Goal: Communication & Community: Answer question/provide support

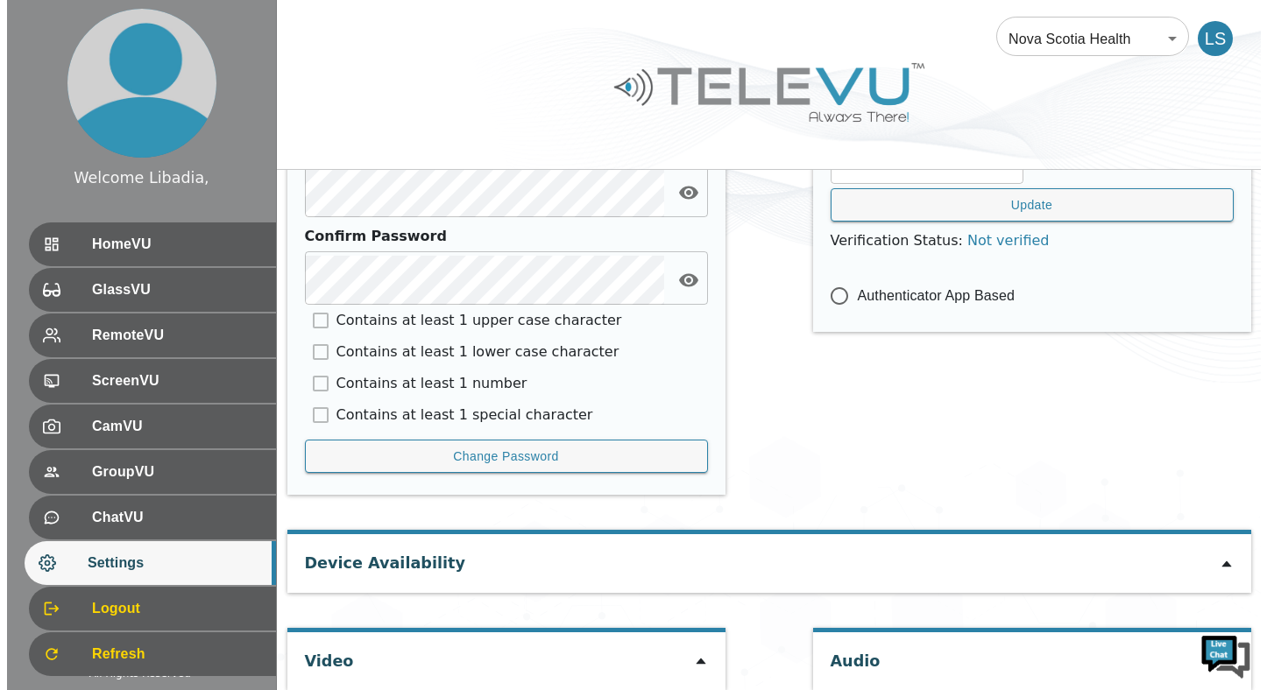
scroll to position [863, 0]
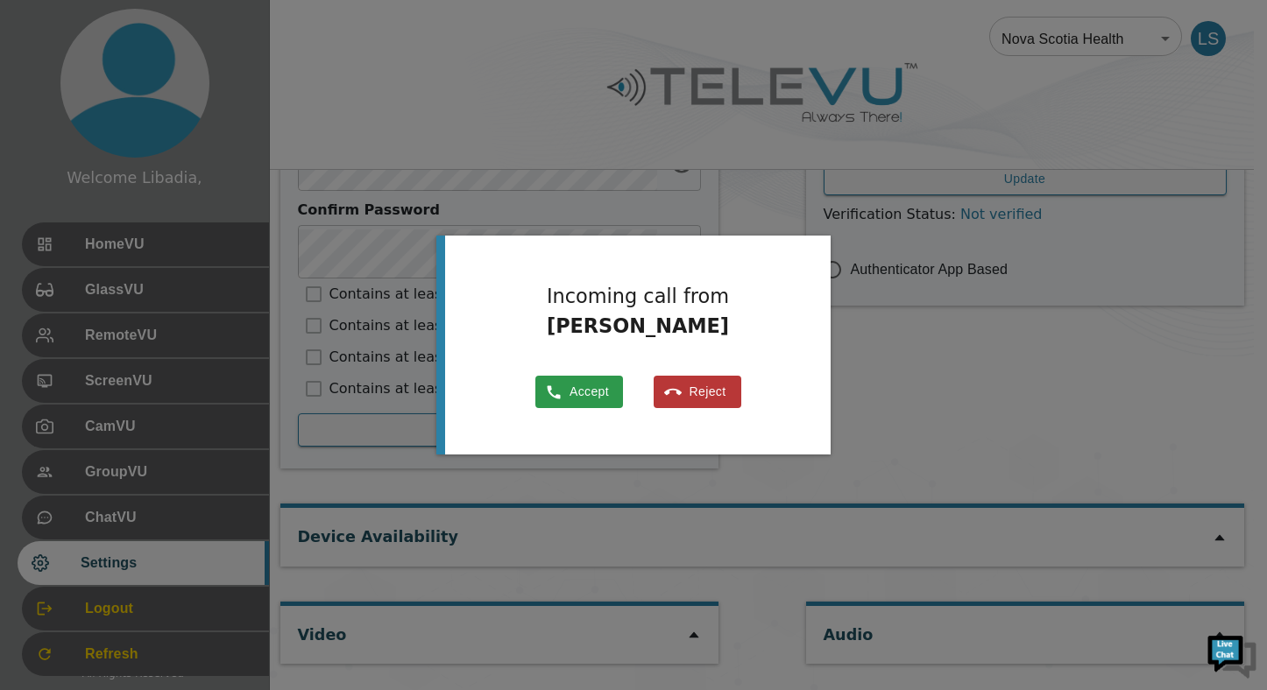
click at [594, 386] on button "Accept" at bounding box center [579, 392] width 88 height 32
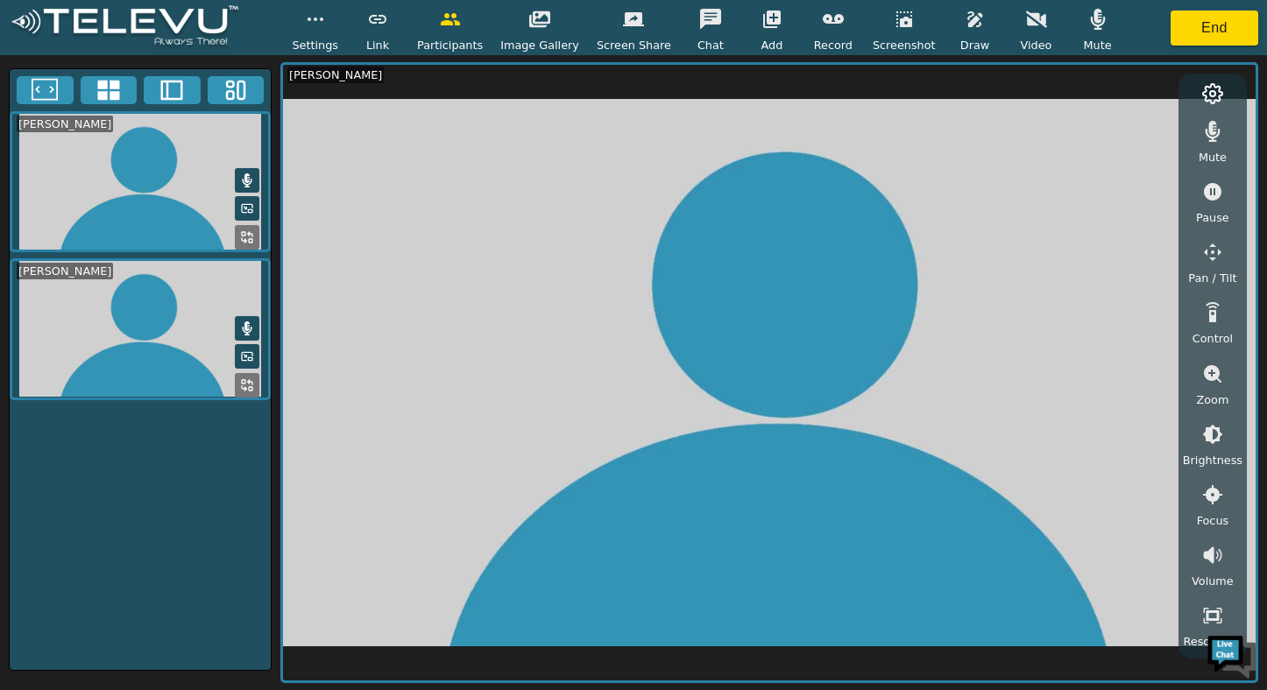
click at [322, 44] on span "Settings" at bounding box center [315, 45] width 46 height 17
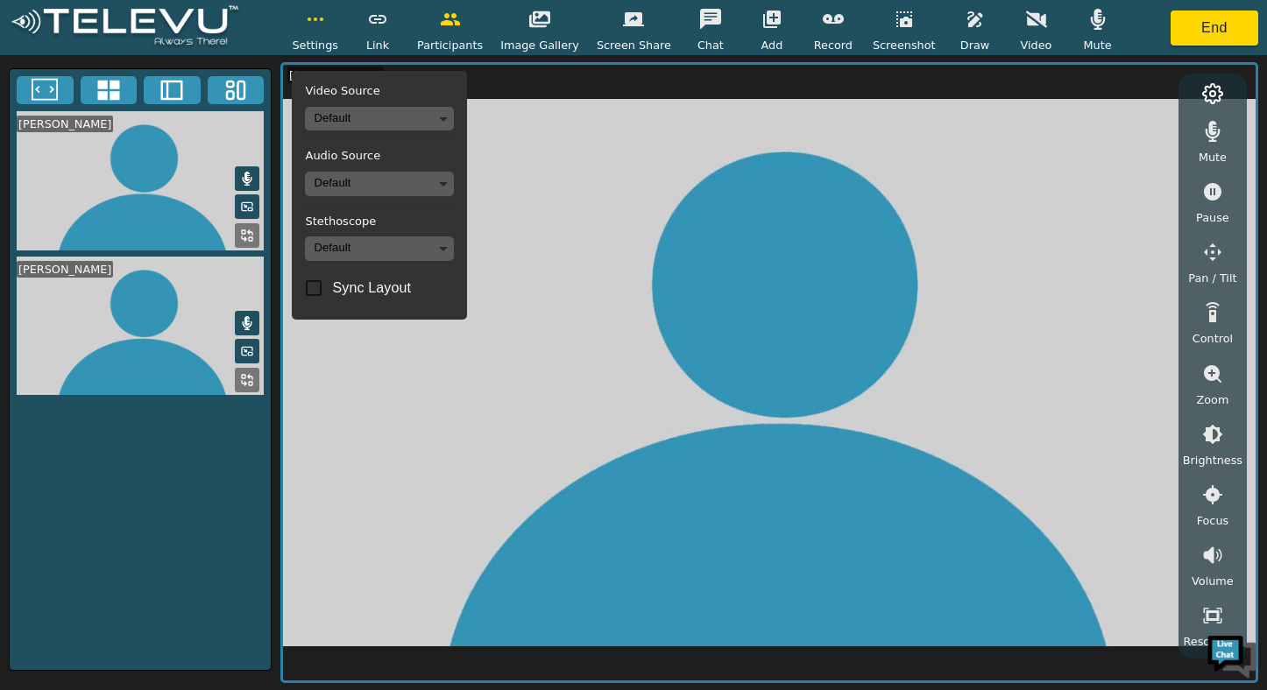
click at [591, 197] on video at bounding box center [769, 373] width 972 height 616
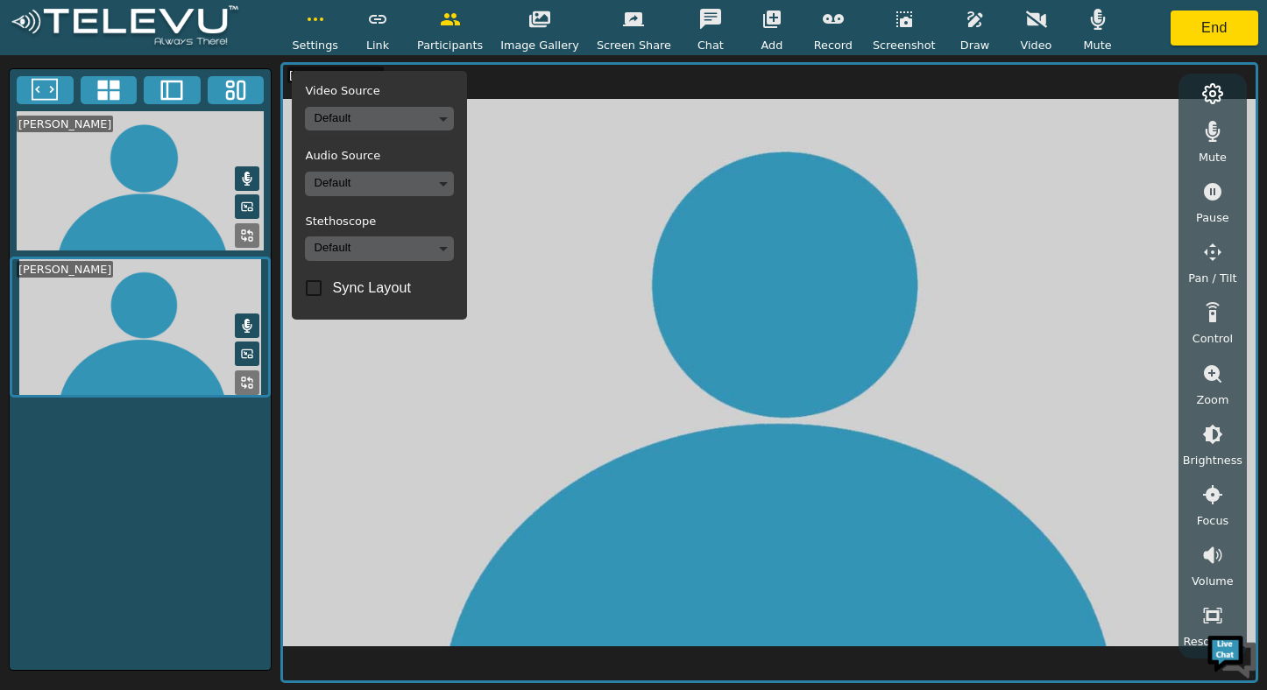
click at [1212, 88] on icon at bounding box center [1212, 93] width 21 height 21
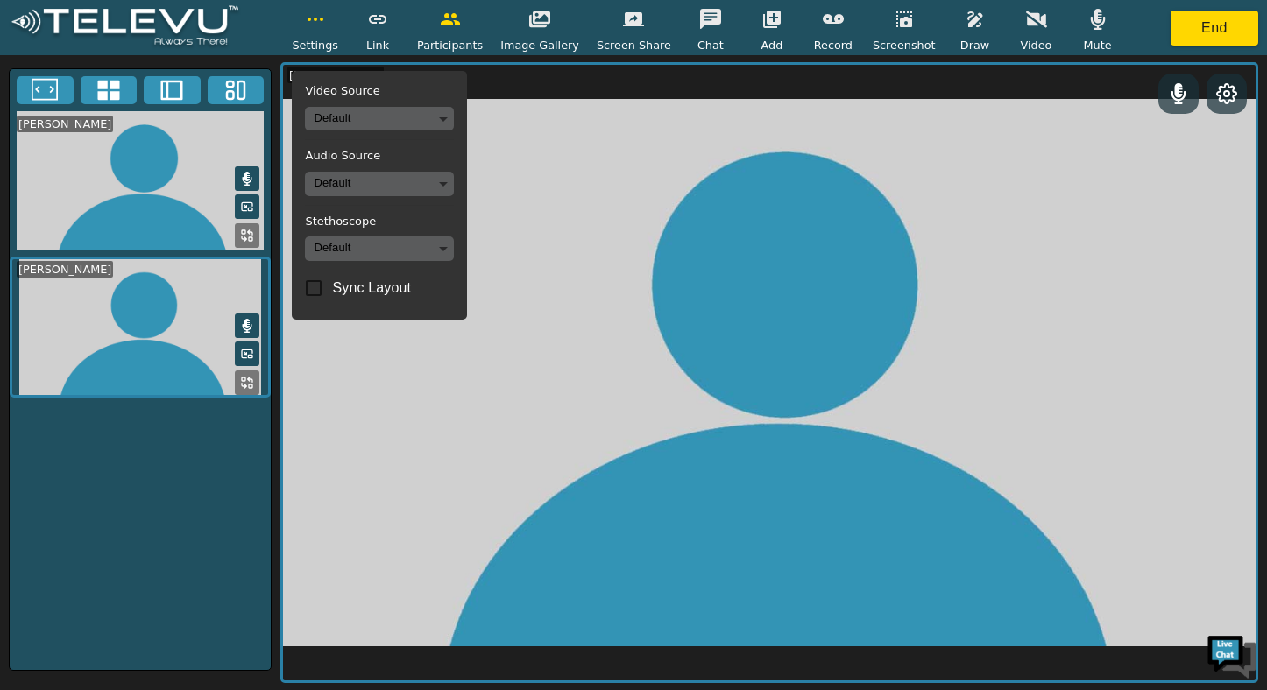
click at [1013, 125] on video at bounding box center [769, 373] width 972 height 616
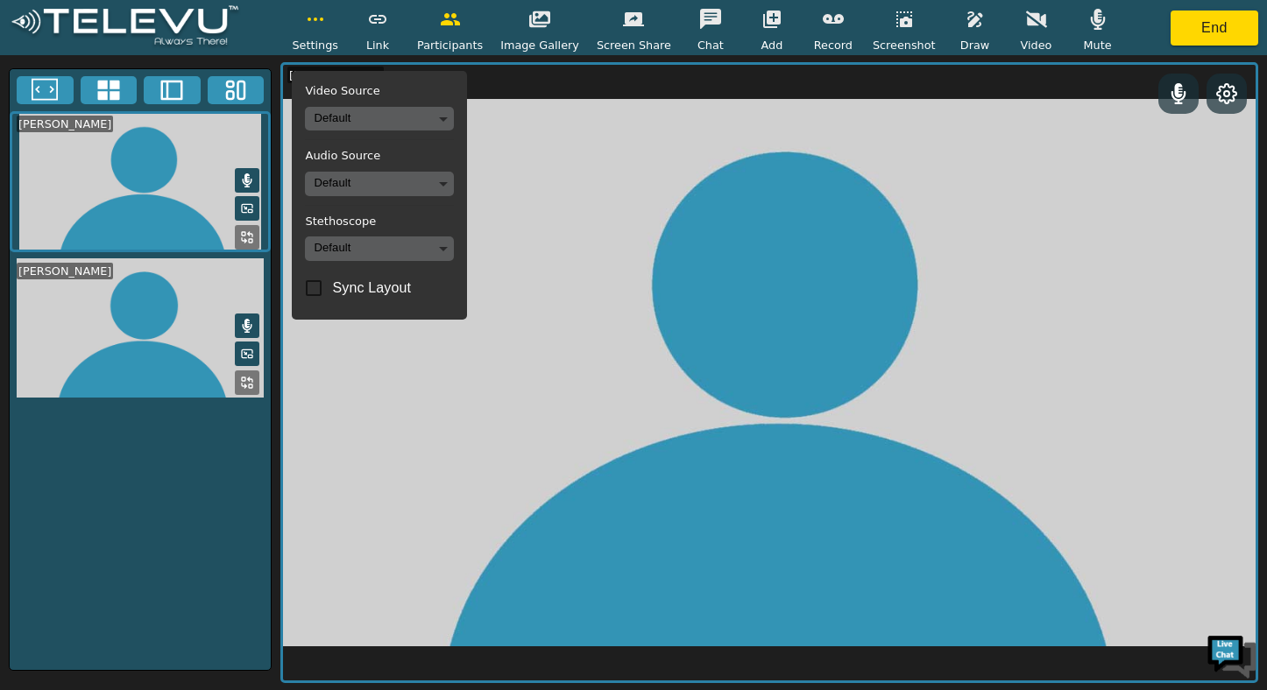
click at [812, 258] on video at bounding box center [769, 373] width 972 height 616
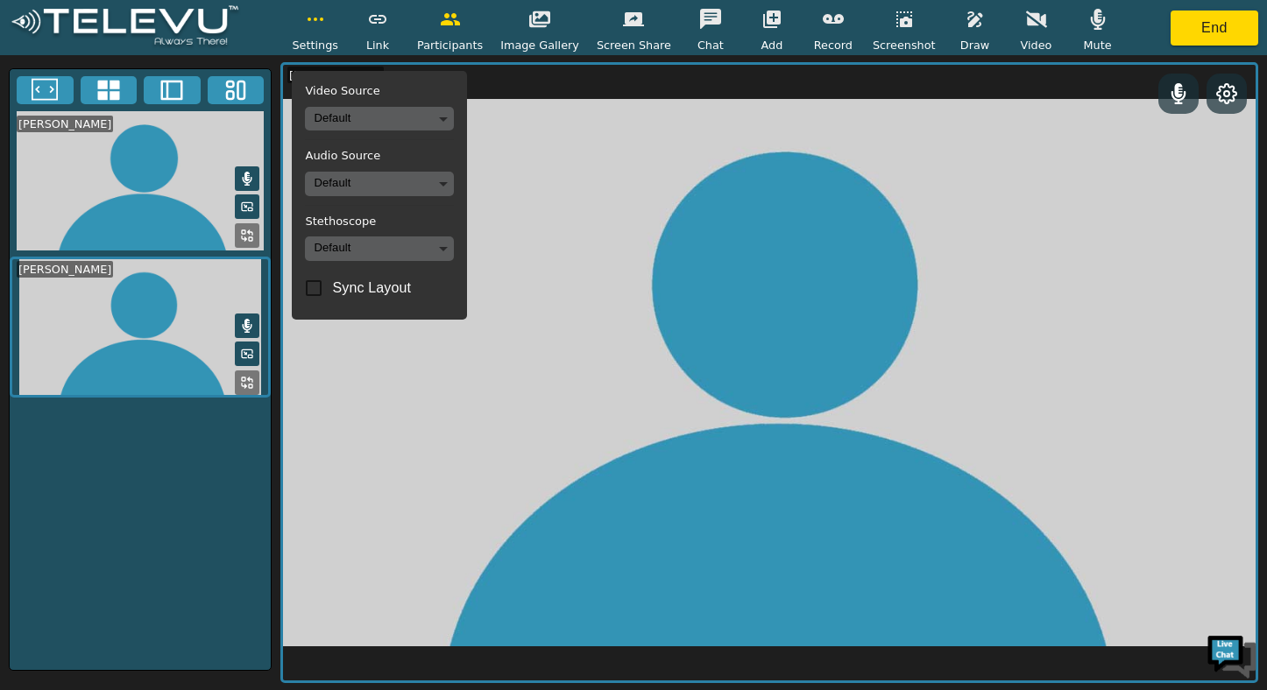
click at [153, 26] on img at bounding box center [125, 27] width 232 height 45
click at [330, 36] on button "button" at bounding box center [315, 19] width 44 height 35
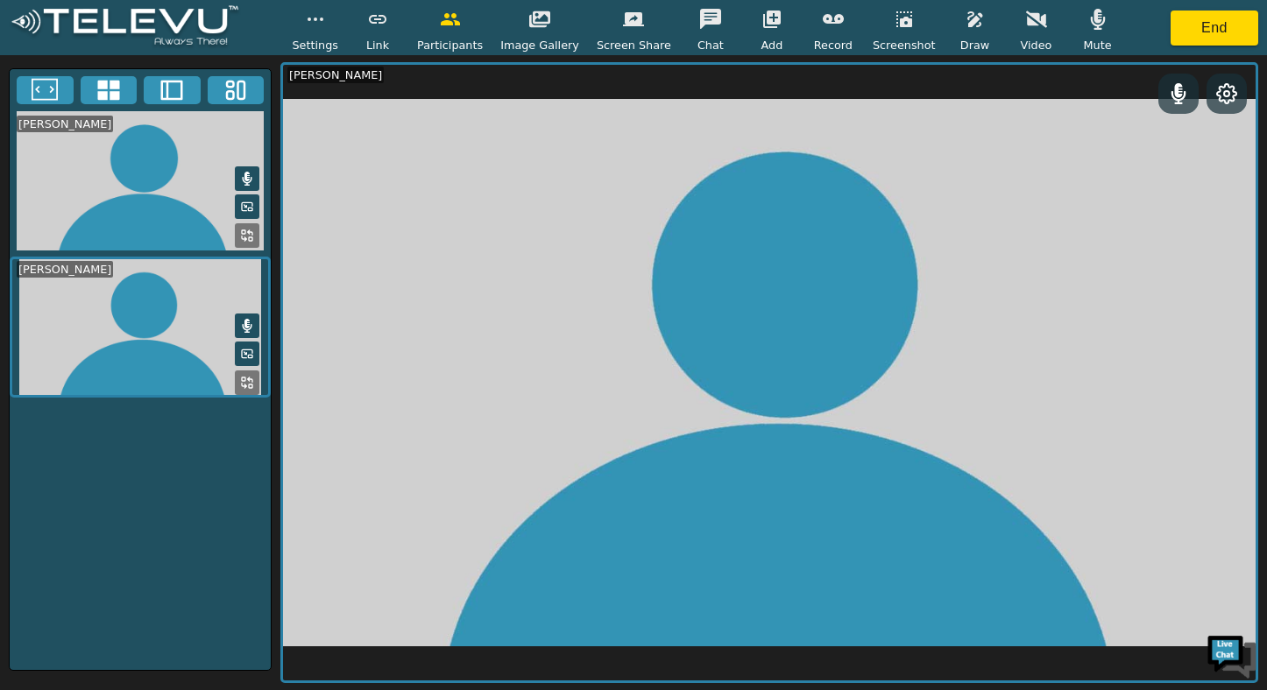
click at [334, 36] on button "button" at bounding box center [315, 19] width 44 height 35
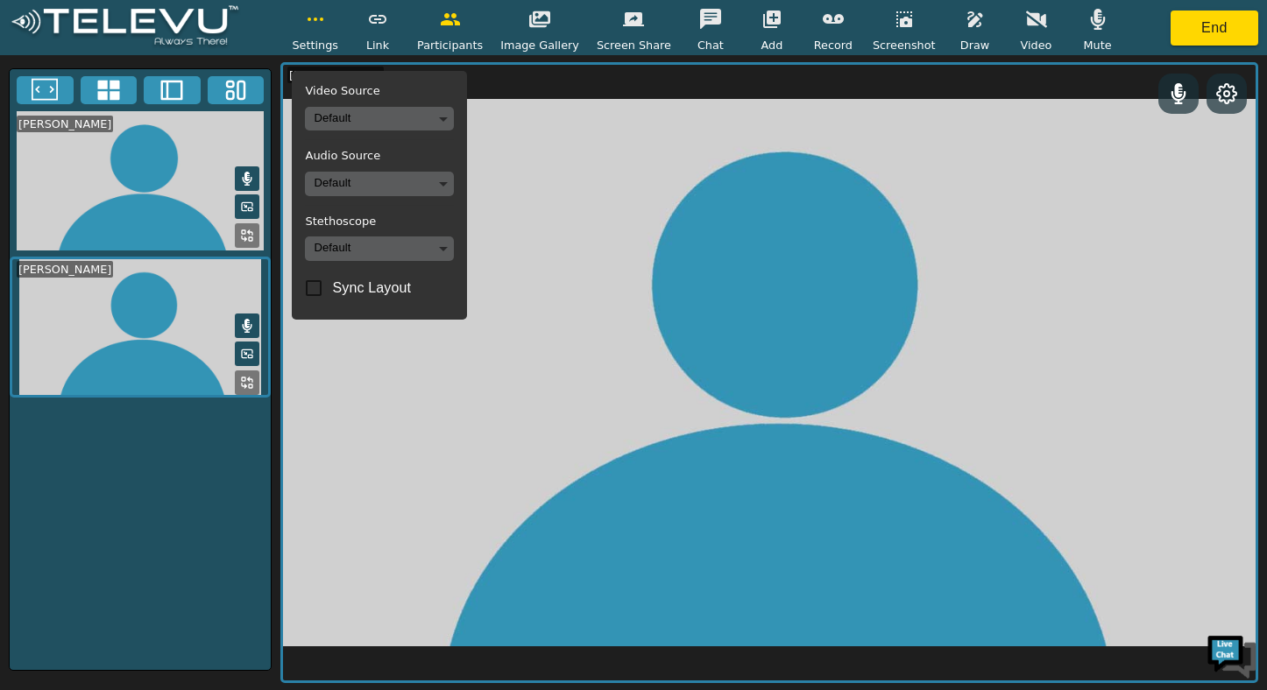
click at [576, 244] on video at bounding box center [769, 373] width 972 height 616
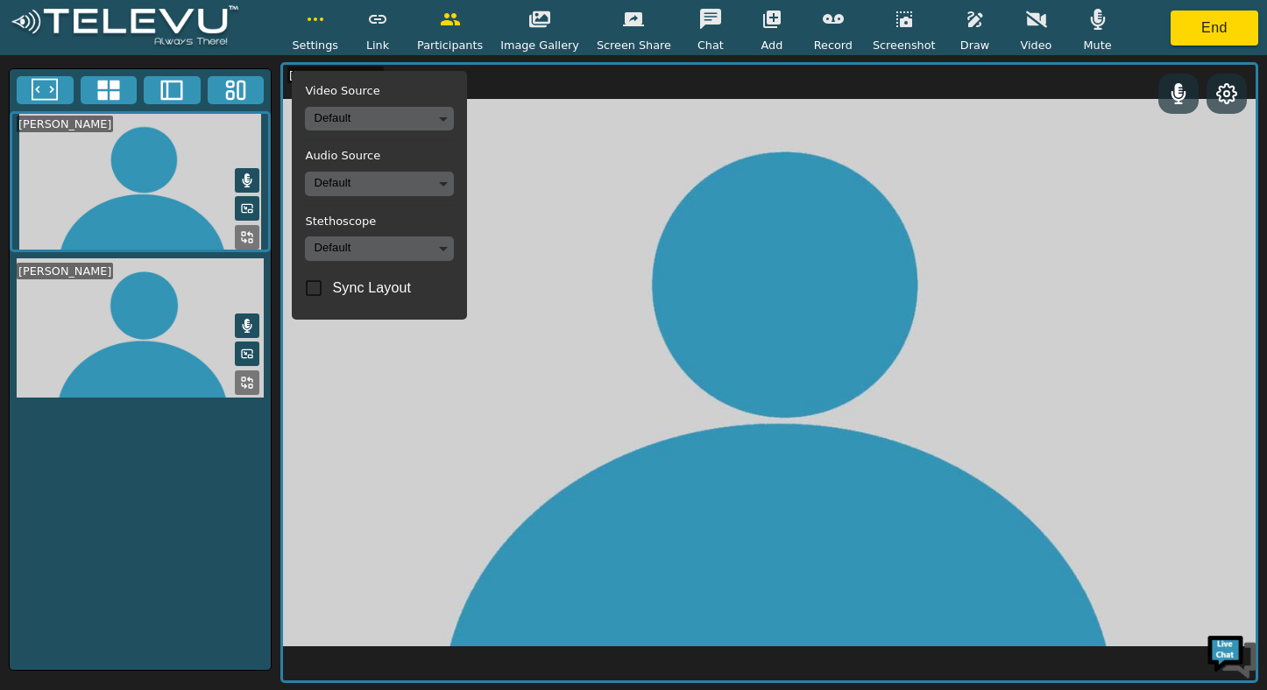
click at [1026, 18] on icon "button" at bounding box center [1036, 19] width 21 height 17
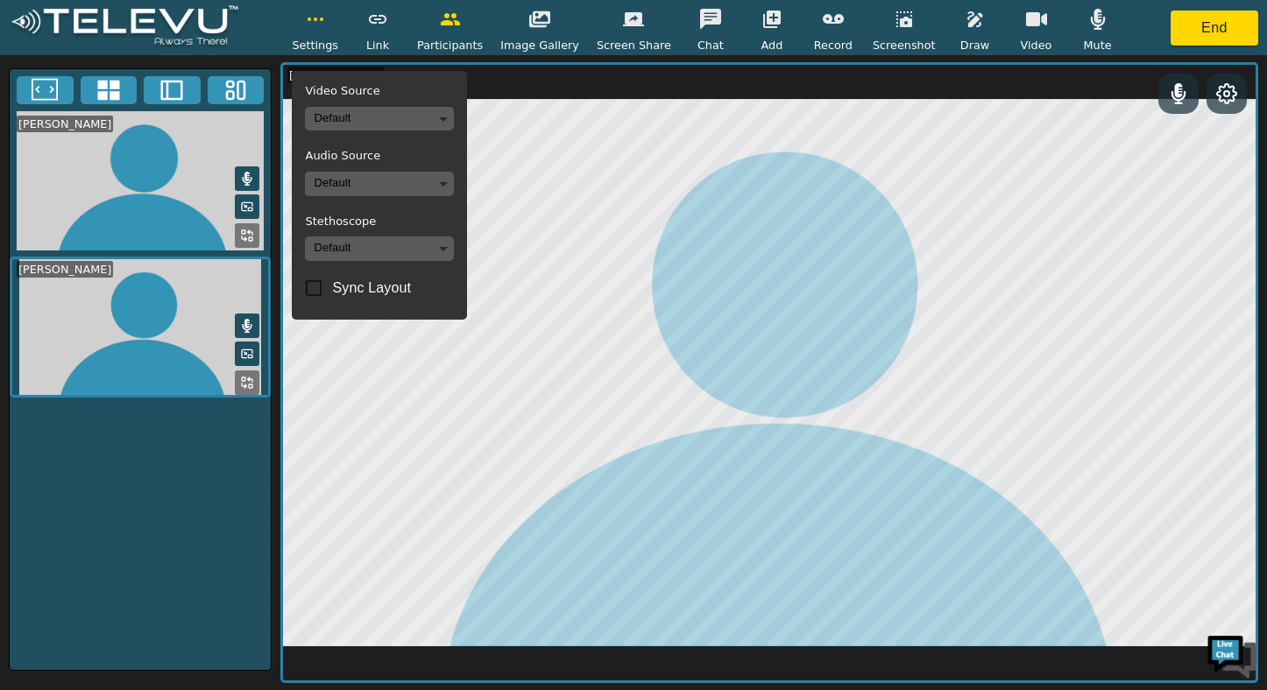
click at [1026, 26] on icon "button" at bounding box center [1036, 19] width 21 height 21
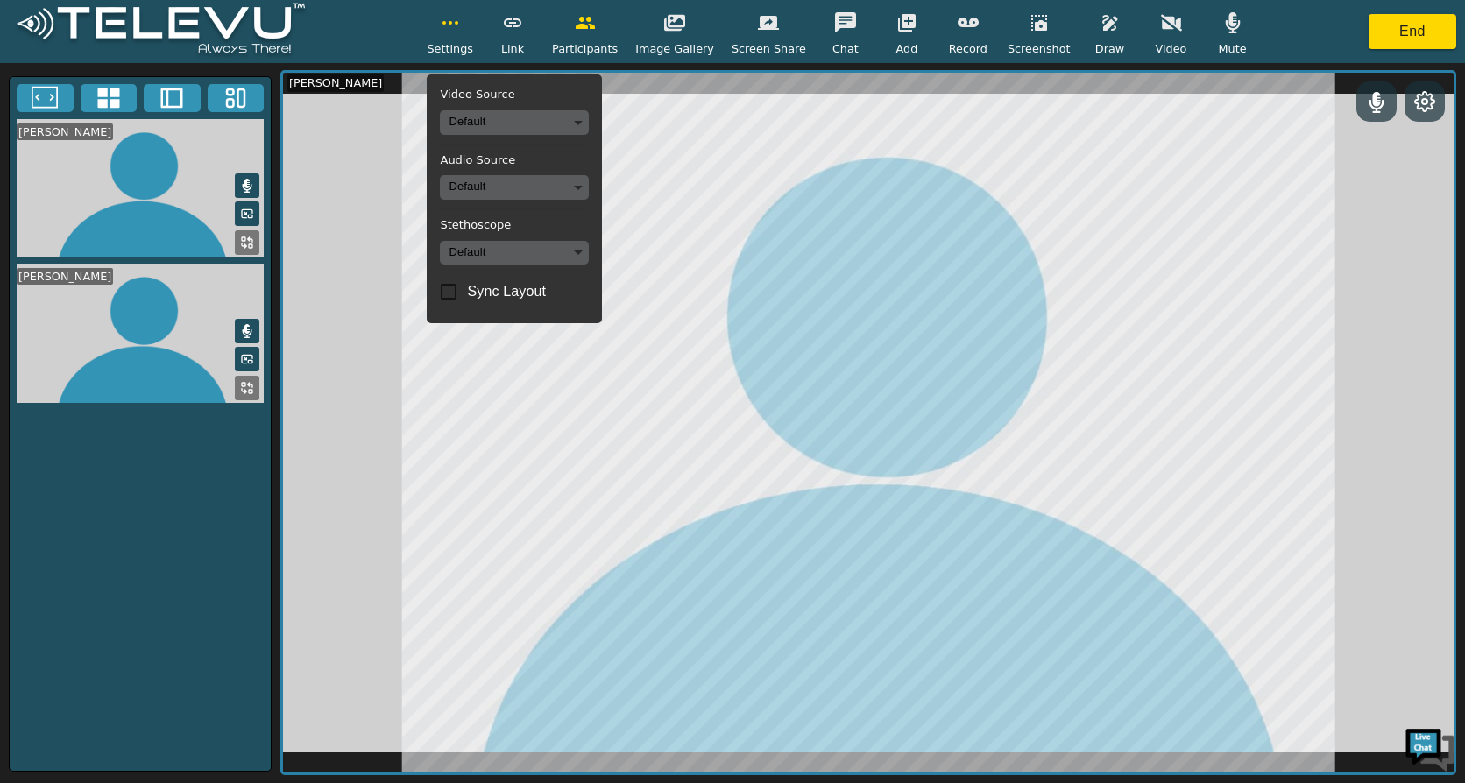
click at [147, 330] on video at bounding box center [140, 333] width 261 height 139
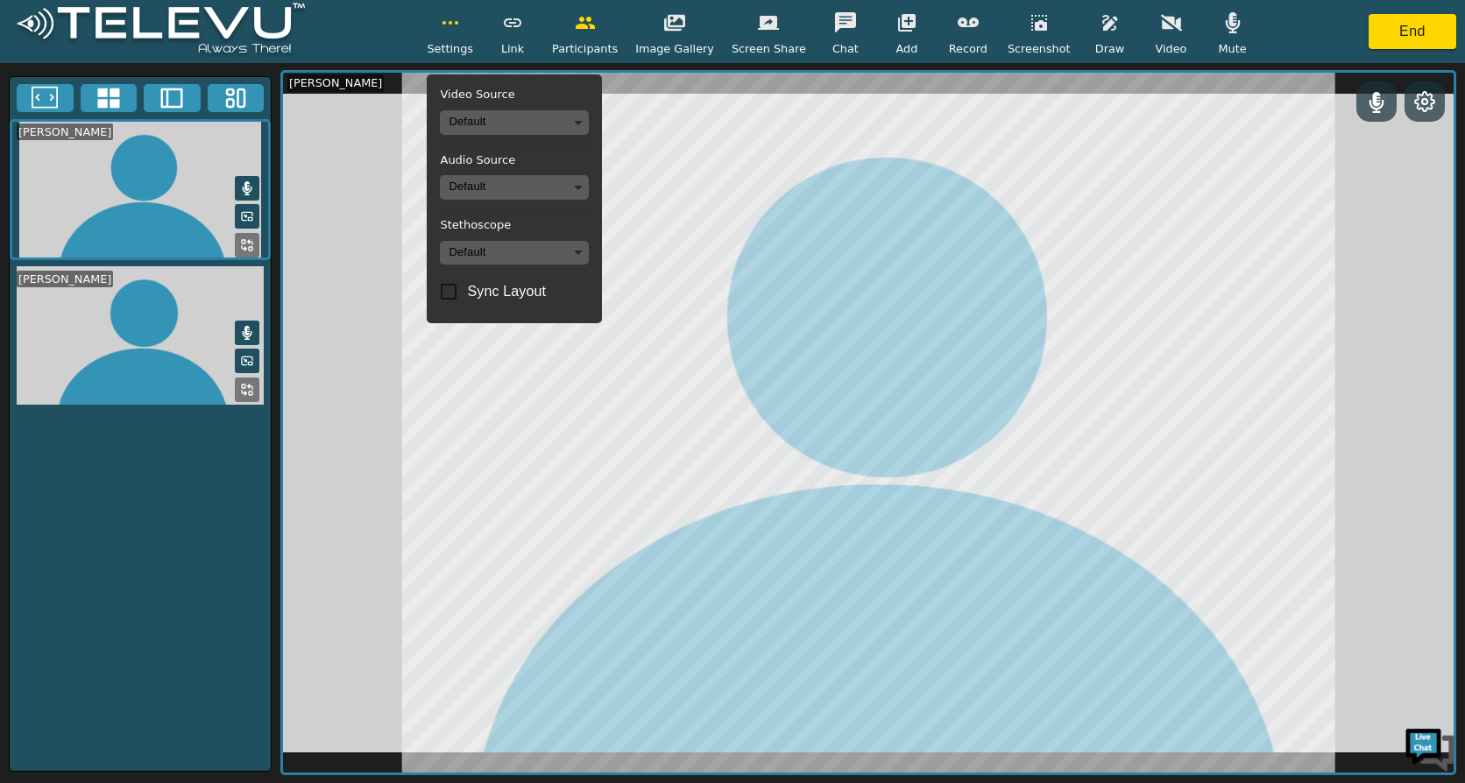
click at [237, 101] on rect at bounding box center [240, 98] width 7 height 18
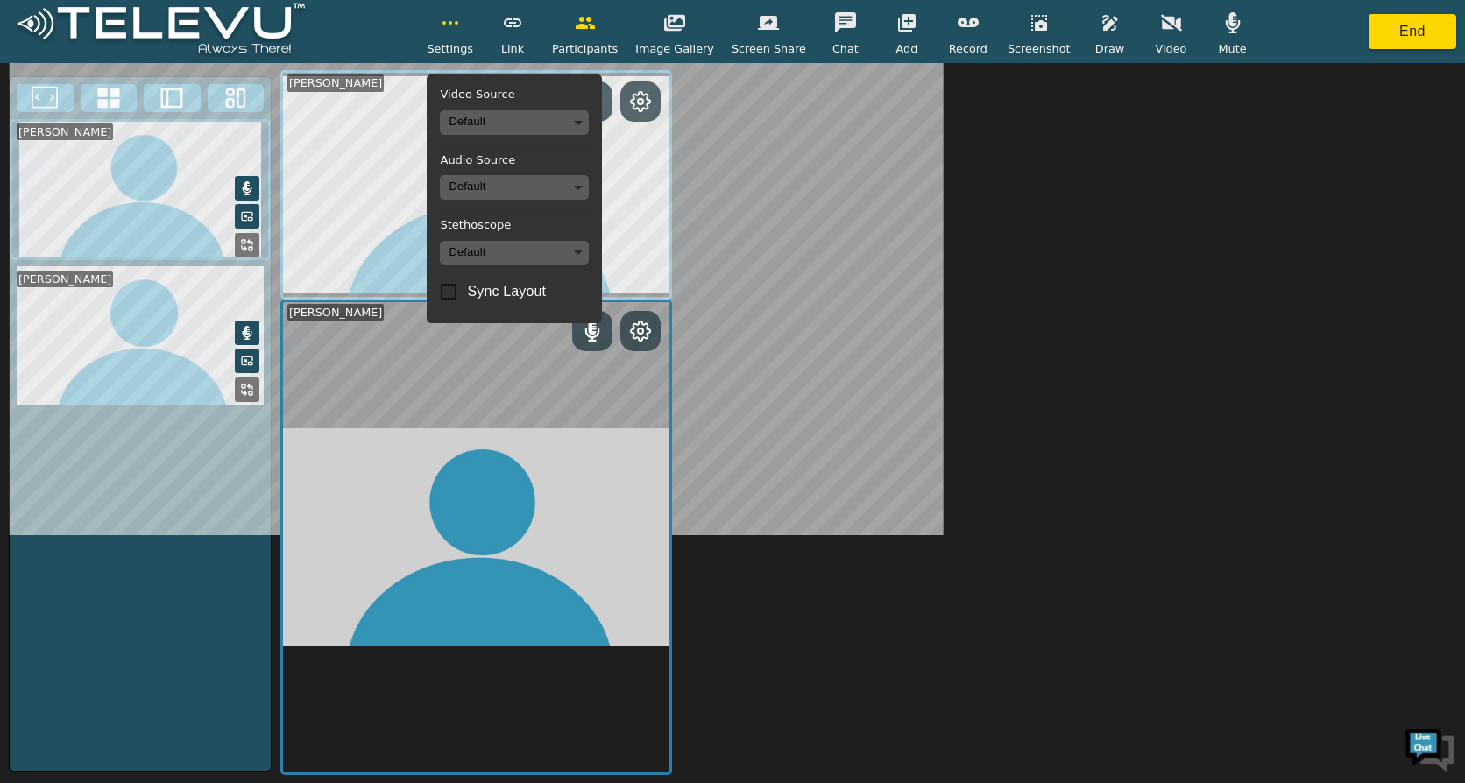
click at [244, 216] on icon at bounding box center [245, 216] width 2 height 2
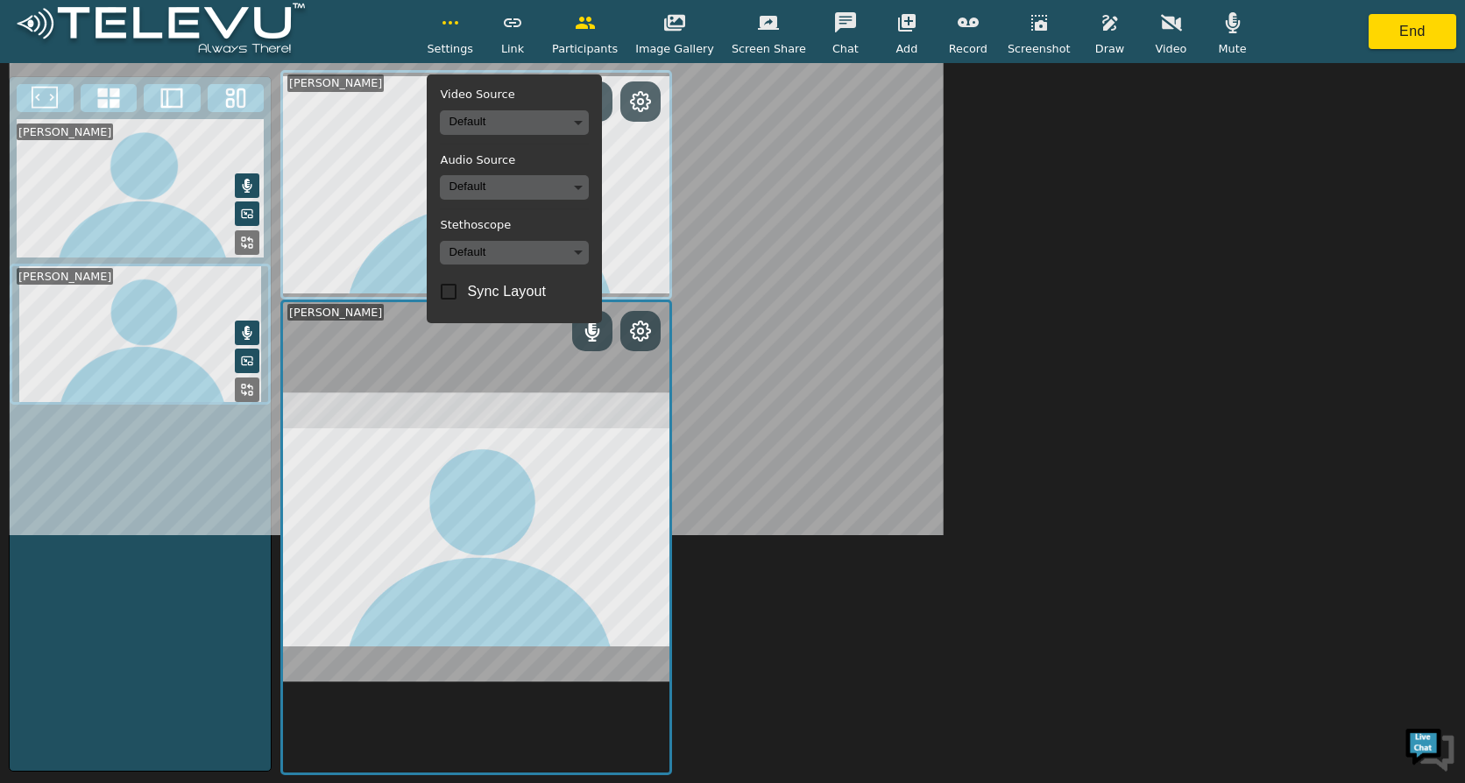
click at [244, 216] on icon at bounding box center [247, 214] width 14 height 14
click at [246, 241] on icon at bounding box center [247, 243] width 14 height 14
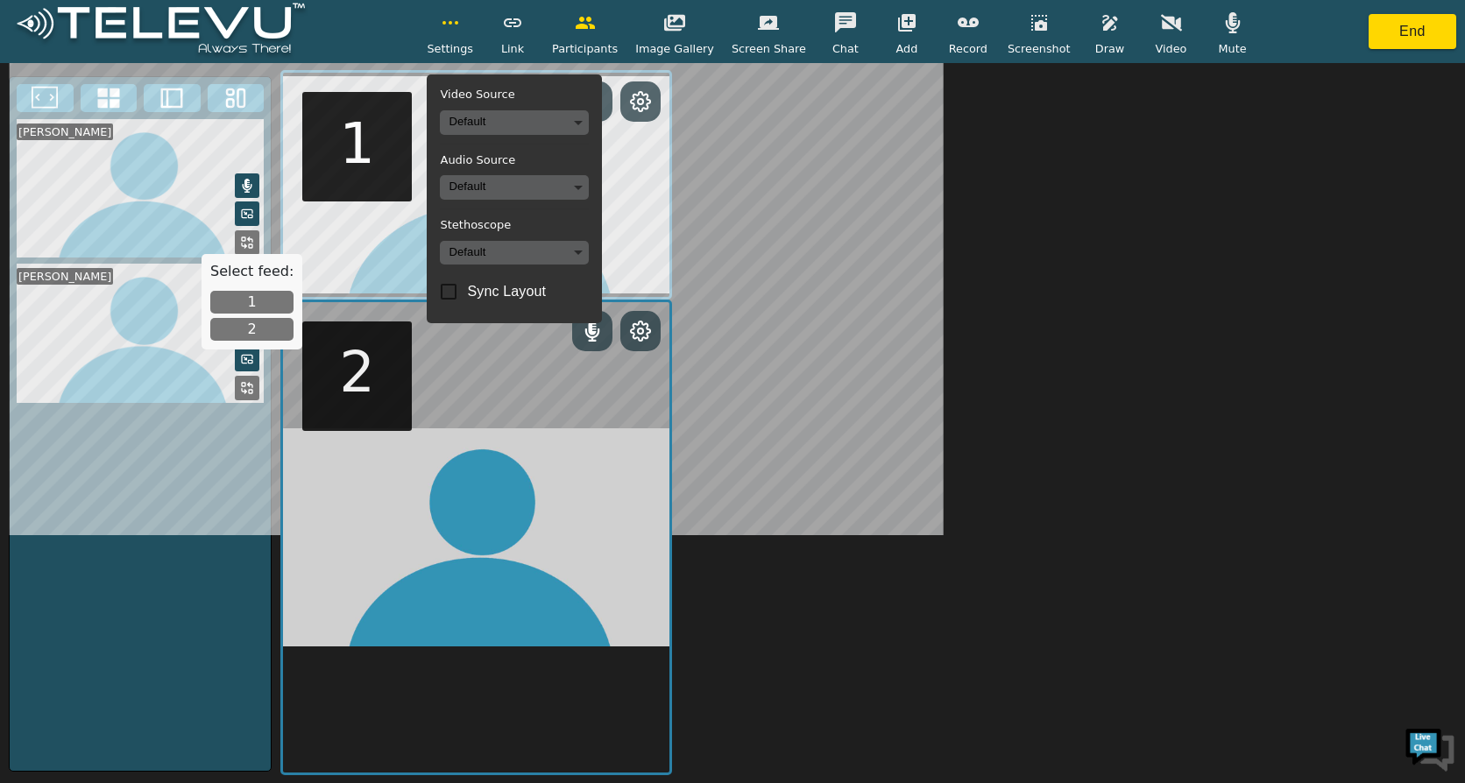
click at [472, 36] on button "button" at bounding box center [450, 22] width 44 height 35
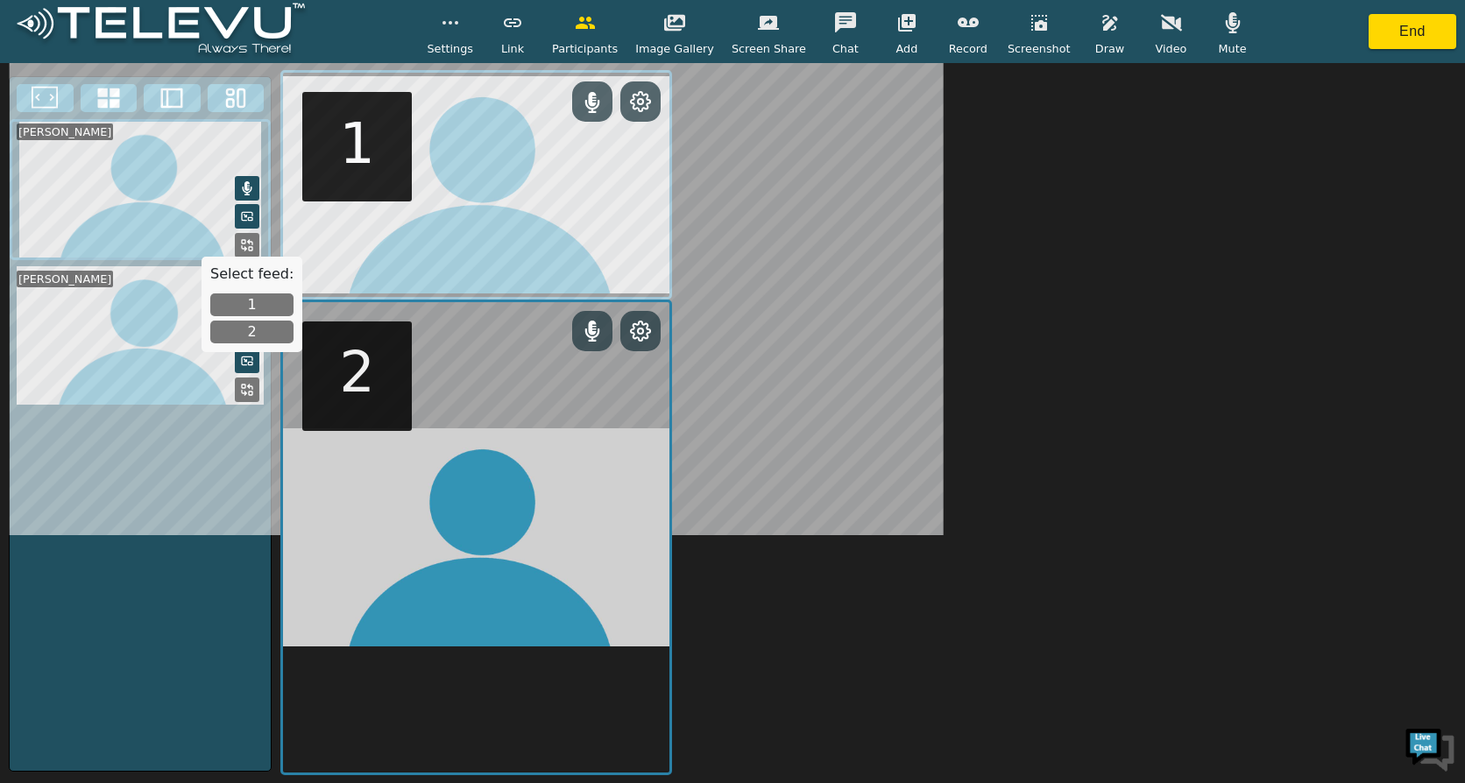
click at [473, 41] on span "Settings" at bounding box center [450, 48] width 46 height 17
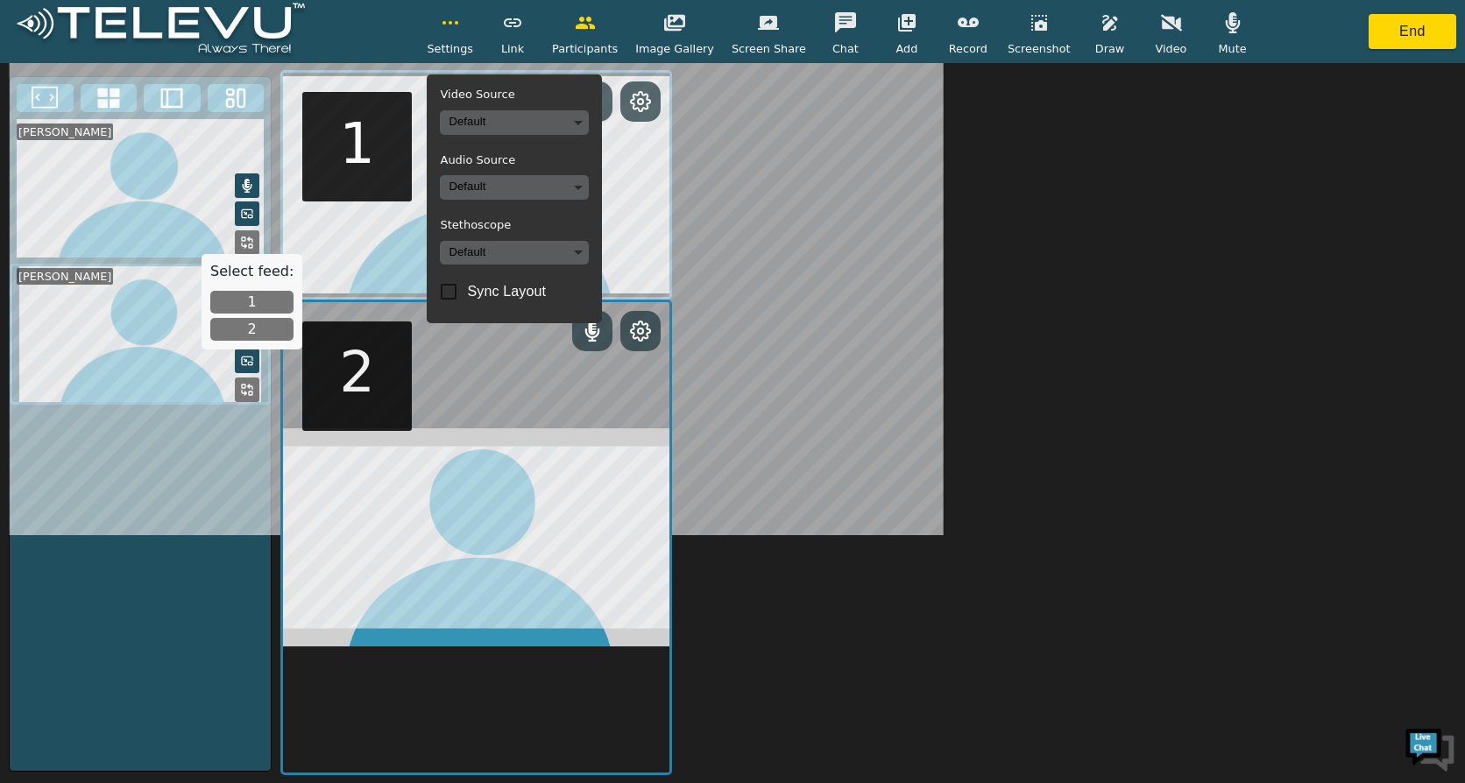
click at [484, 380] on video at bounding box center [476, 537] width 386 height 470
click at [603, 428] on video at bounding box center [476, 537] width 386 height 470
click at [247, 327] on button "2" at bounding box center [251, 332] width 83 height 23
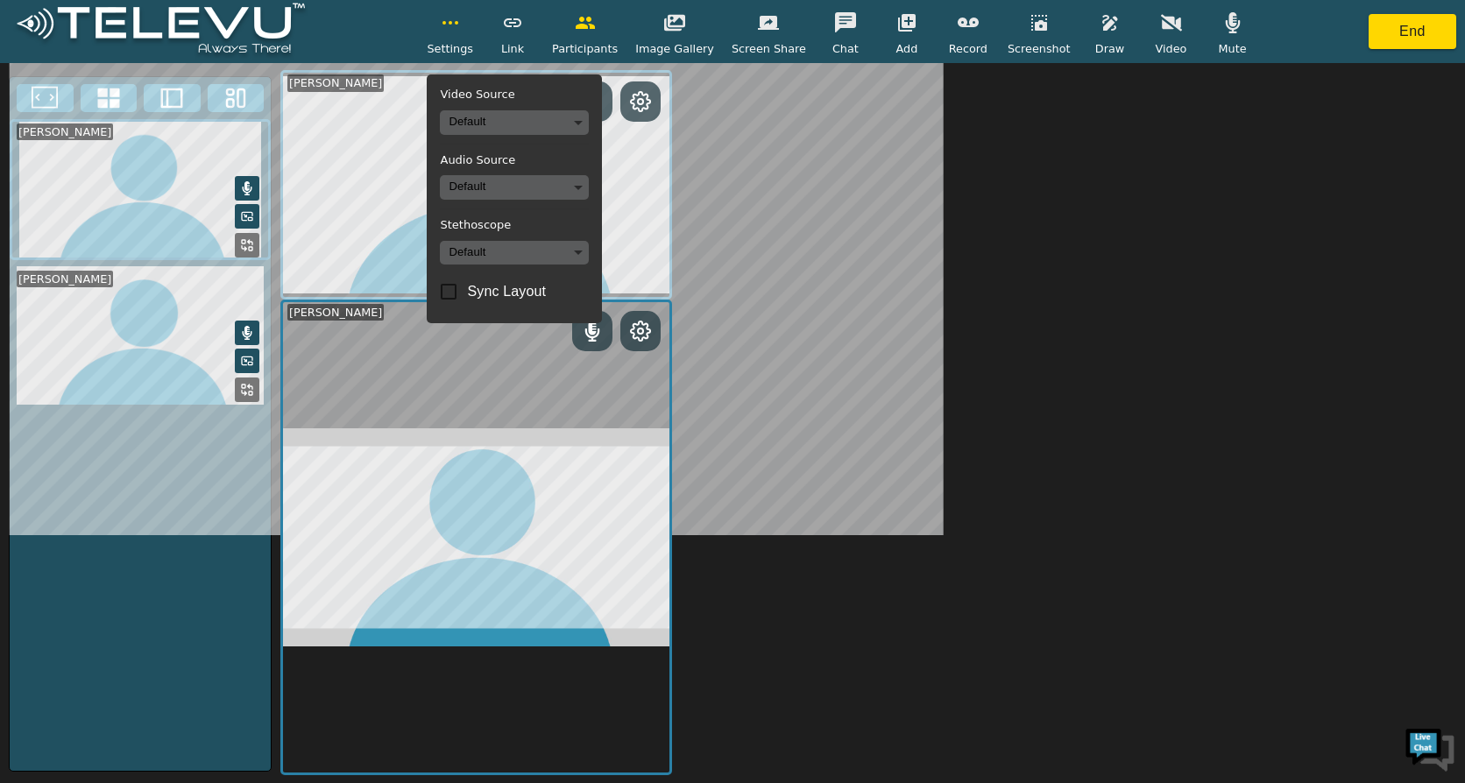
click at [466, 407] on video at bounding box center [476, 537] width 386 height 470
click at [245, 383] on icon at bounding box center [247, 390] width 14 height 14
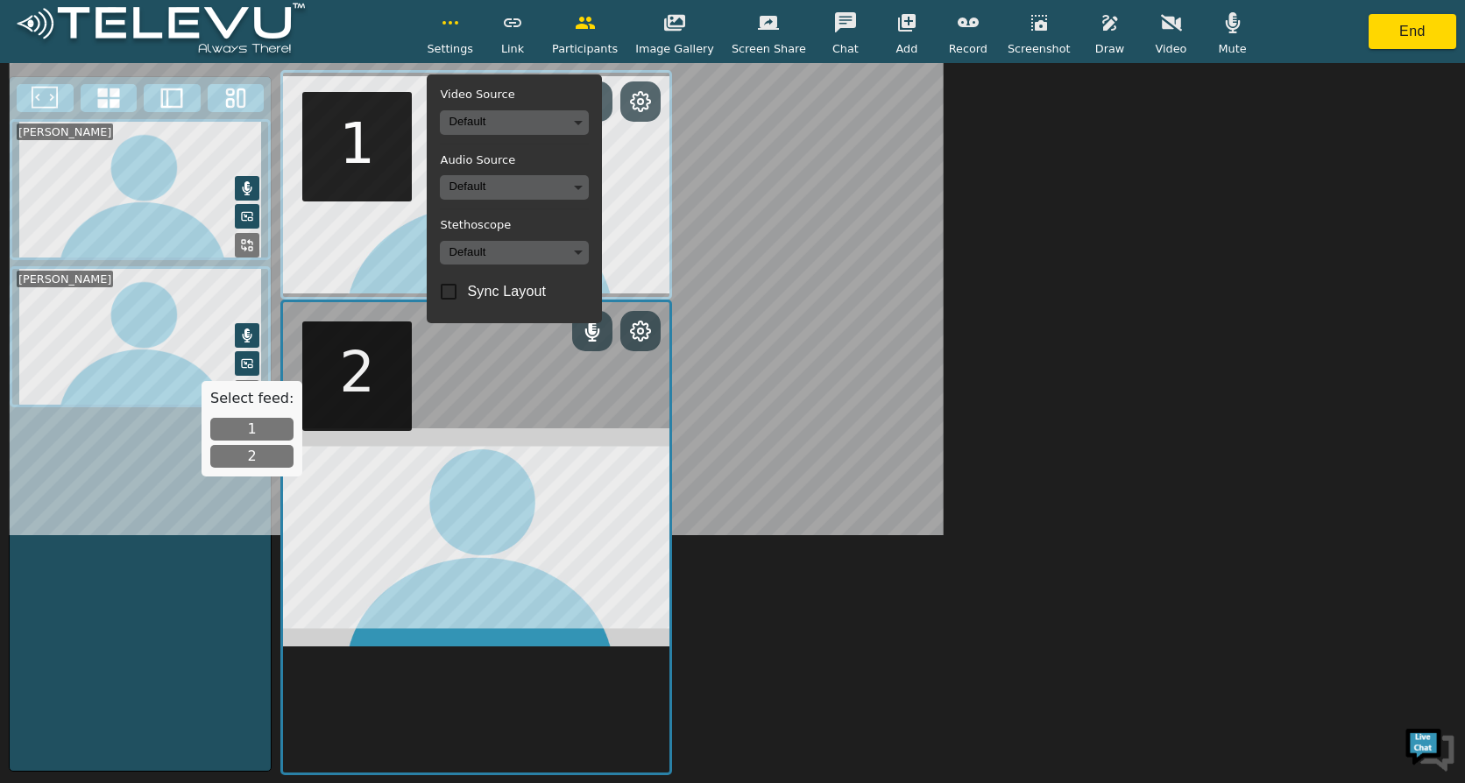
click at [253, 452] on button "2" at bounding box center [251, 456] width 83 height 23
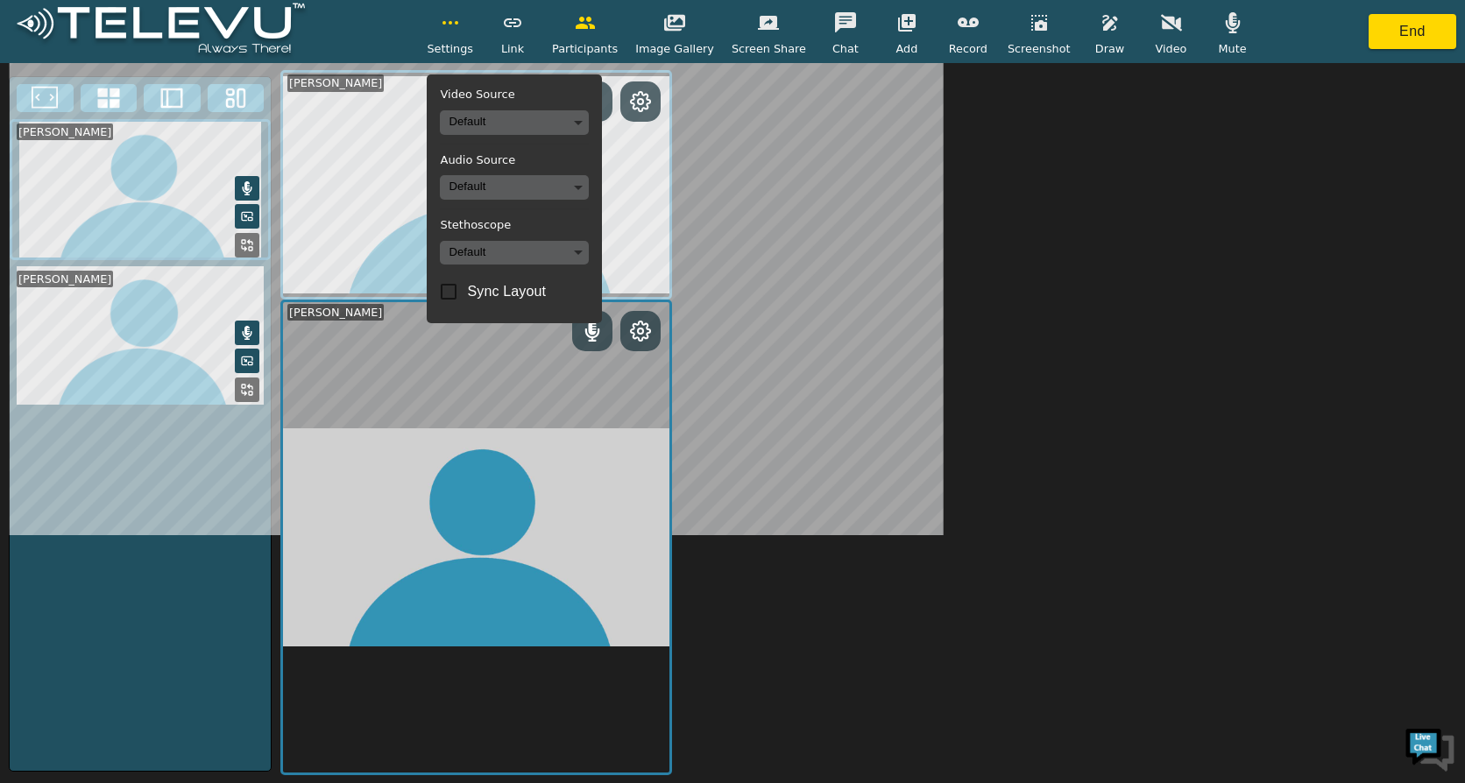
click at [251, 368] on button at bounding box center [247, 361] width 25 height 25
click at [244, 388] on icon at bounding box center [244, 390] width 4 height 4
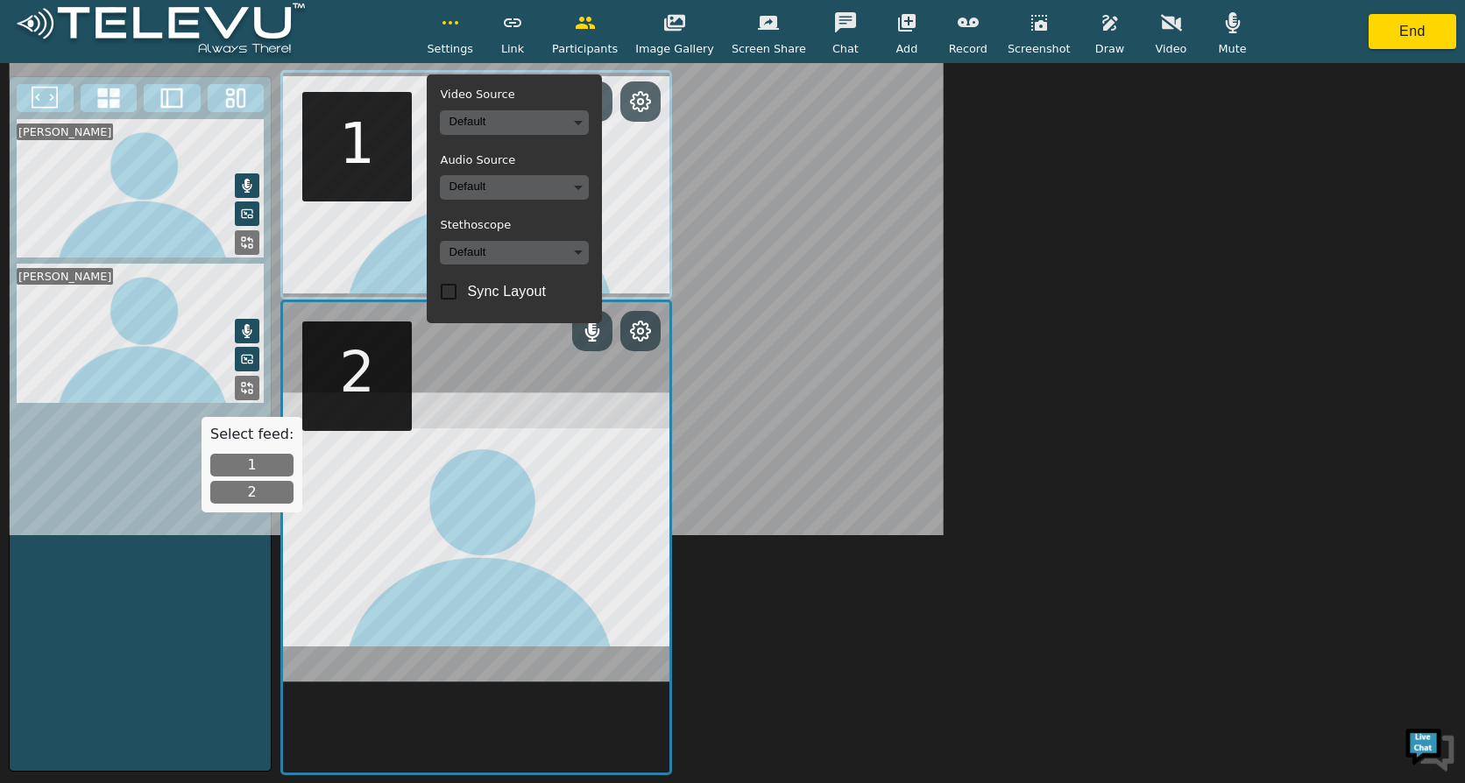
click at [253, 464] on button "1" at bounding box center [251, 465] width 83 height 23
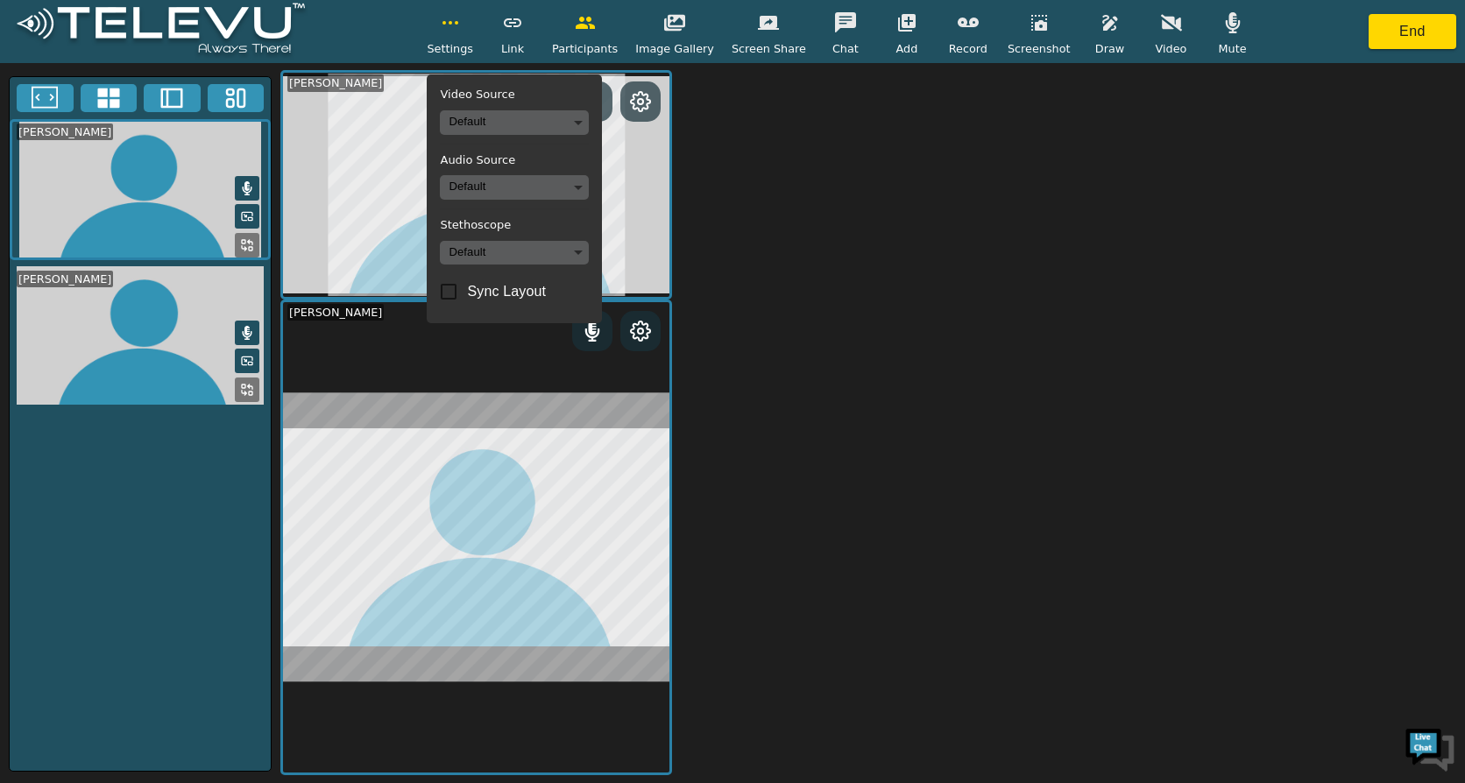
click at [243, 397] on icon at bounding box center [247, 390] width 14 height 14
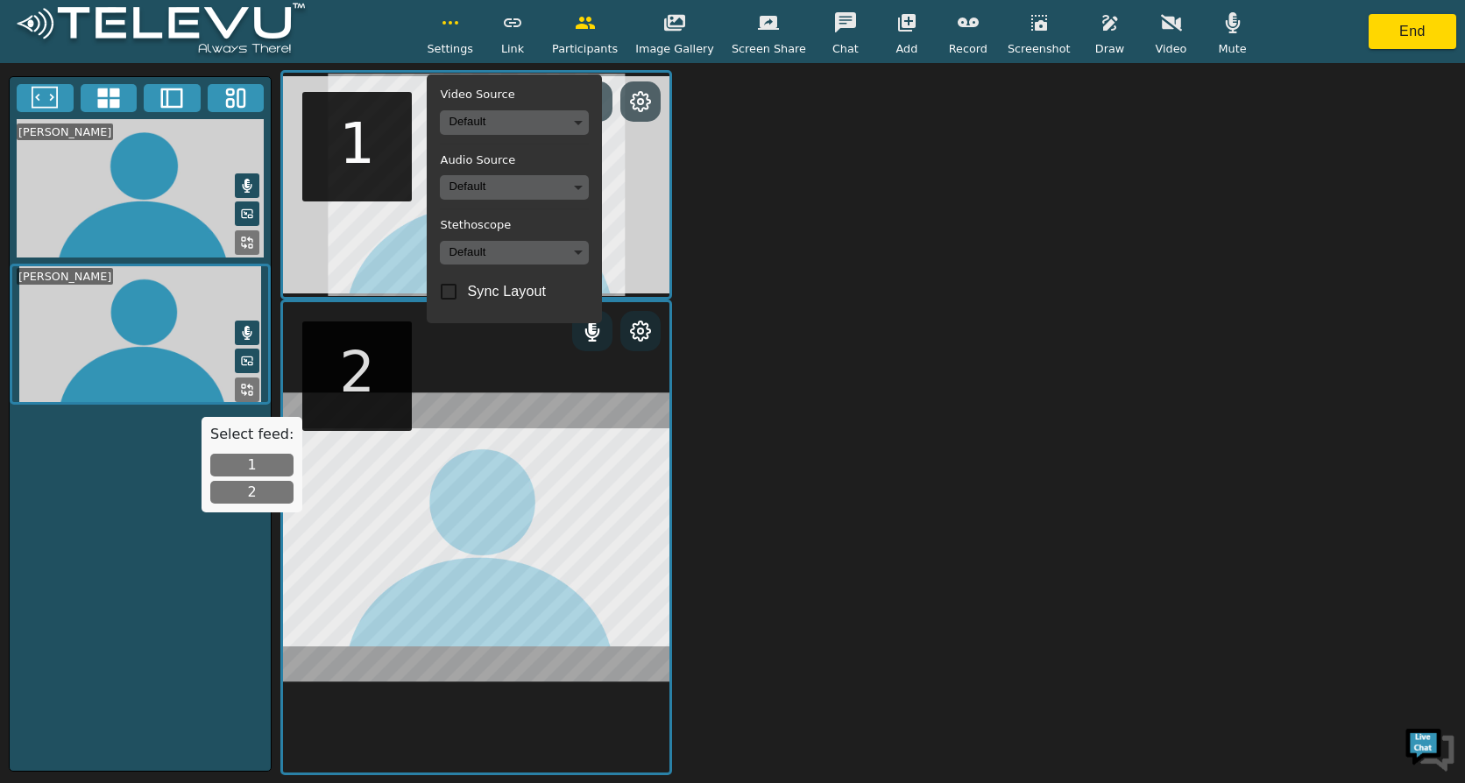
click at [250, 486] on button "2" at bounding box center [251, 492] width 83 height 23
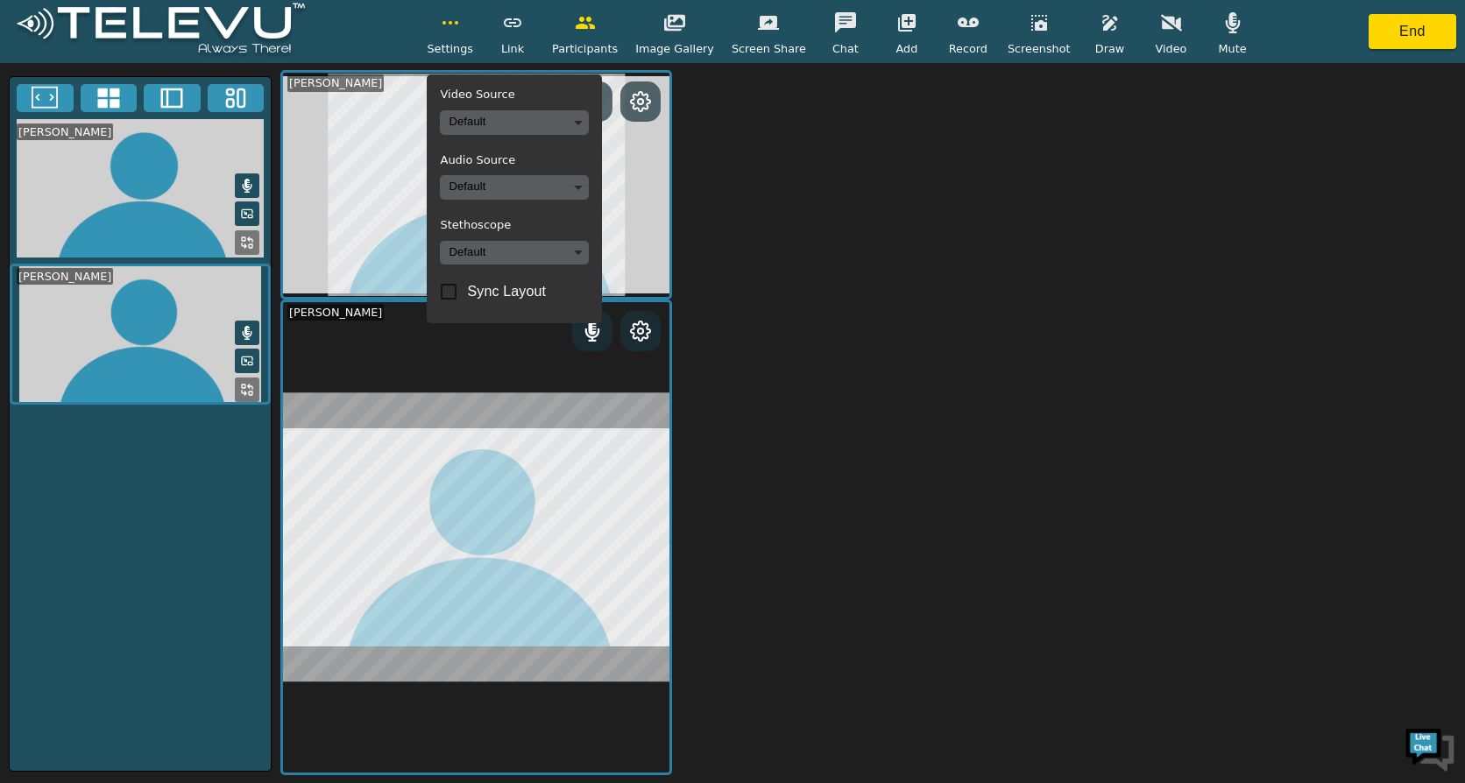
click at [188, 214] on video at bounding box center [140, 188] width 261 height 139
click at [820, 236] on div "[PERSON_NAME], [PERSON_NAME]" at bounding box center [867, 422] width 1175 height 705
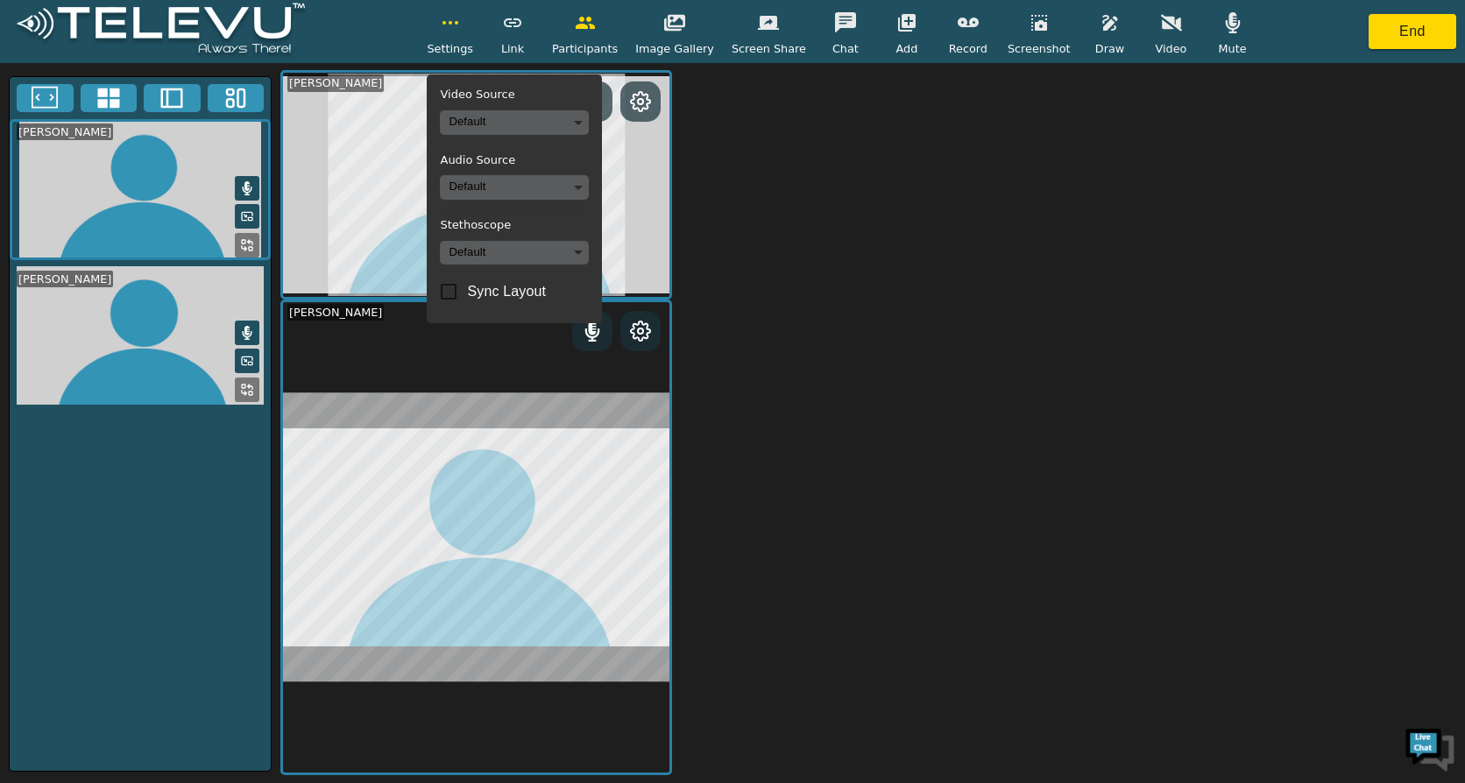
click at [461, 33] on icon "button" at bounding box center [450, 22] width 21 height 21
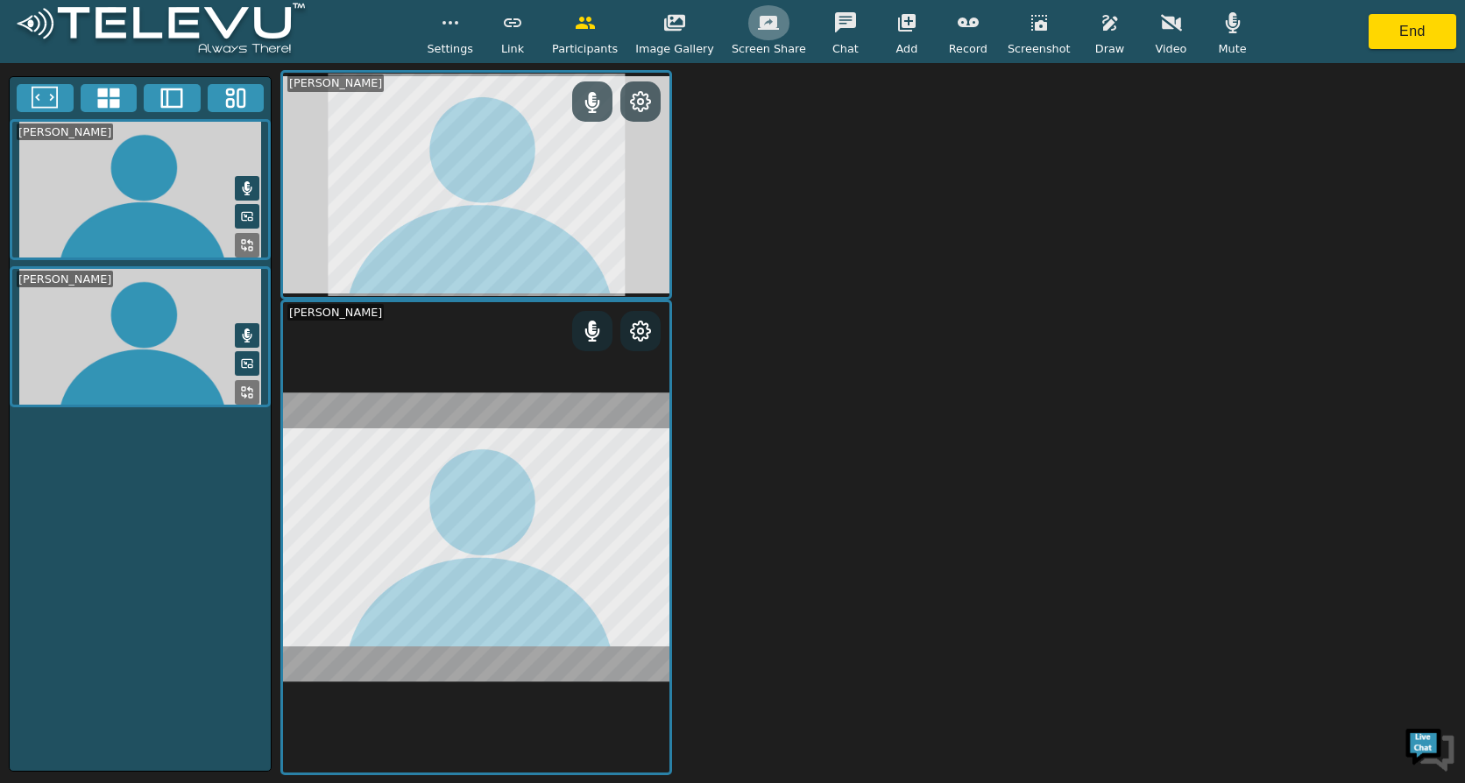
click at [769, 34] on button "button" at bounding box center [768, 22] width 44 height 35
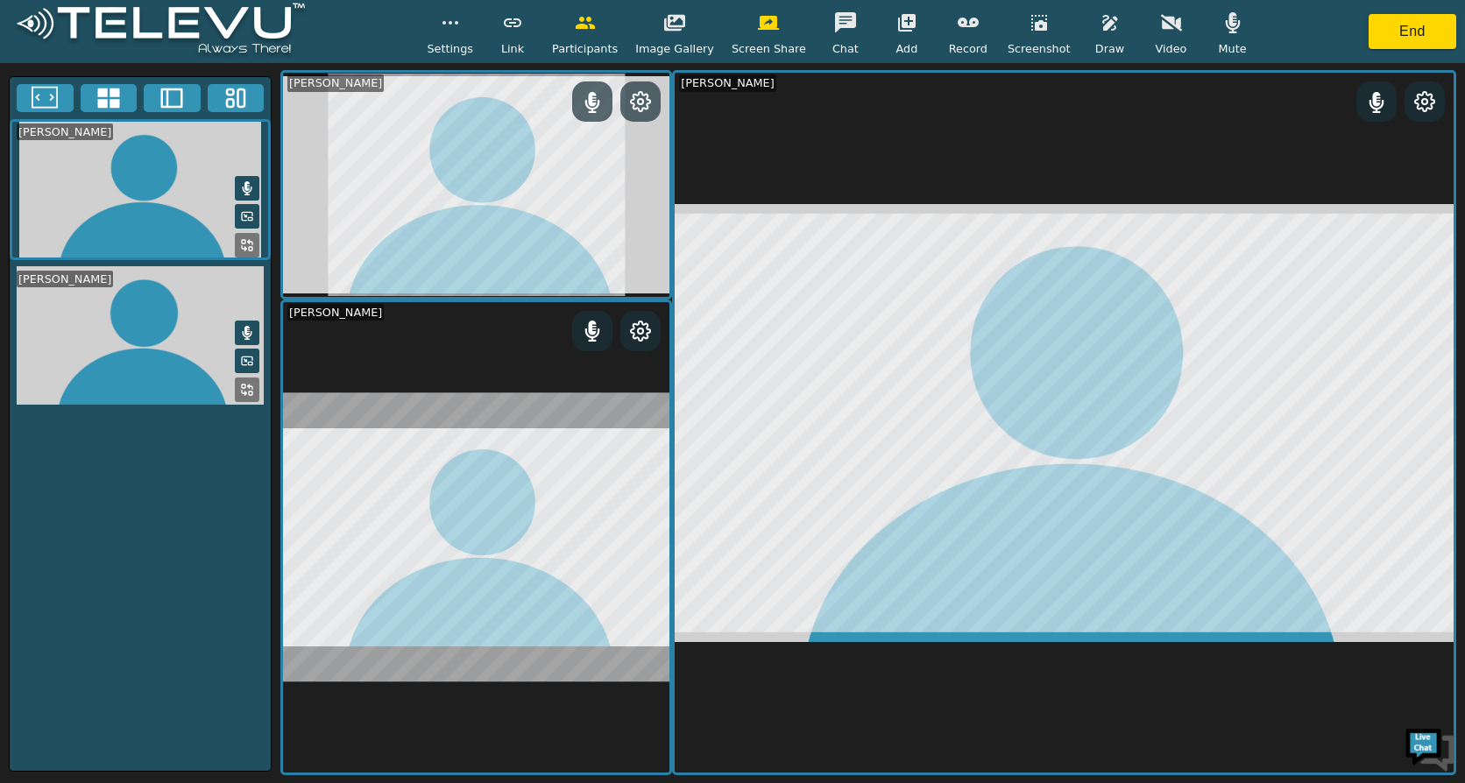
click at [104, 94] on icon at bounding box center [108, 98] width 22 height 20
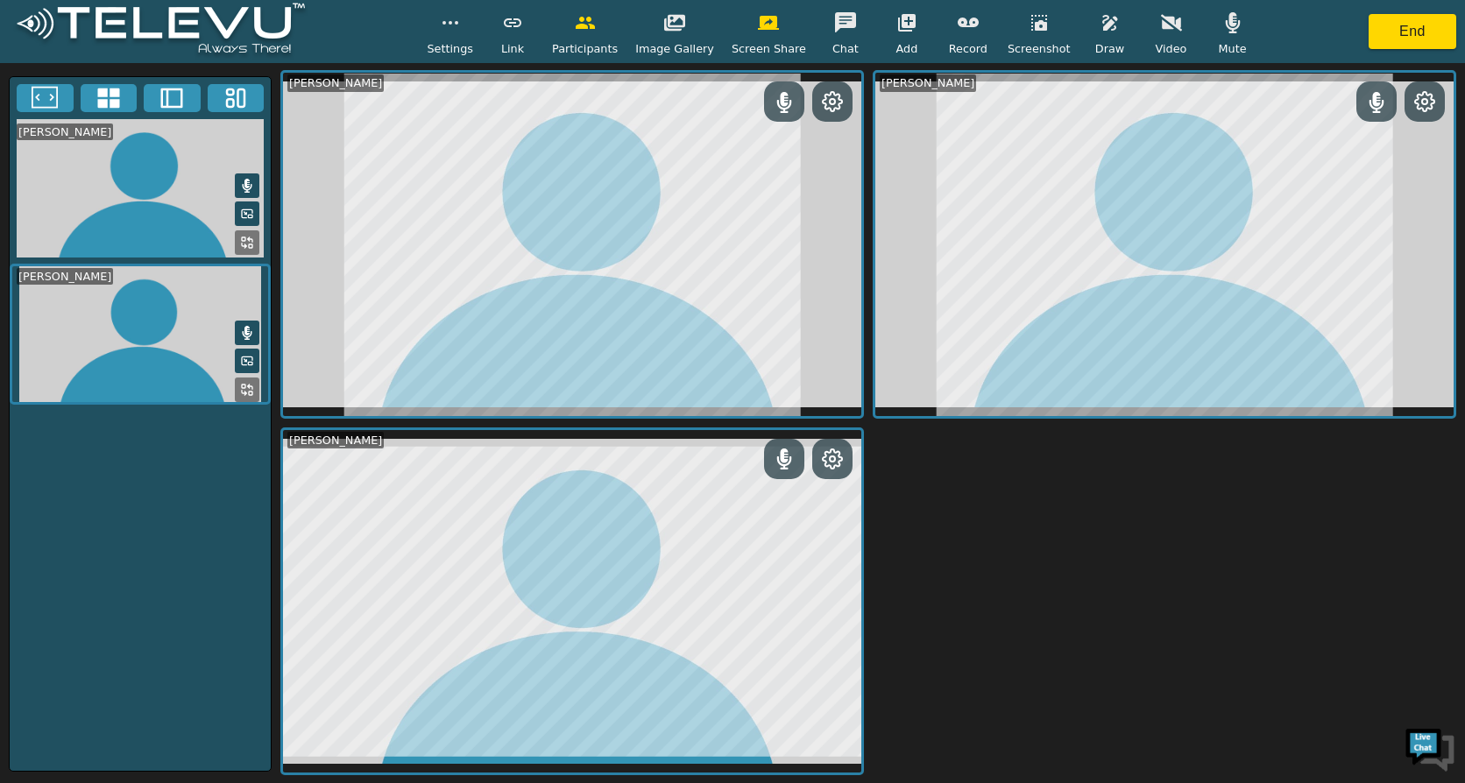
click at [171, 100] on icon at bounding box center [172, 98] width 26 height 26
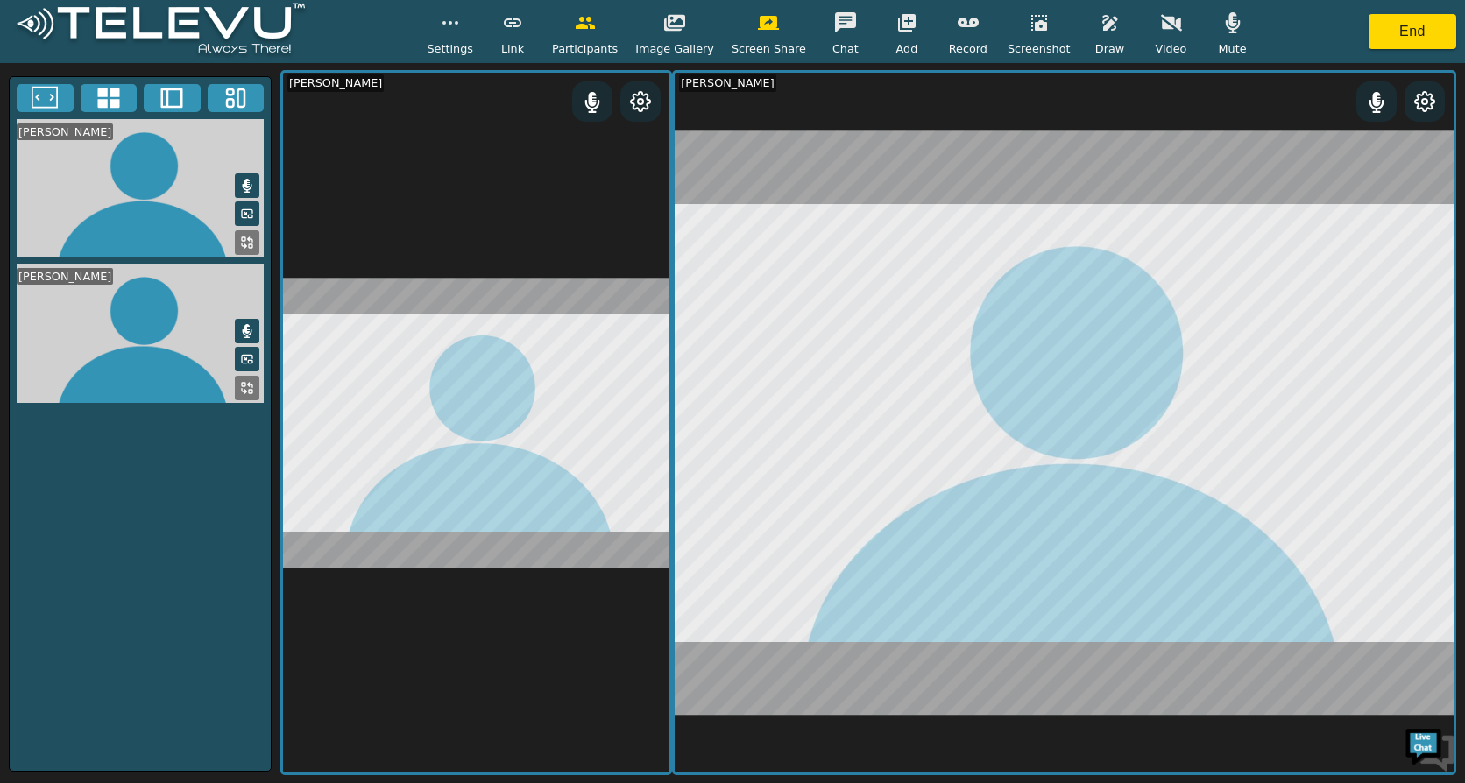
click at [233, 101] on rect at bounding box center [230, 103] width 7 height 8
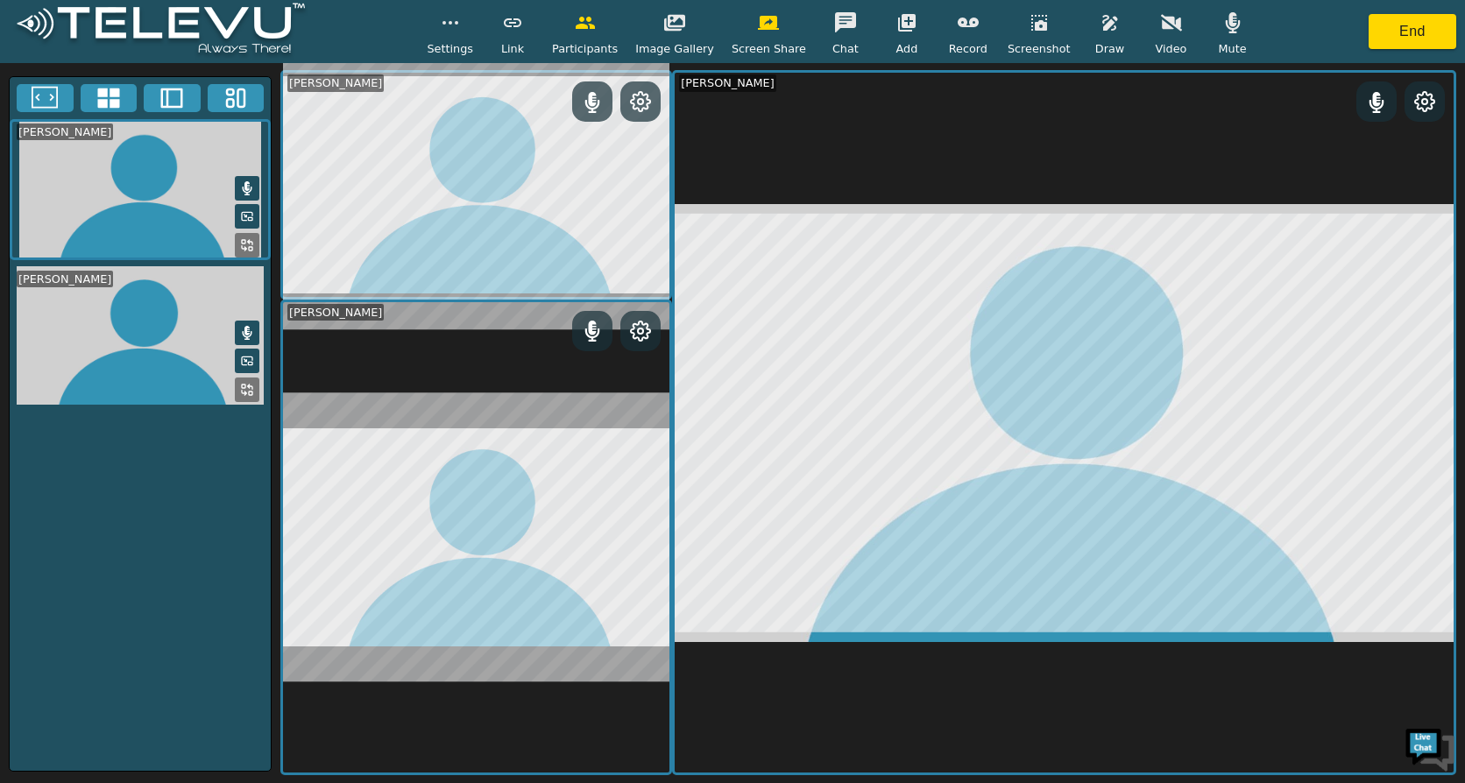
click at [42, 101] on icon at bounding box center [45, 98] width 26 height 26
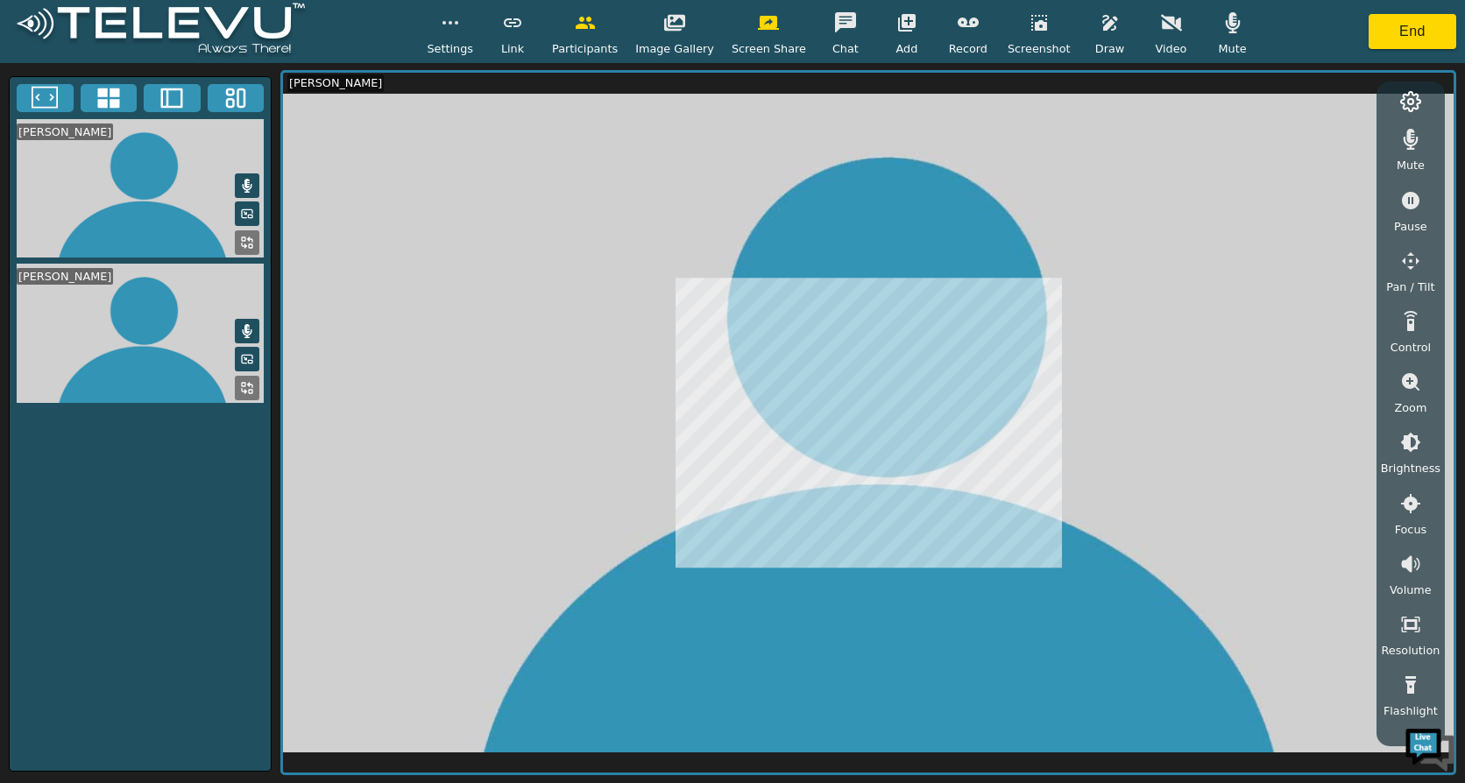
click at [46, 99] on icon at bounding box center [45, 98] width 26 height 26
click at [117, 103] on icon at bounding box center [108, 98] width 22 height 20
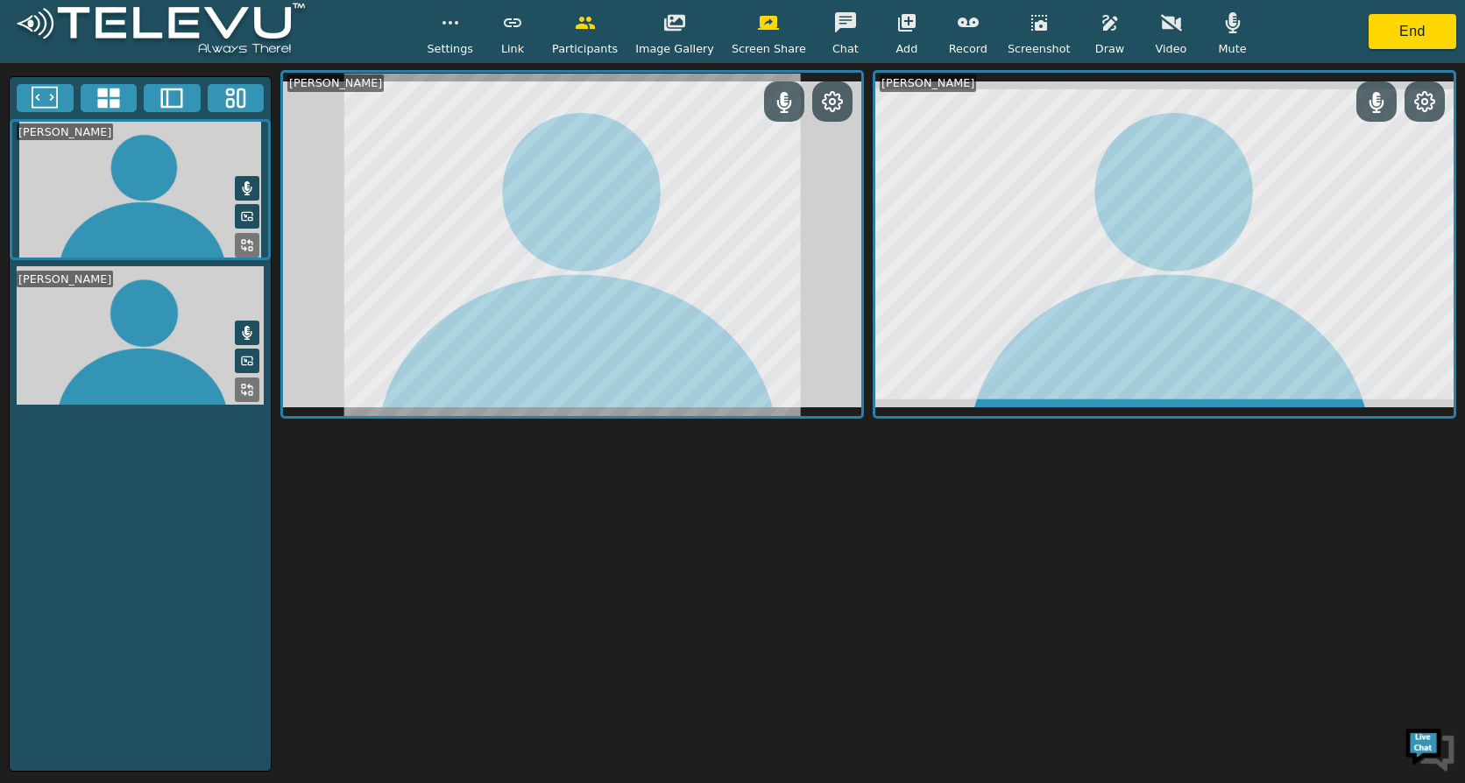
click at [165, 97] on icon at bounding box center [172, 98] width 26 height 26
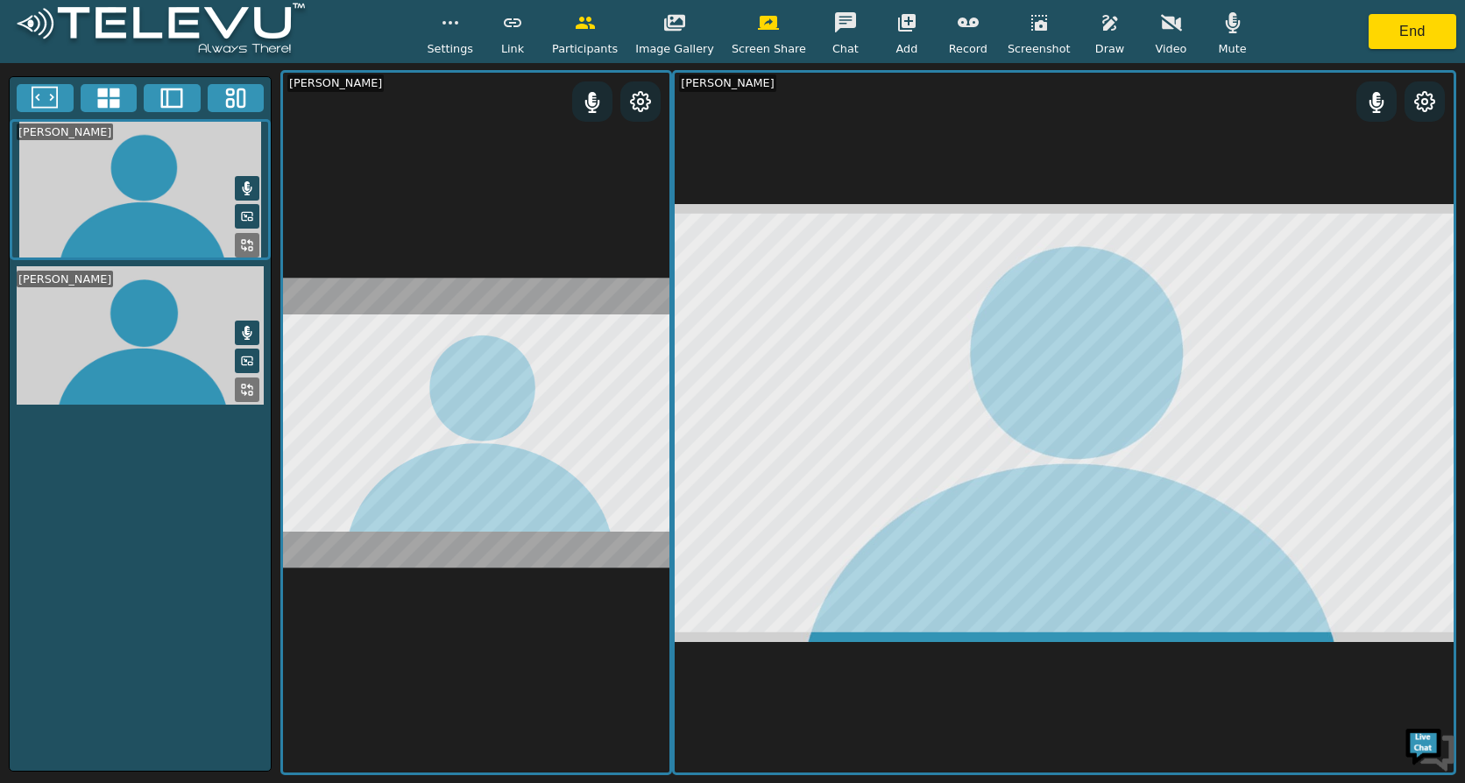
click at [243, 106] on rect at bounding box center [240, 98] width 7 height 18
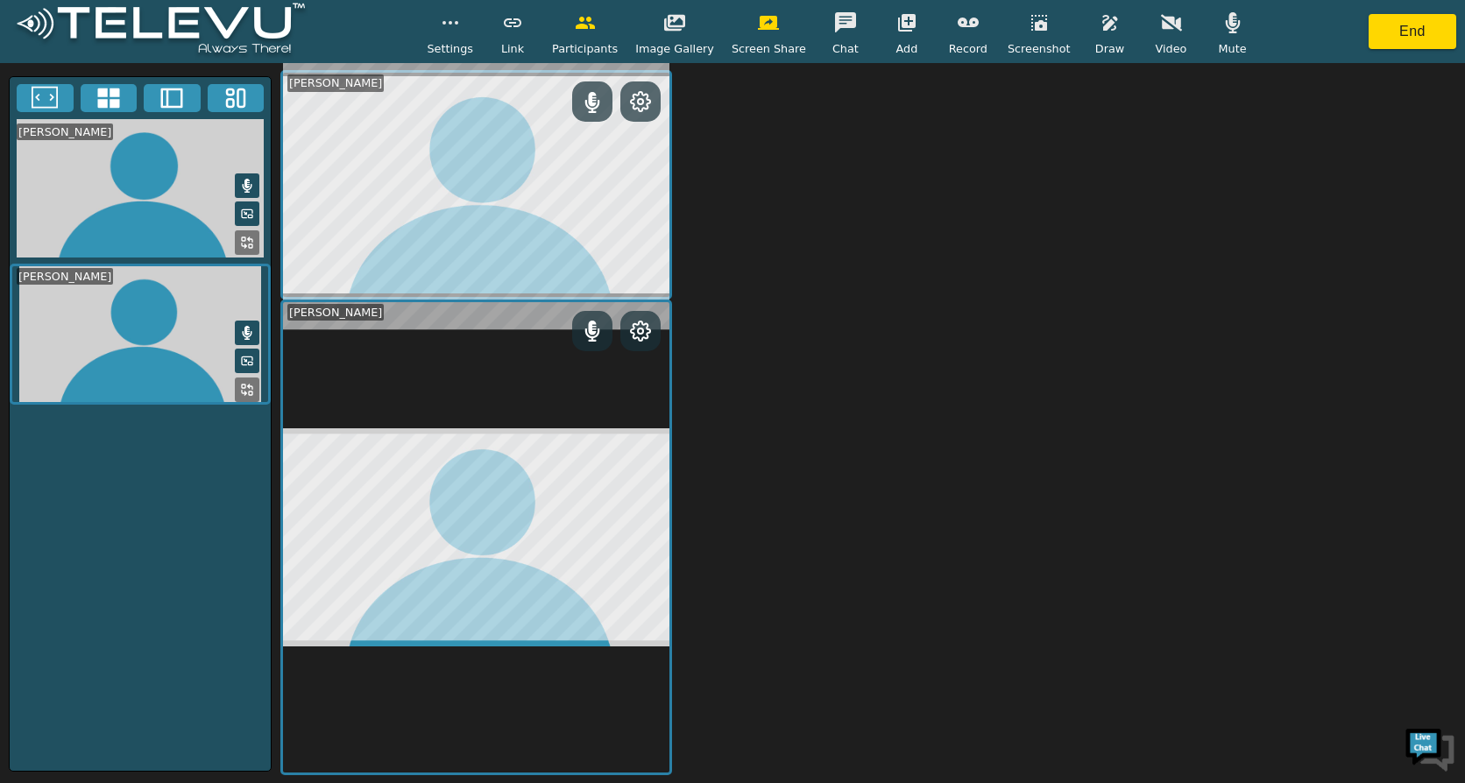
click at [173, 101] on icon at bounding box center [172, 98] width 26 height 26
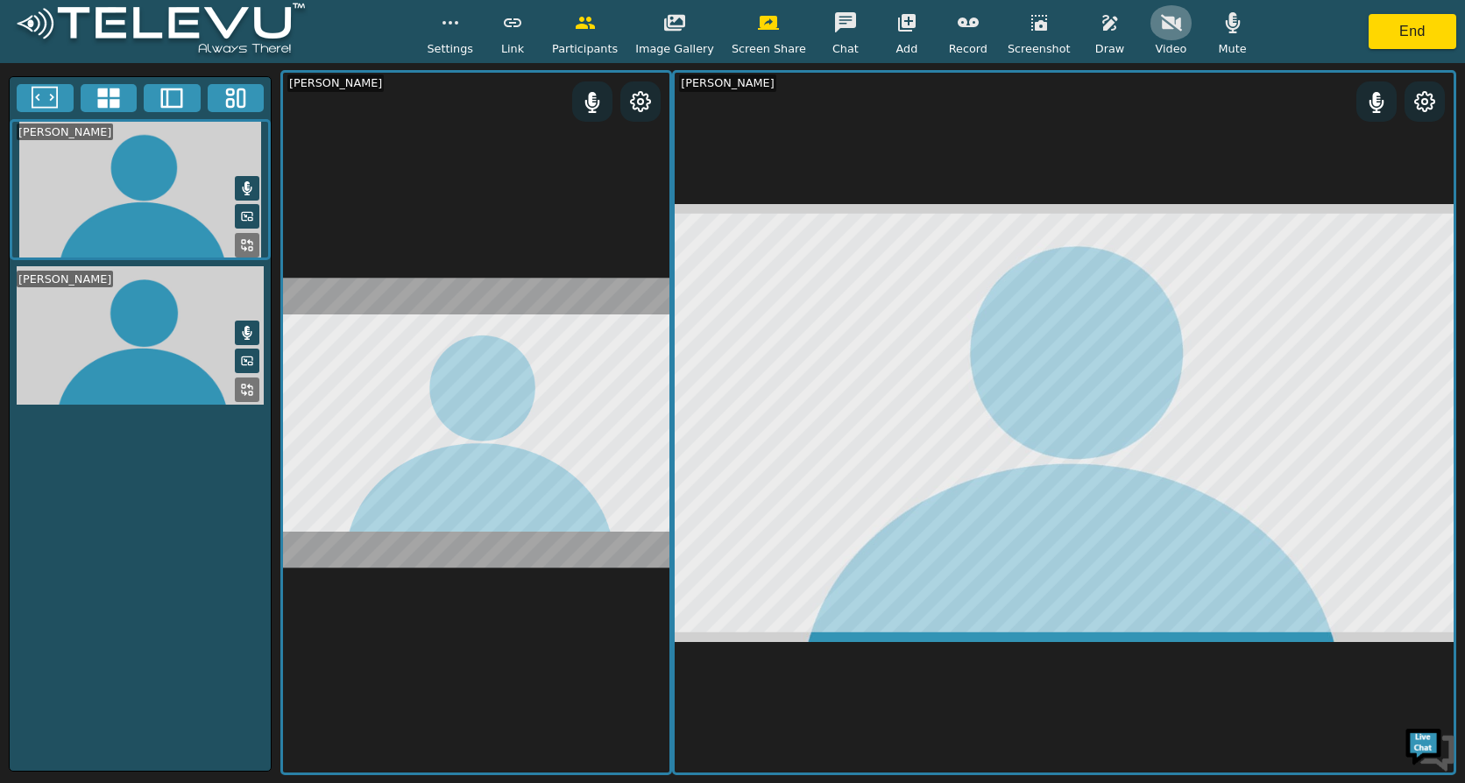
click at [1161, 25] on icon "button" at bounding box center [1171, 23] width 21 height 17
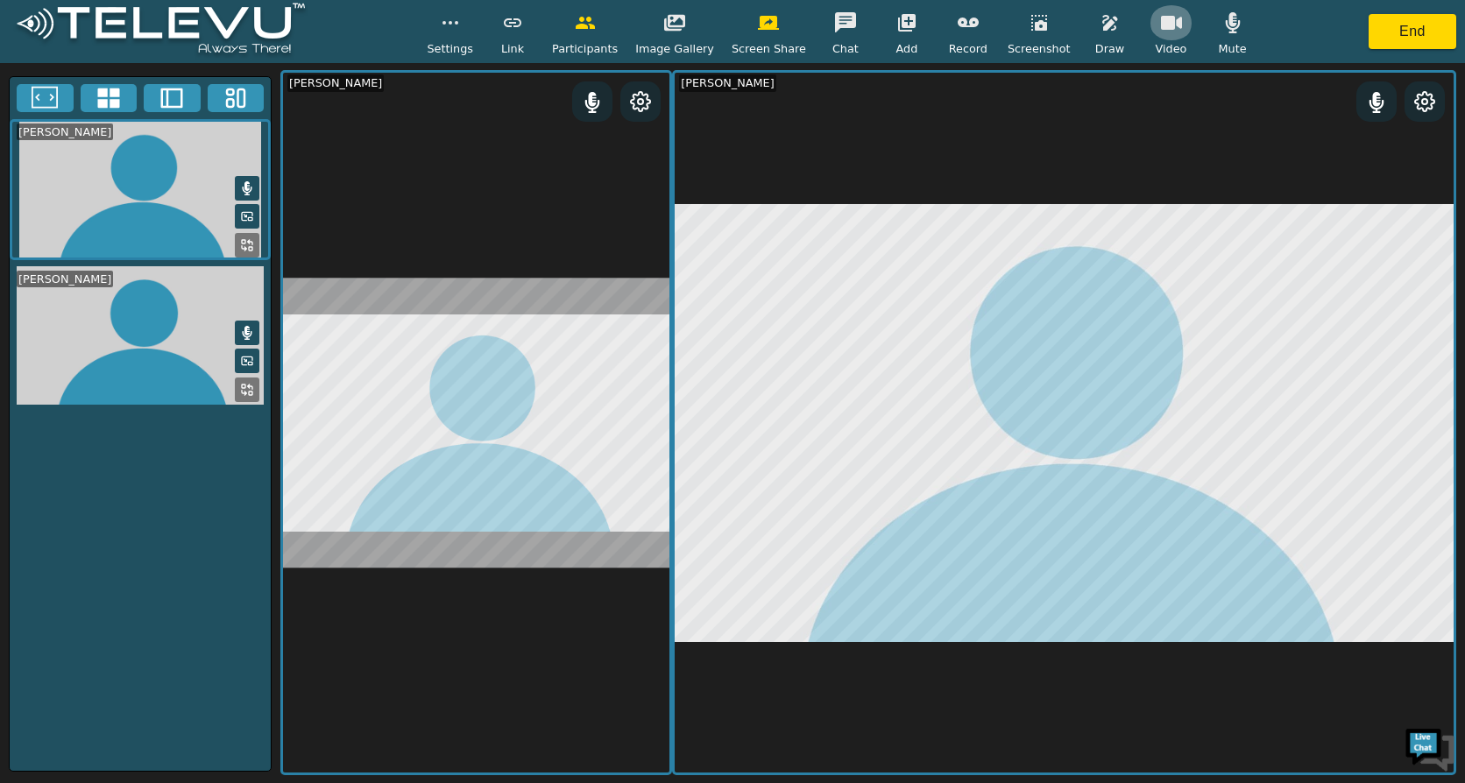
click at [1149, 35] on button "button" at bounding box center [1171, 22] width 44 height 35
click at [468, 45] on span "Settings" at bounding box center [450, 48] width 46 height 17
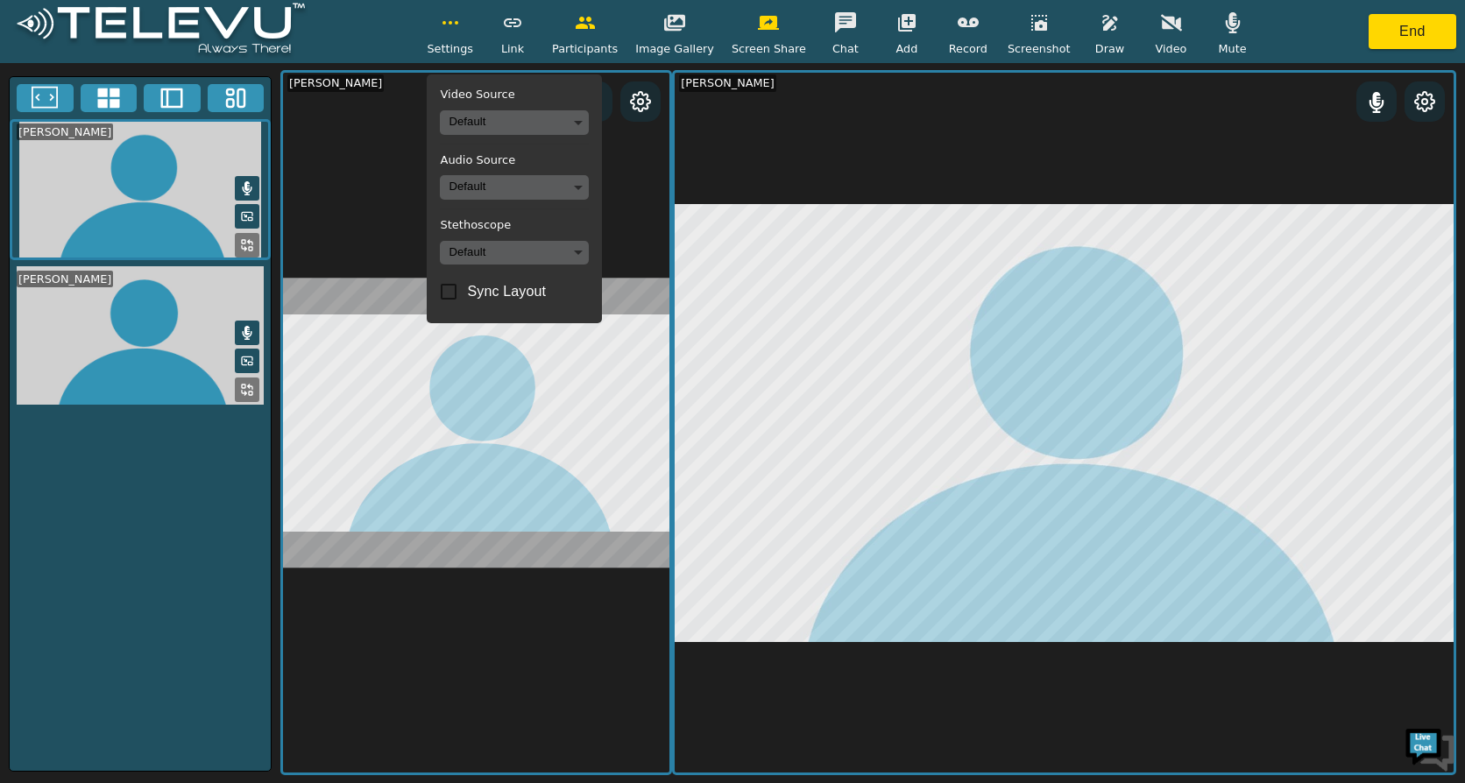
click at [364, 32] on div "Settings Video Source Default Audio Source Default Stethoscope Default Sync Lay…" at bounding box center [732, 31] width 1465 height 63
click at [832, 139] on video at bounding box center [1063, 423] width 779 height 700
click at [774, 49] on span "Screen Share" at bounding box center [768, 48] width 74 height 17
click at [759, 36] on button "button" at bounding box center [768, 22] width 44 height 35
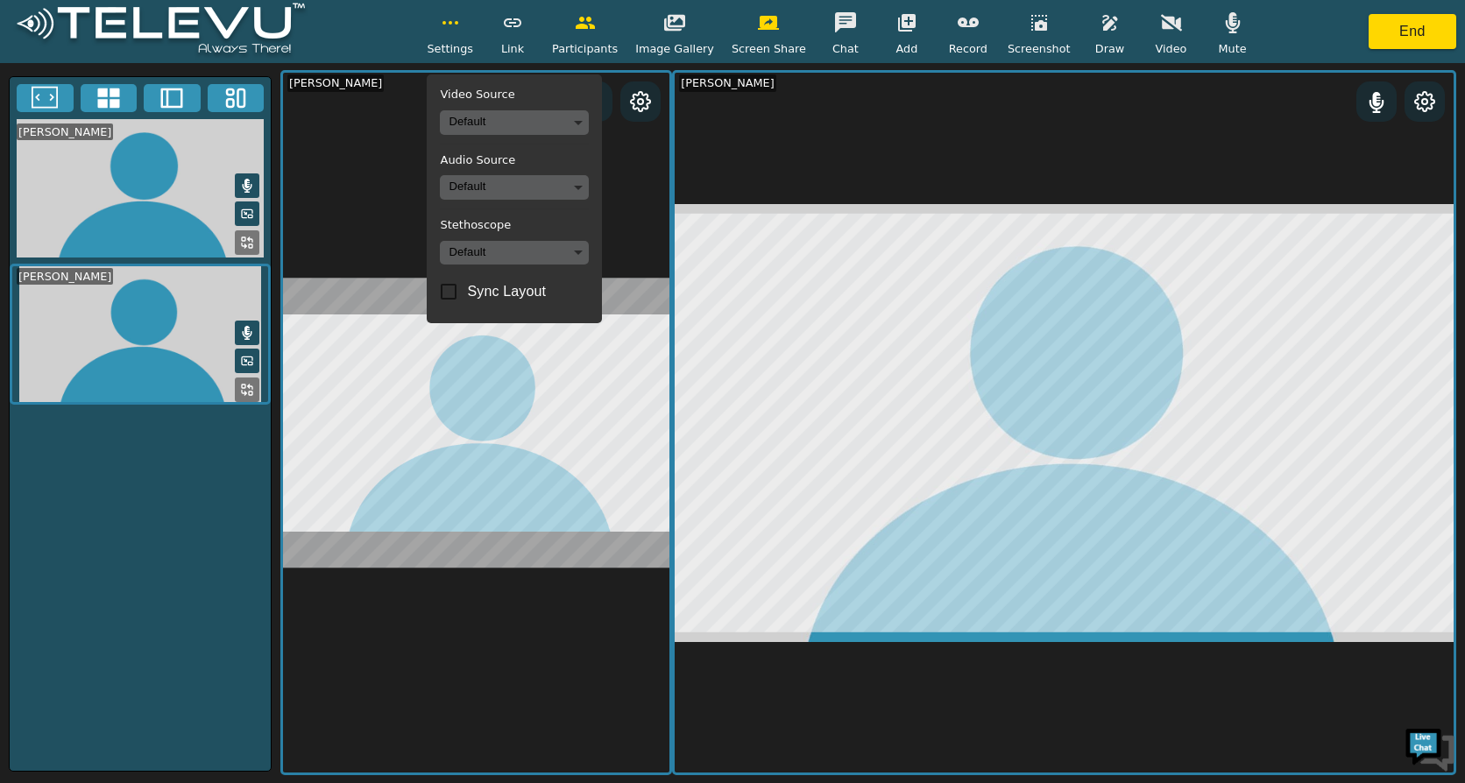
click at [535, 88] on h5 "Video Source" at bounding box center [514, 95] width 149 height 14
click at [551, 98] on h5 "Video Source" at bounding box center [514, 95] width 149 height 14
click at [766, 44] on span "Screen Share" at bounding box center [768, 48] width 74 height 17
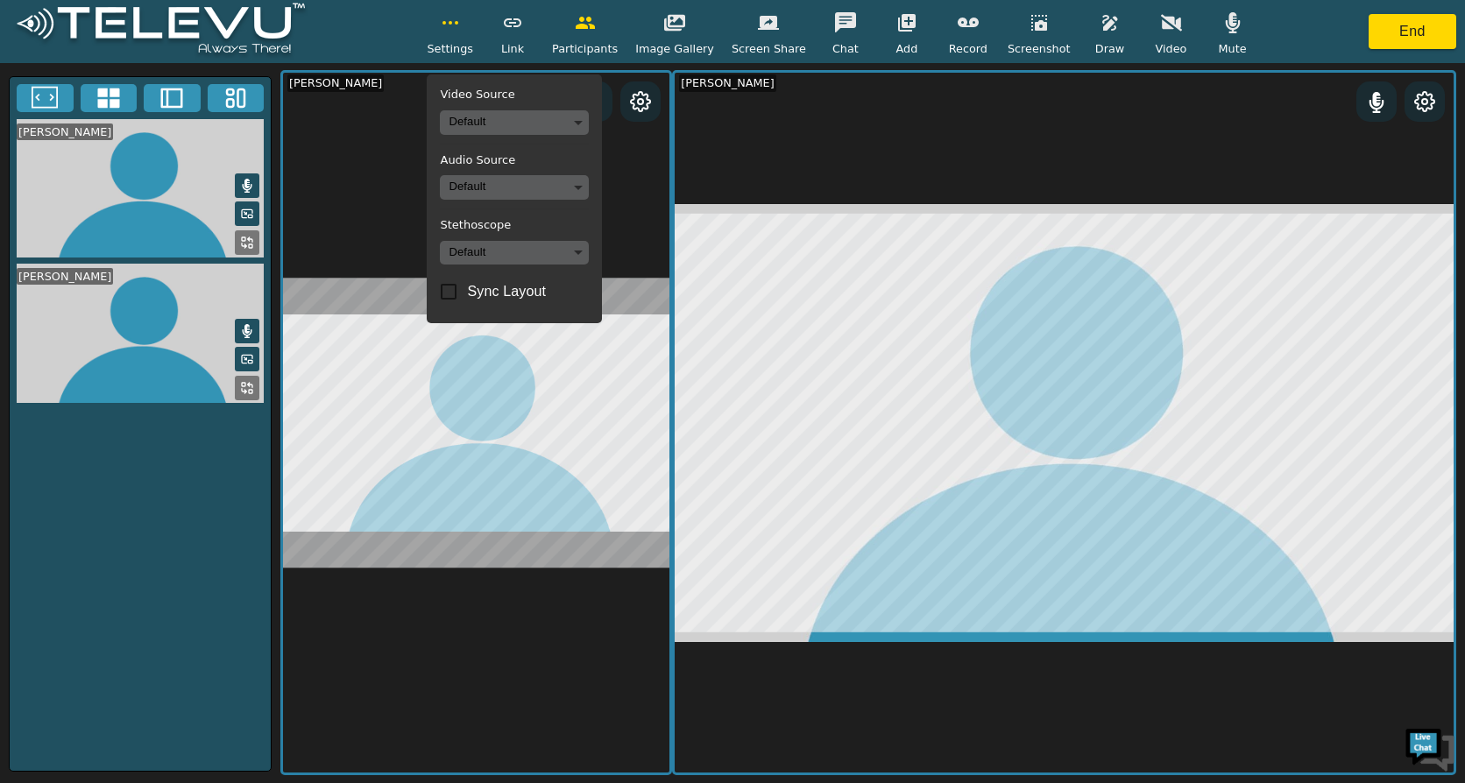
click at [591, 117] on body "Settings Video Source Default Audio Source Default Stethoscope Default Sync Lay…" at bounding box center [732, 391] width 1465 height 783
click at [591, 117] on div at bounding box center [732, 391] width 1465 height 783
click at [467, 293] on input "Sync Layout" at bounding box center [448, 291] width 37 height 37
click at [528, 294] on span "Sync Layout" at bounding box center [506, 291] width 79 height 21
click at [467, 294] on input "Sync Layout" at bounding box center [448, 291] width 37 height 37
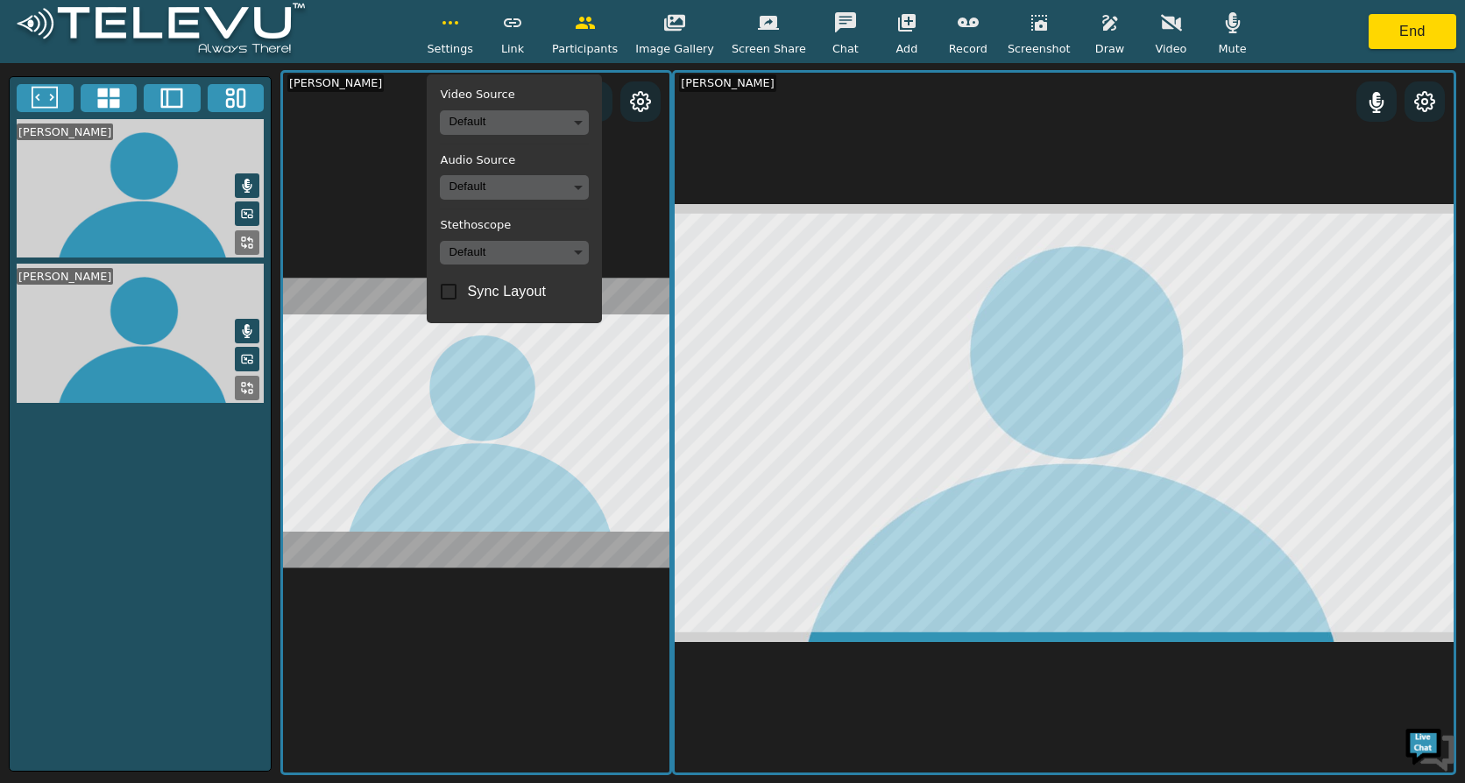
drag, startPoint x: 745, startPoint y: 146, endPoint x: 713, endPoint y: 166, distance: 37.7
click at [745, 146] on video at bounding box center [1063, 423] width 779 height 700
click at [524, 293] on span "Sync Layout" at bounding box center [506, 291] width 79 height 21
click at [467, 293] on input "Sync Layout" at bounding box center [448, 291] width 37 height 37
drag, startPoint x: 798, startPoint y: 178, endPoint x: 653, endPoint y: 168, distance: 145.7
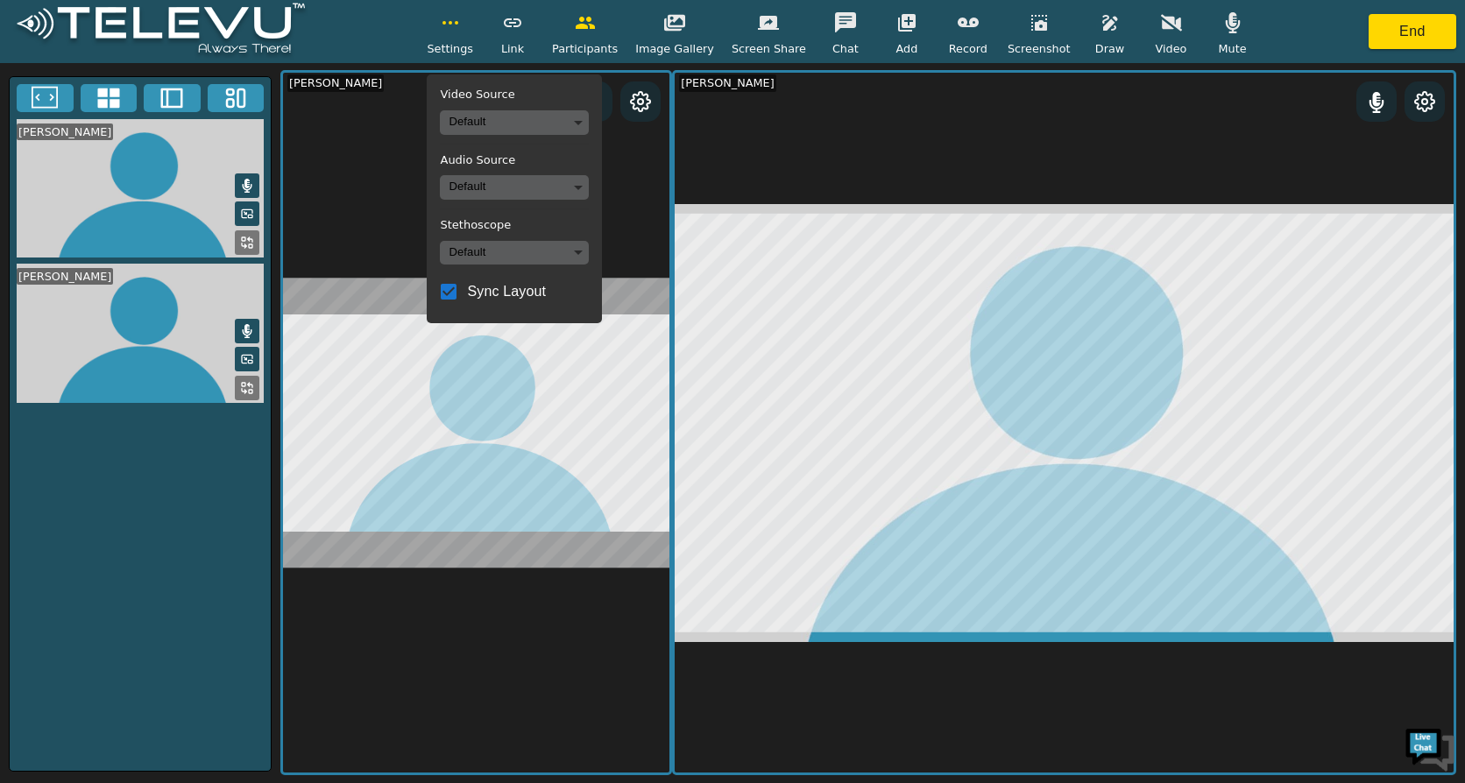
click at [798, 177] on video at bounding box center [1063, 423] width 779 height 700
click at [546, 290] on span "Sync Layout" at bounding box center [506, 291] width 79 height 21
click at [467, 290] on input "Sync Layout" at bounding box center [448, 291] width 37 height 37
click at [546, 290] on span "Sync Layout" at bounding box center [506, 291] width 79 height 21
click at [467, 290] on input "Sync Layout" at bounding box center [448, 291] width 37 height 37
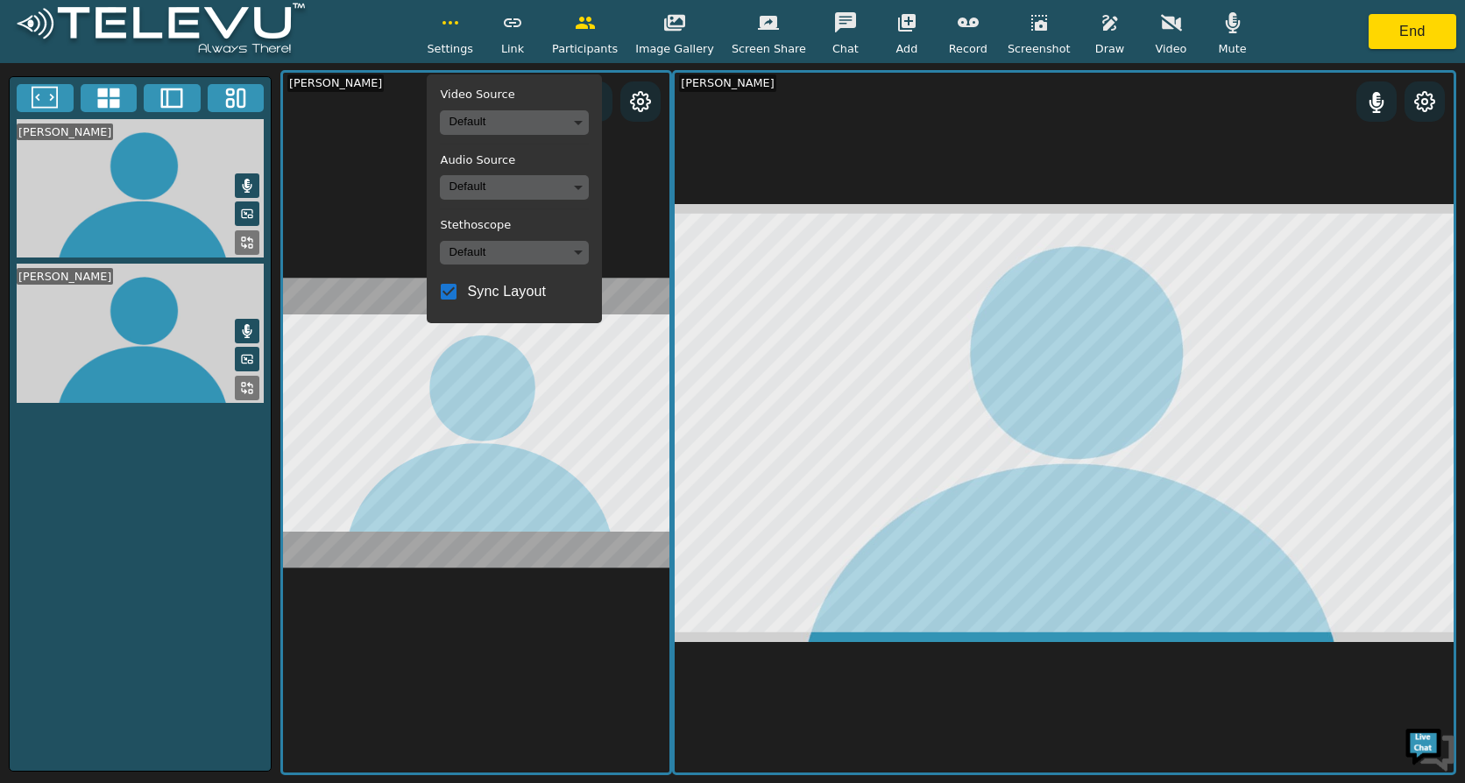
click at [546, 290] on span "Sync Layout" at bounding box center [506, 291] width 79 height 21
click at [467, 290] on input "Sync Layout" at bounding box center [448, 291] width 37 height 37
checkbox input "false"
click at [643, 92] on icon at bounding box center [640, 101] width 21 height 21
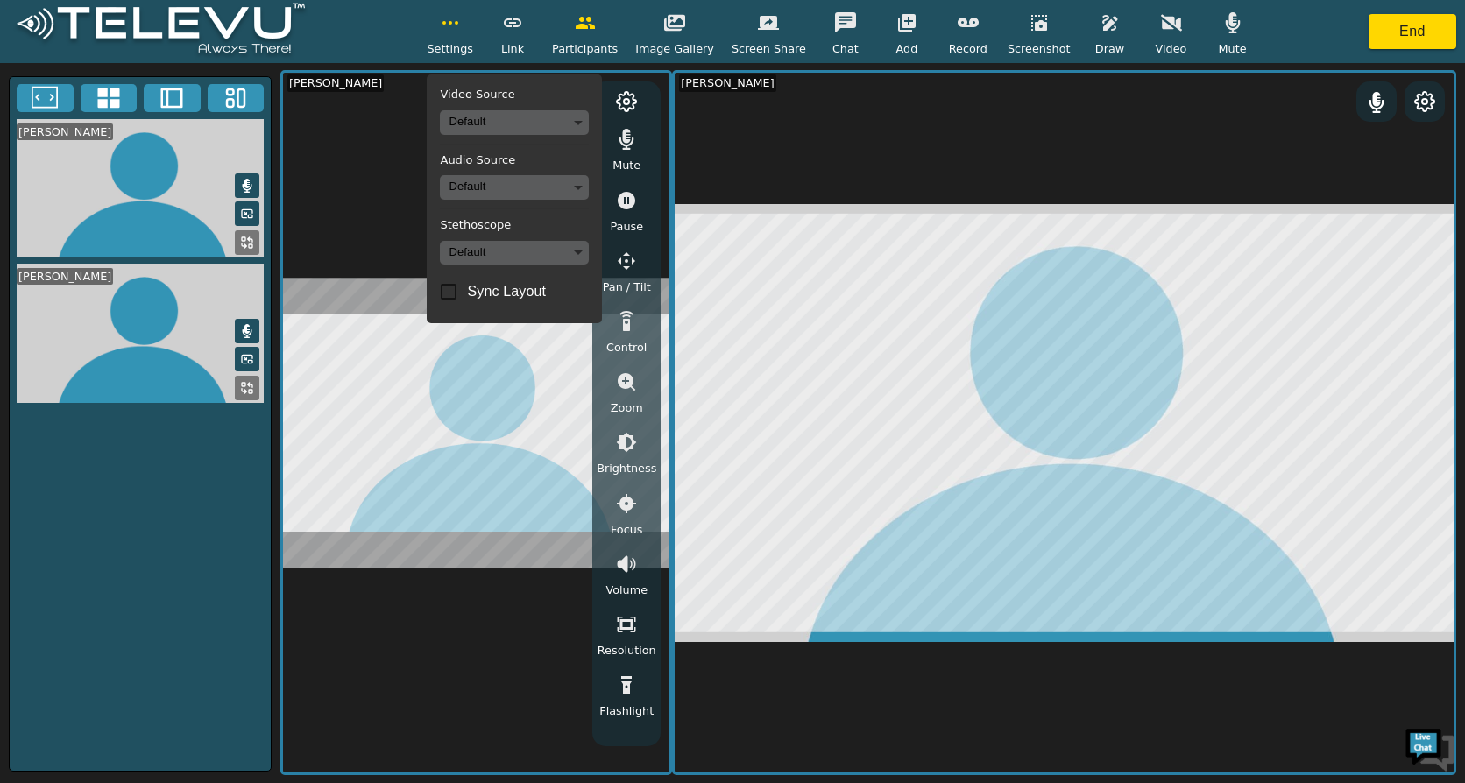
drag, startPoint x: 754, startPoint y: 127, endPoint x: 539, endPoint y: 119, distance: 215.6
click at [754, 127] on video at bounding box center [1063, 423] width 779 height 700
click at [343, 24] on div "Settings Video Source Default Audio Source Default Stethoscope Default Sync Lay…" at bounding box center [732, 31] width 1465 height 63
click at [945, 165] on video at bounding box center [1063, 423] width 779 height 700
click at [764, 50] on span "Screen Share" at bounding box center [768, 48] width 74 height 17
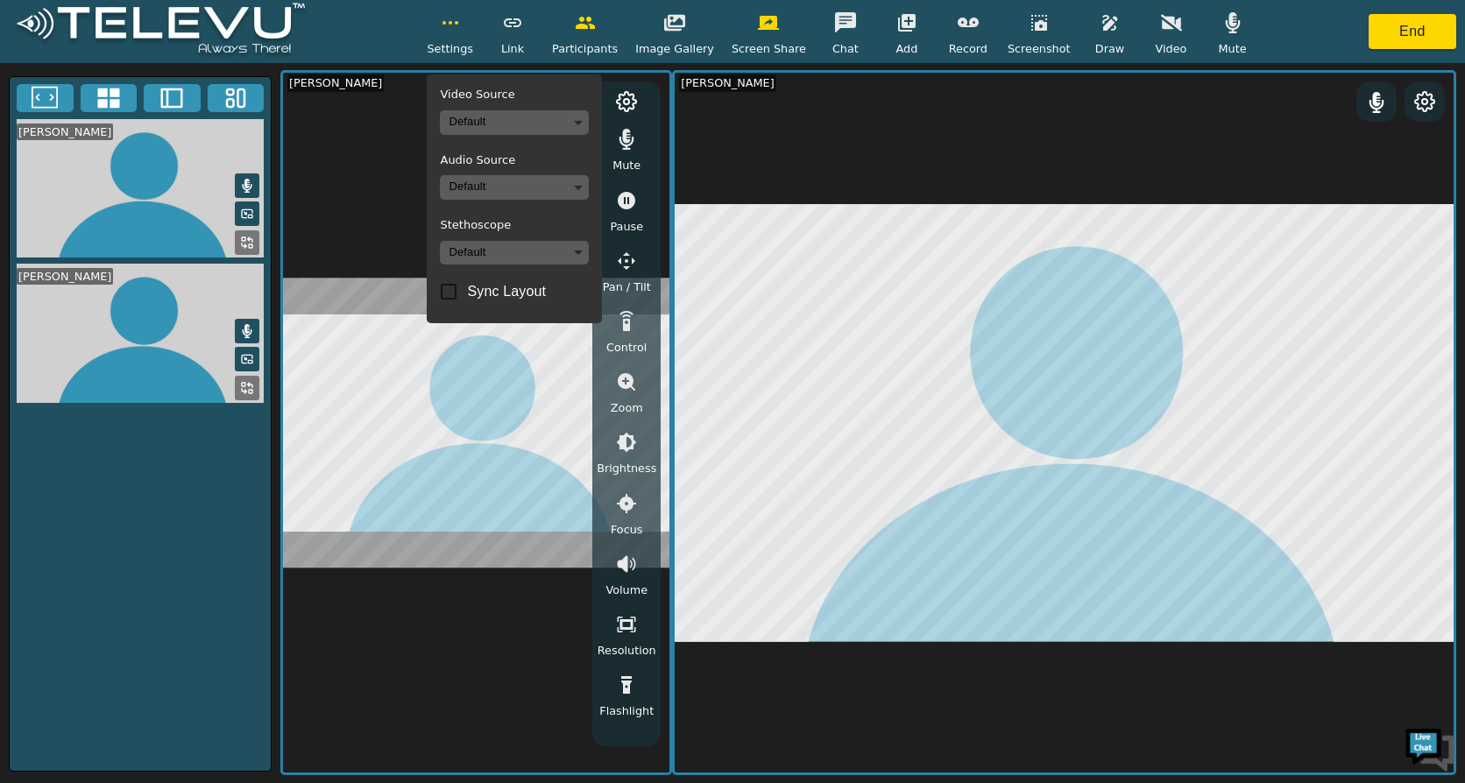
click at [674, 47] on span "Image Gallery" at bounding box center [674, 48] width 79 height 17
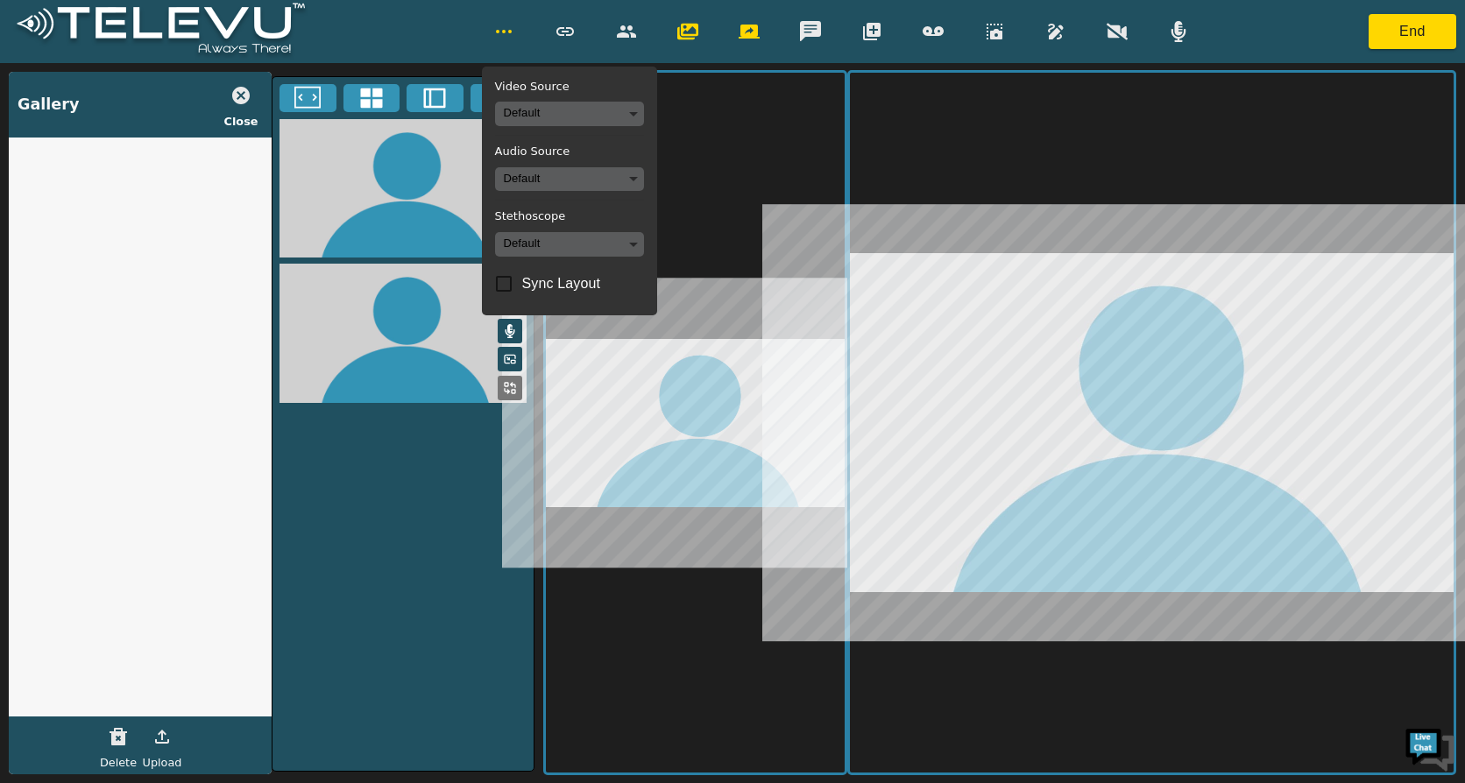
click at [238, 95] on icon "button" at bounding box center [241, 96] width 18 height 18
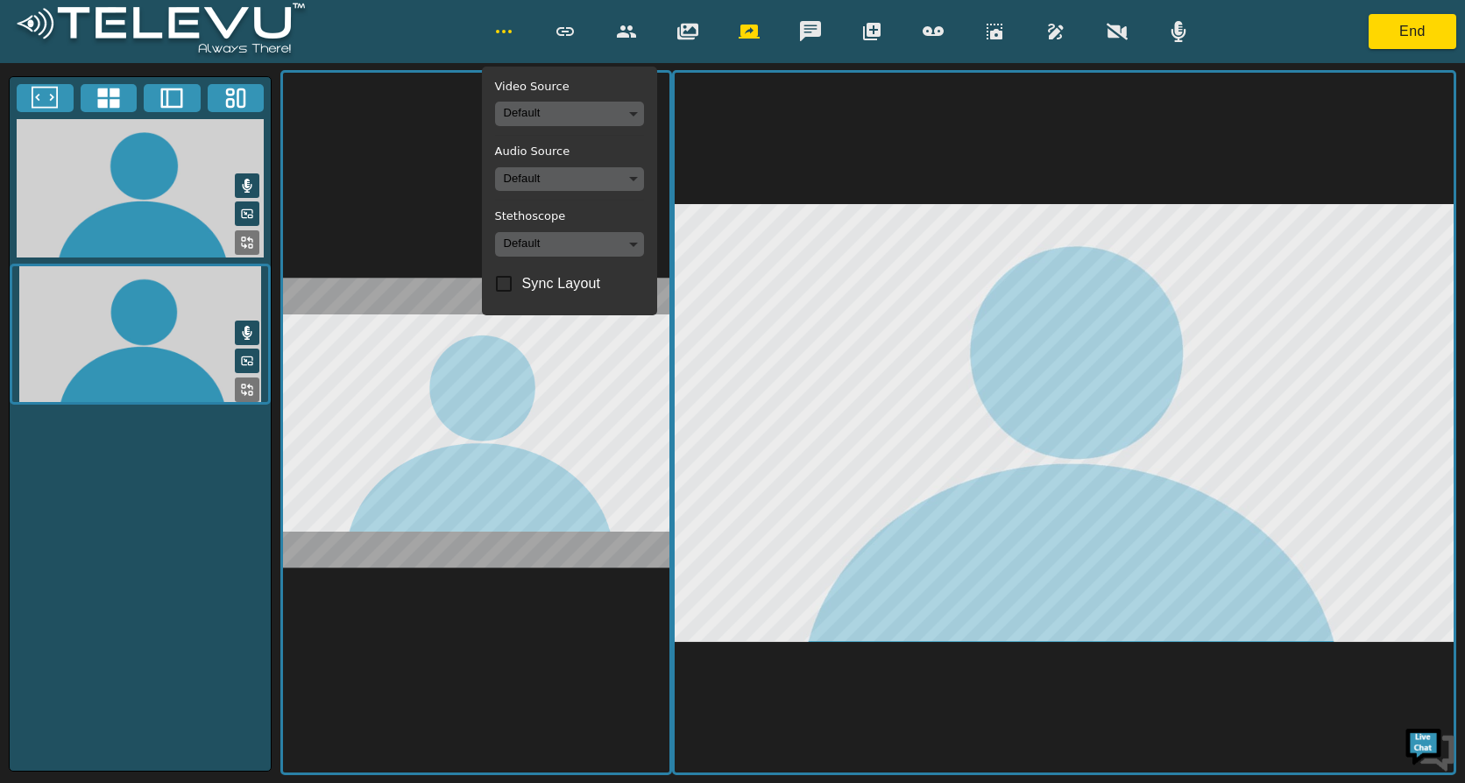
click at [626, 35] on icon "button" at bounding box center [626, 31] width 19 height 12
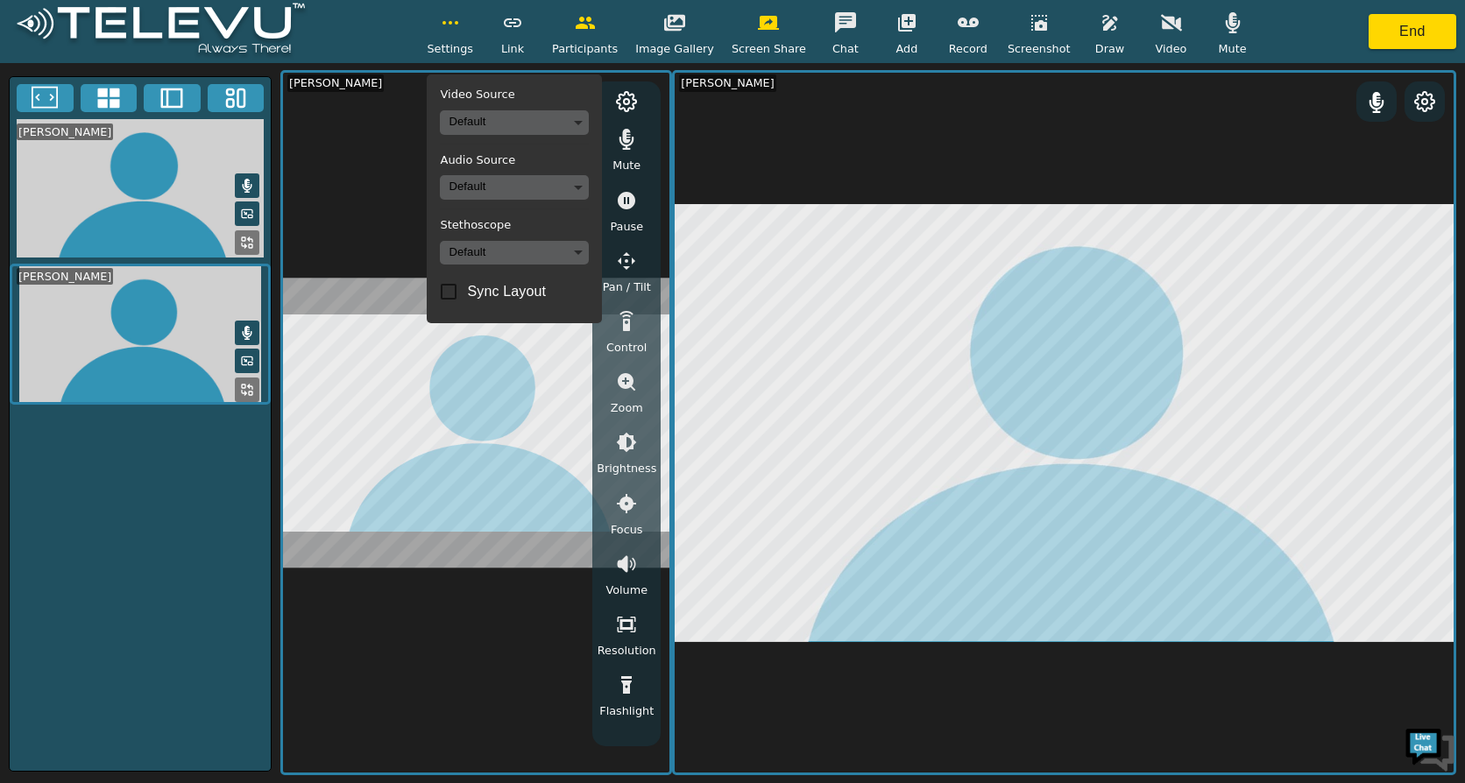
click at [605, 39] on div "Participants" at bounding box center [585, 31] width 66 height 52
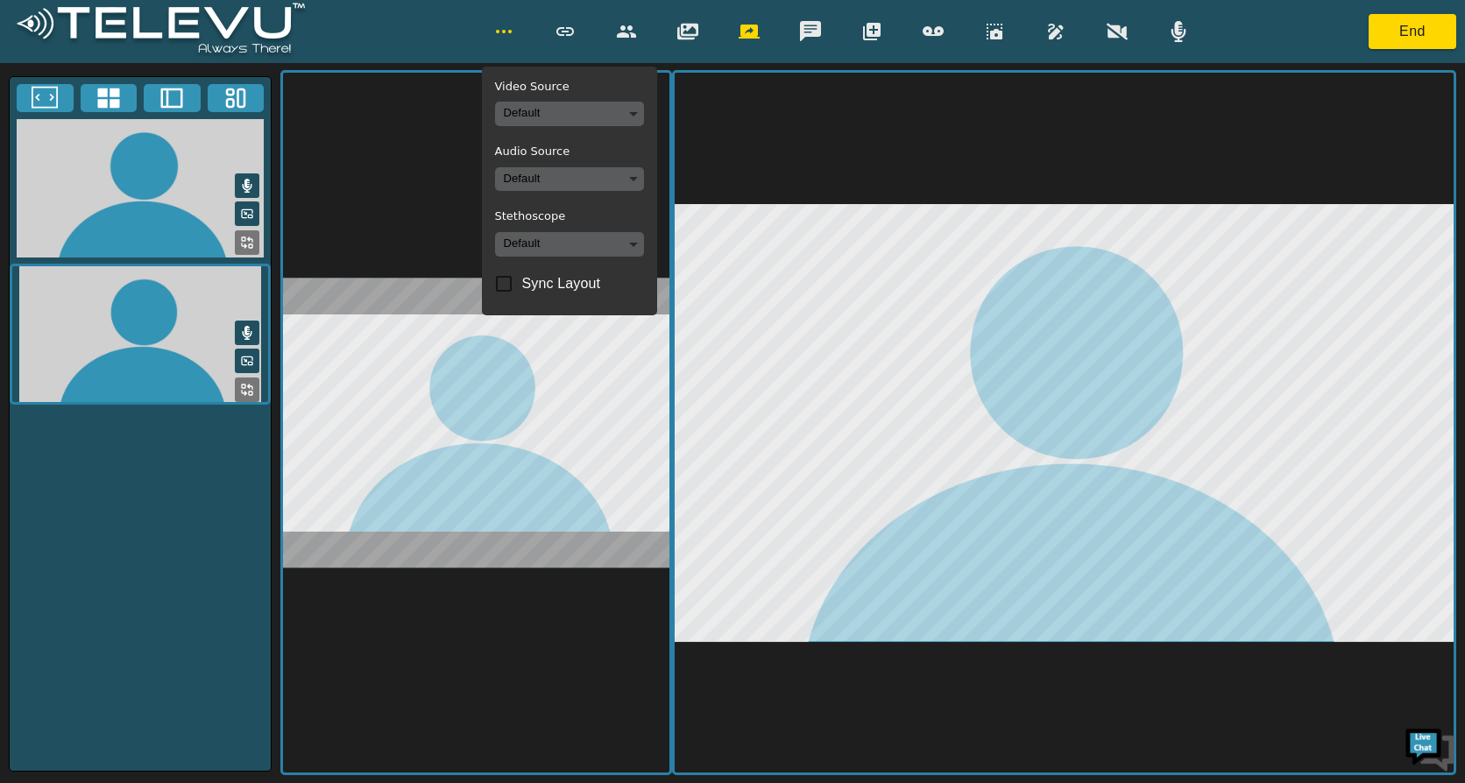
click at [908, 118] on video at bounding box center [1063, 423] width 779 height 700
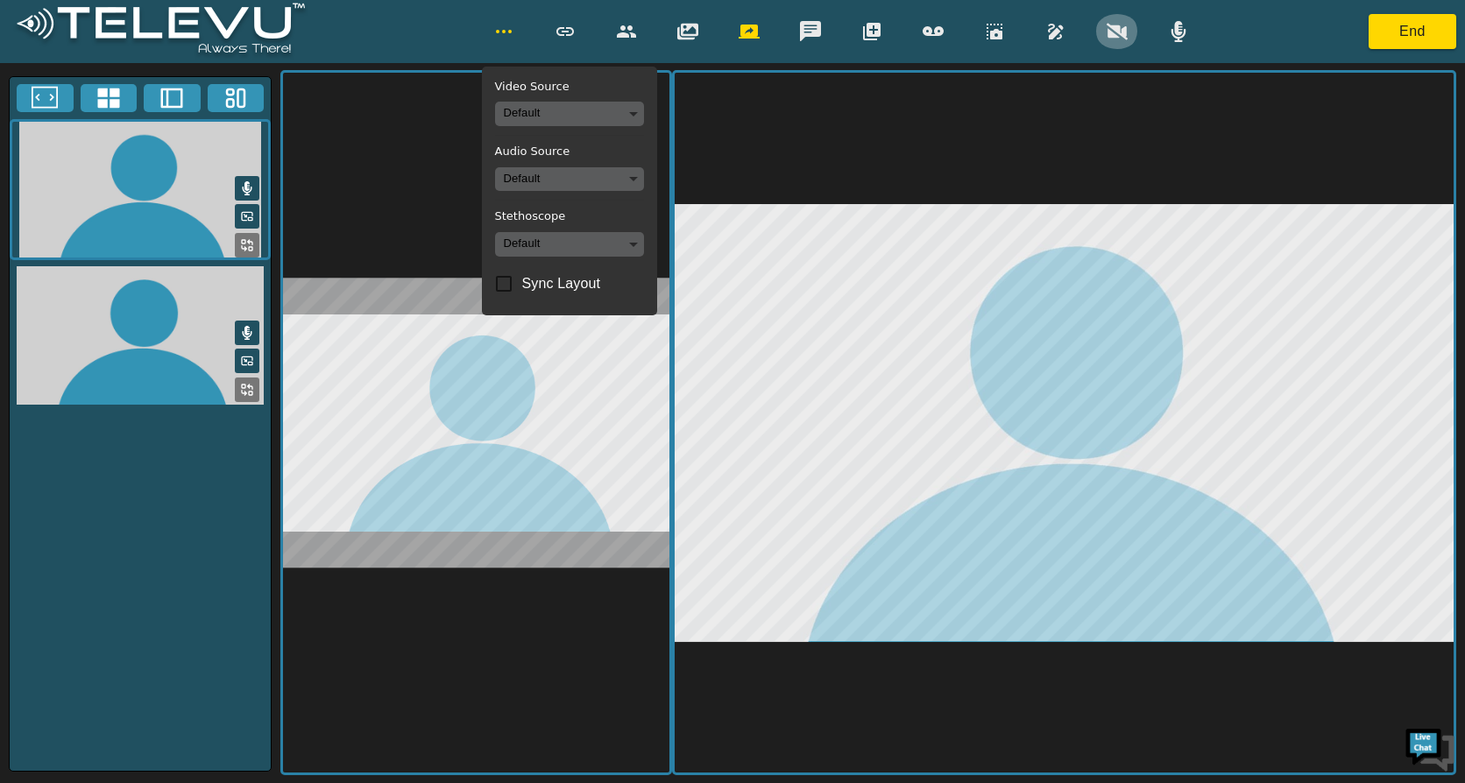
click at [1117, 32] on icon "button" at bounding box center [1116, 31] width 21 height 17
click at [823, 58] on div "Video Source Default Audio Source Default Stethoscope Default Sync Layout End" at bounding box center [732, 31] width 1465 height 63
click at [748, 37] on icon "button" at bounding box center [748, 32] width 21 height 14
click at [745, 33] on icon "button" at bounding box center [748, 31] width 21 height 21
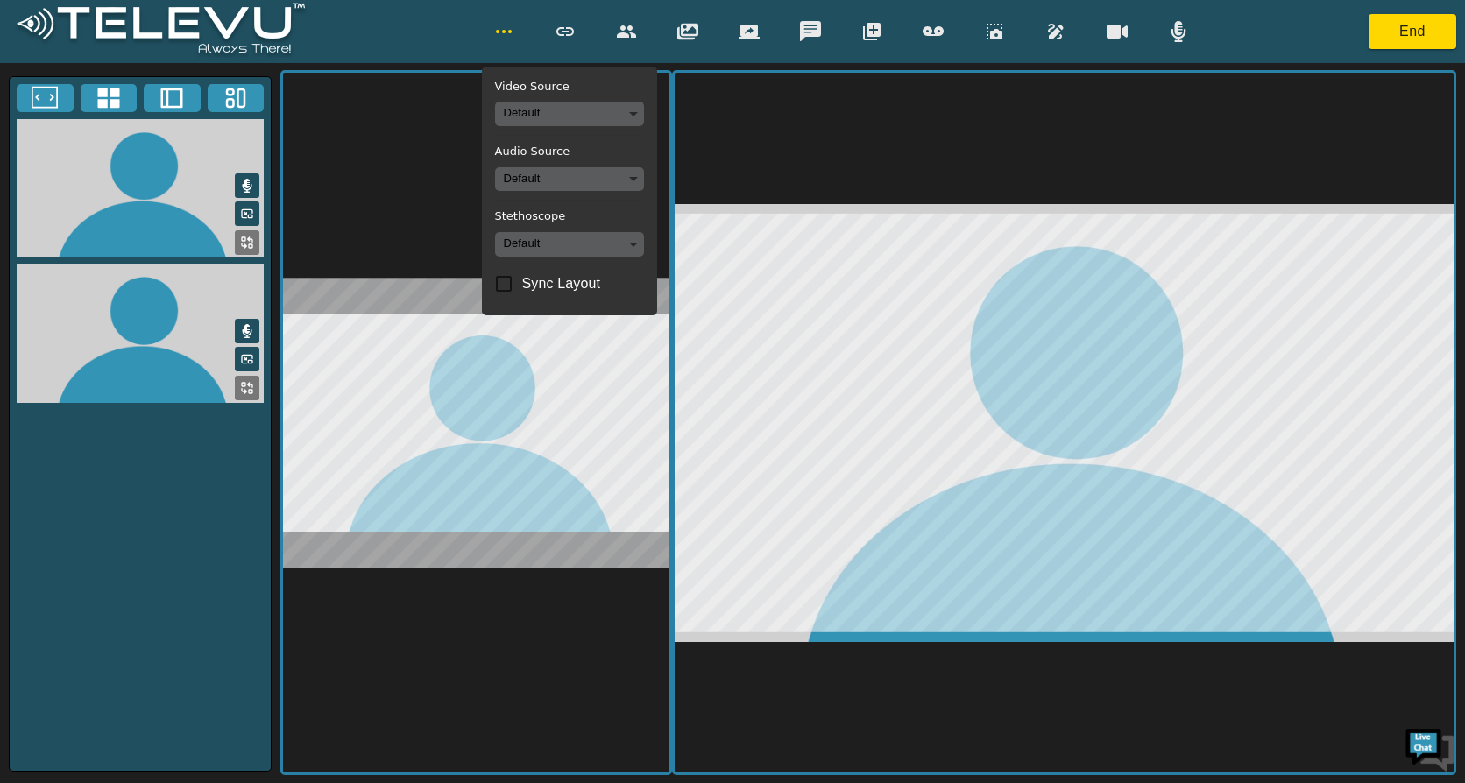
click at [1108, 32] on icon "button" at bounding box center [1116, 32] width 21 height 14
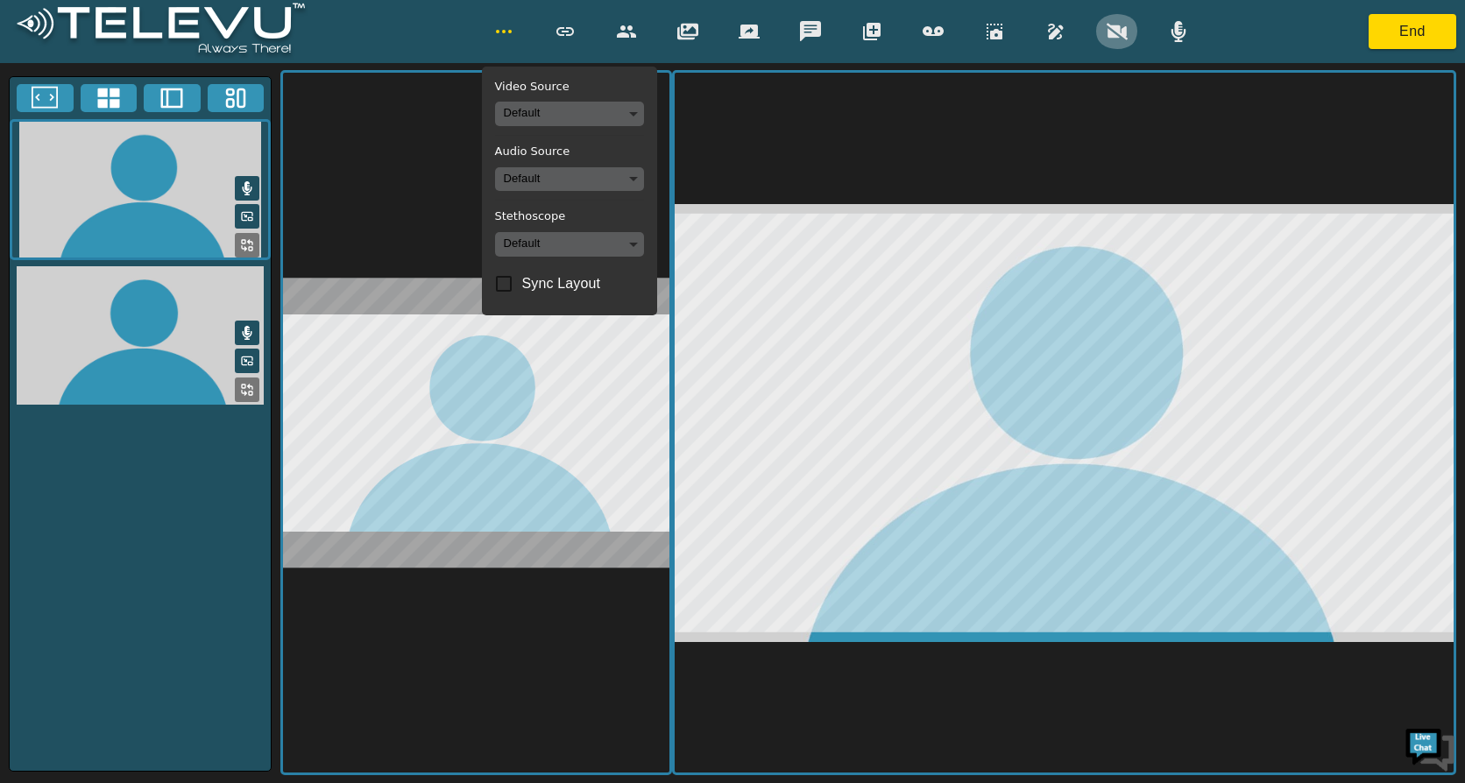
click at [1115, 32] on icon "button" at bounding box center [1116, 31] width 21 height 21
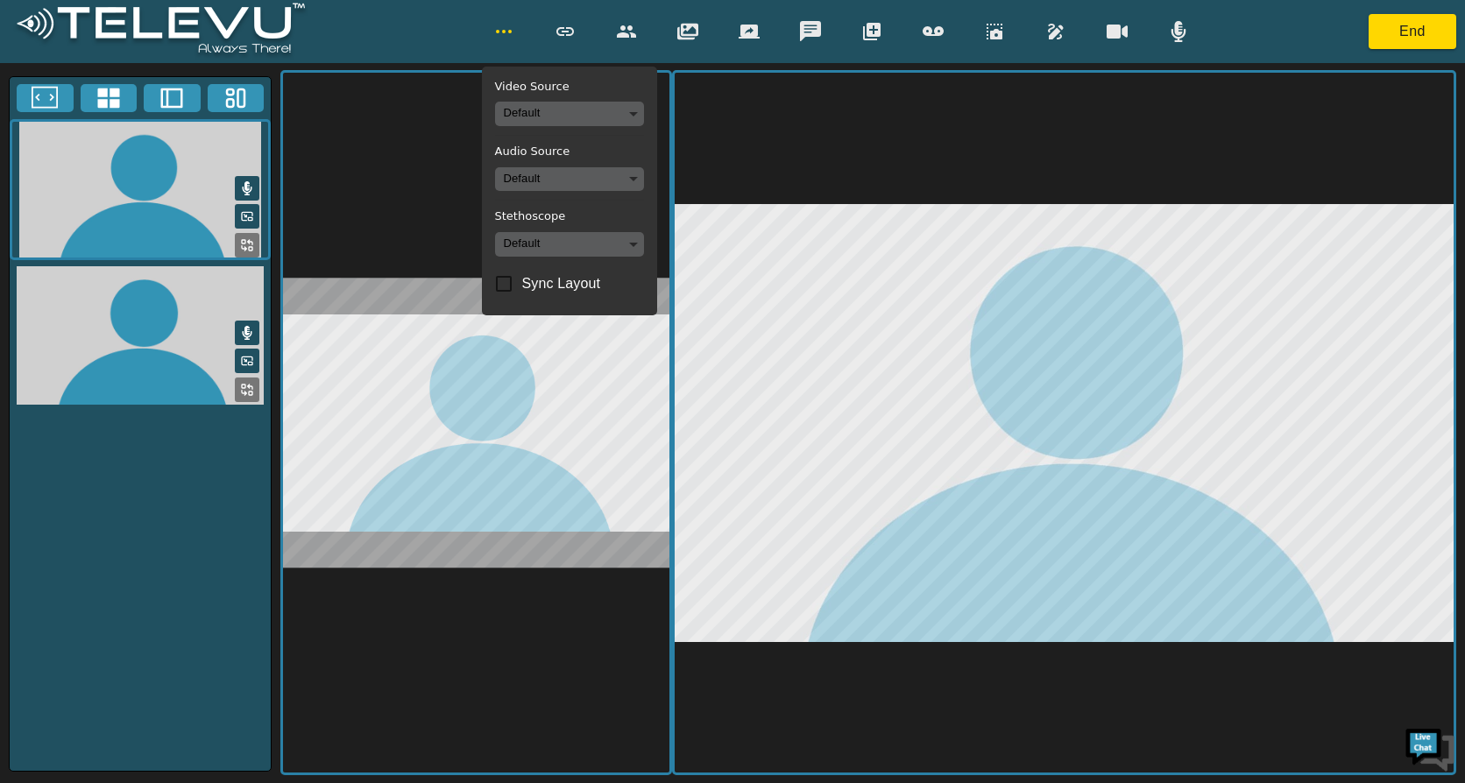
click at [750, 35] on icon "button" at bounding box center [748, 32] width 21 height 14
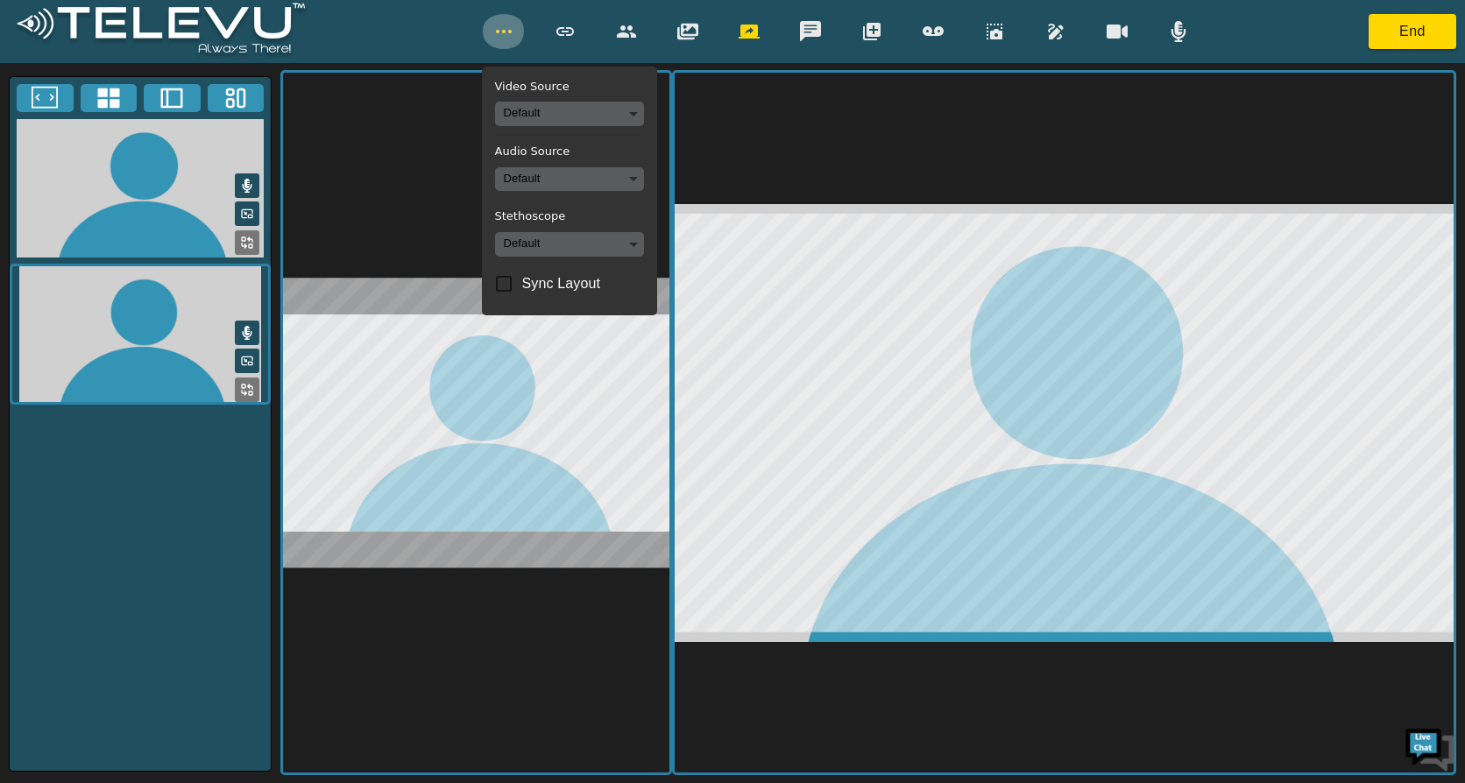
click at [502, 38] on icon "button" at bounding box center [503, 31] width 21 height 21
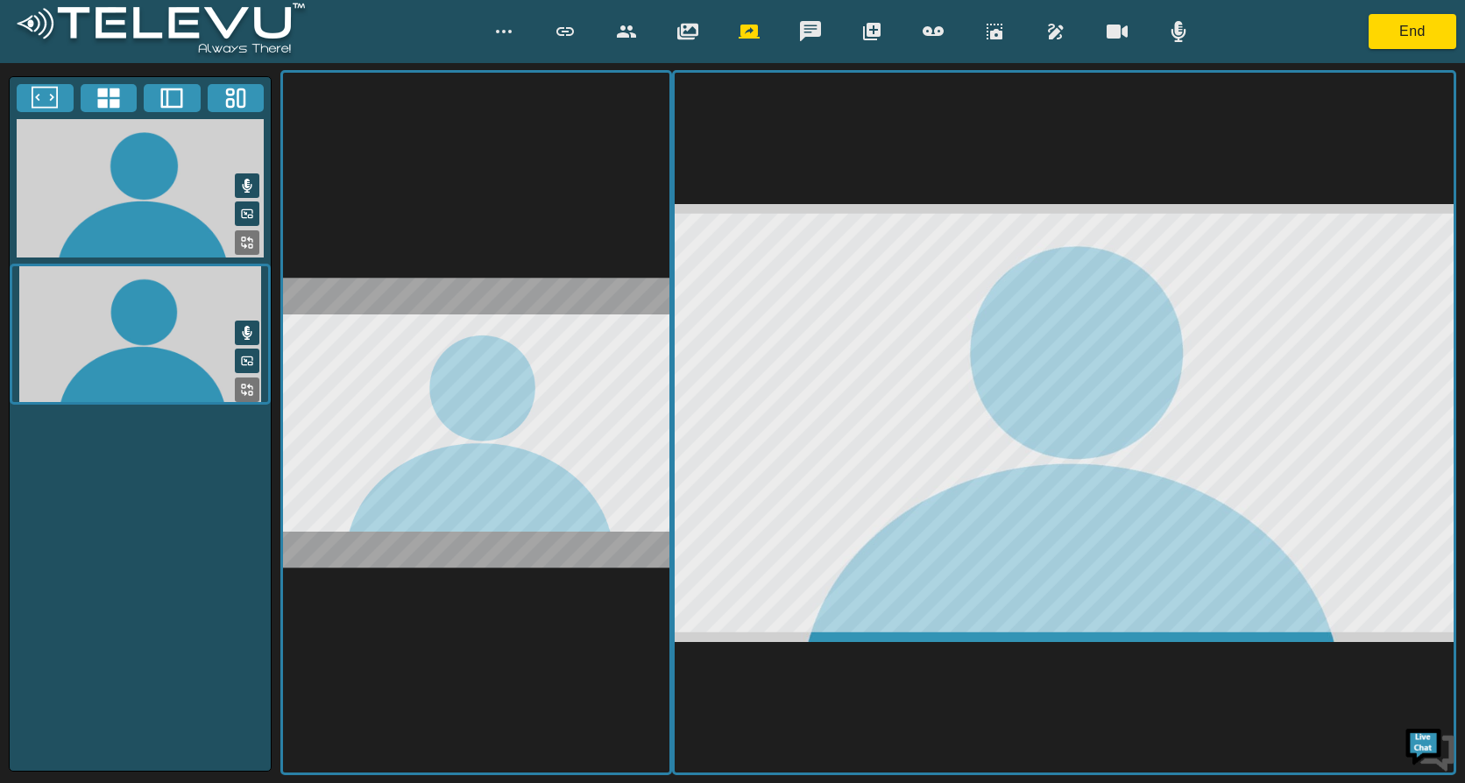
click at [502, 38] on icon "button" at bounding box center [503, 31] width 21 height 21
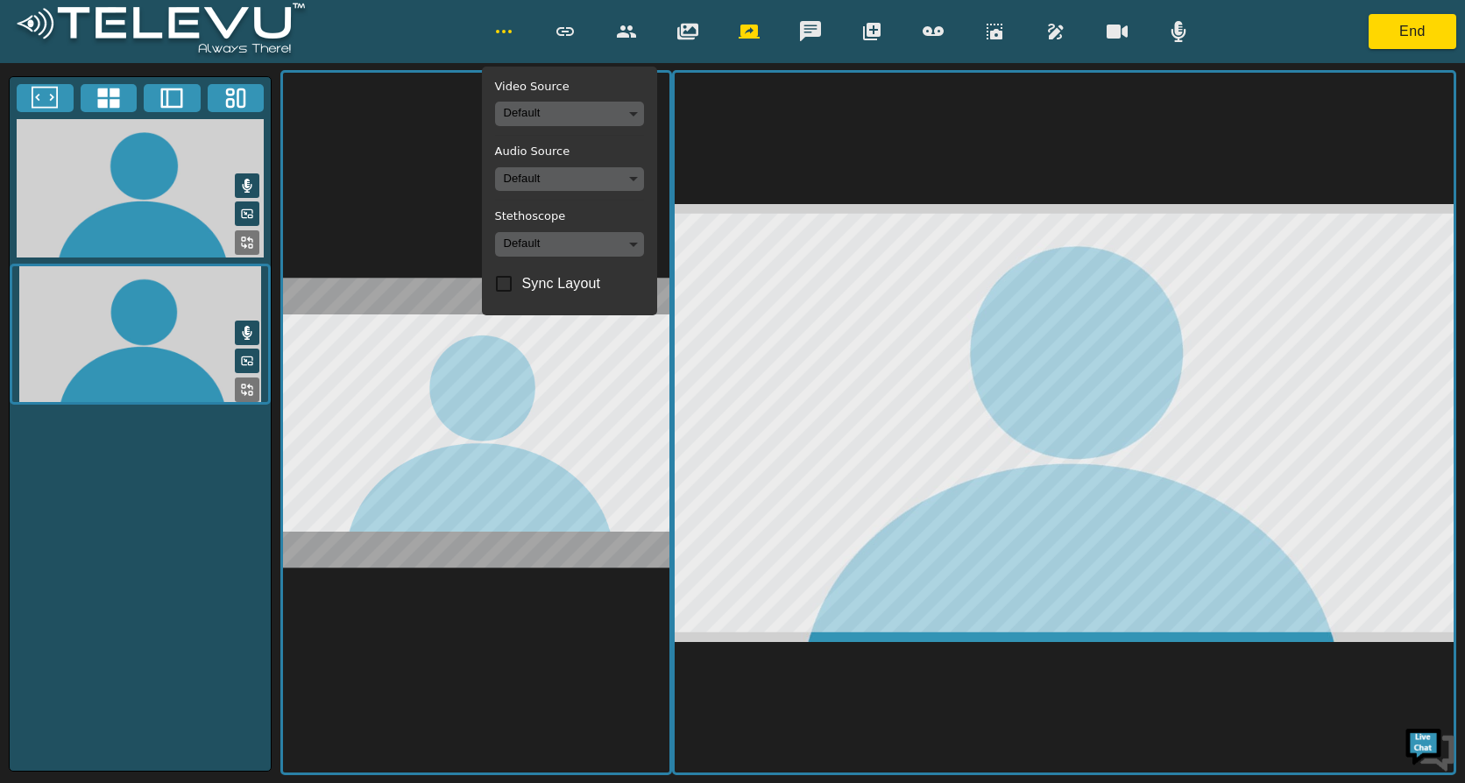
click at [406, 38] on div "Video Source Default Audio Source Default Stethoscope Default Sync Layout End" at bounding box center [732, 31] width 1465 height 63
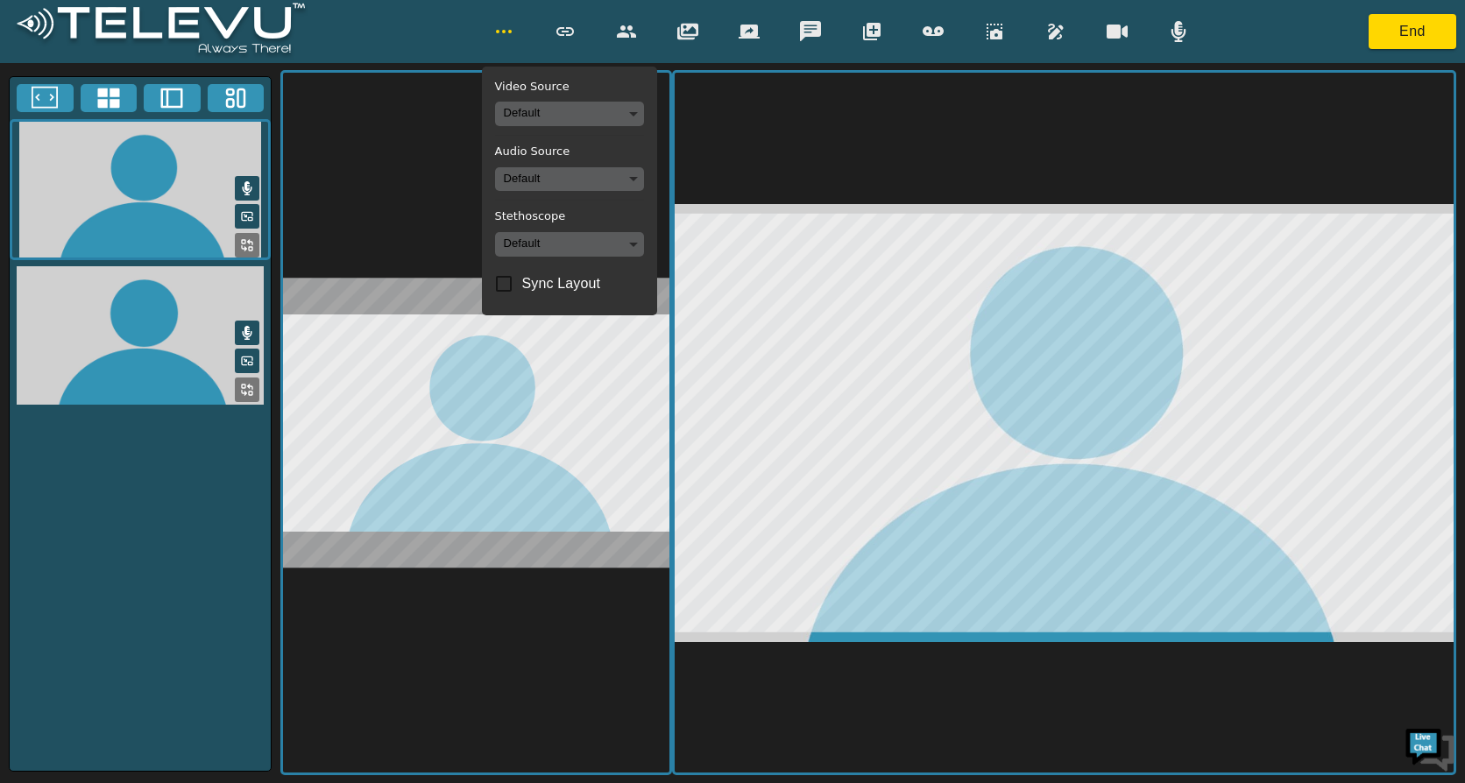
click at [362, 36] on div "Video Source Default Audio Source Default Stethoscope Default Sync Layout End" at bounding box center [732, 31] width 1465 height 63
click at [491, 27] on button "button" at bounding box center [504, 31] width 44 height 35
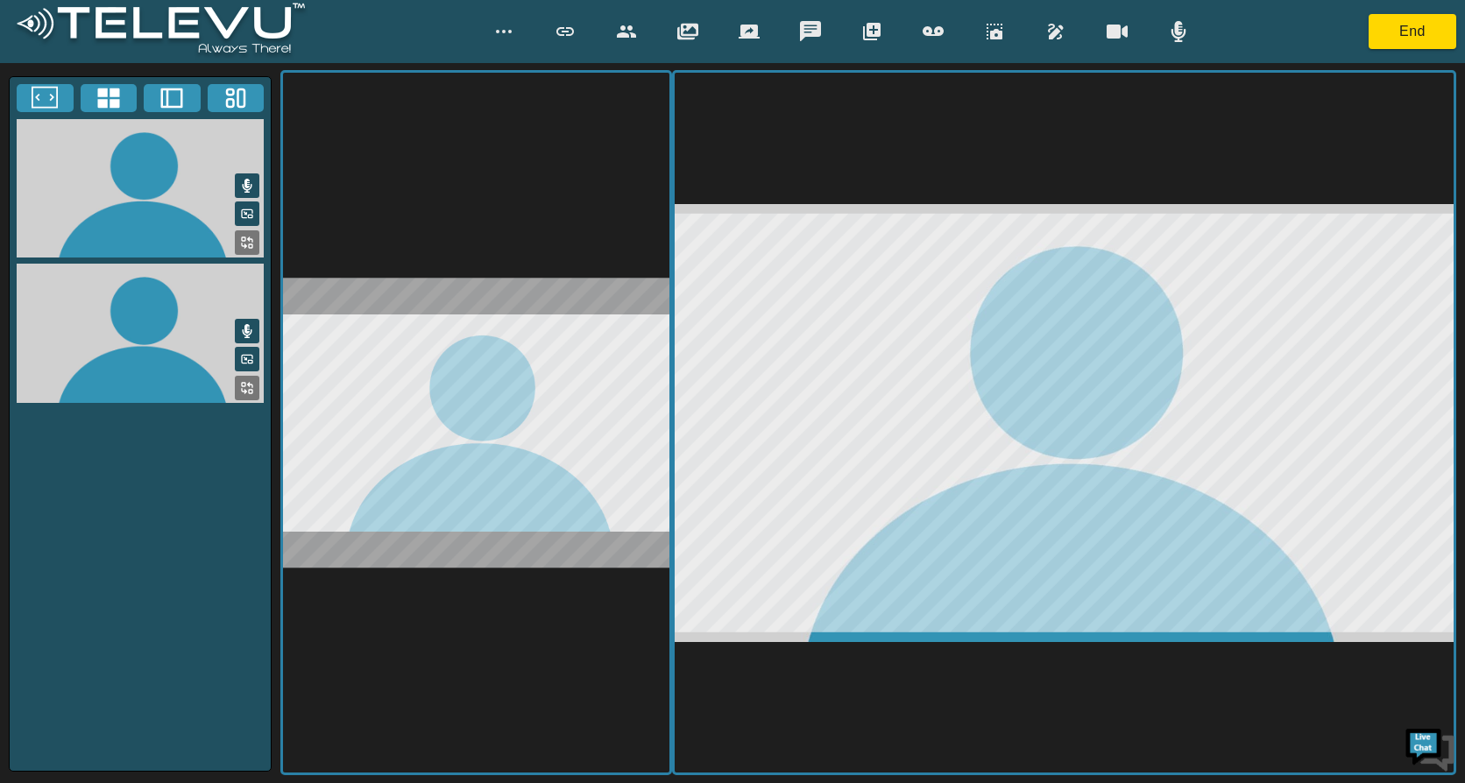
click at [499, 27] on icon "button" at bounding box center [503, 31] width 21 height 21
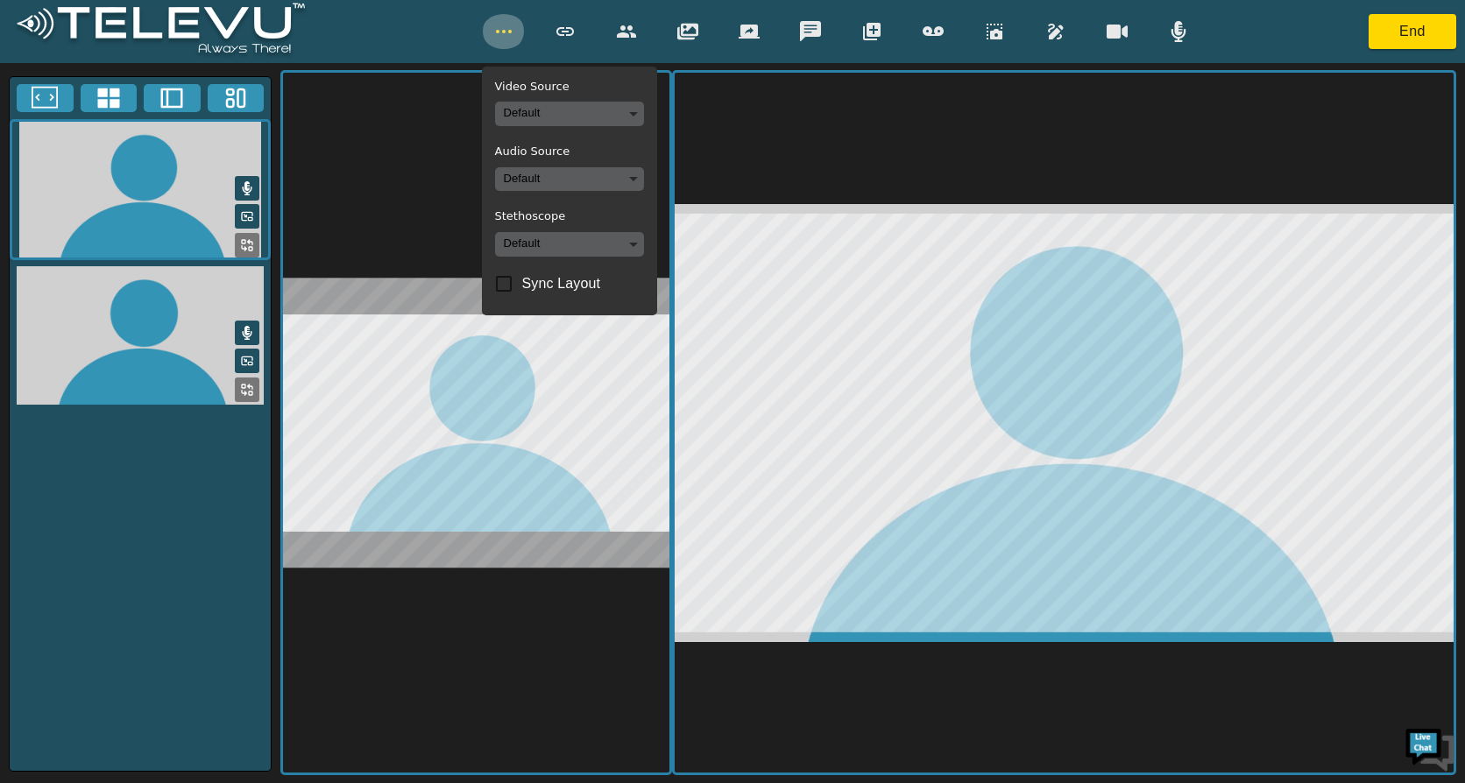
click at [498, 27] on icon "button" at bounding box center [503, 31] width 21 height 21
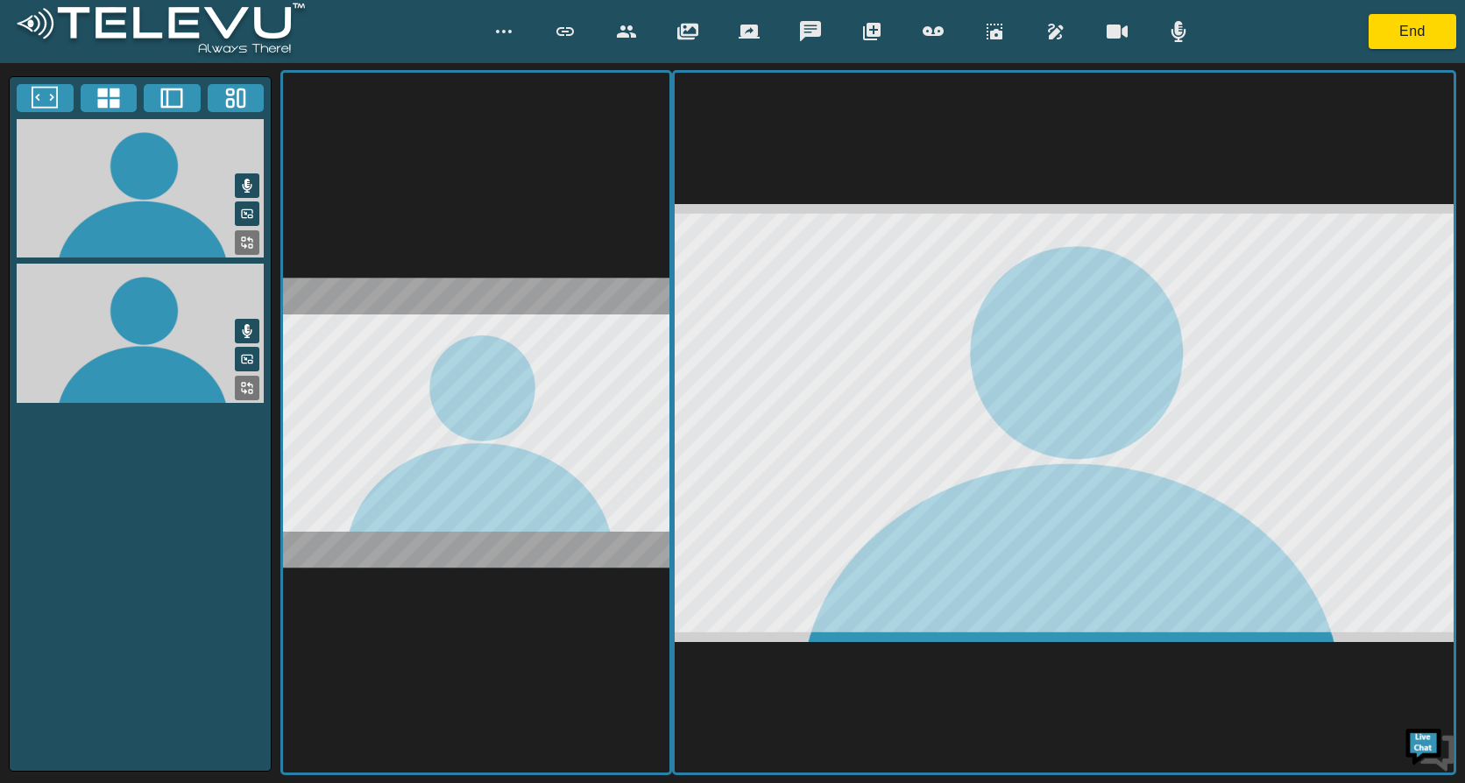
click at [249, 215] on rect at bounding box center [250, 216] width 4 height 3
click at [500, 35] on icon "button" at bounding box center [503, 31] width 21 height 21
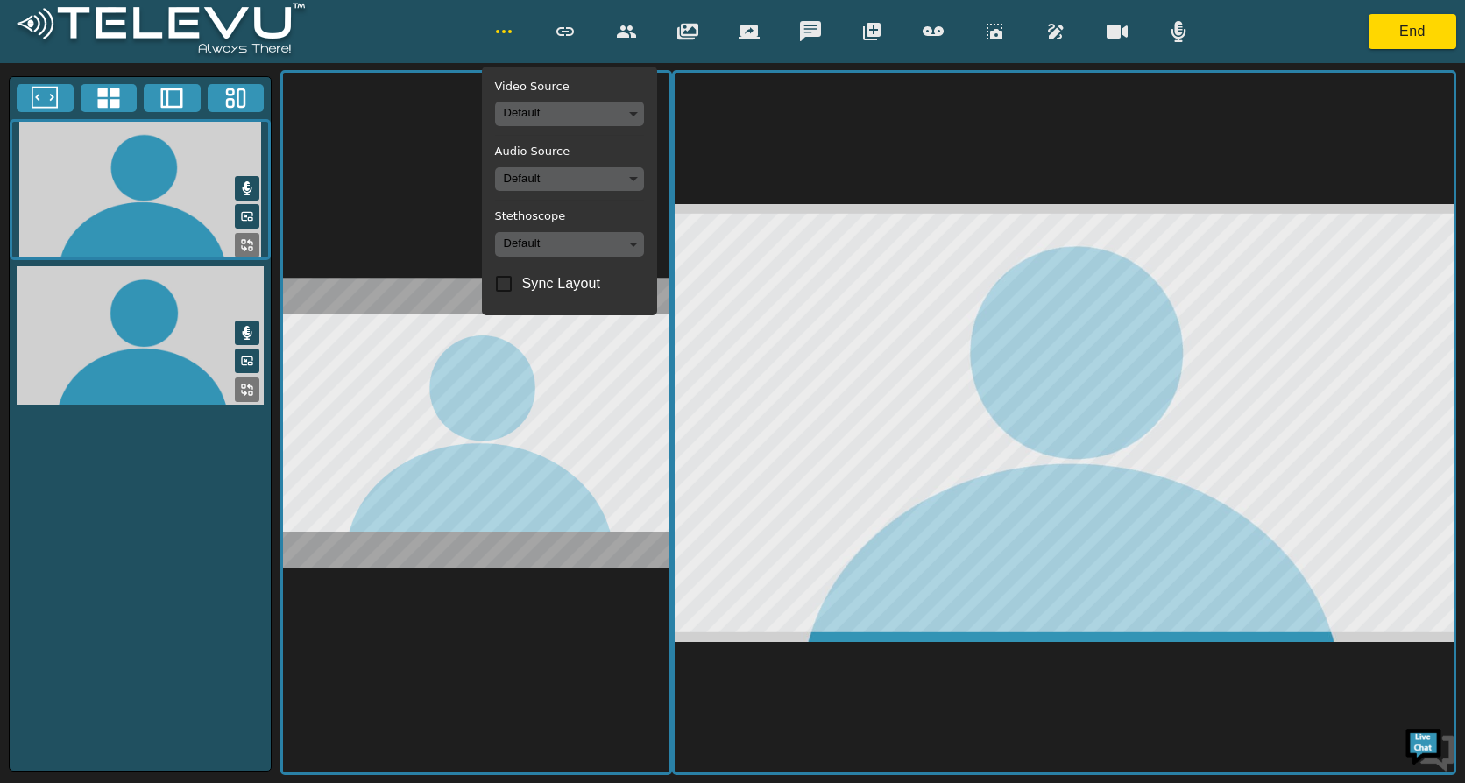
click at [381, 30] on div "Video Source Default Audio Source Default Stethoscope Default Sync Layout End" at bounding box center [732, 31] width 1465 height 63
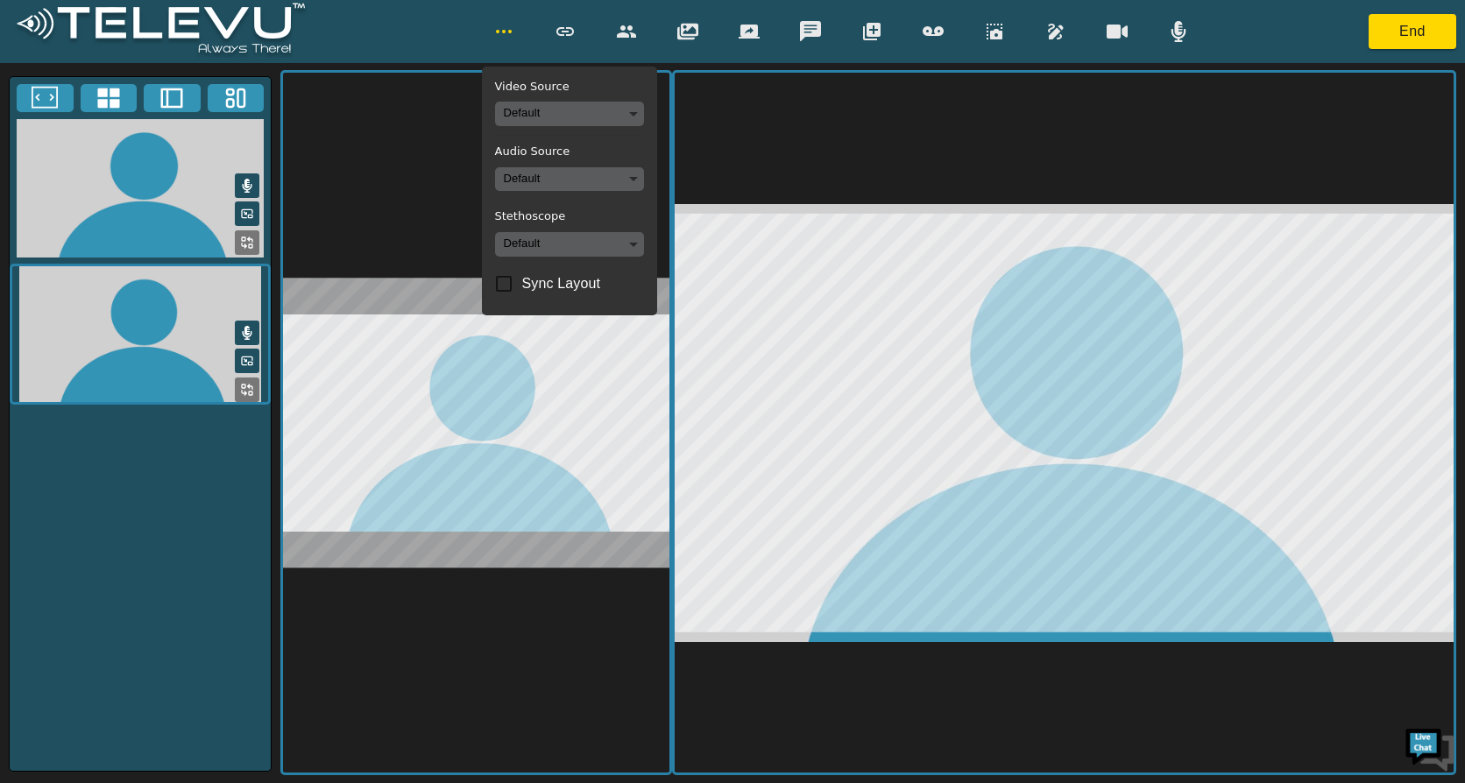
click at [409, 36] on div "Video Source Default Audio Source Default Stethoscope Default Sync Layout End" at bounding box center [732, 31] width 1465 height 63
drag, startPoint x: 385, startPoint y: 18, endPoint x: 358, endPoint y: 35, distance: 31.1
click at [385, 18] on div "Video Source Default Audio Source Default Stethoscope Default Sync Layout End" at bounding box center [732, 31] width 1465 height 63
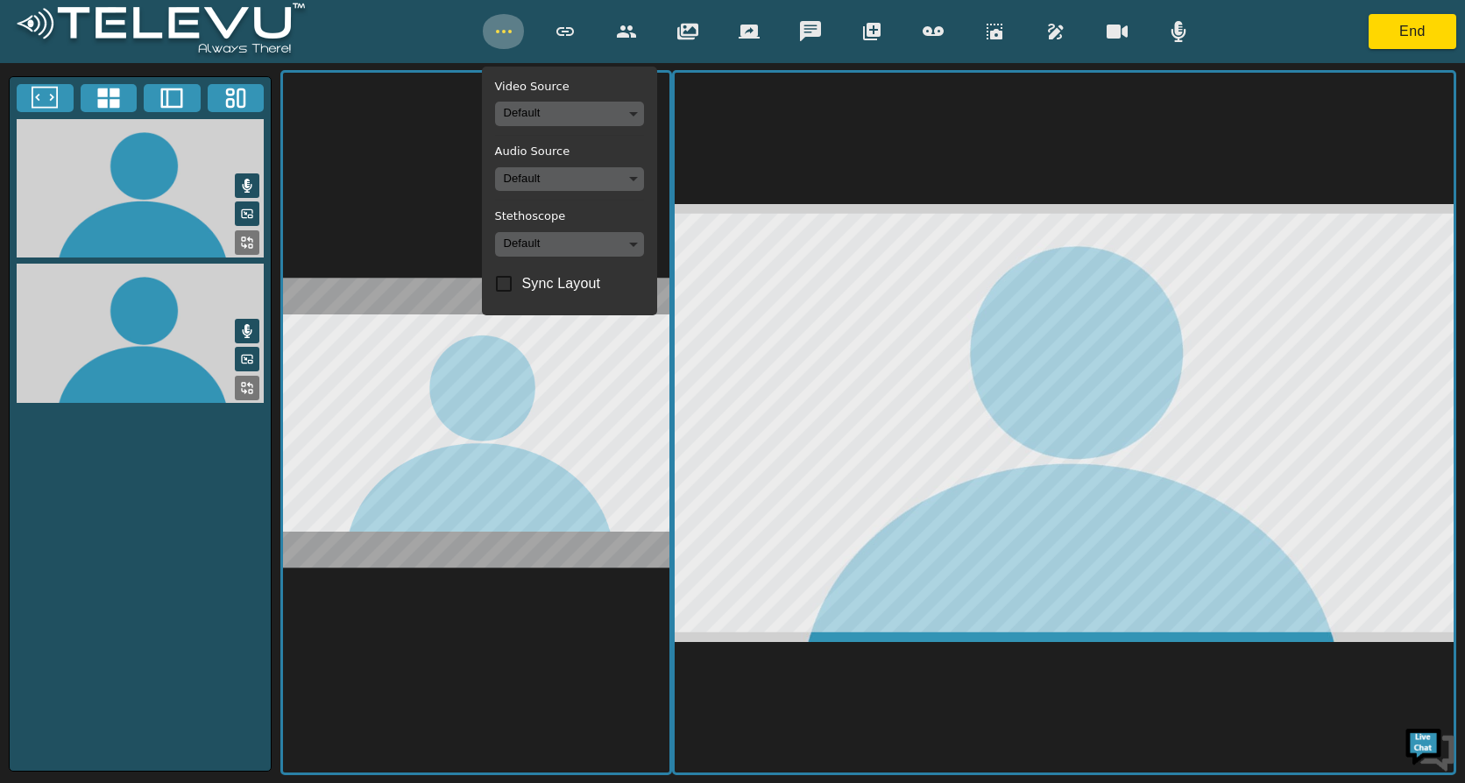
click at [498, 33] on icon "button" at bounding box center [503, 31] width 21 height 21
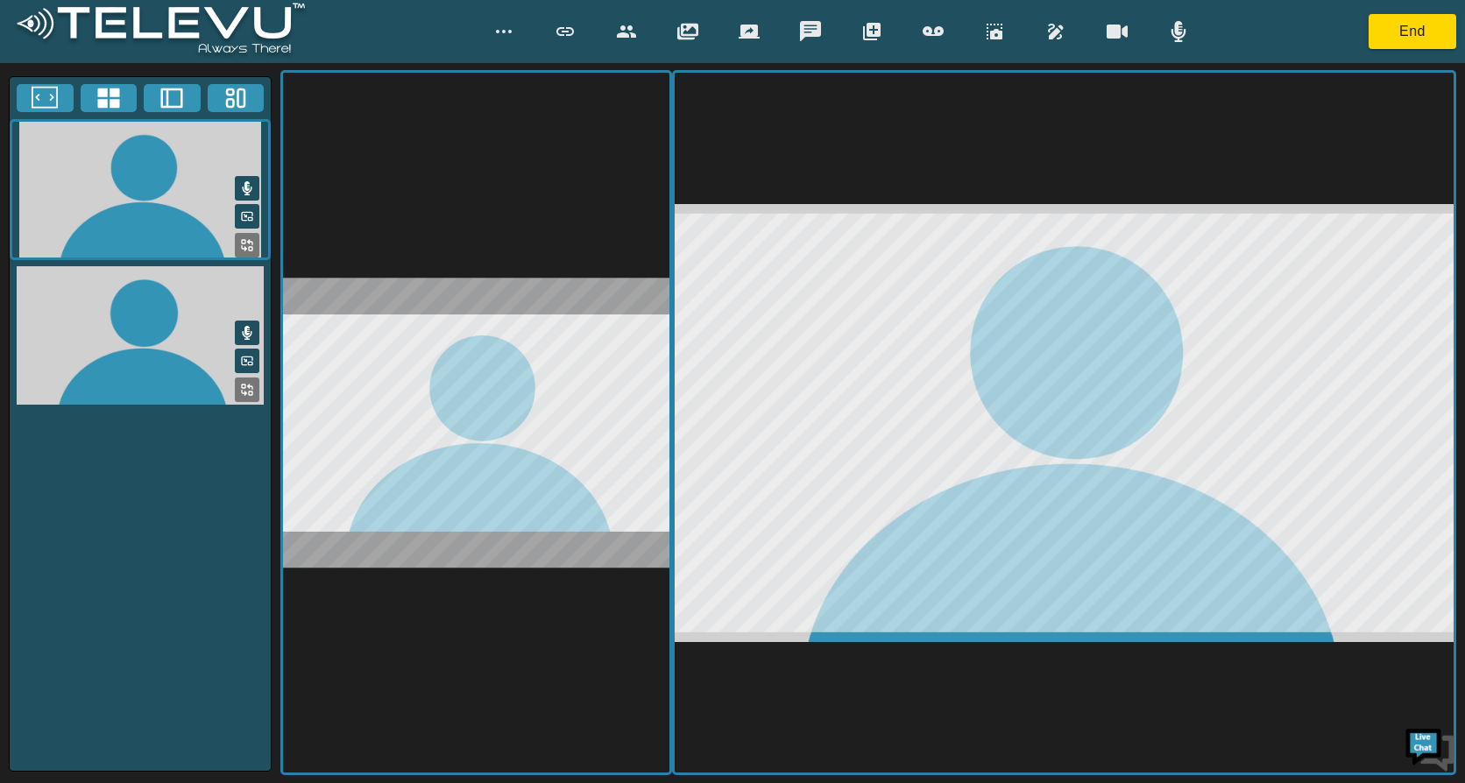
click at [499, 32] on icon "button" at bounding box center [503, 31] width 21 height 21
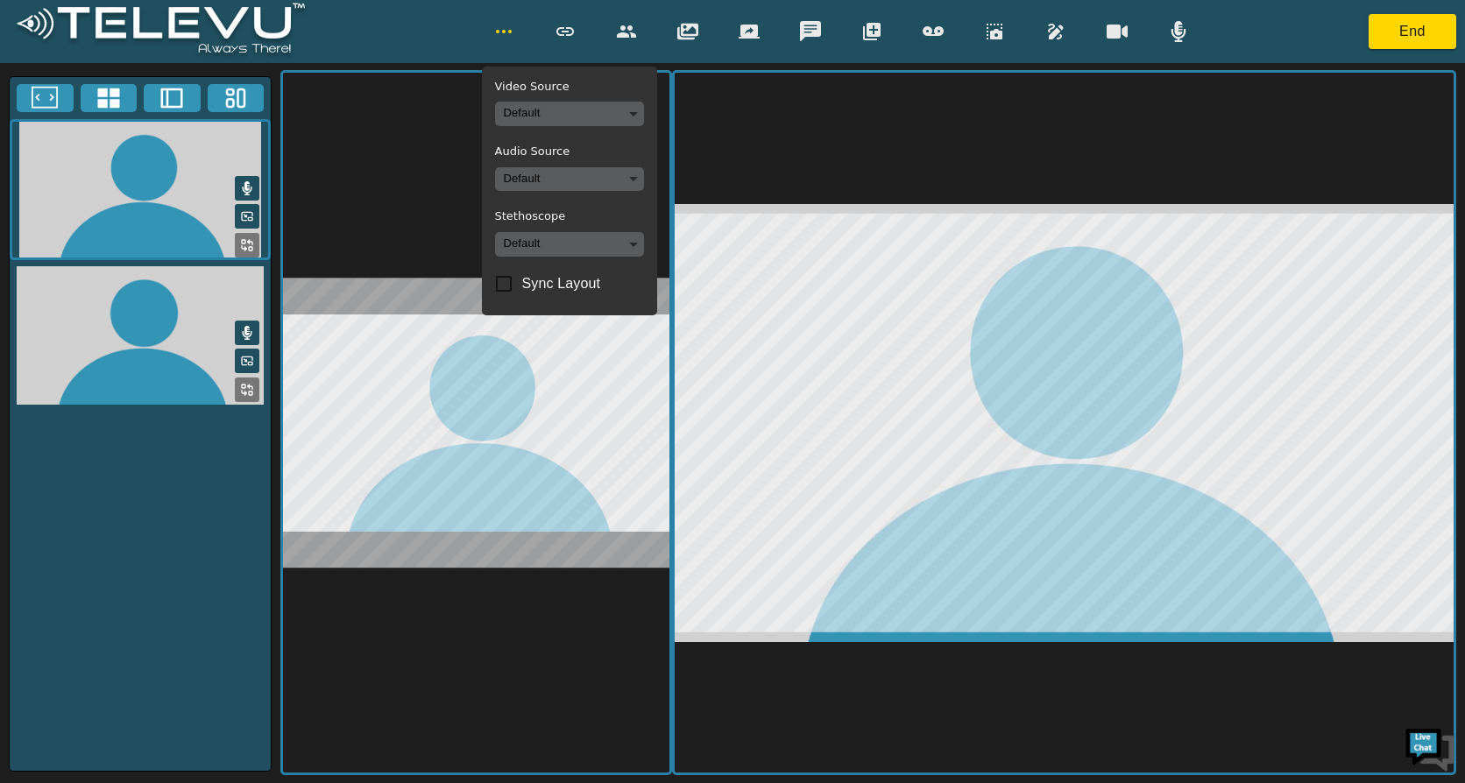
click at [425, 29] on div "Video Source Default Audio Source Default Stethoscope Default Sync Layout End" at bounding box center [732, 31] width 1465 height 63
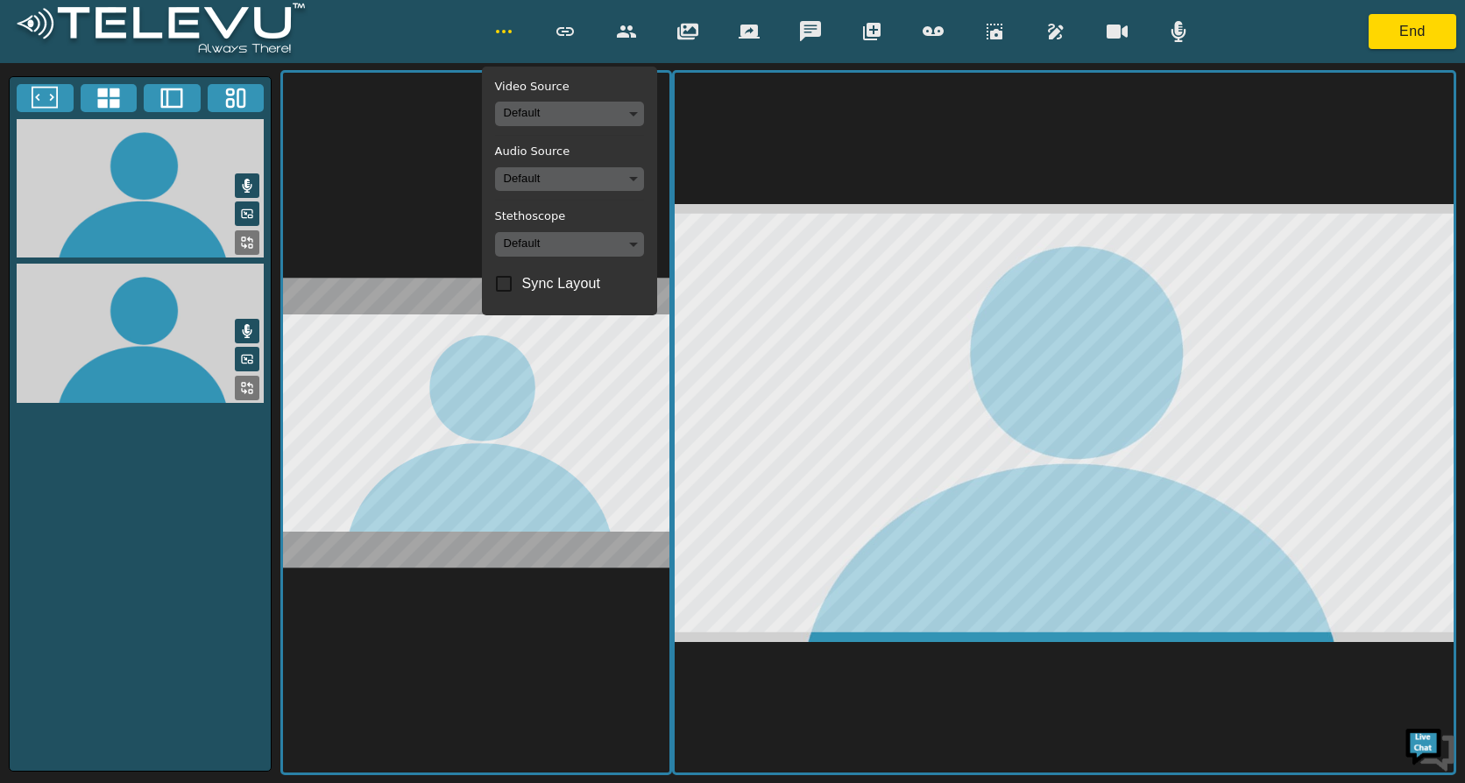
click at [39, 19] on img at bounding box center [161, 31] width 304 height 66
click at [364, 25] on div "Video Source Default Audio Source Default Stethoscope Default Sync Layout End" at bounding box center [732, 31] width 1465 height 63
click at [364, 31] on div "Video Source Default Audio Source Default Stethoscope Default Sync Layout End" at bounding box center [732, 31] width 1465 height 63
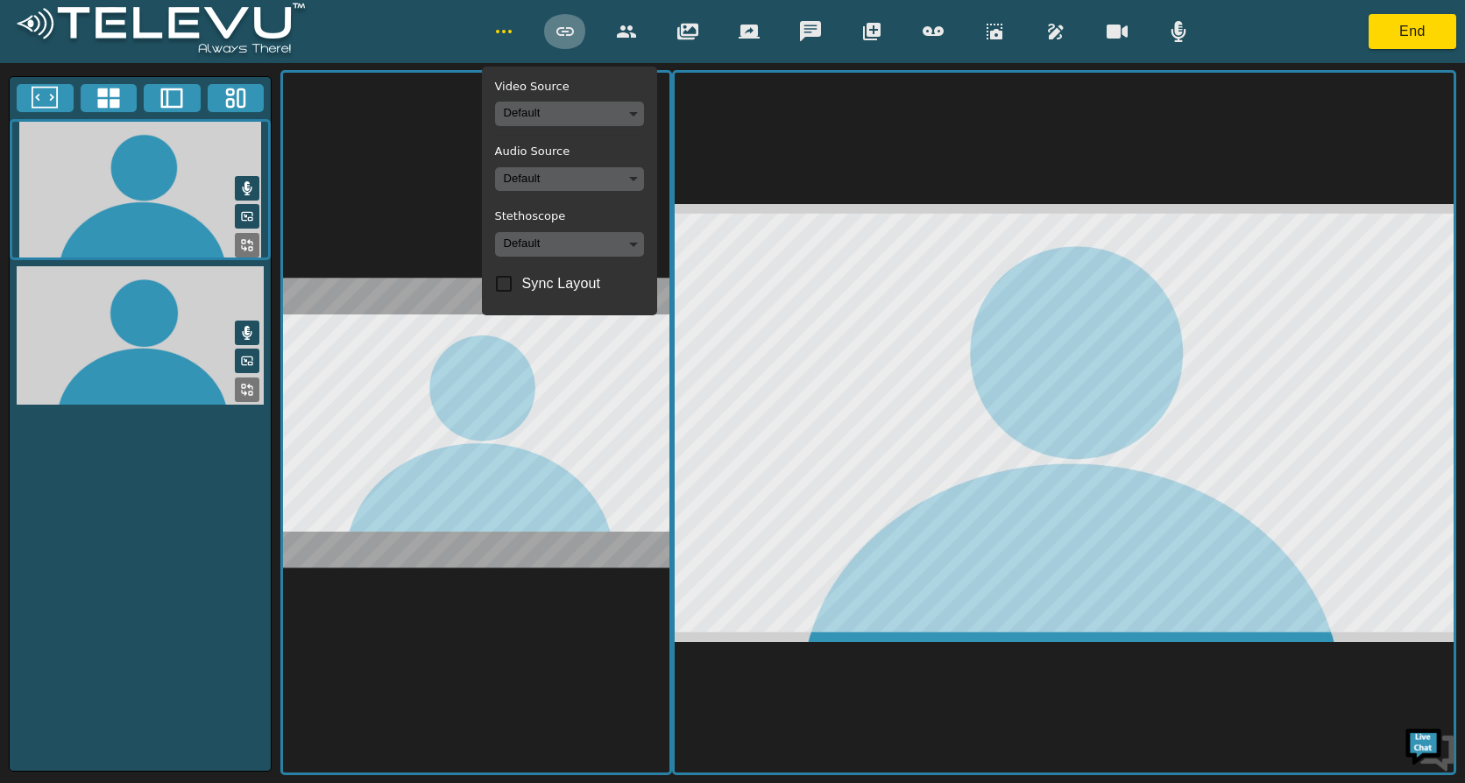
click at [563, 31] on icon "button" at bounding box center [565, 31] width 18 height 9
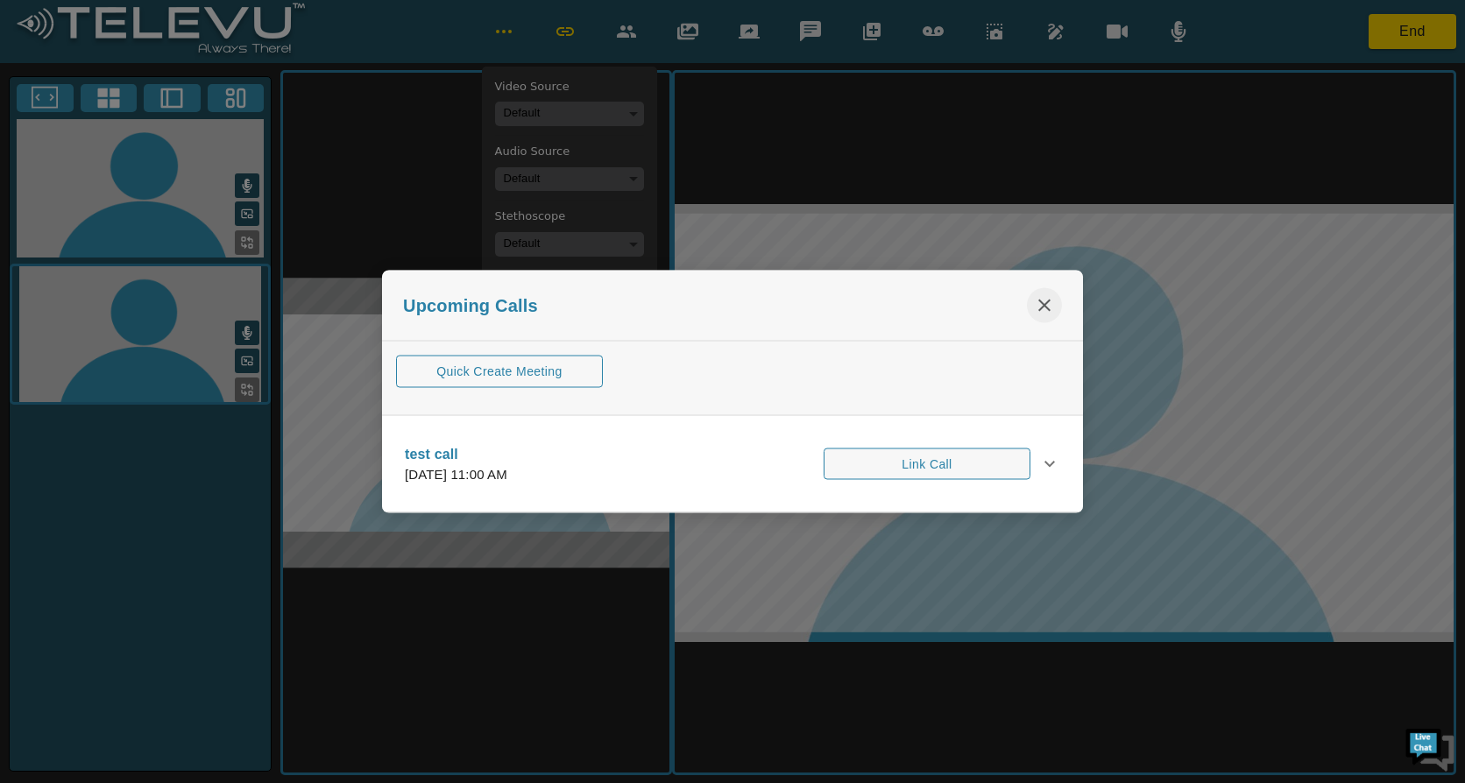
click at [1042, 307] on icon "close" at bounding box center [1044, 306] width 12 height 12
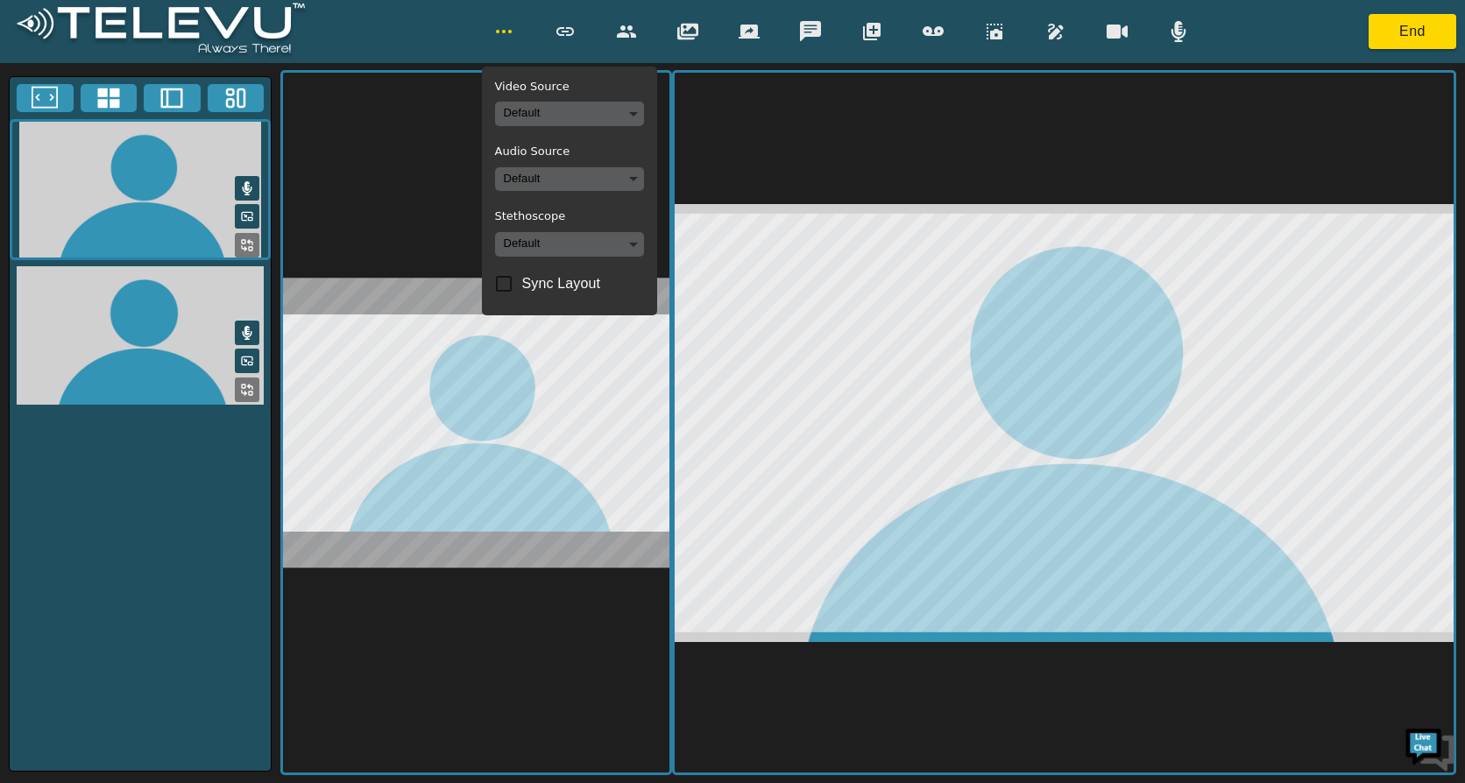
click at [505, 33] on icon "button" at bounding box center [503, 31] width 21 height 21
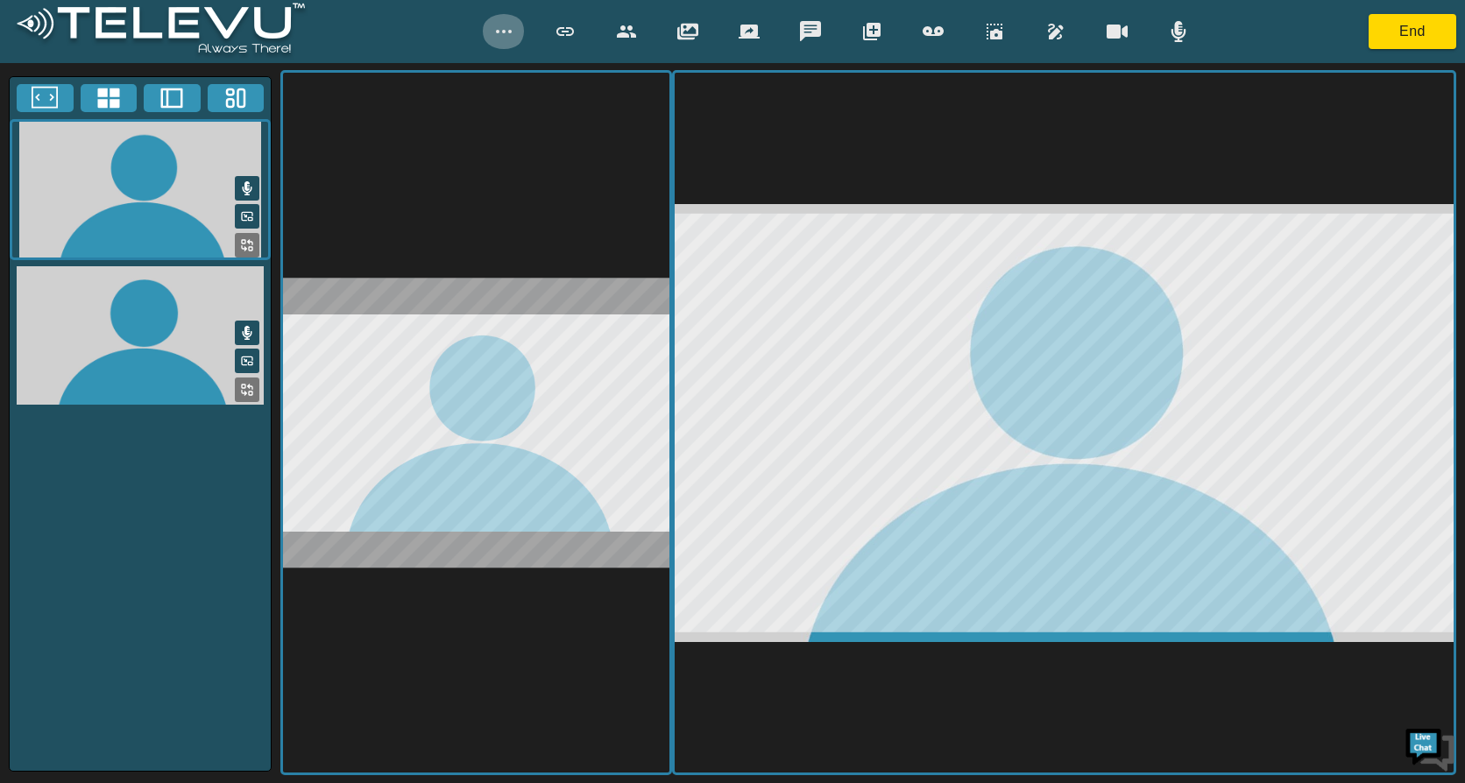
click at [506, 33] on icon "button" at bounding box center [503, 31] width 21 height 21
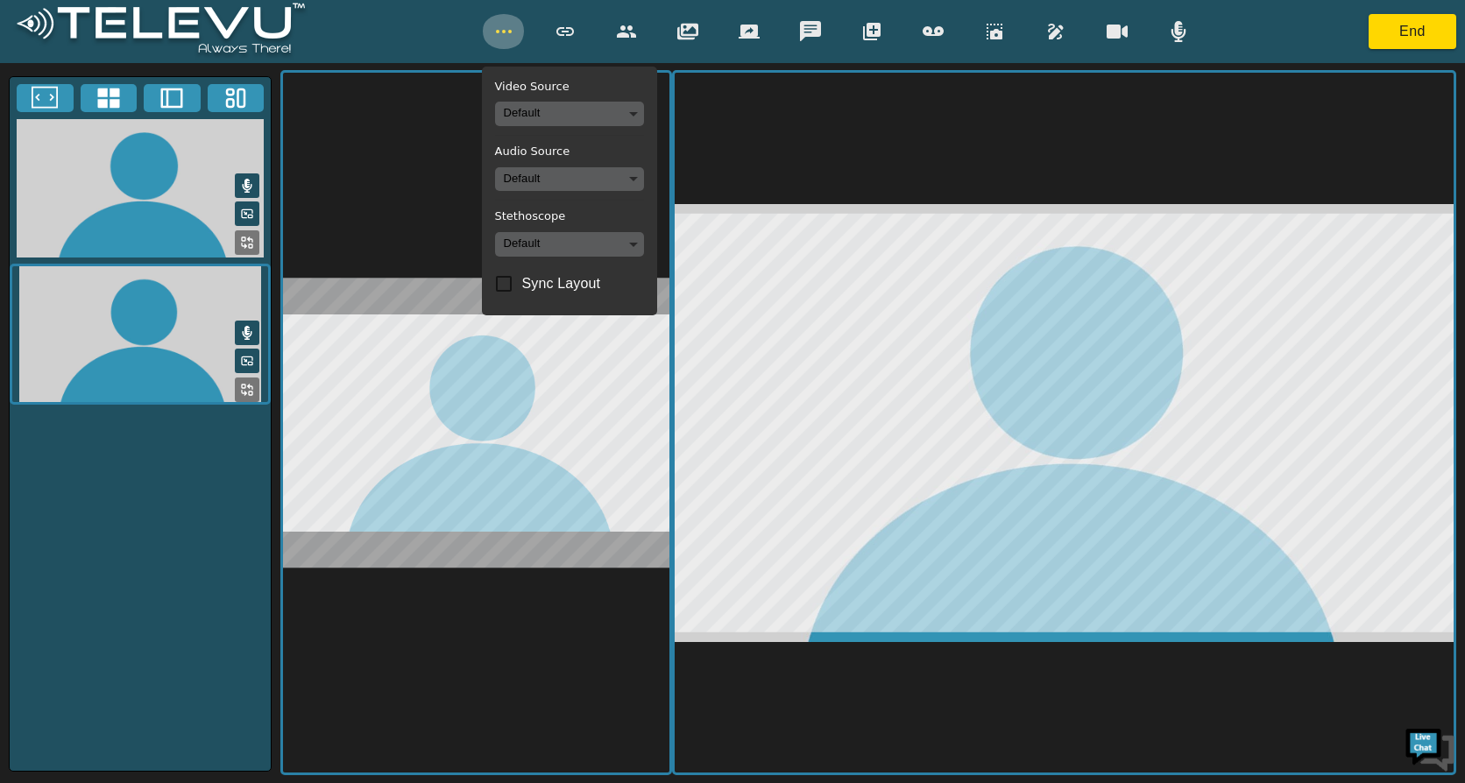
click at [506, 33] on icon "button" at bounding box center [503, 31] width 21 height 21
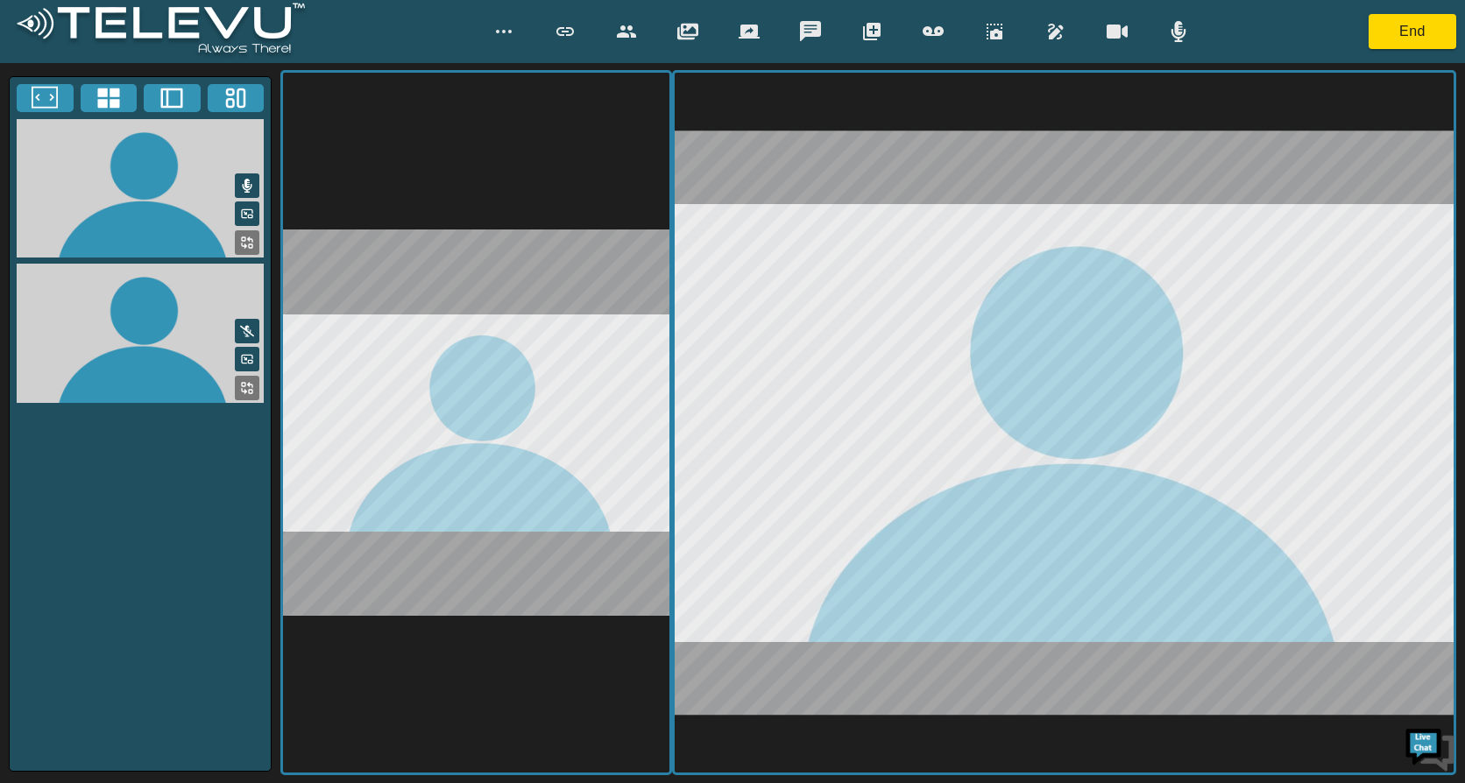
click at [817, 32] on icon "button" at bounding box center [810, 31] width 21 height 20
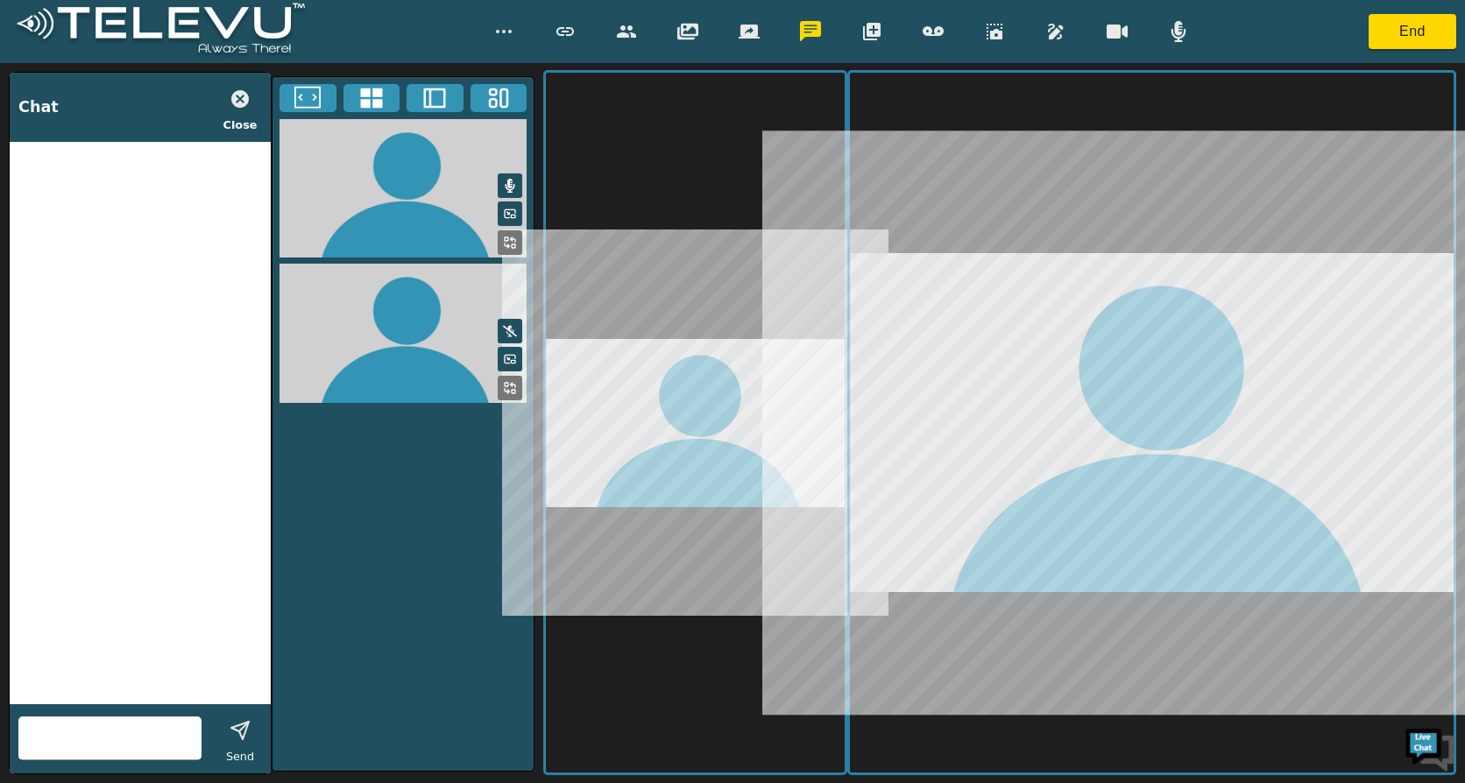
click at [74, 689] on input "text" at bounding box center [109, 738] width 183 height 28
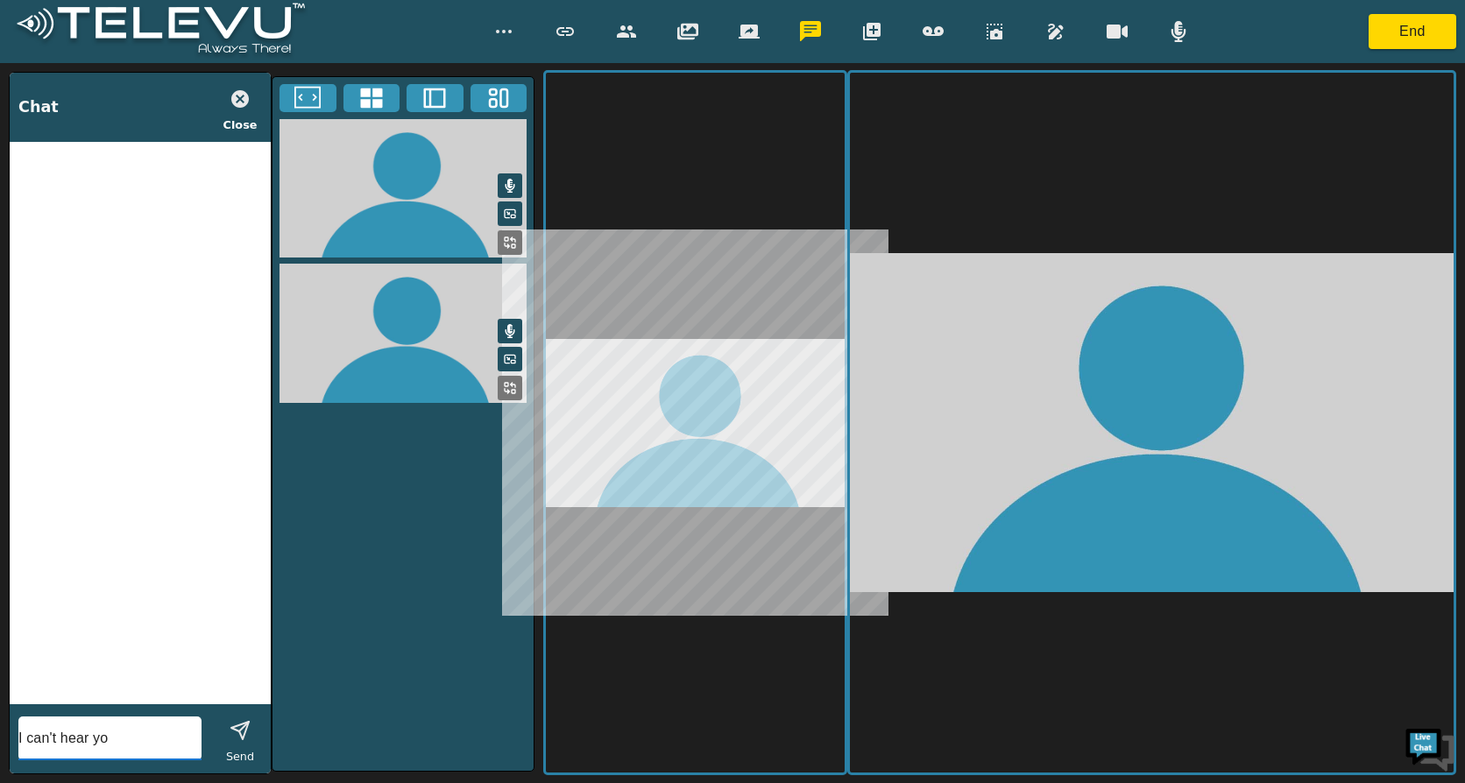
type input "I can't hear you"
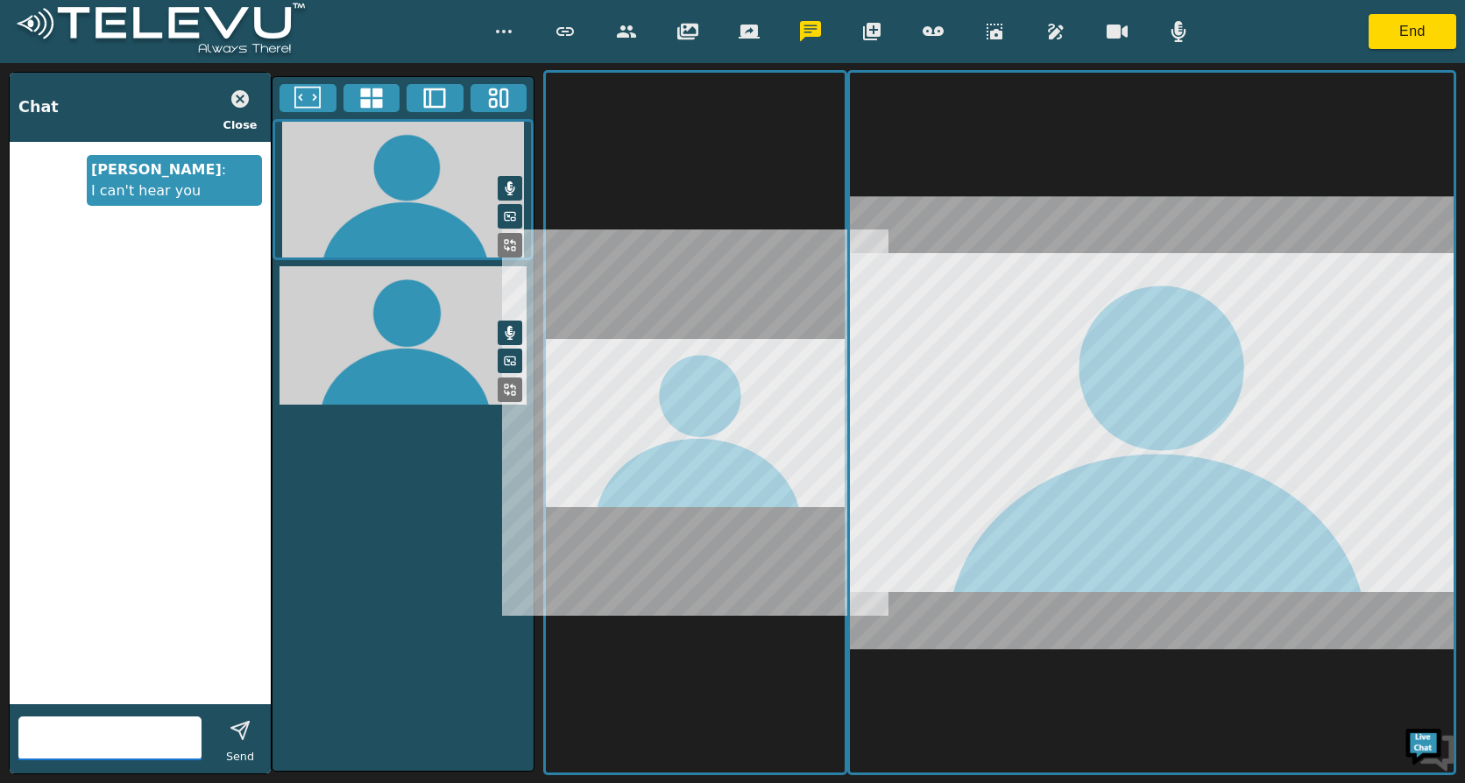
click at [239, 99] on icon "button" at bounding box center [239, 98] width 21 height 21
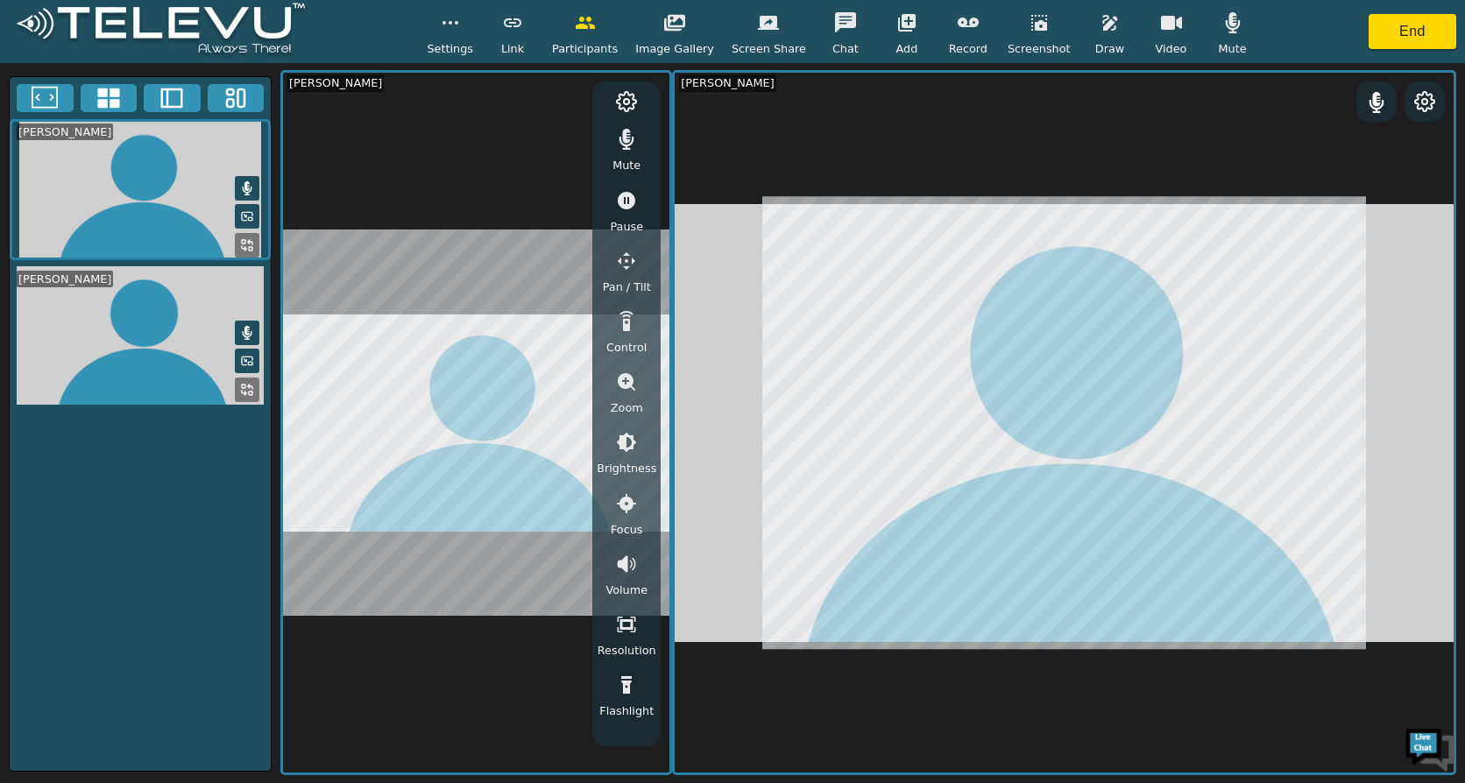
click at [462, 44] on span "Settings" at bounding box center [450, 48] width 46 height 17
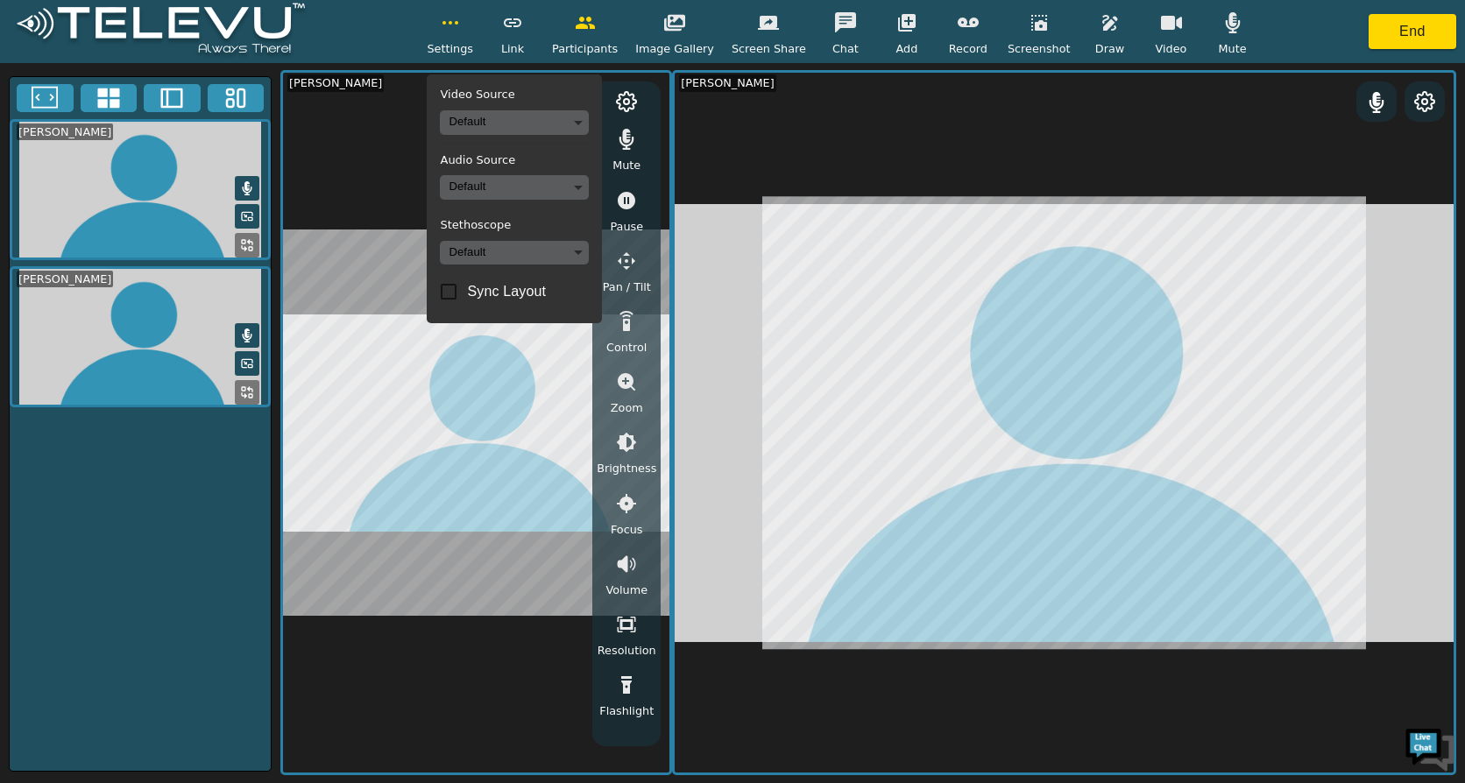
click at [356, 19] on div "Settings Video Source Default Audio Source Default Stethoscope Default Sync Lay…" at bounding box center [732, 31] width 1465 height 63
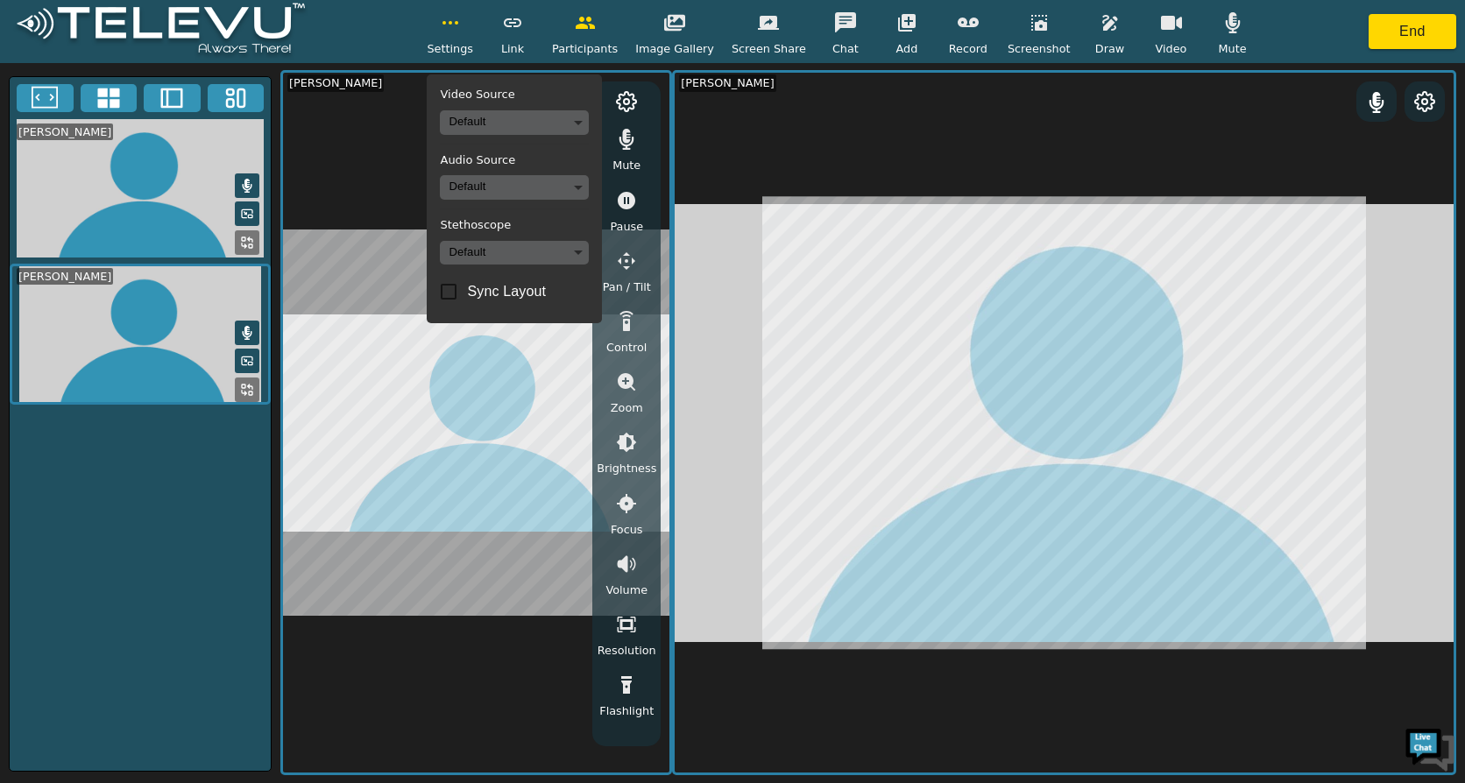
click at [1266, 24] on div "Settings Video Source Default Audio Source Default Stethoscope Default Sync Lay…" at bounding box center [732, 31] width 1465 height 63
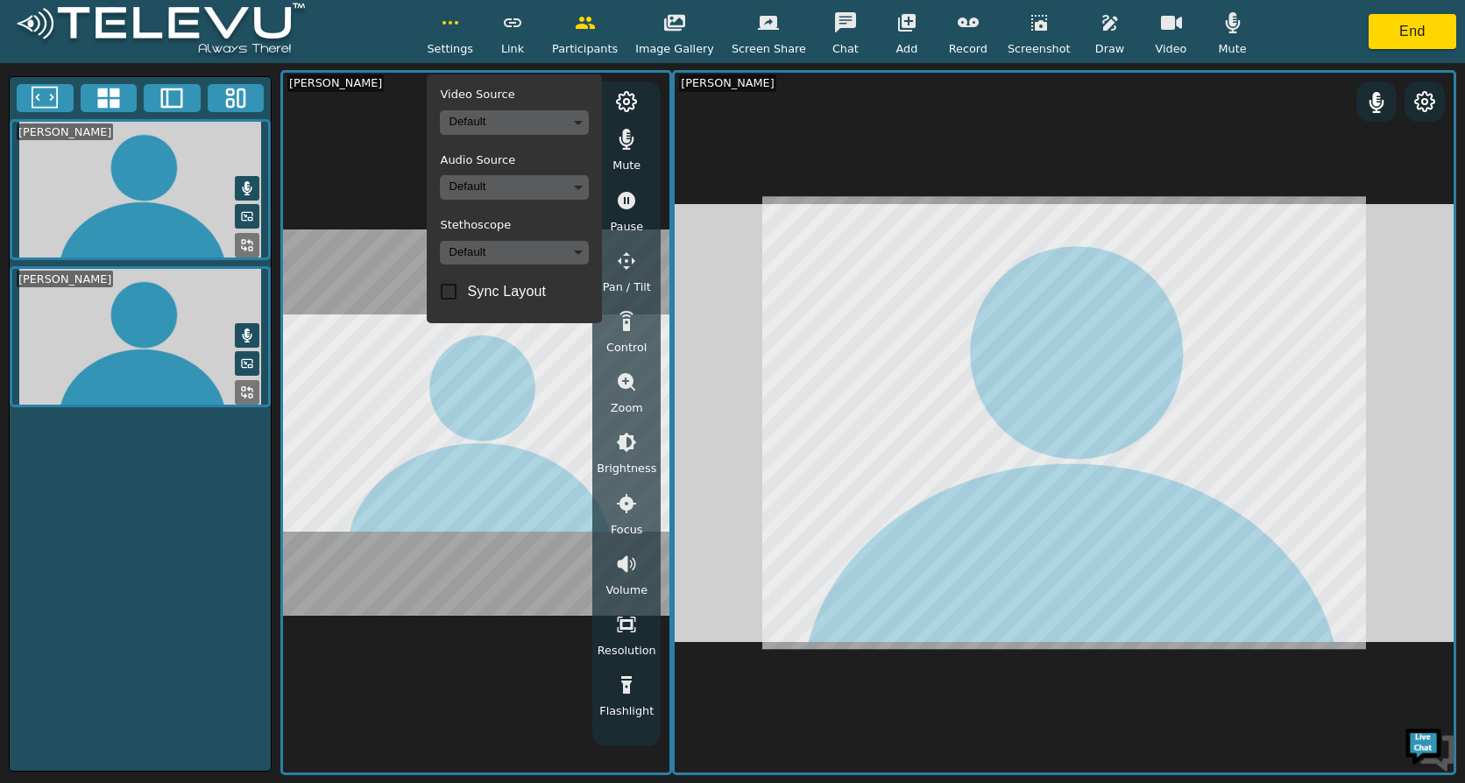
click at [1266, 106] on icon at bounding box center [1424, 101] width 21 height 21
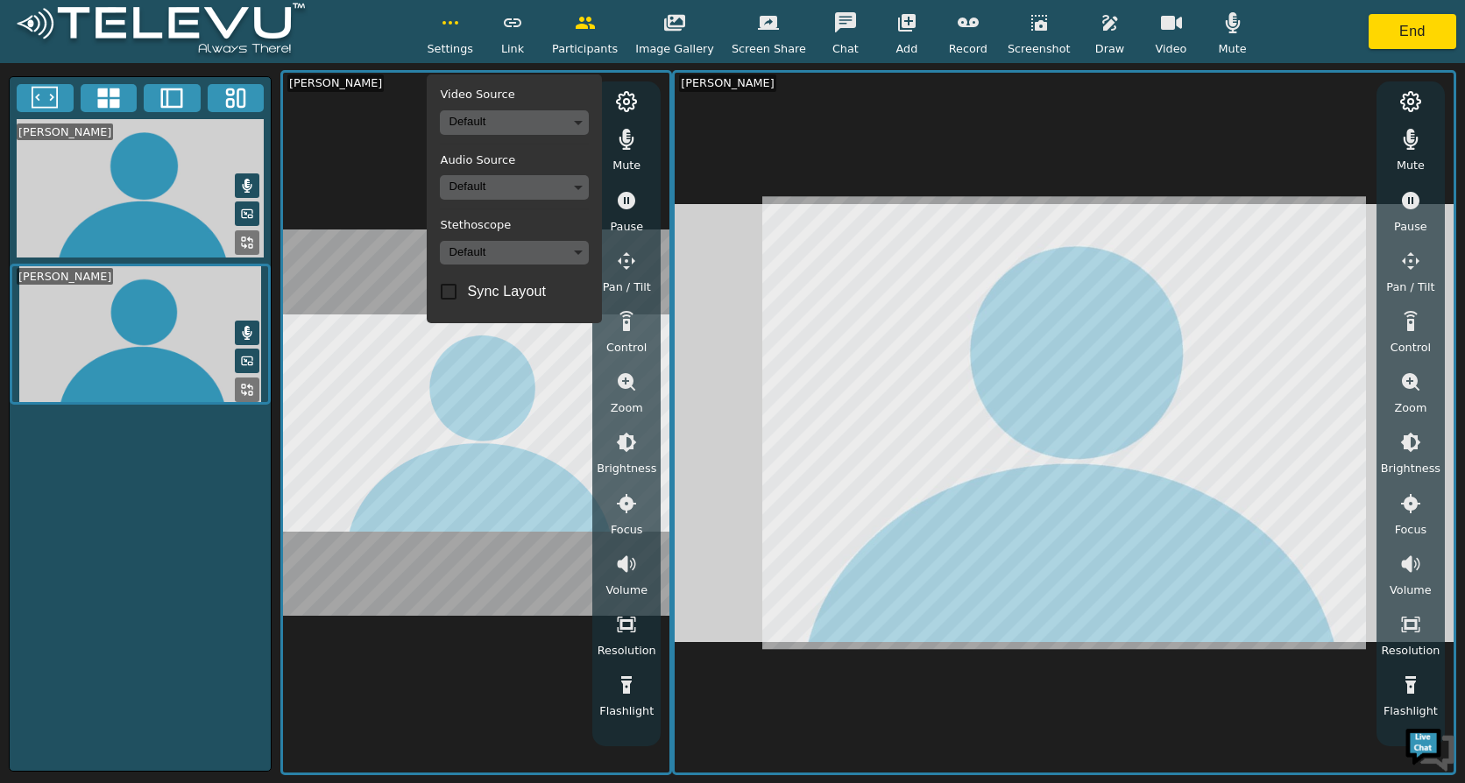
click at [634, 100] on icon at bounding box center [626, 101] width 19 height 19
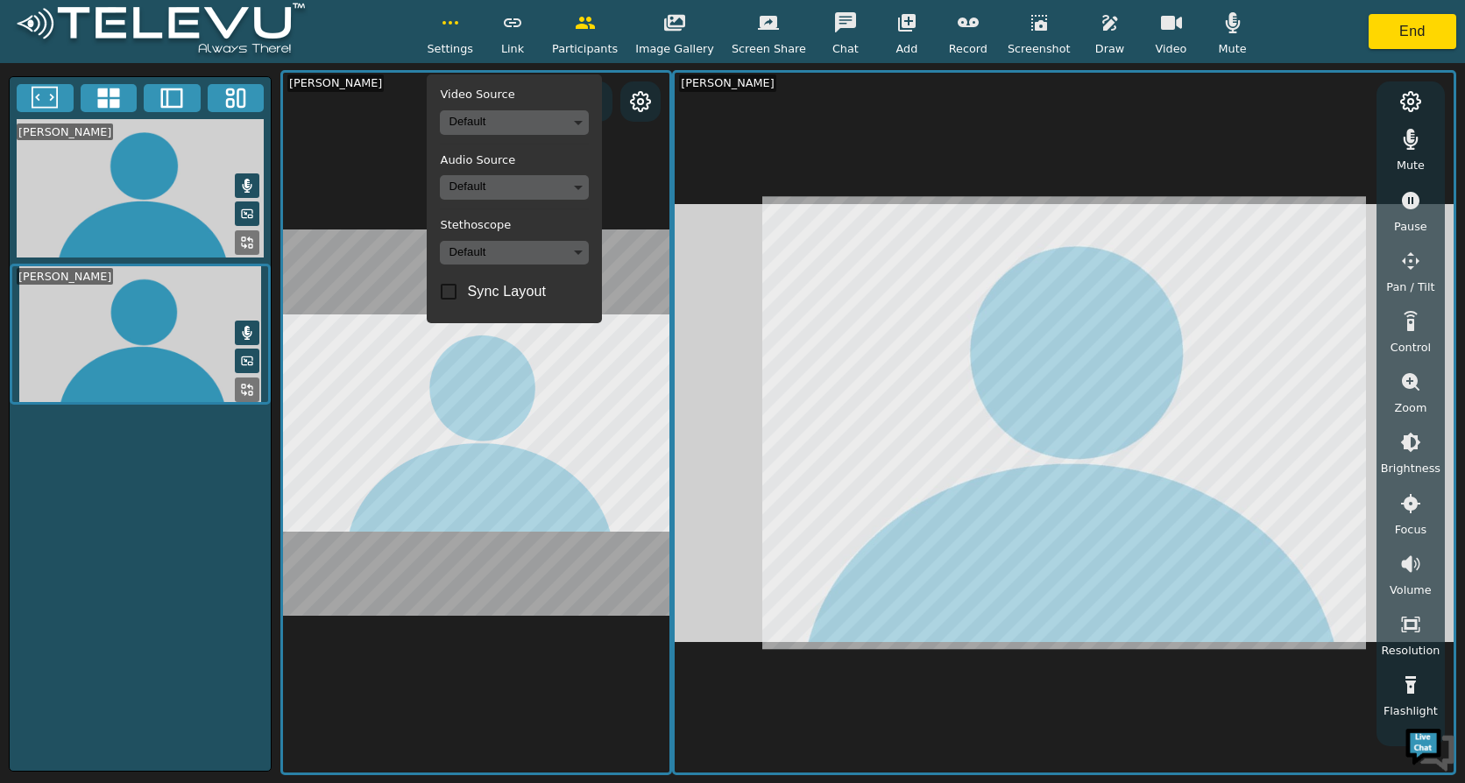
click at [634, 100] on icon at bounding box center [640, 101] width 19 height 19
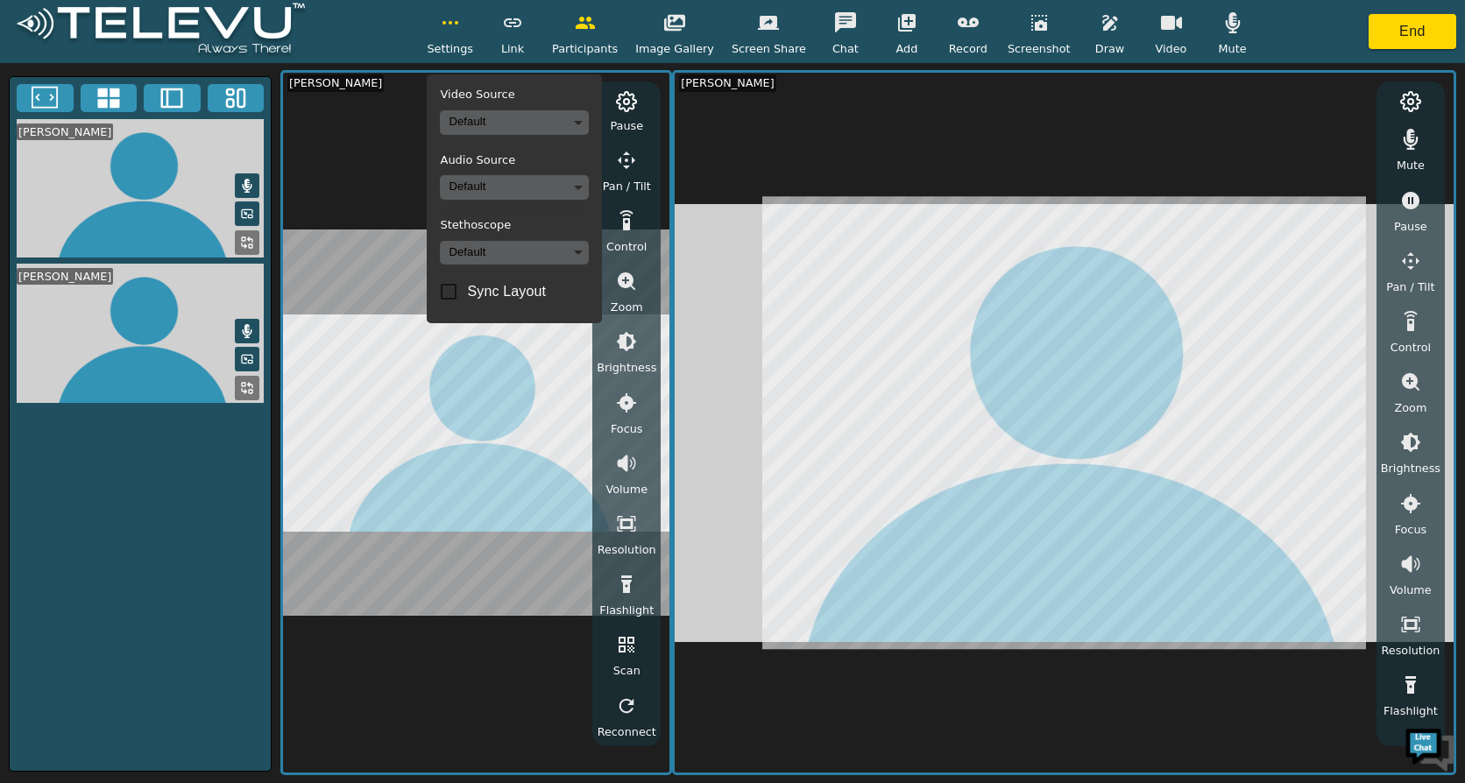
scroll to position [102, 0]
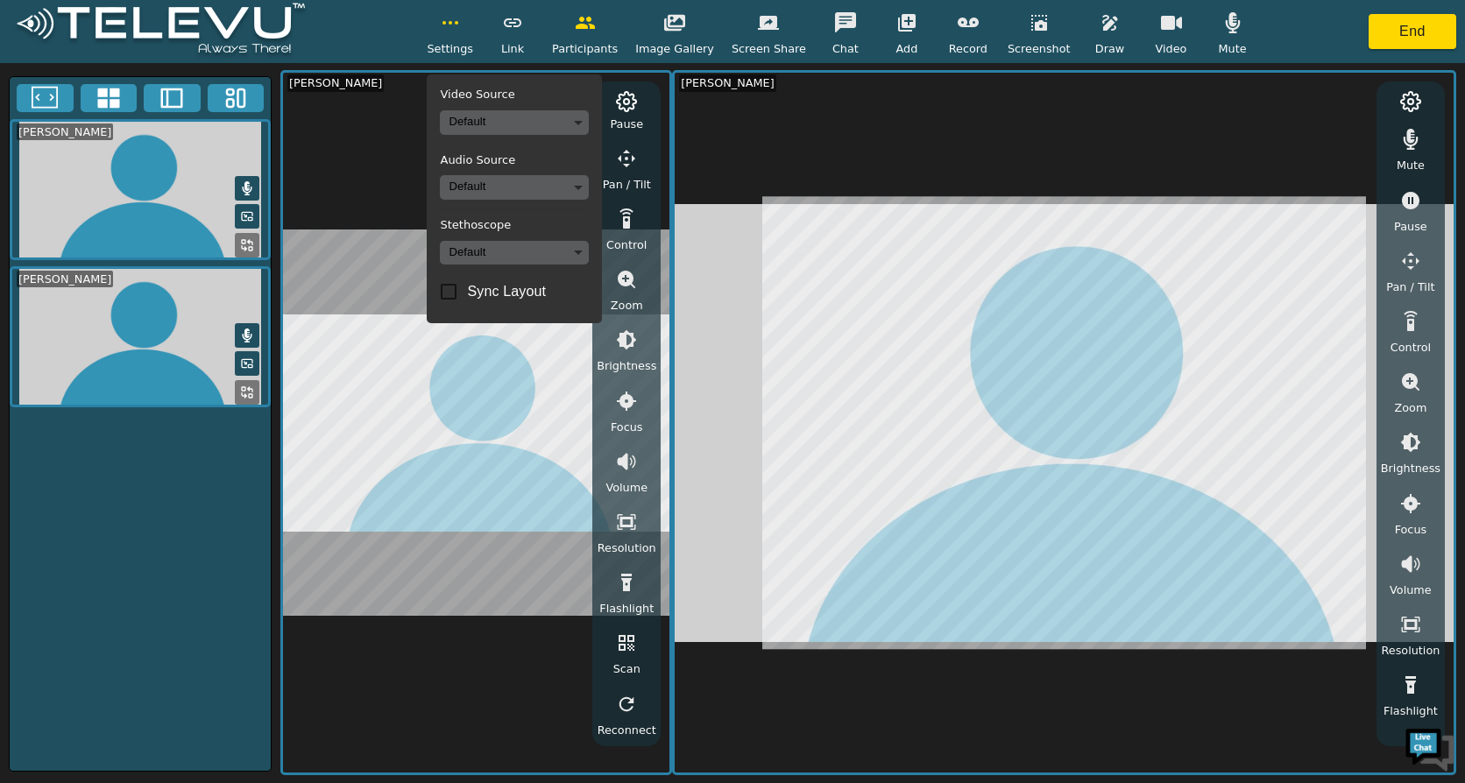
click at [354, 103] on video at bounding box center [476, 423] width 386 height 700
click at [1000, 101] on video at bounding box center [1063, 423] width 779 height 700
click at [633, 102] on icon at bounding box center [626, 101] width 21 height 21
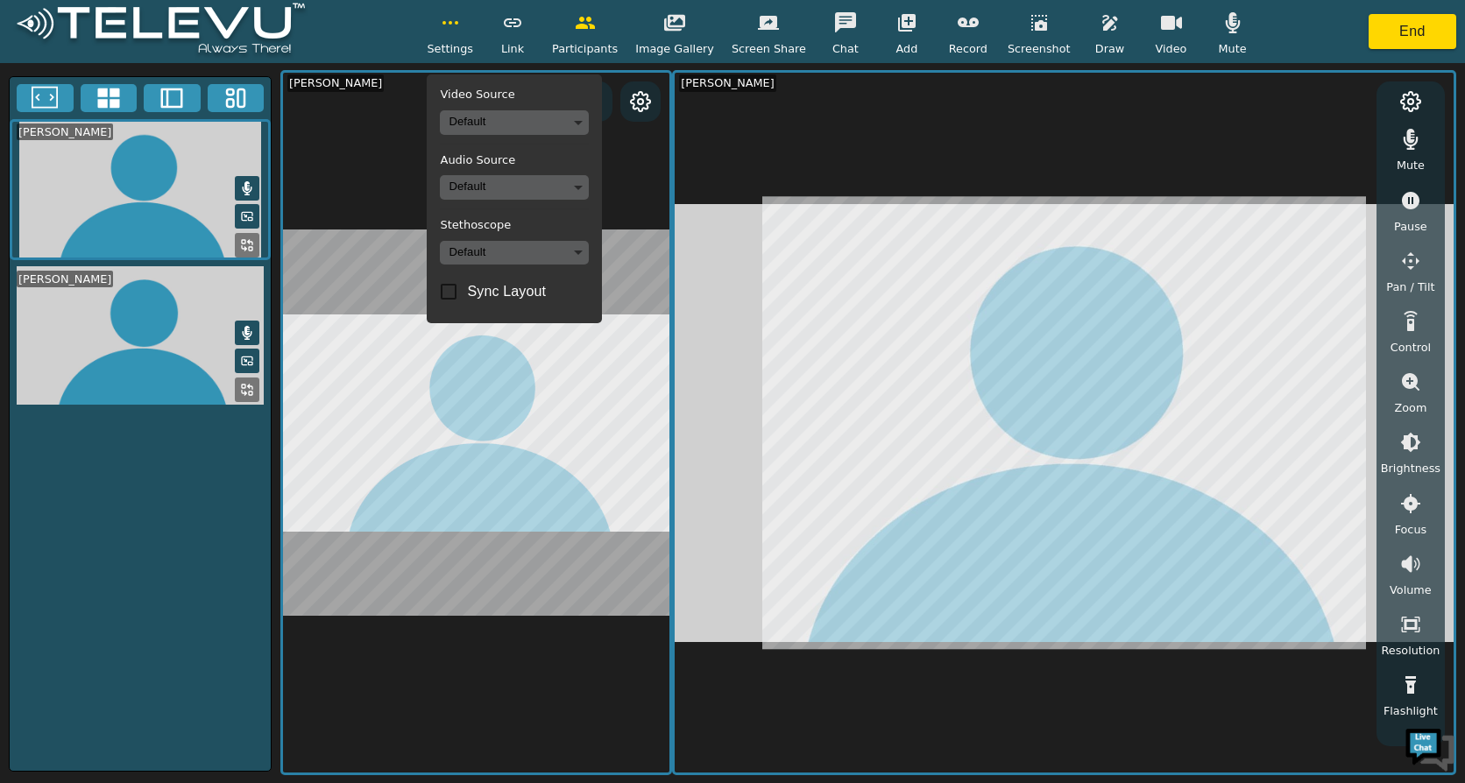
click at [636, 102] on icon at bounding box center [640, 101] width 21 height 21
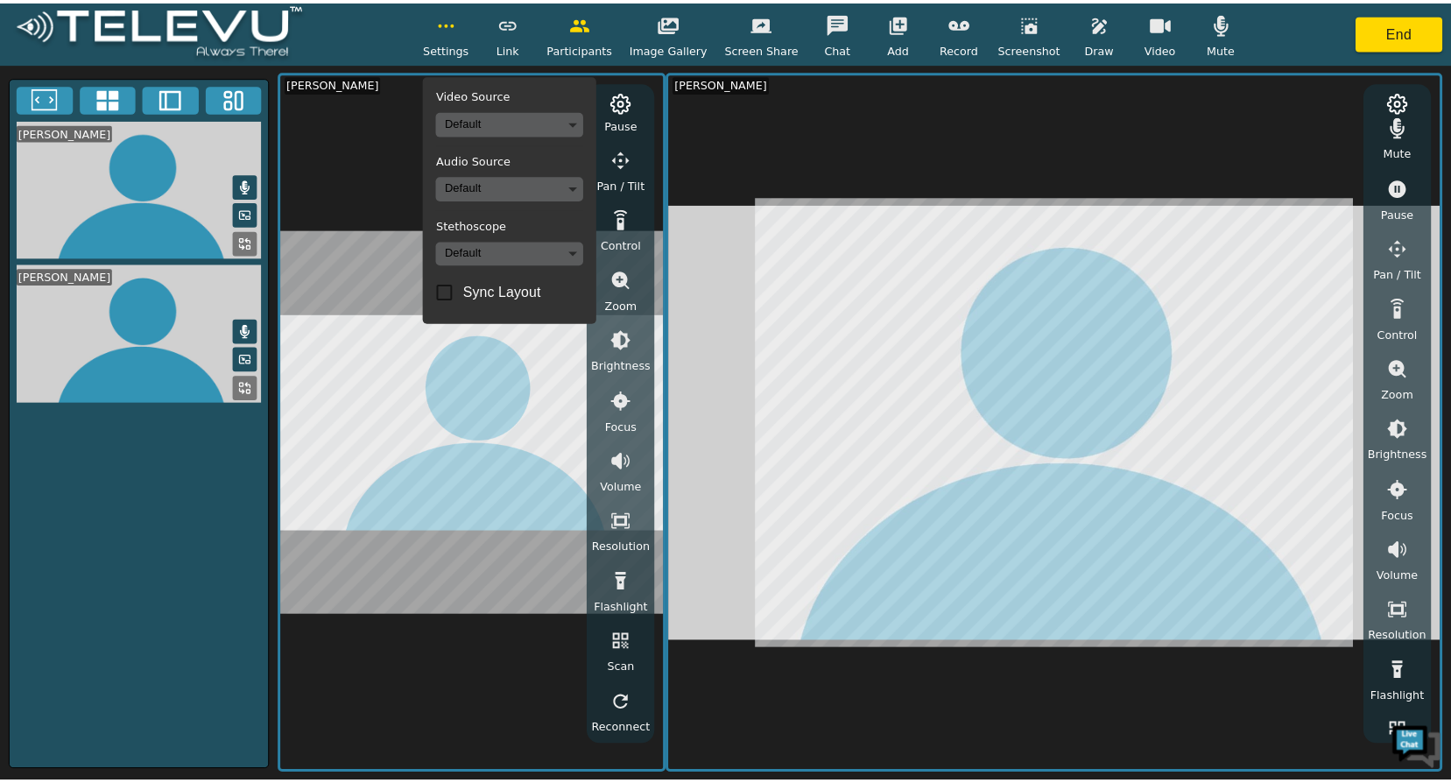
scroll to position [0, 0]
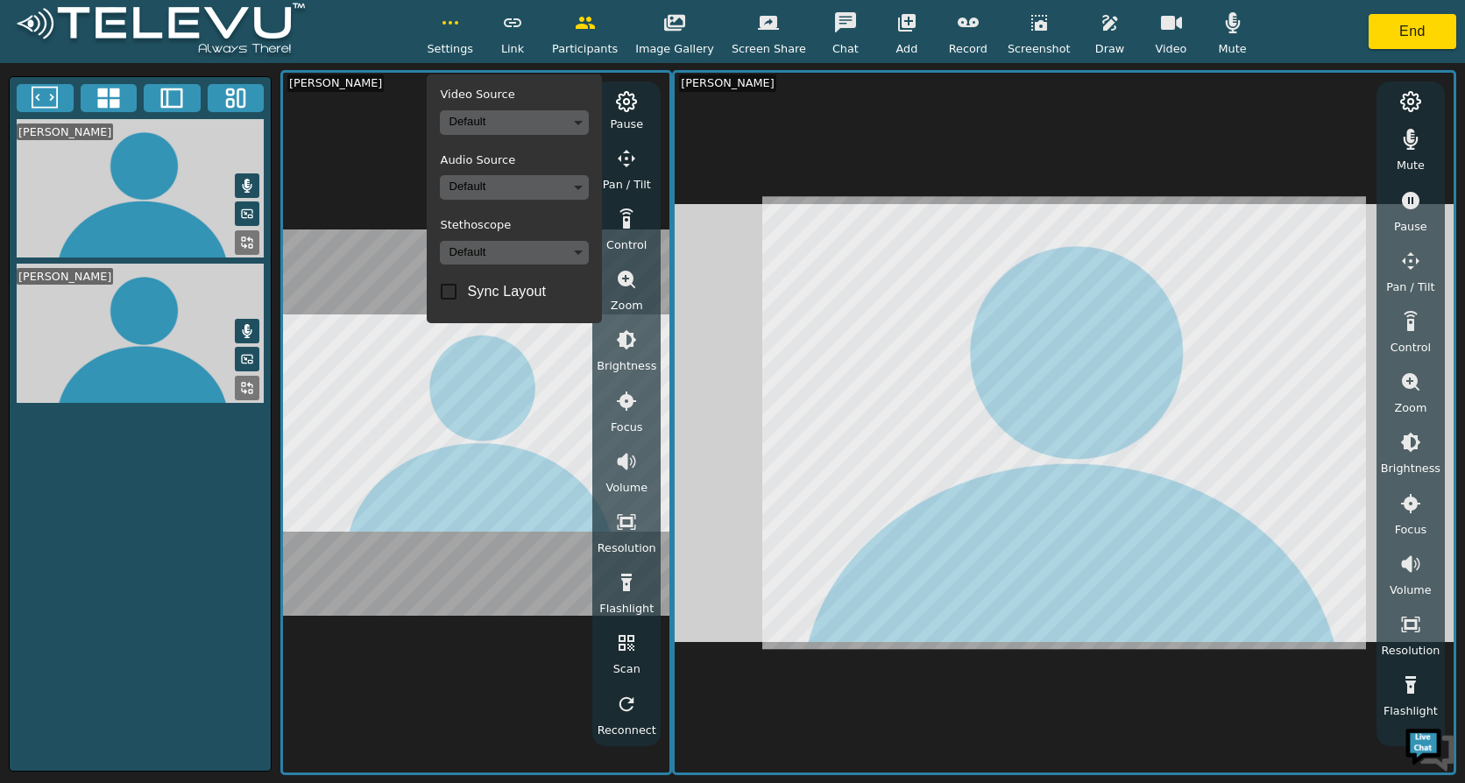
click at [758, 48] on span "Screen Share" at bounding box center [768, 48] width 74 height 17
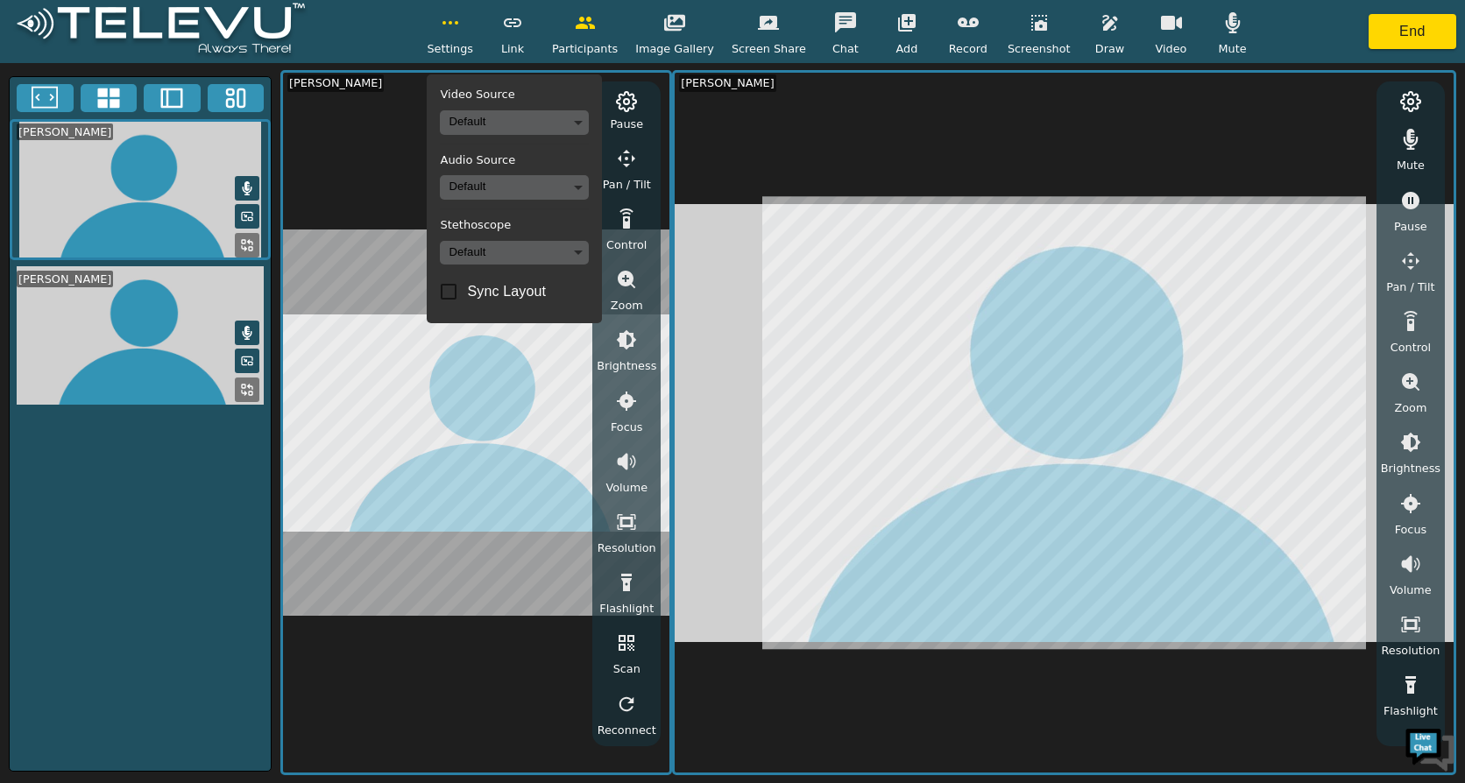
click at [1161, 25] on icon "button" at bounding box center [1171, 23] width 21 height 14
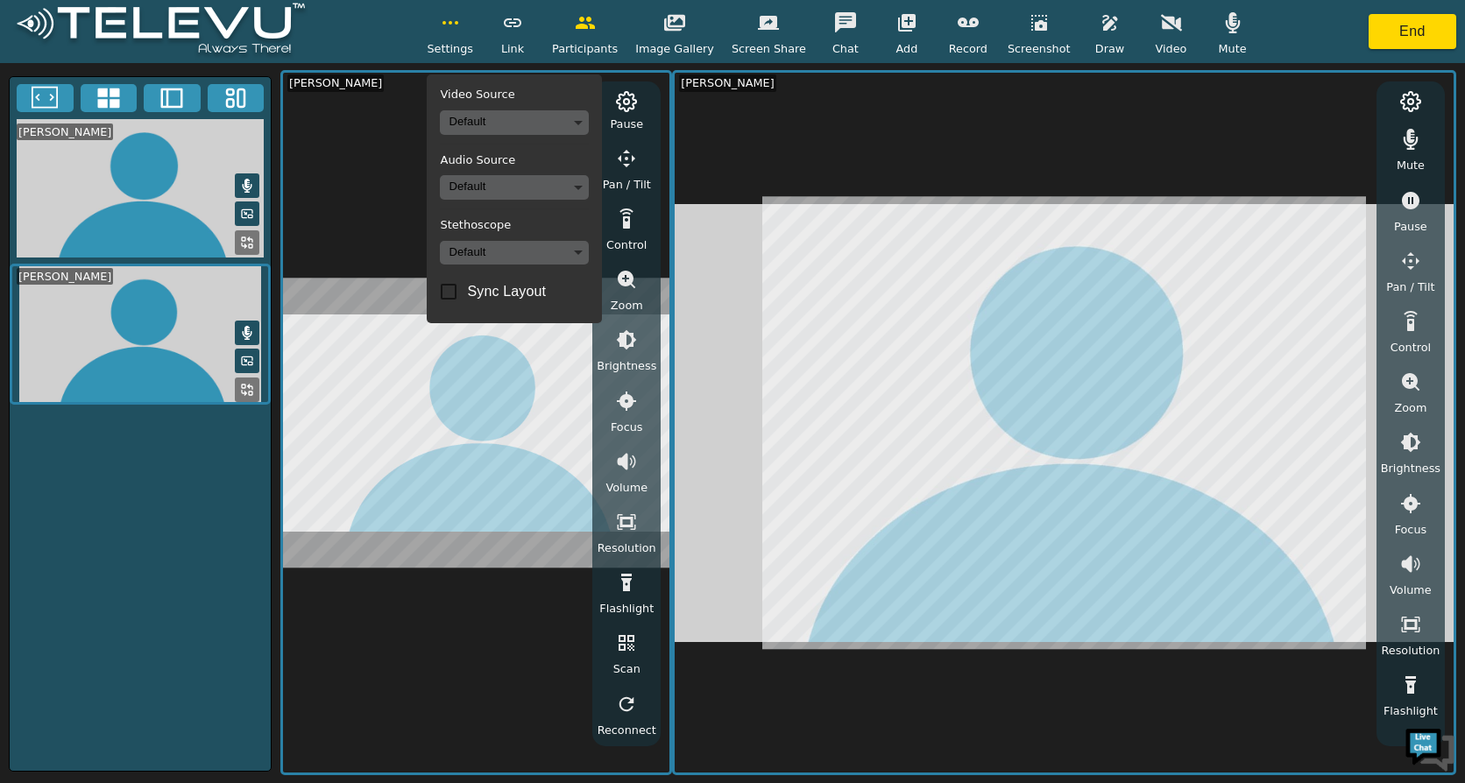
click at [1161, 26] on icon "button" at bounding box center [1171, 23] width 21 height 17
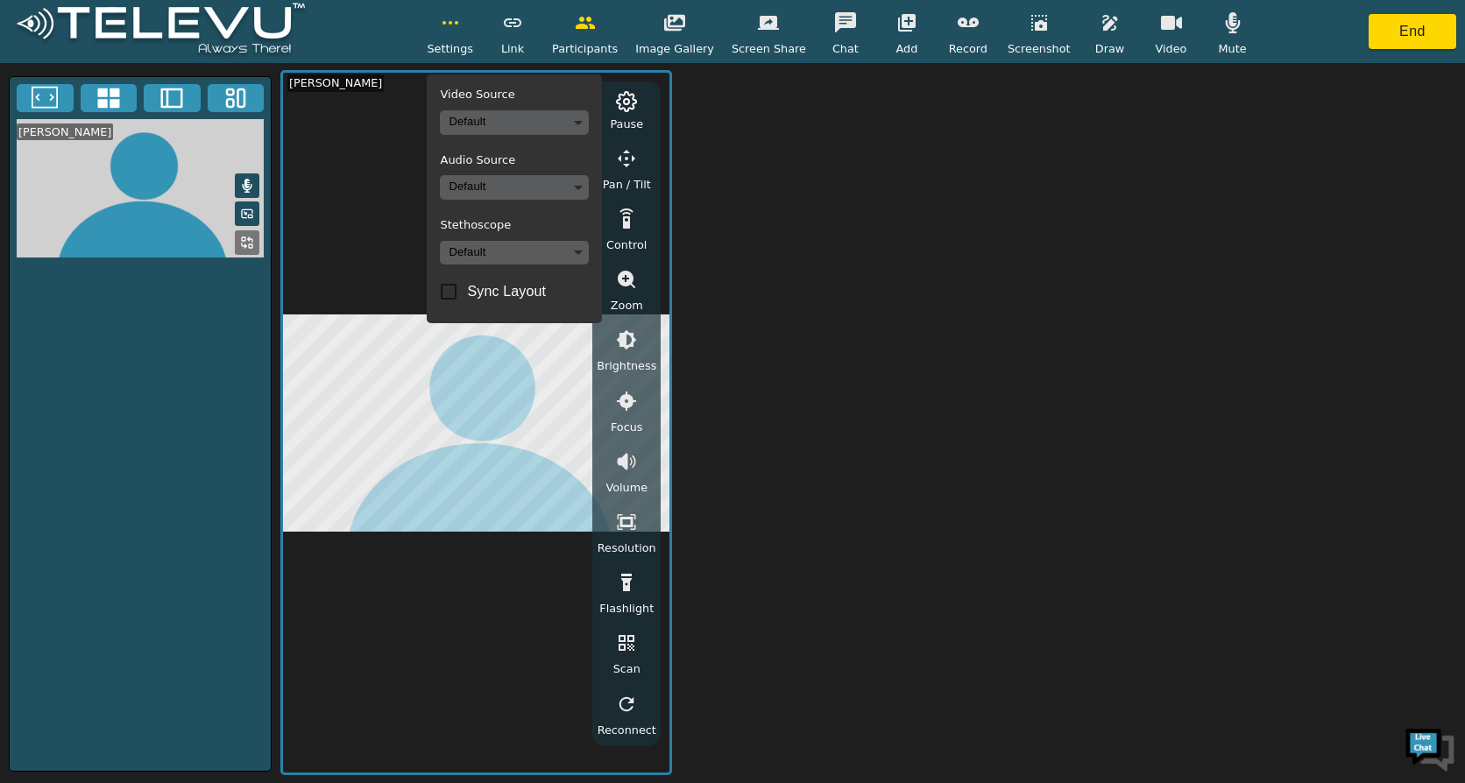
drag, startPoint x: 1155, startPoint y: 32, endPoint x: 1161, endPoint y: 57, distance: 25.1
click at [1161, 32] on icon "button" at bounding box center [1171, 22] width 21 height 21
click at [1266, 30] on button "End" at bounding box center [1412, 31] width 88 height 35
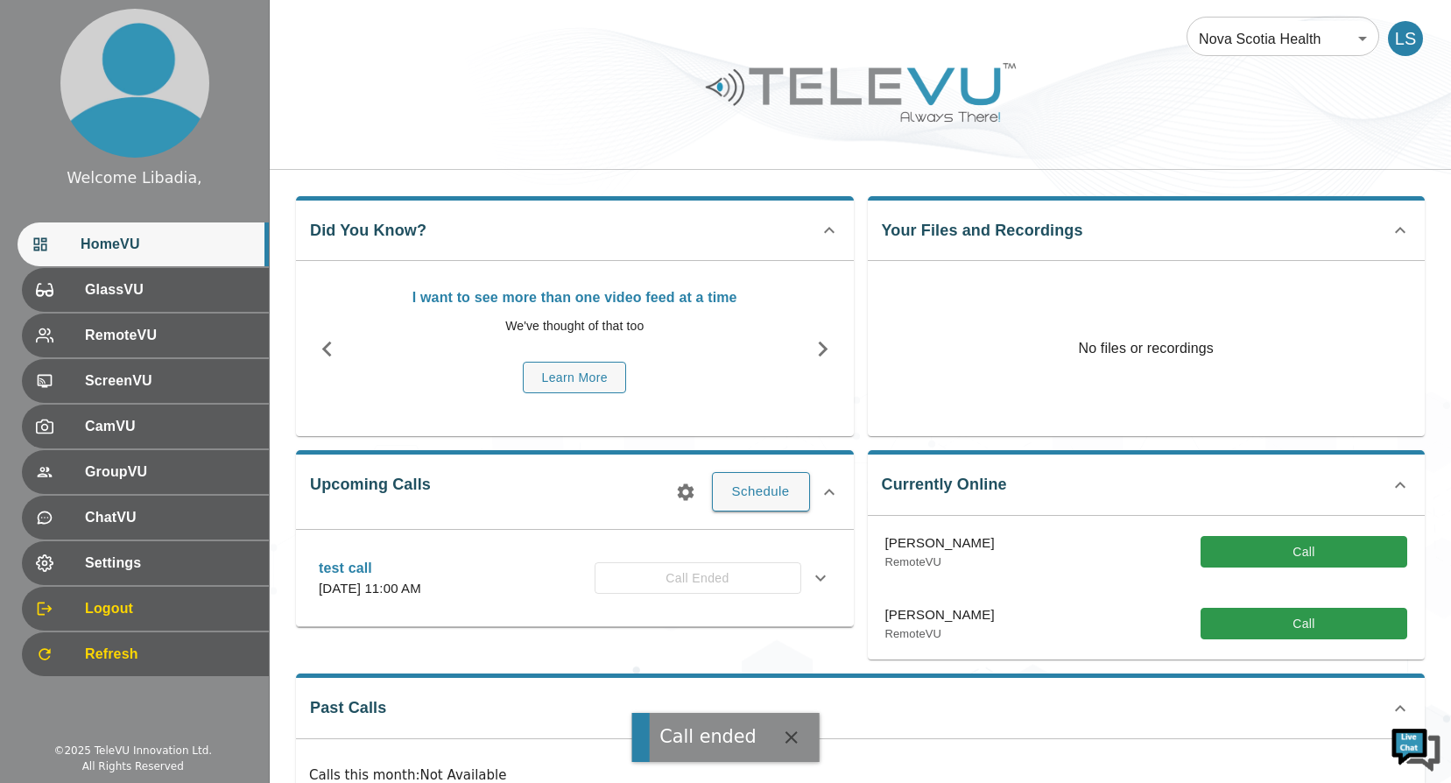
click at [781, 689] on icon "button" at bounding box center [791, 737] width 21 height 21
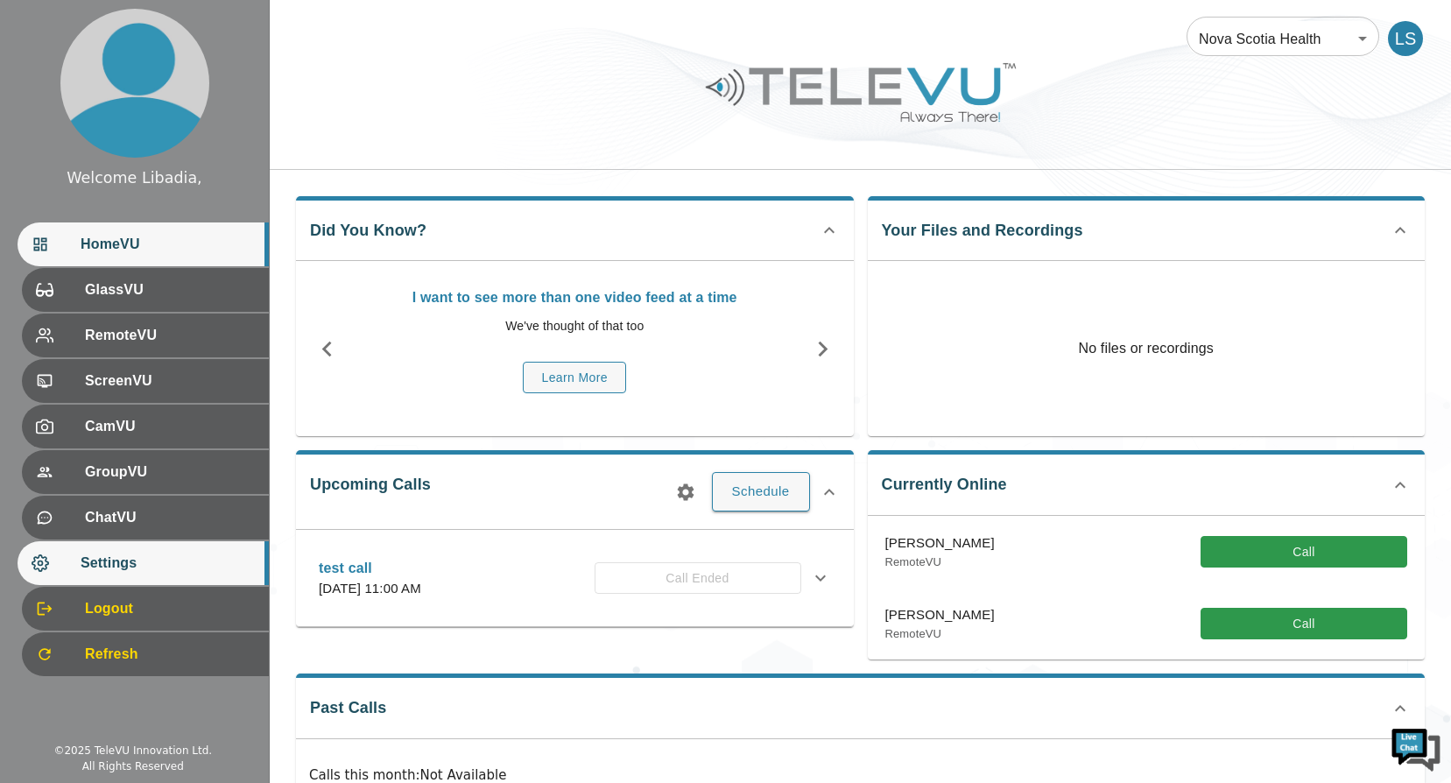
drag, startPoint x: 119, startPoint y: 561, endPoint x: 176, endPoint y: 543, distance: 59.6
click at [119, 561] on span "Settings" at bounding box center [168, 563] width 174 height 21
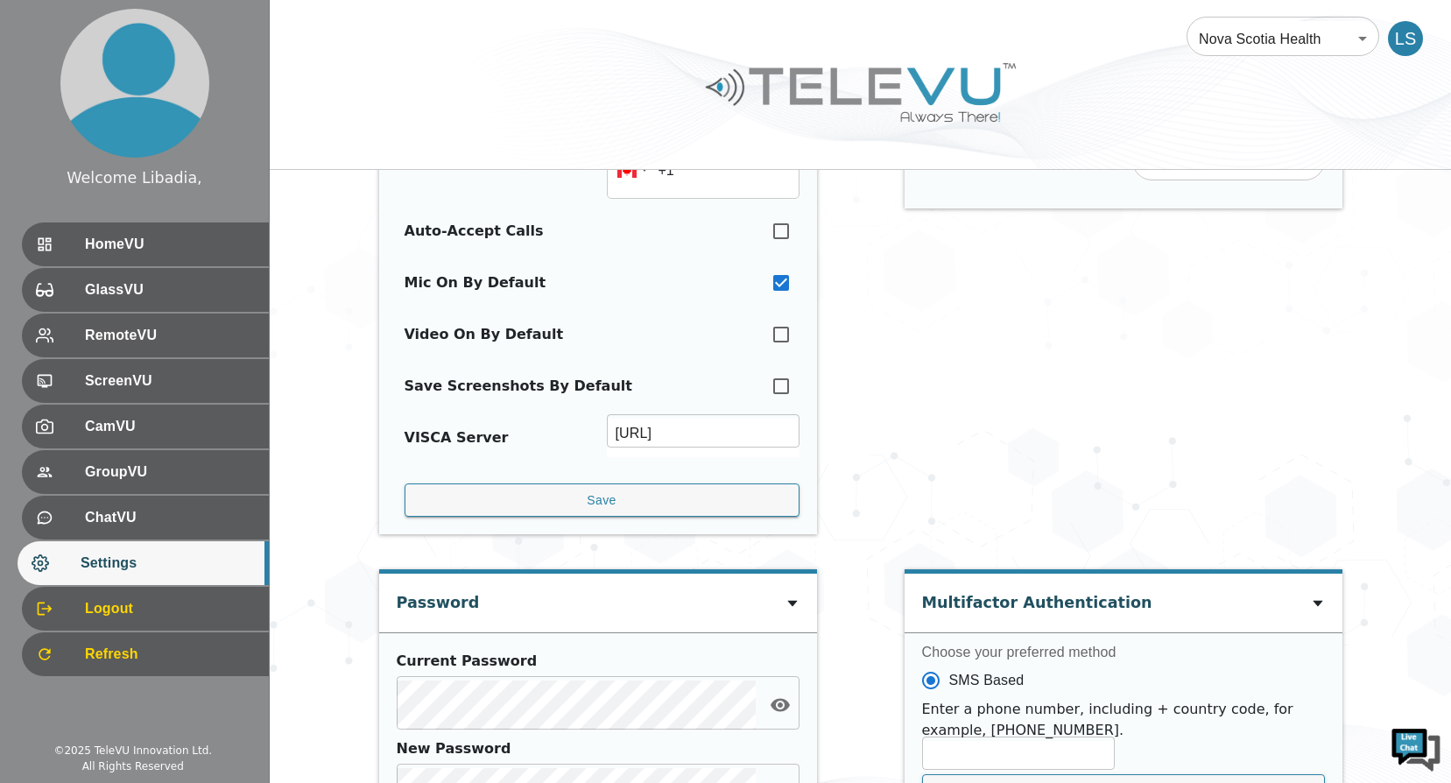
scroll to position [263, 0]
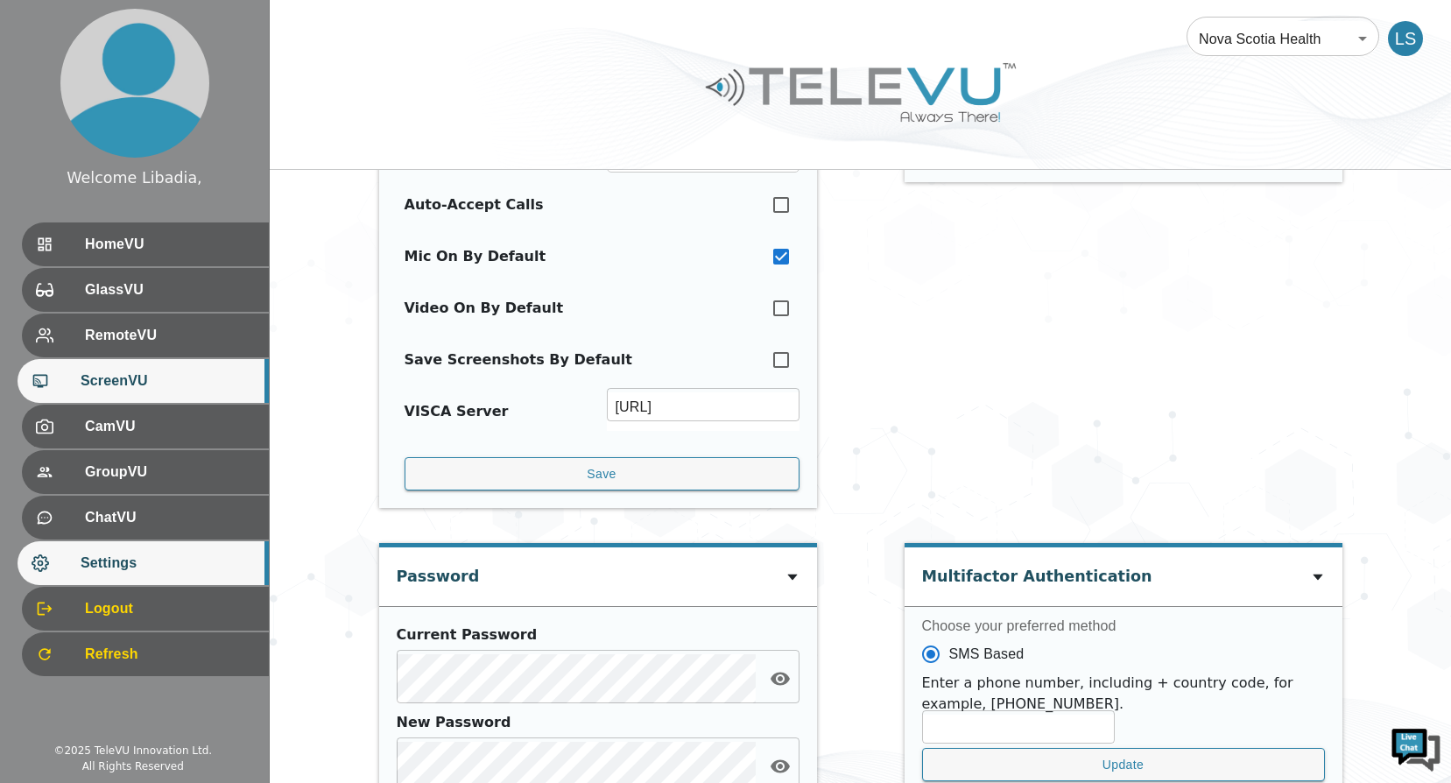
click at [117, 385] on span "ScreenVU" at bounding box center [168, 381] width 174 height 21
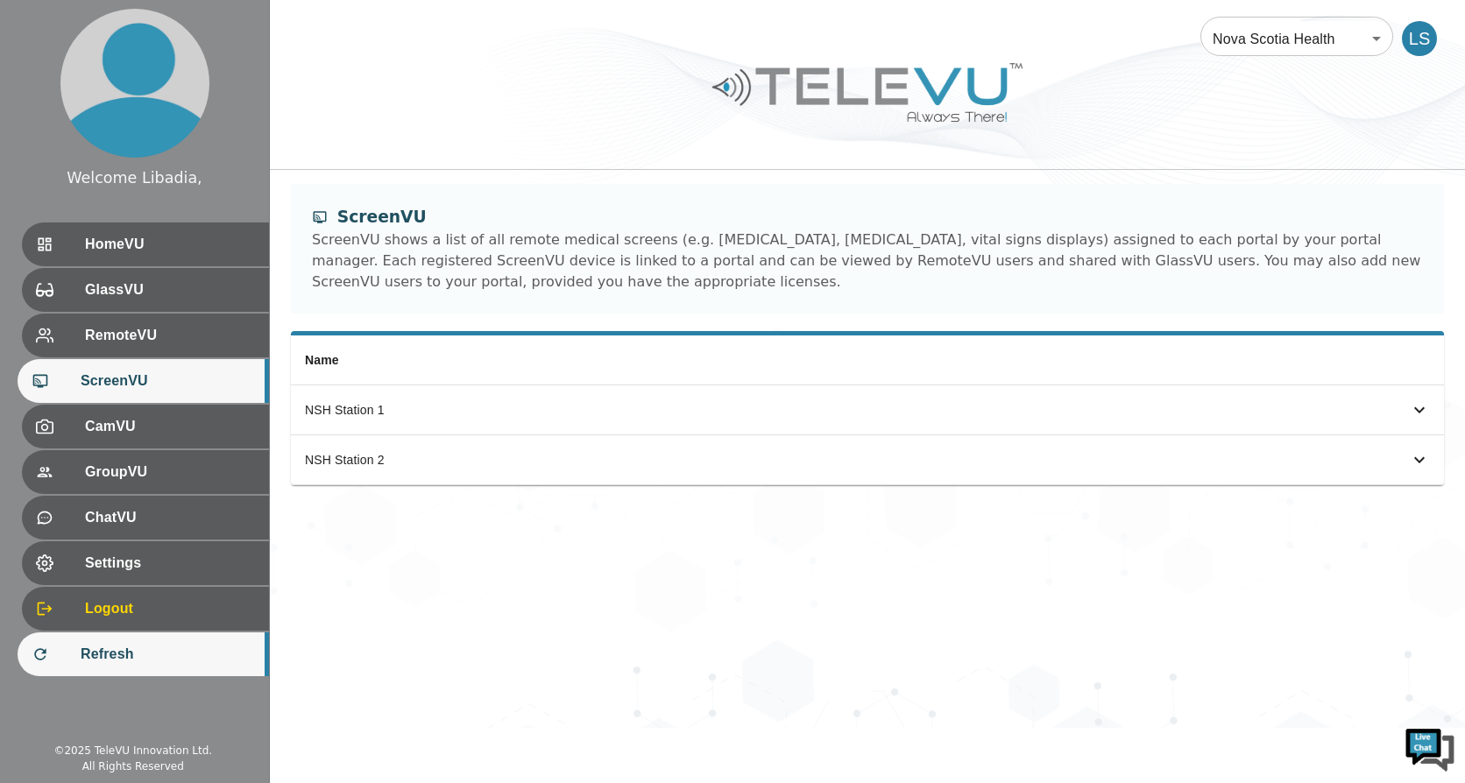
click at [128, 642] on div "Refresh" at bounding box center [143, 654] width 251 height 44
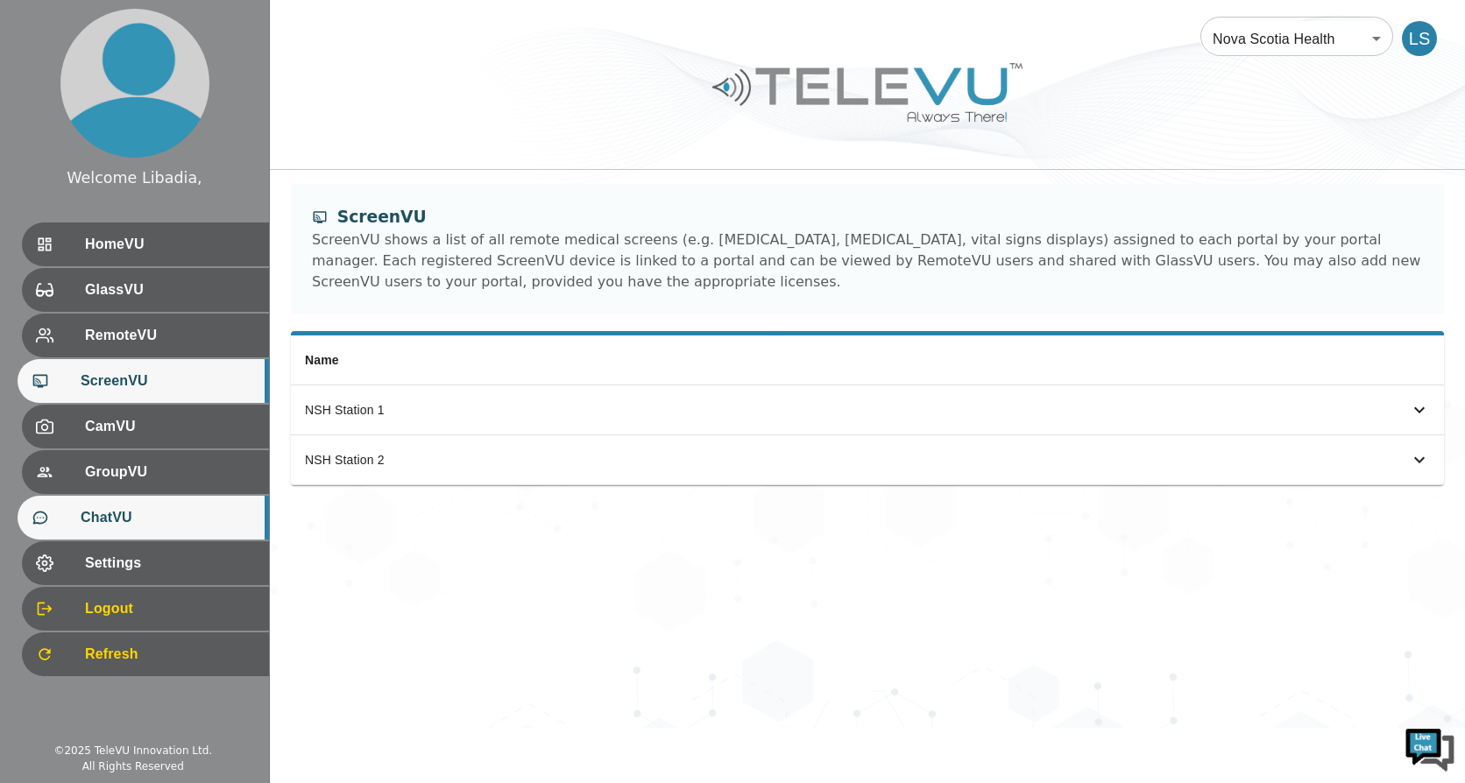
click at [122, 518] on span "ChatVU" at bounding box center [168, 517] width 174 height 21
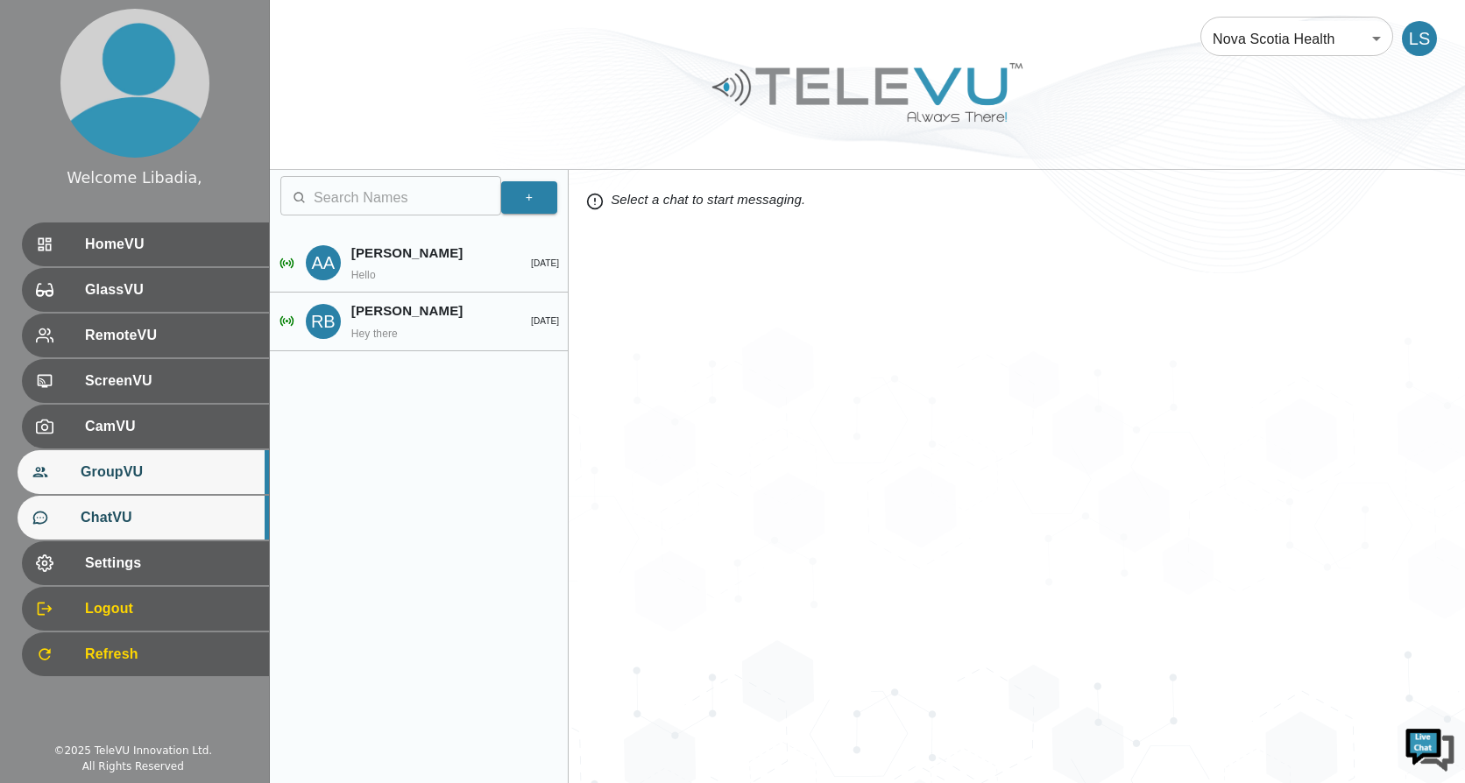
click at [129, 476] on span "GroupVU" at bounding box center [168, 472] width 174 height 21
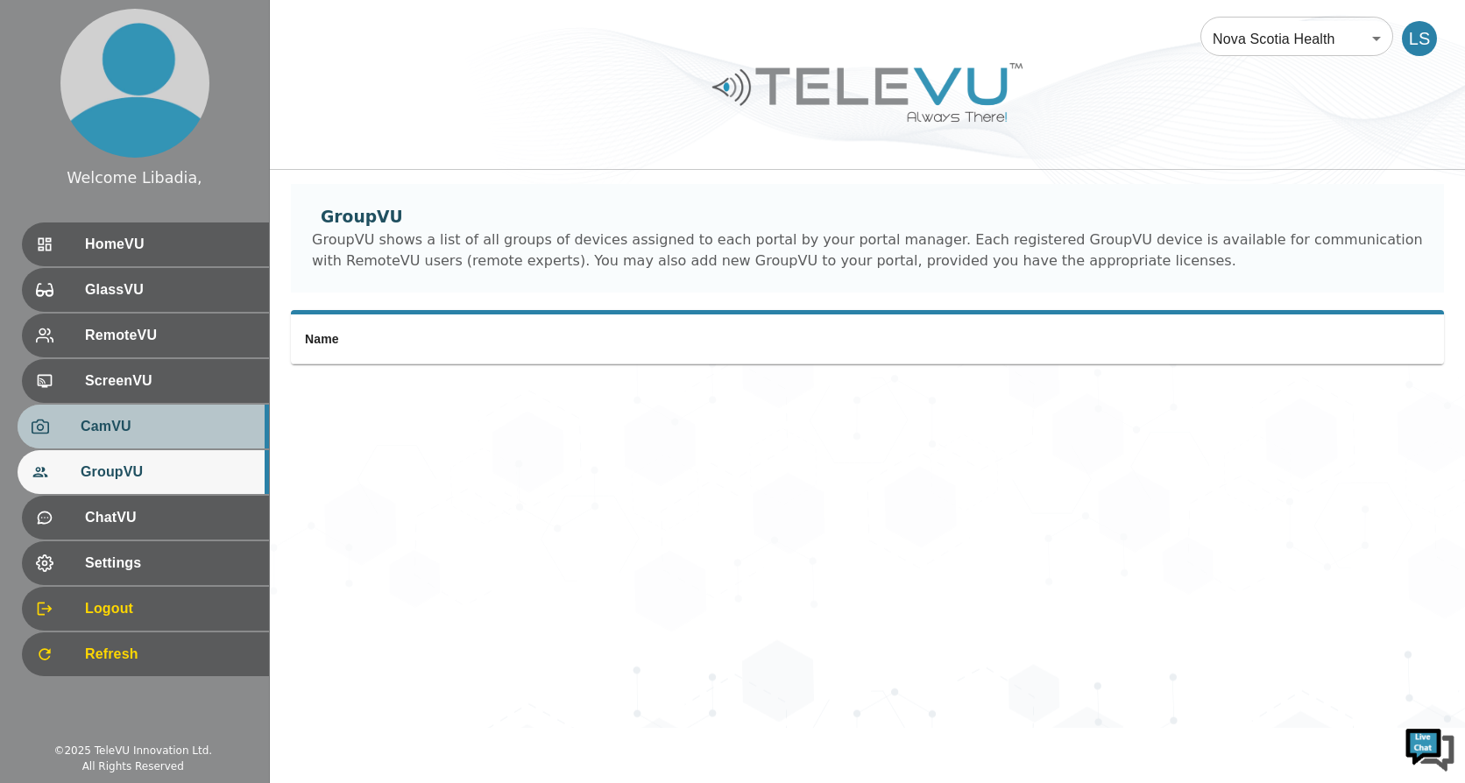
click at [122, 420] on span "CamVU" at bounding box center [168, 426] width 174 height 21
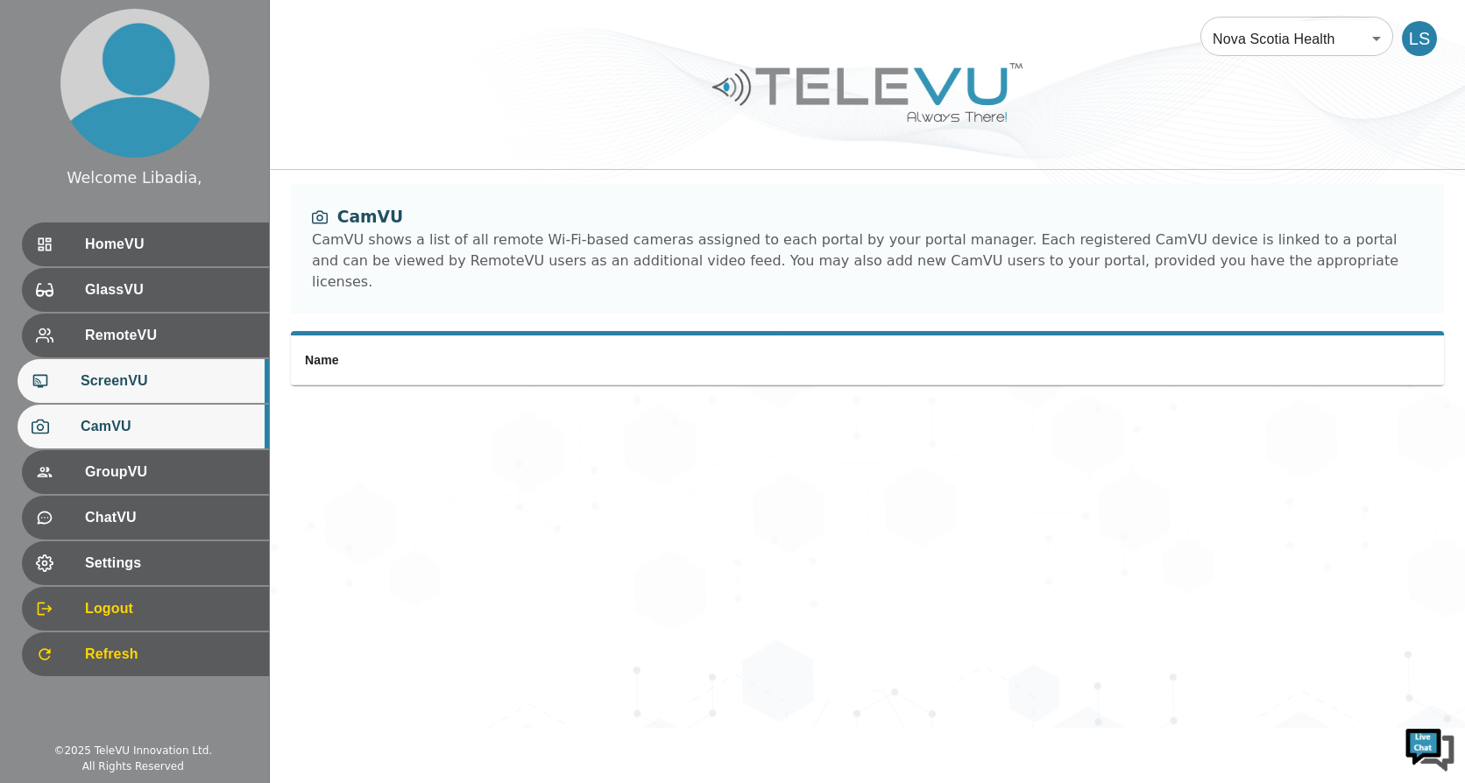
click at [124, 382] on span "ScreenVU" at bounding box center [168, 381] width 174 height 21
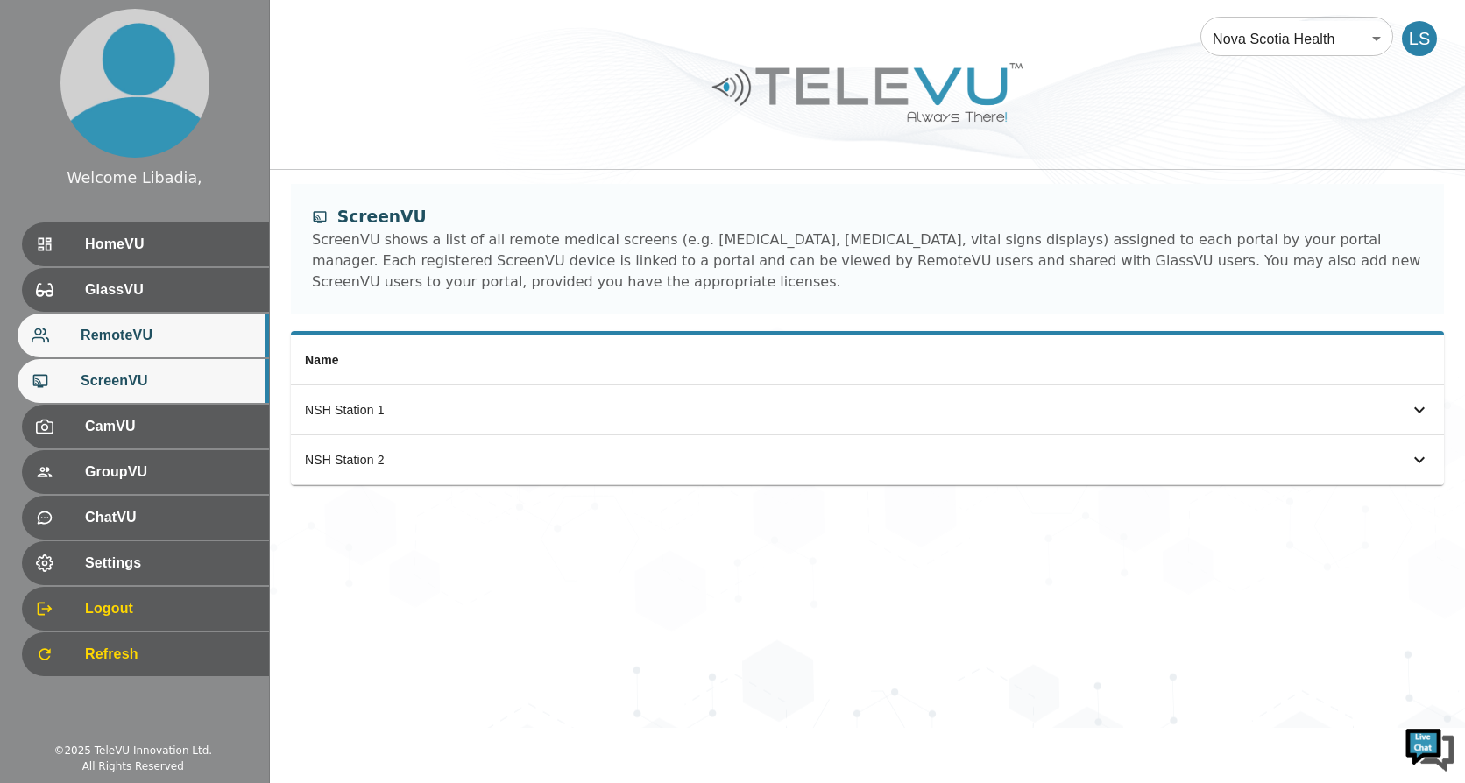
click at [124, 346] on span "RemoteVU" at bounding box center [168, 335] width 174 height 21
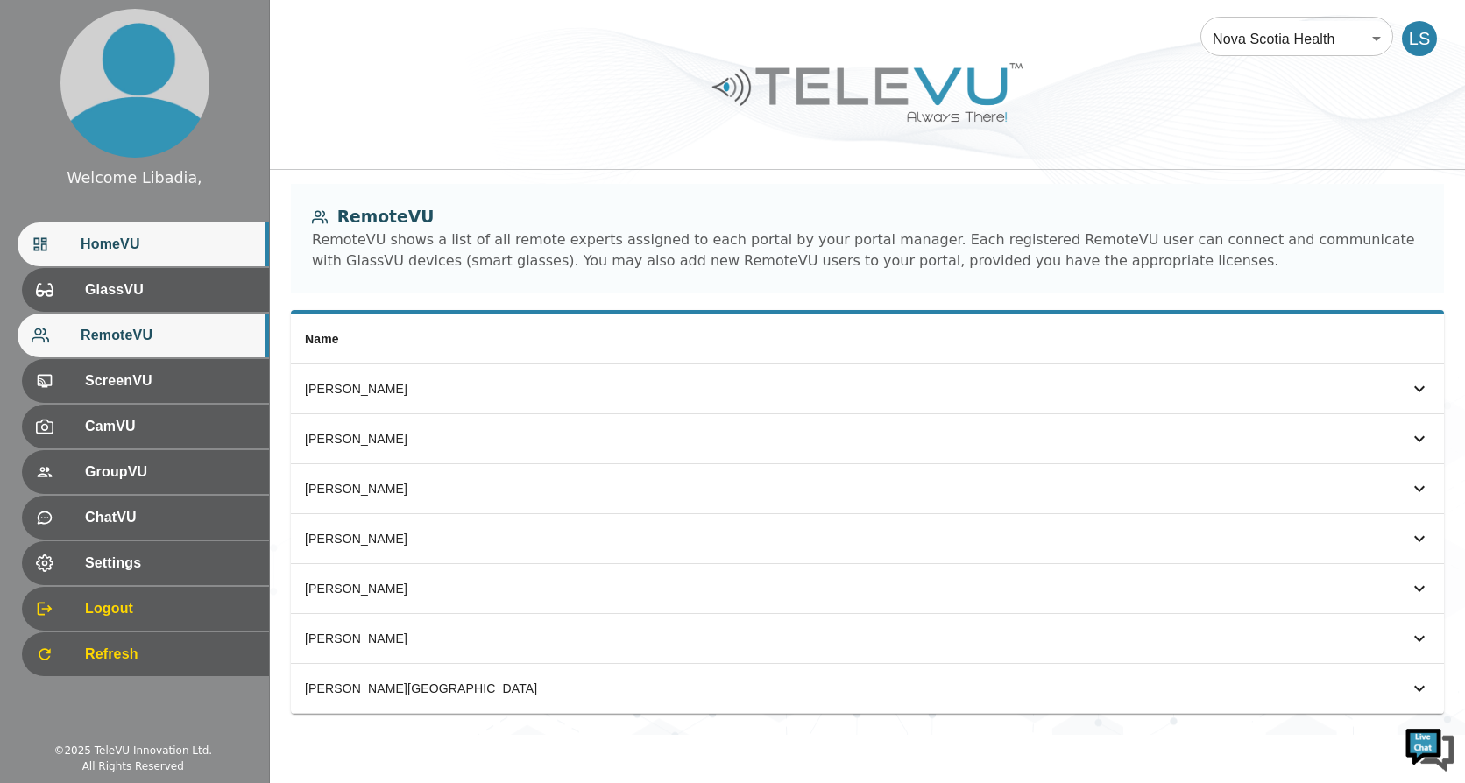
drag, startPoint x: 109, startPoint y: 242, endPoint x: 201, endPoint y: 247, distance: 92.1
click at [109, 242] on span "HomeVU" at bounding box center [168, 244] width 174 height 21
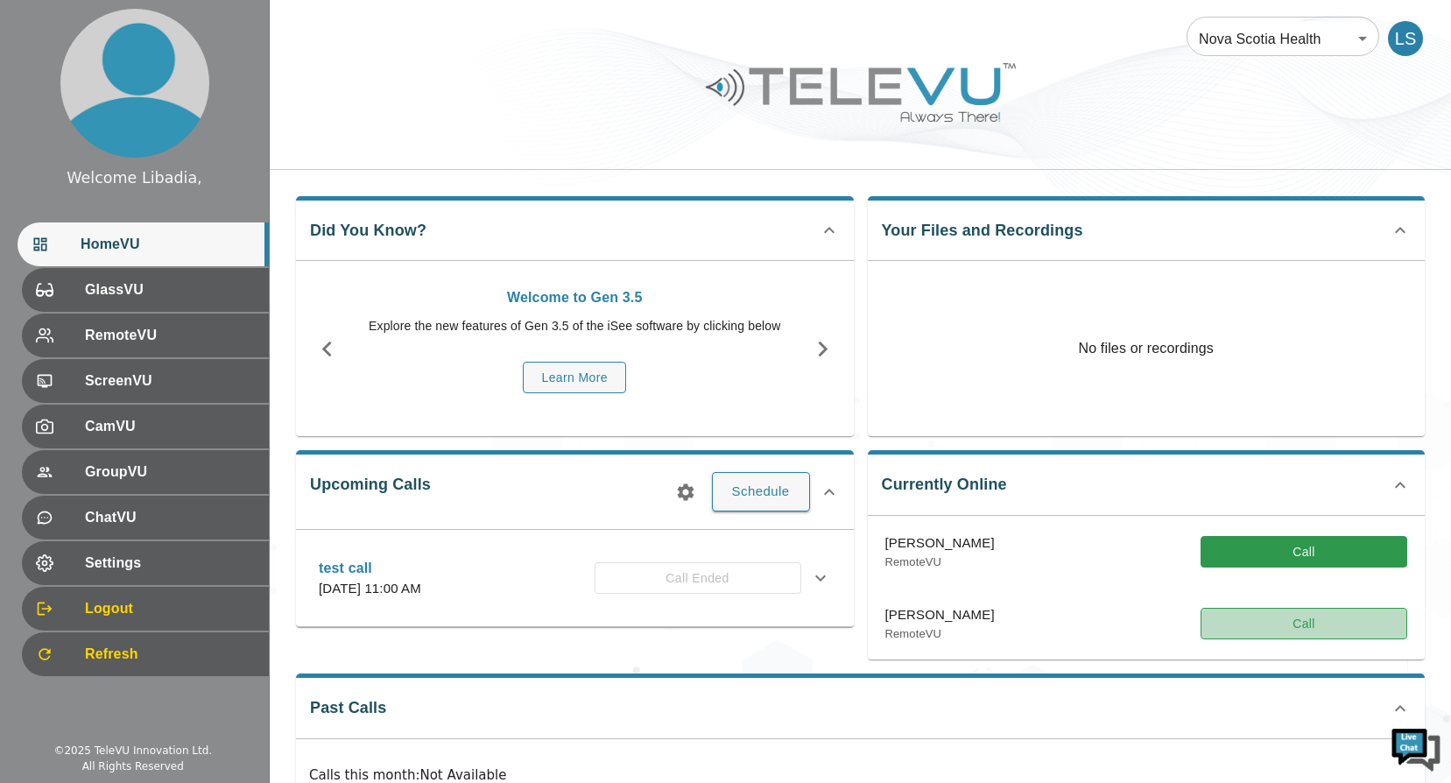
click at [1310, 622] on button "Call" at bounding box center [1304, 624] width 207 height 32
click at [1312, 622] on button "Call" at bounding box center [1304, 624] width 207 height 32
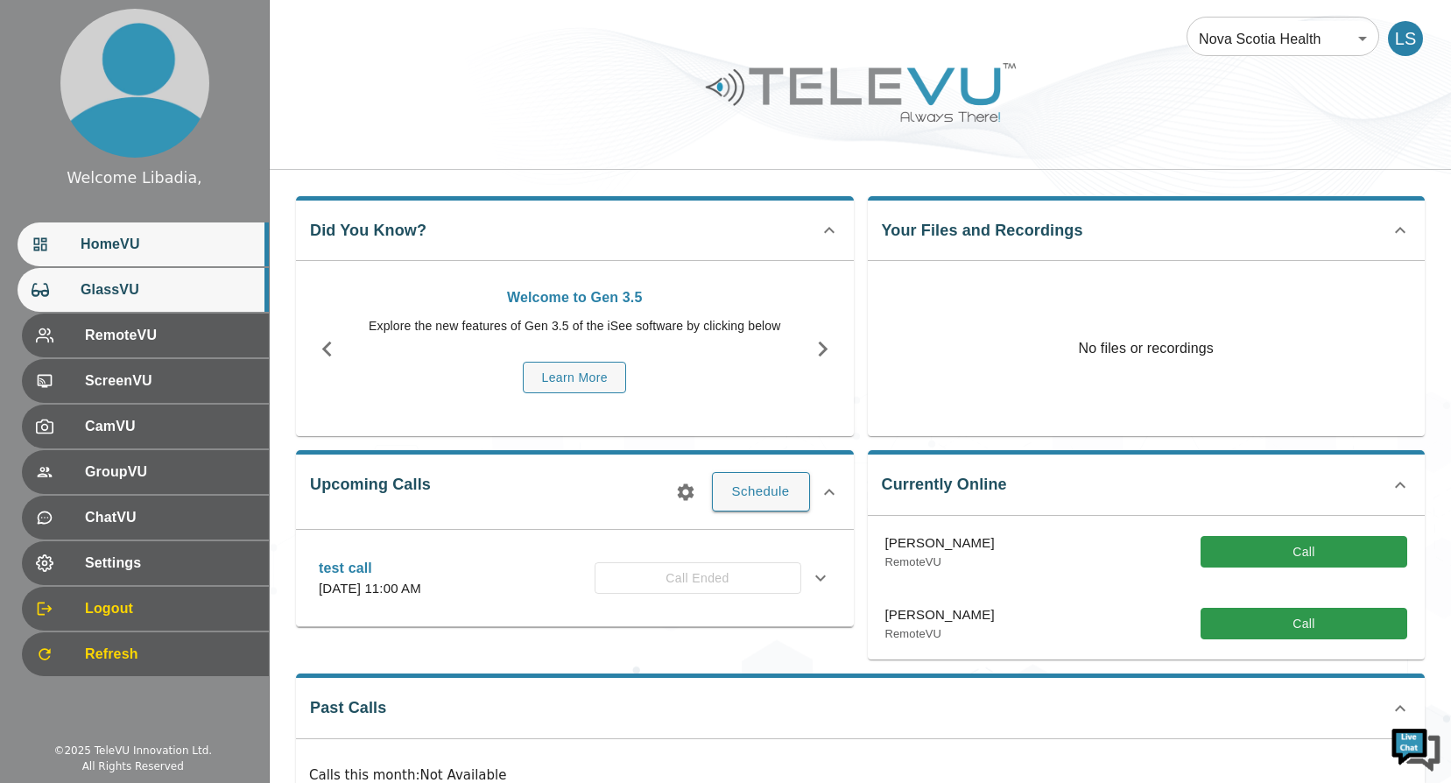
click at [125, 293] on span "GlassVU" at bounding box center [168, 289] width 174 height 21
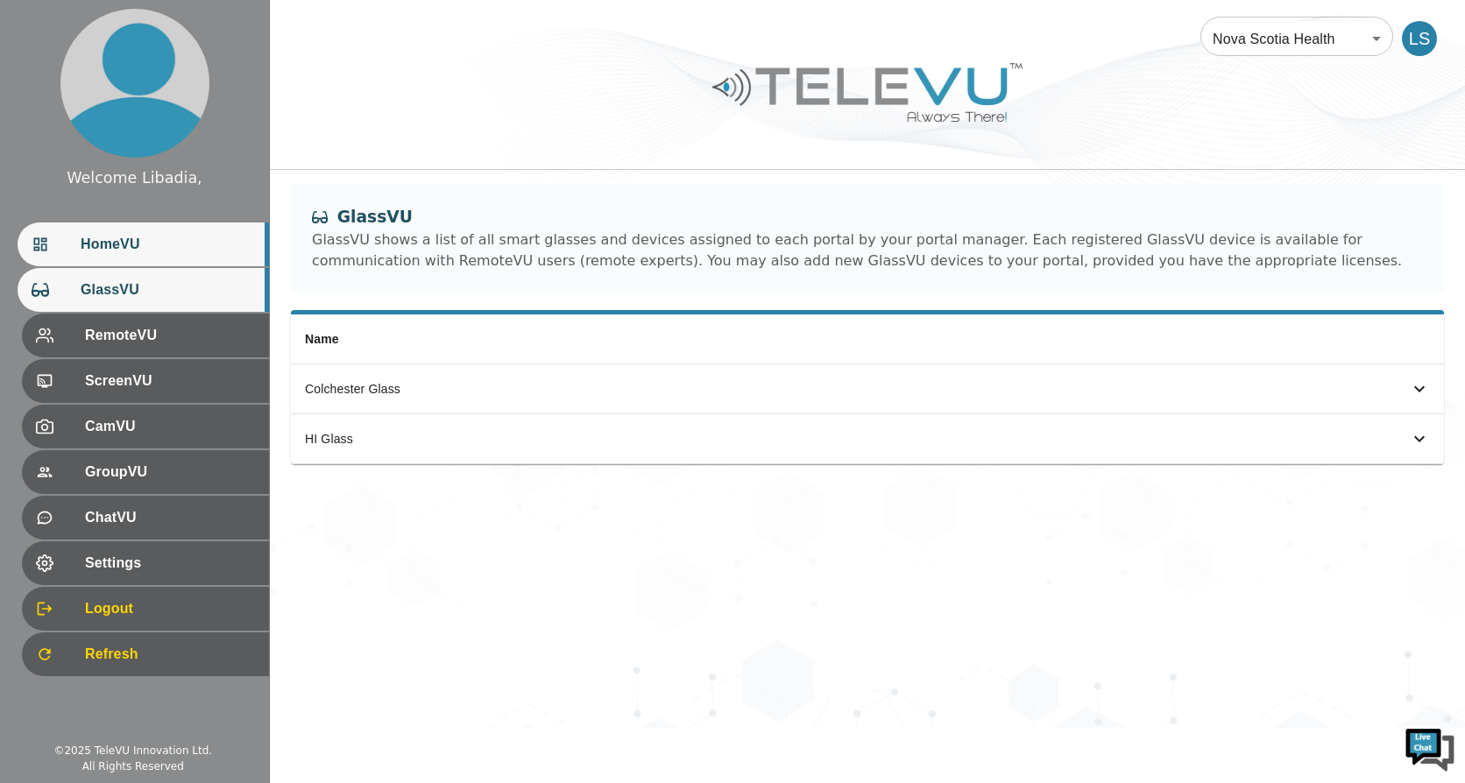
click at [136, 249] on span "HomeVU" at bounding box center [168, 244] width 174 height 21
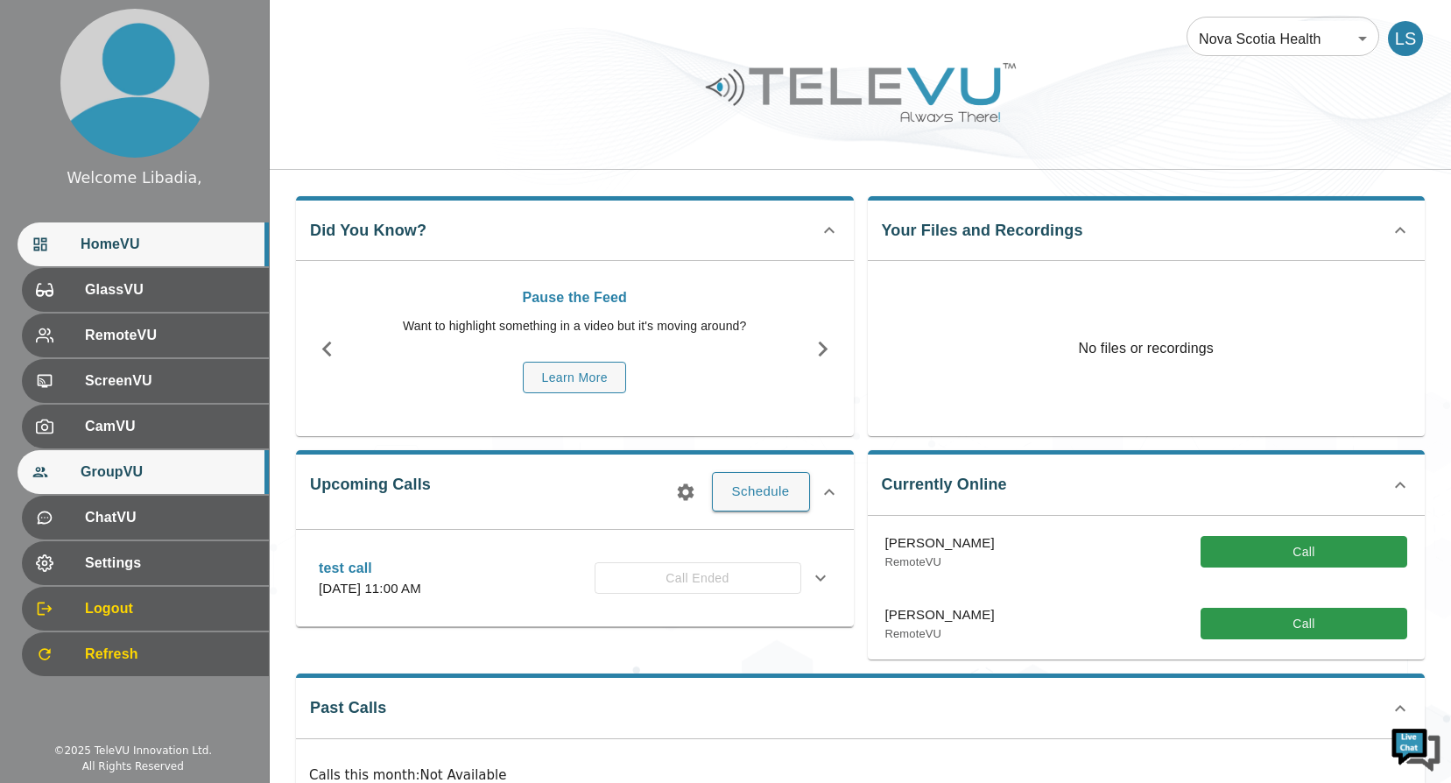
click at [116, 468] on span "GroupVU" at bounding box center [168, 472] width 174 height 21
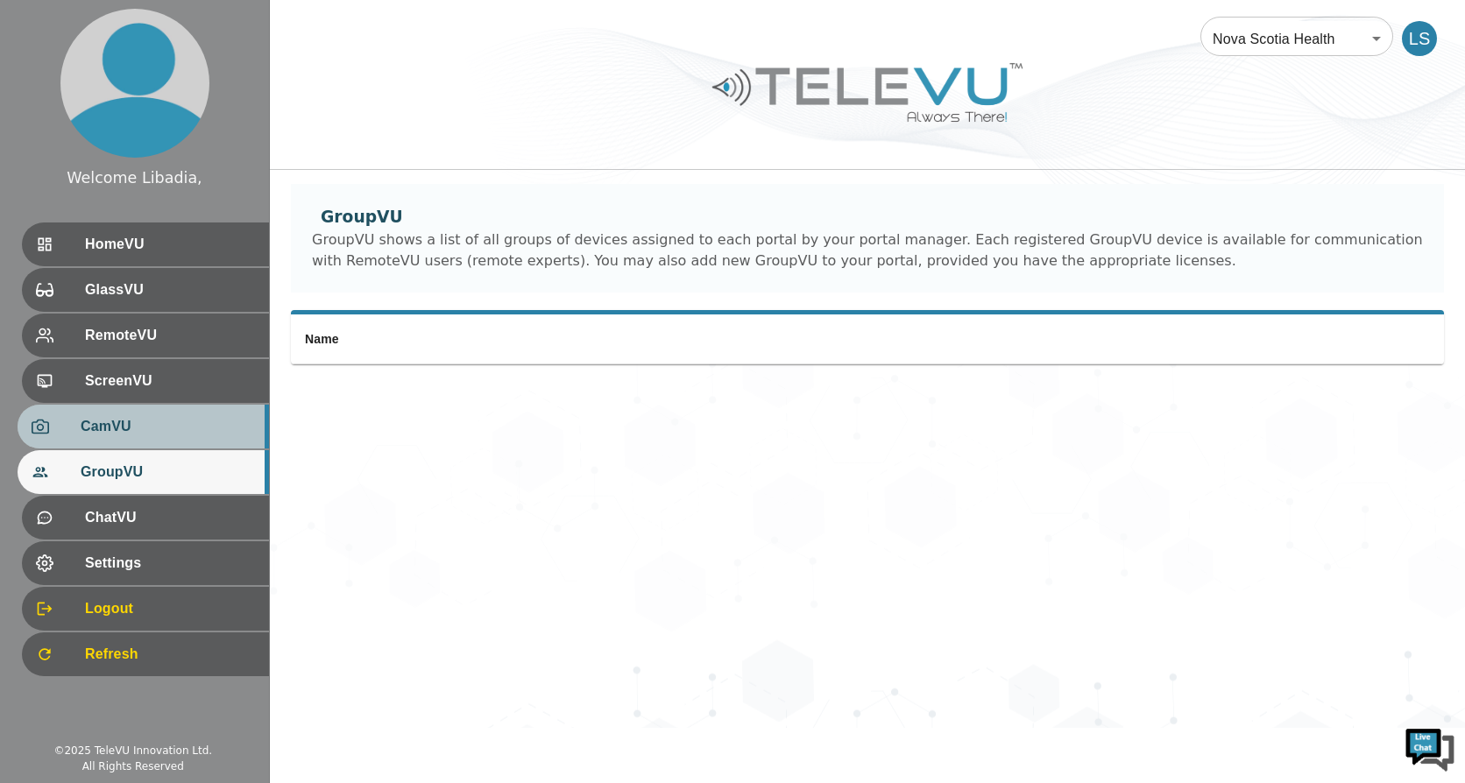
click at [118, 413] on div "CamVU" at bounding box center [143, 427] width 251 height 44
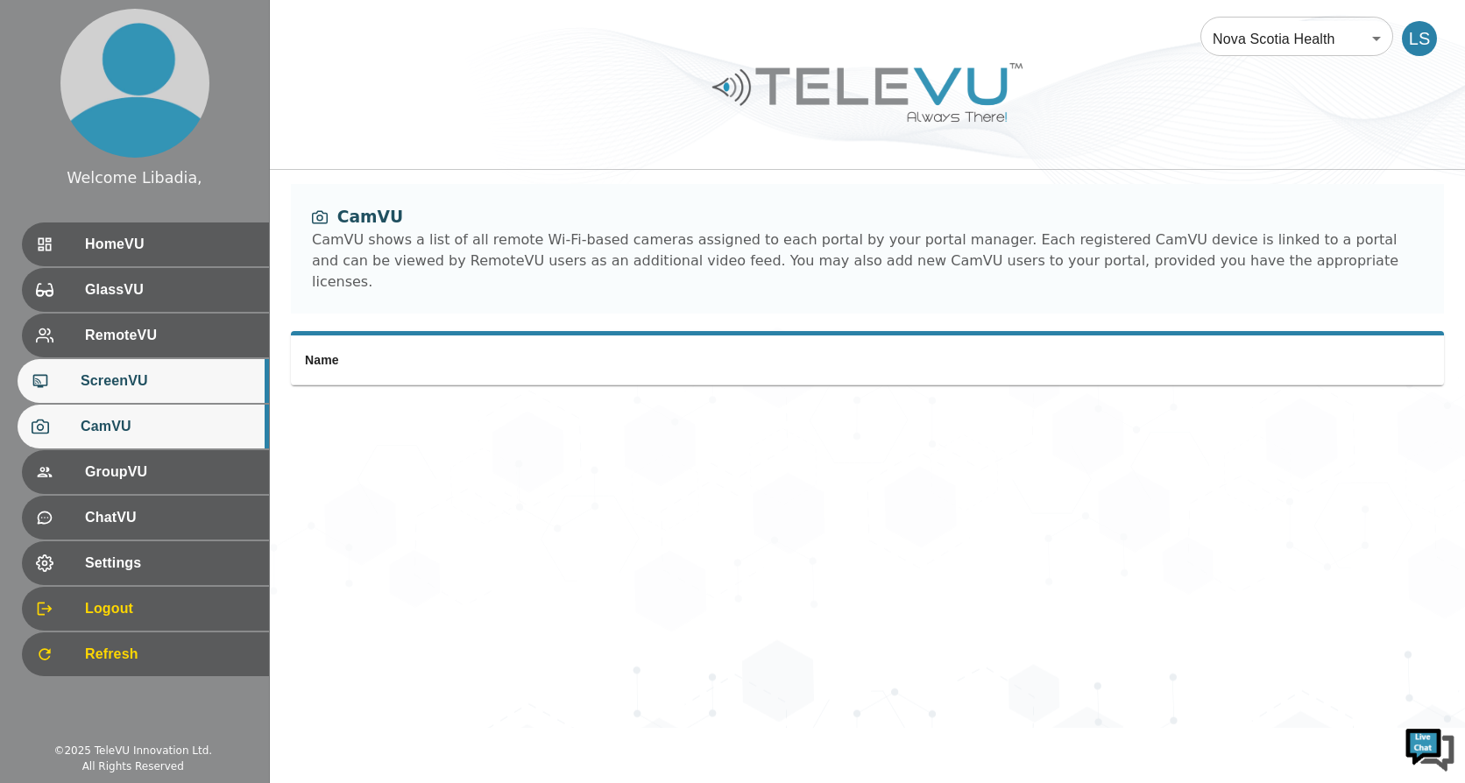
click at [118, 380] on span "ScreenVU" at bounding box center [168, 381] width 174 height 21
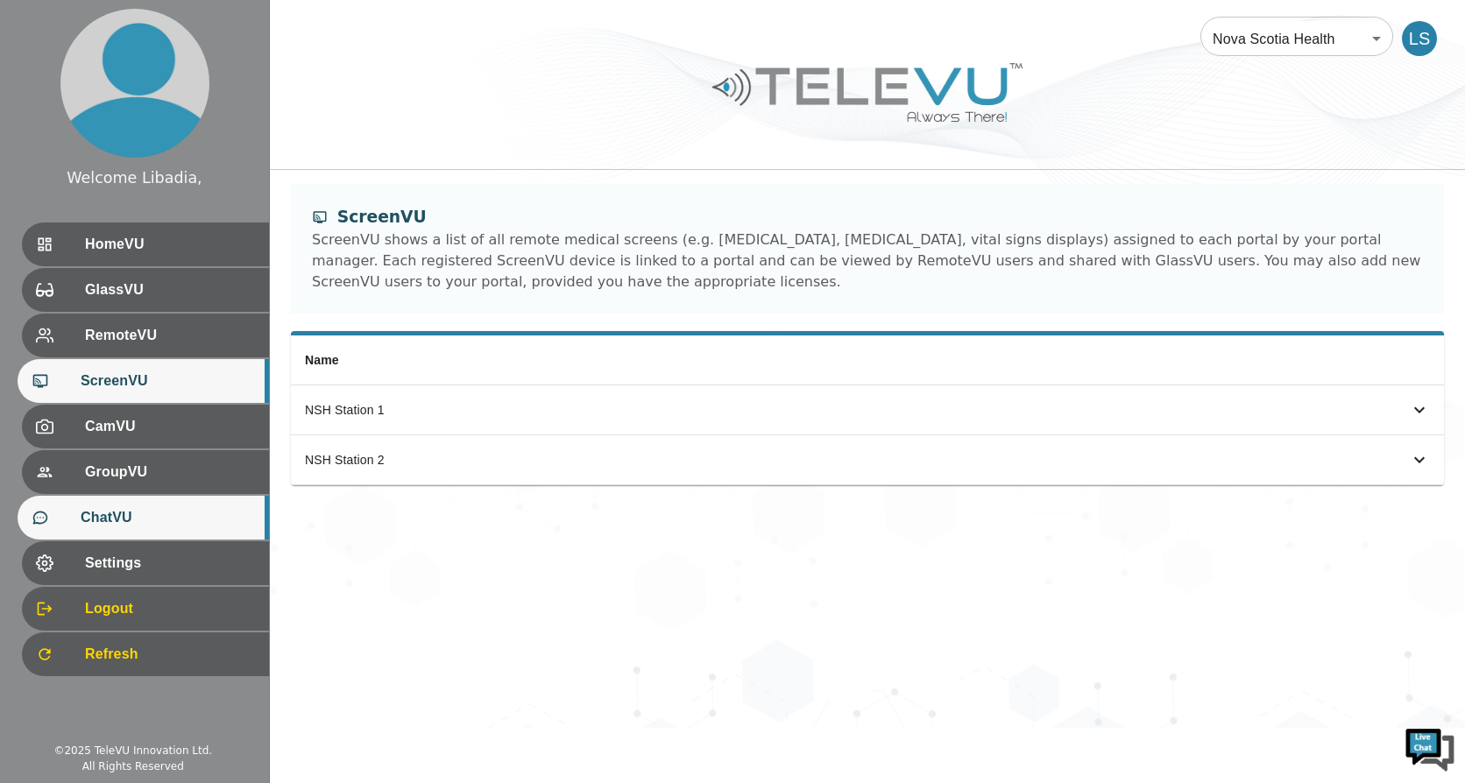
click at [115, 514] on span "ChatVU" at bounding box center [168, 517] width 174 height 21
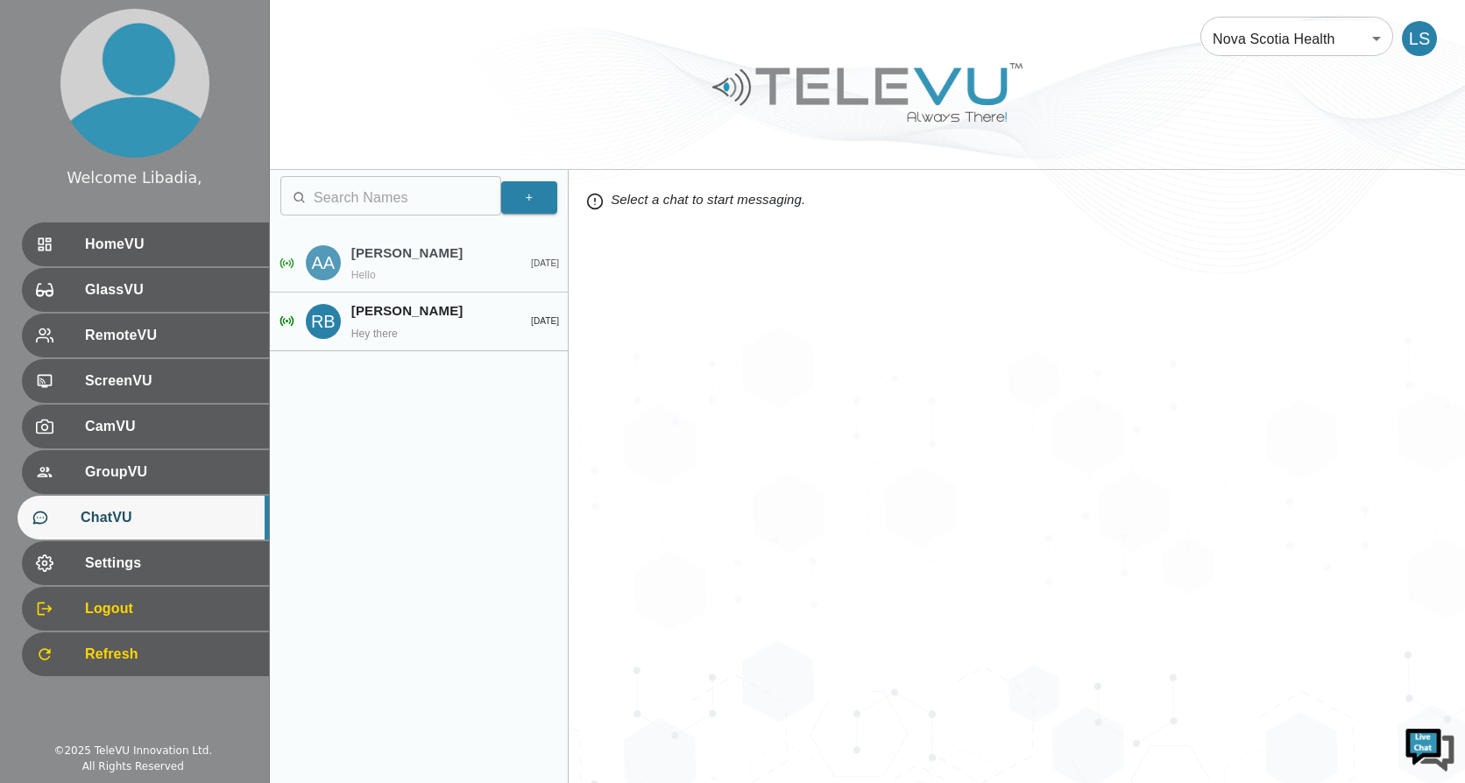
click at [399, 251] on p "[PERSON_NAME]" at bounding box center [426, 254] width 151 height 20
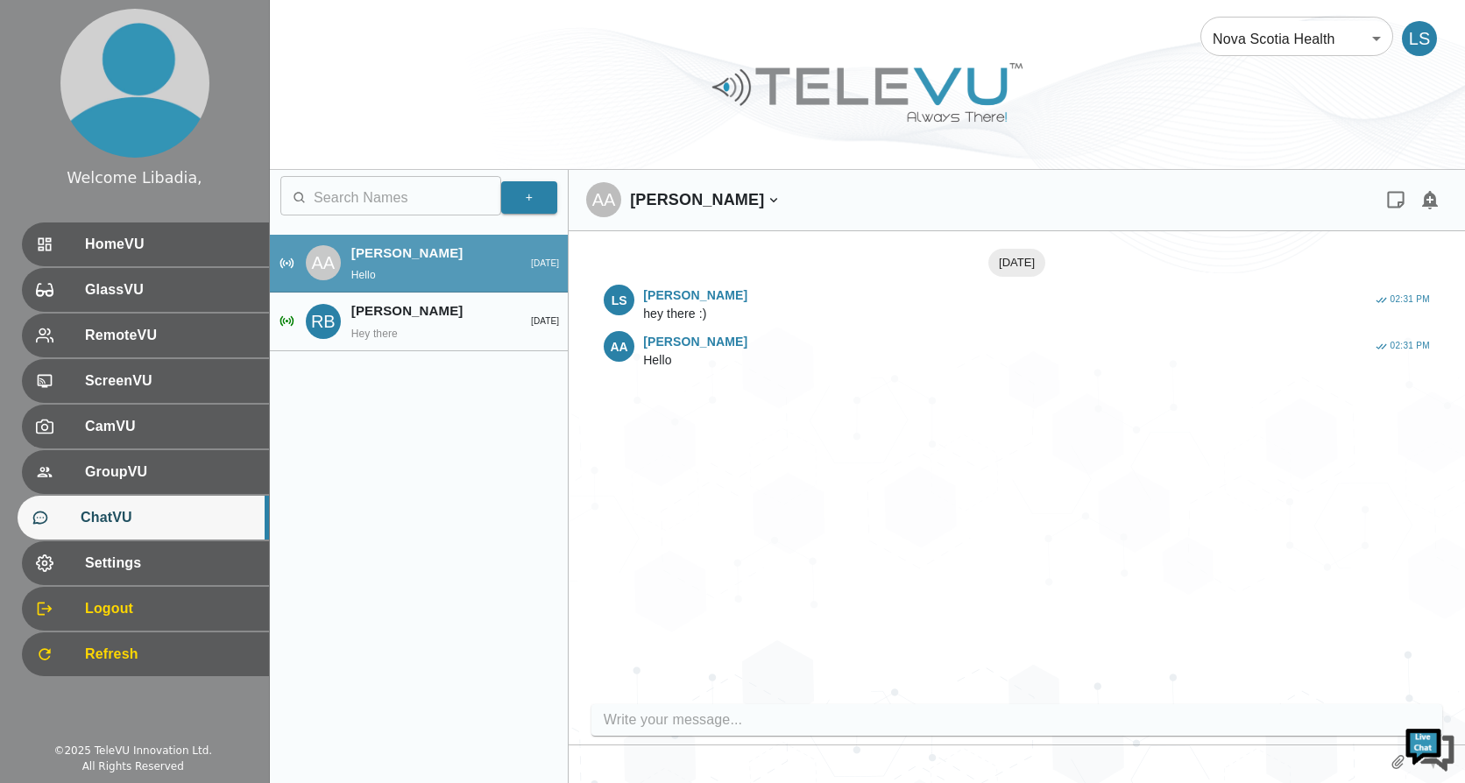
click at [420, 254] on p "[PERSON_NAME]" at bounding box center [426, 254] width 151 height 20
click at [434, 260] on p "[PERSON_NAME]" at bounding box center [426, 254] width 151 height 20
click at [338, 264] on div "AA" at bounding box center [323, 262] width 35 height 35
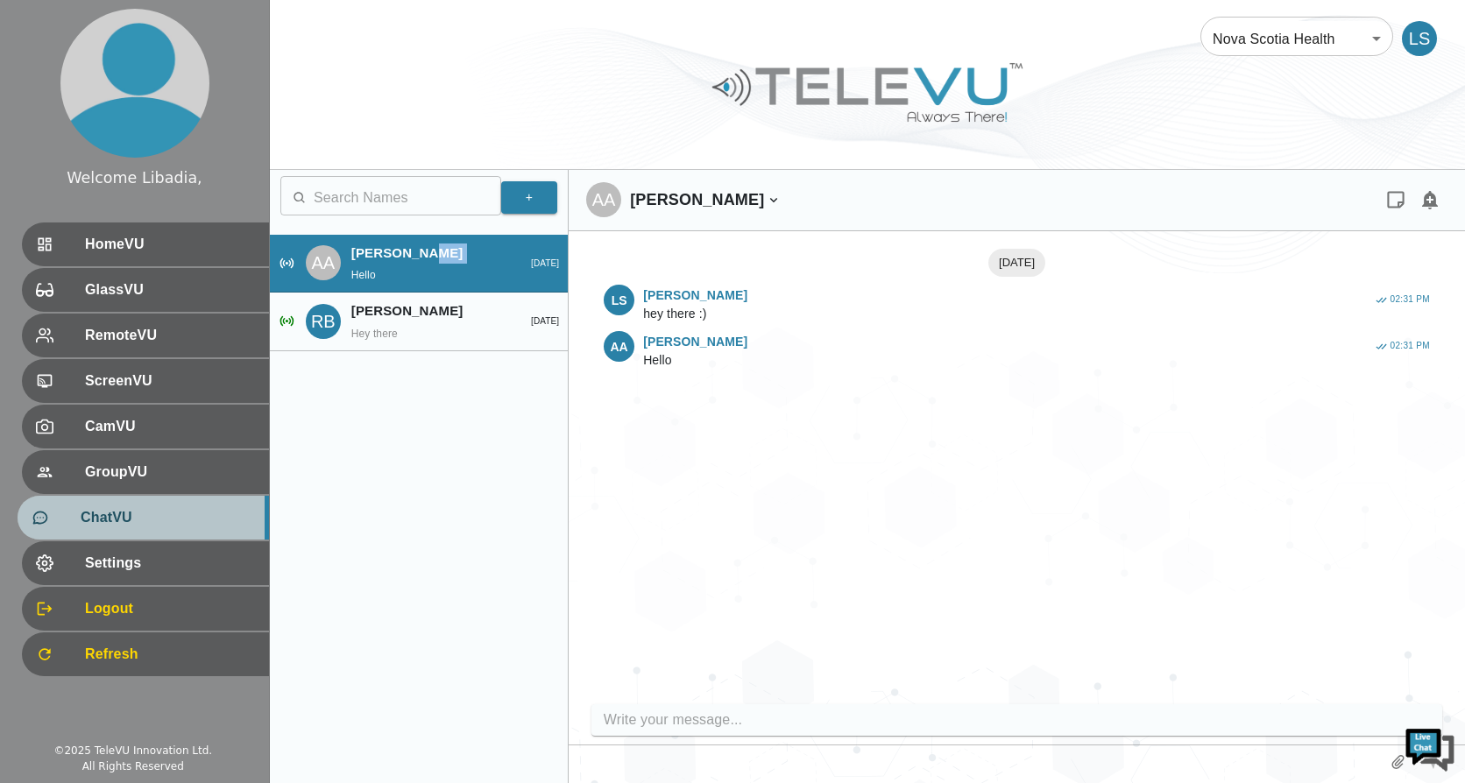
click at [105, 519] on span "ChatVU" at bounding box center [168, 517] width 174 height 21
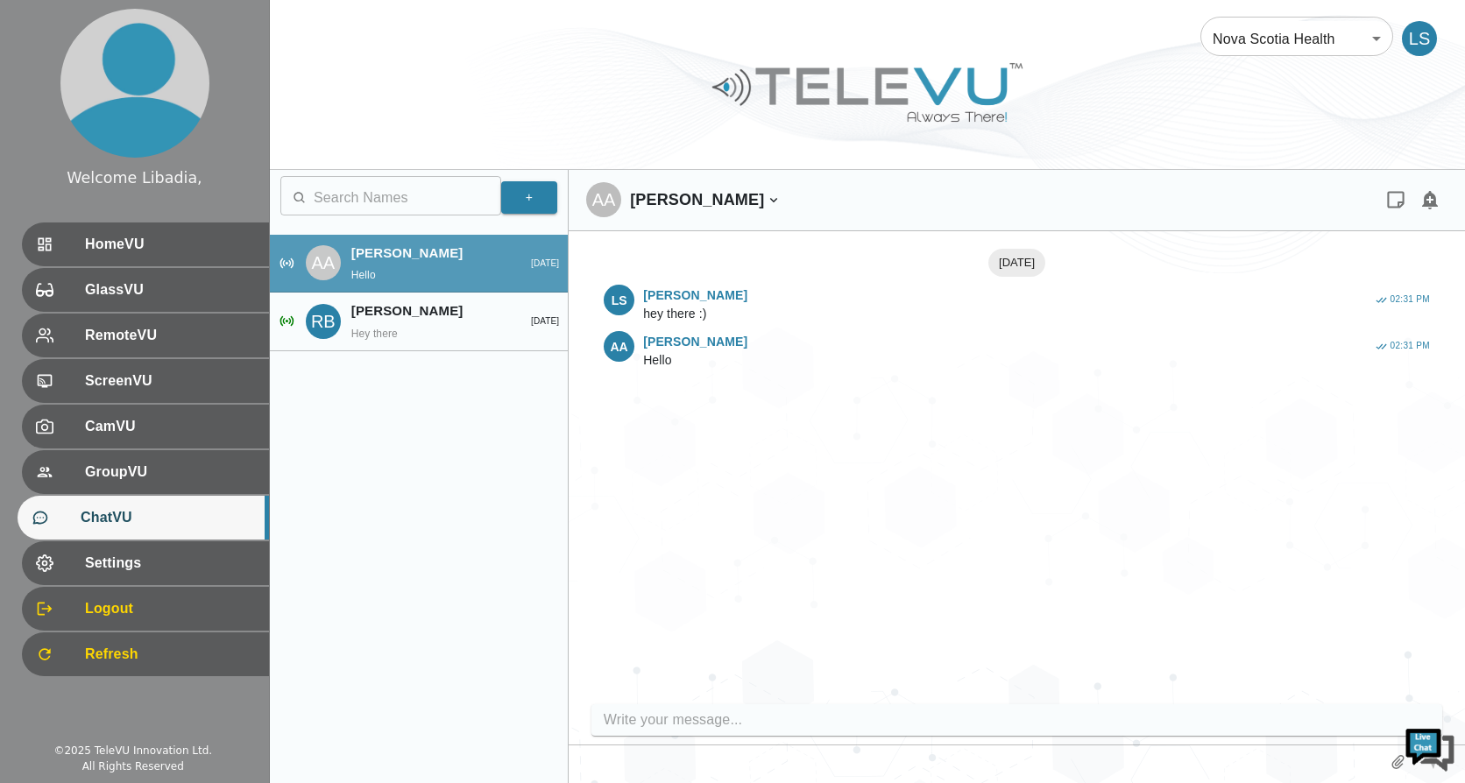
click at [395, 270] on p "Hello" at bounding box center [406, 275] width 111 height 16
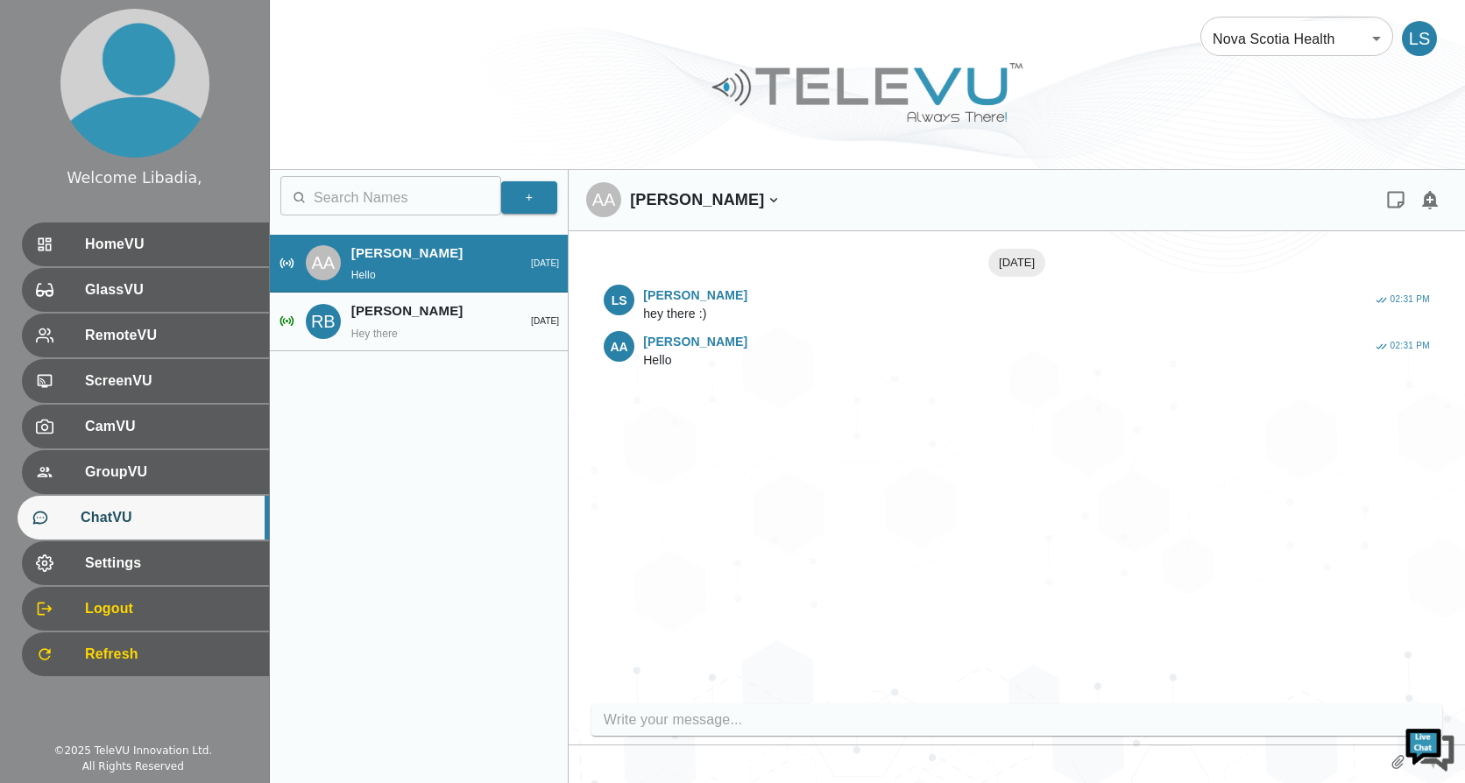
click at [404, 202] on input "text" at bounding box center [407, 197] width 187 height 35
click at [729, 440] on div "2025-08-28 LS Libadia, Scott hey there :) 02:31 PM AA Ahmed, Ali Hello 02:31 PM" at bounding box center [1016, 472] width 861 height 447
click at [133, 239] on span "HomeVU" at bounding box center [168, 244] width 174 height 21
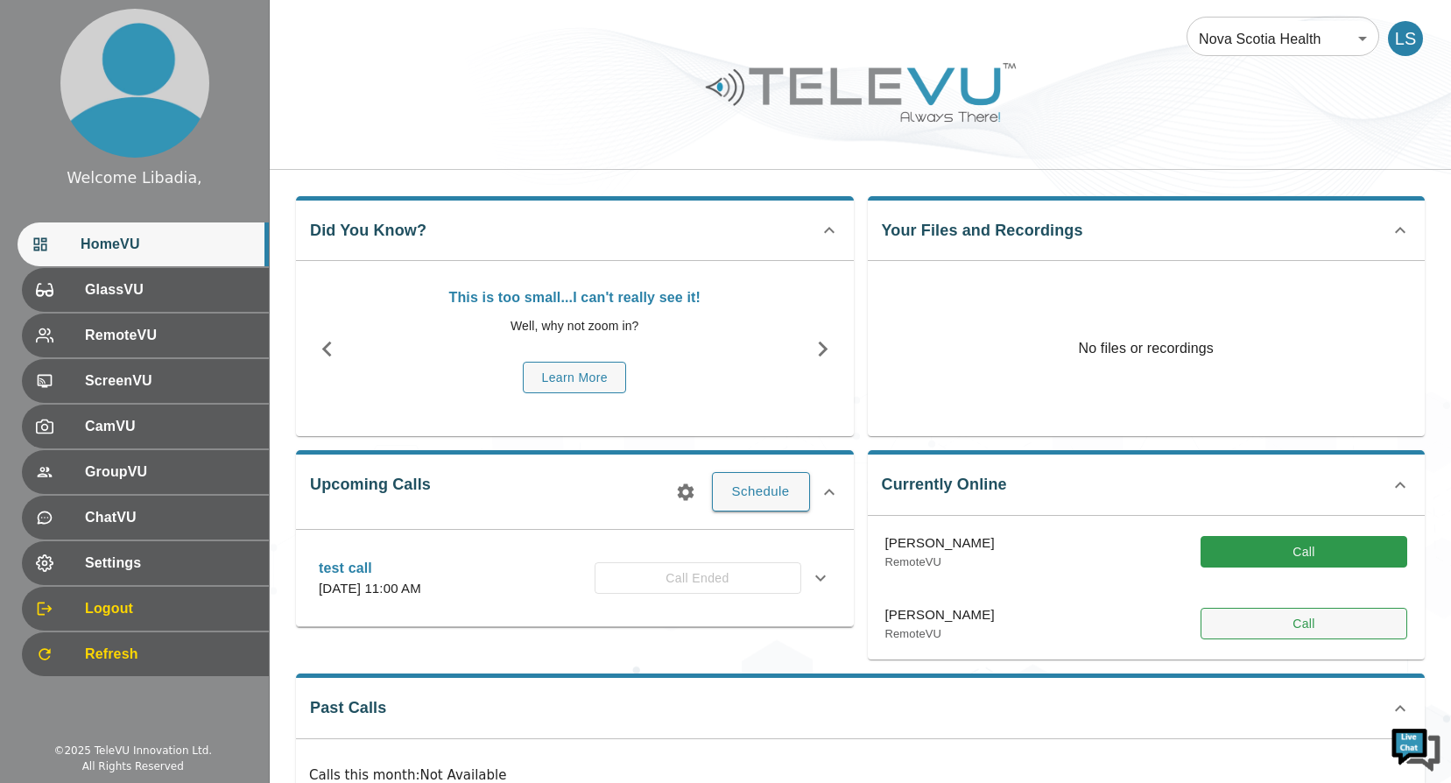
click at [1311, 625] on button "Call" at bounding box center [1304, 624] width 207 height 32
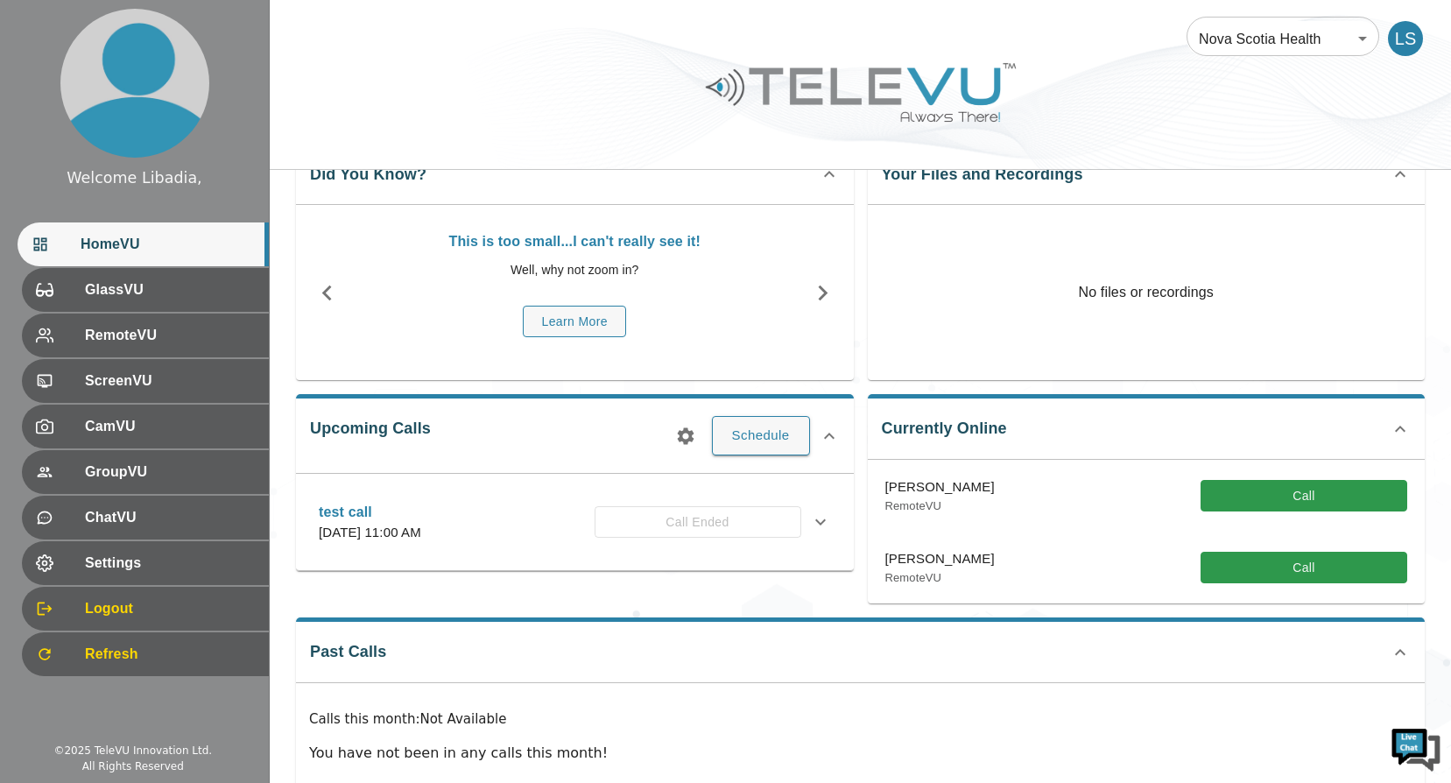
scroll to position [121, 0]
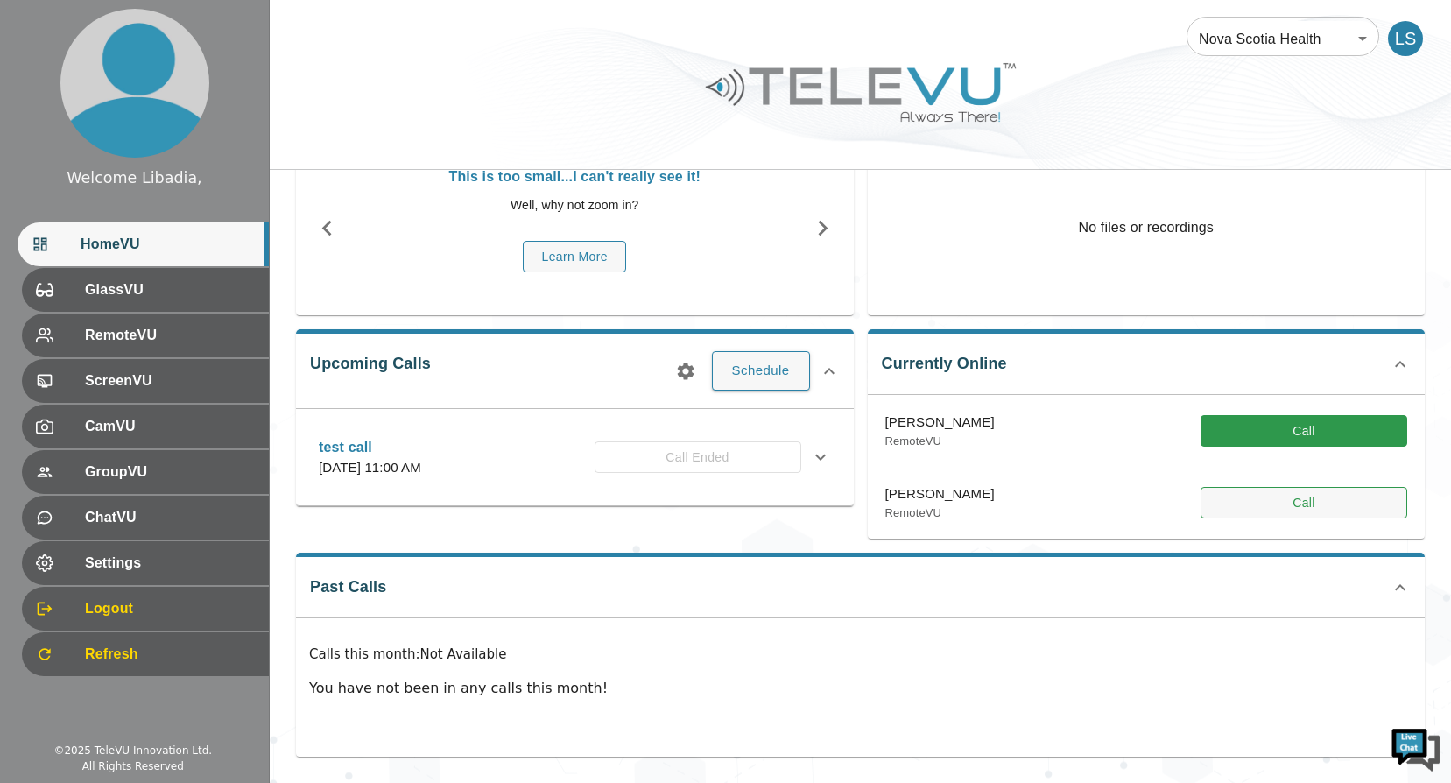
click at [1303, 504] on button "Call" at bounding box center [1304, 503] width 207 height 32
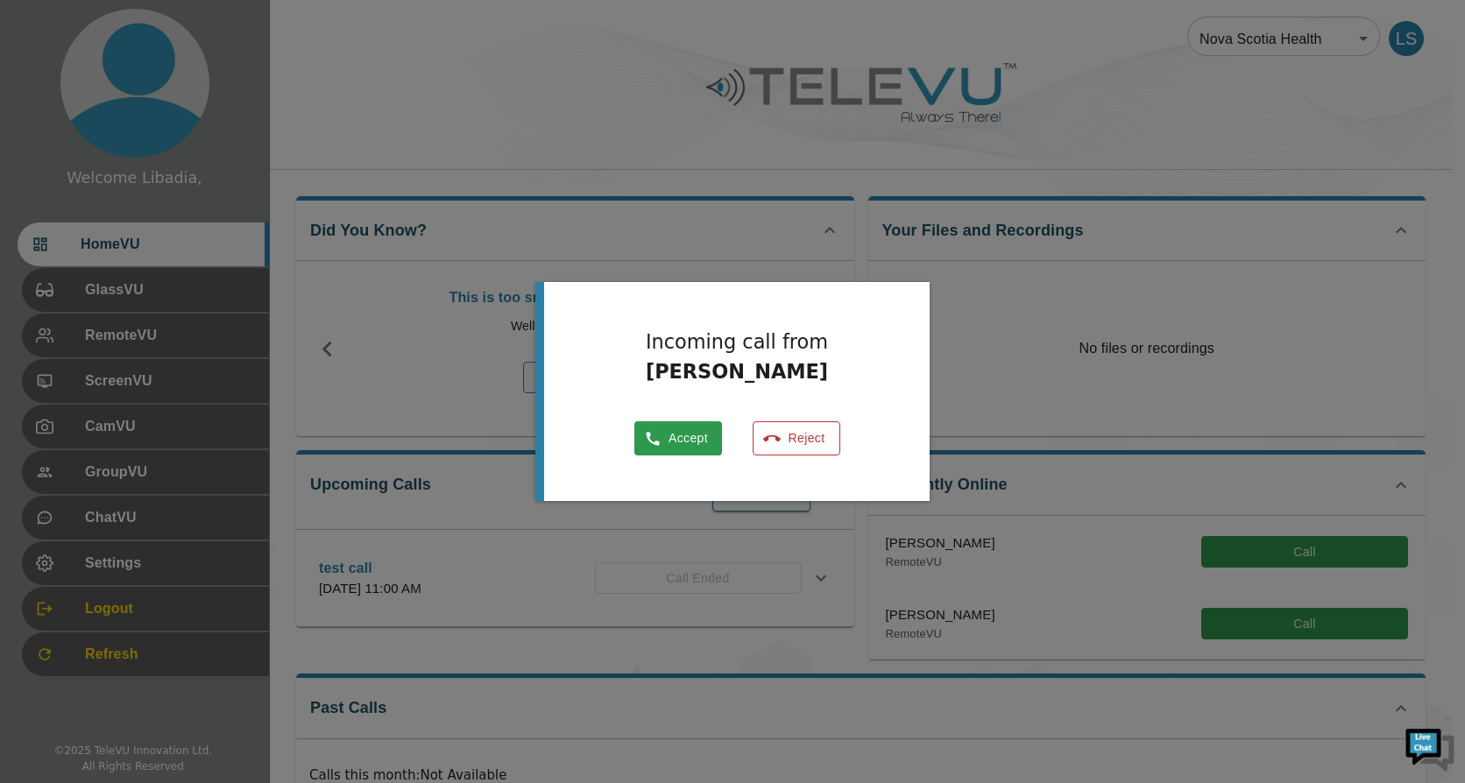
click at [801, 440] on button "Reject" at bounding box center [796, 438] width 88 height 34
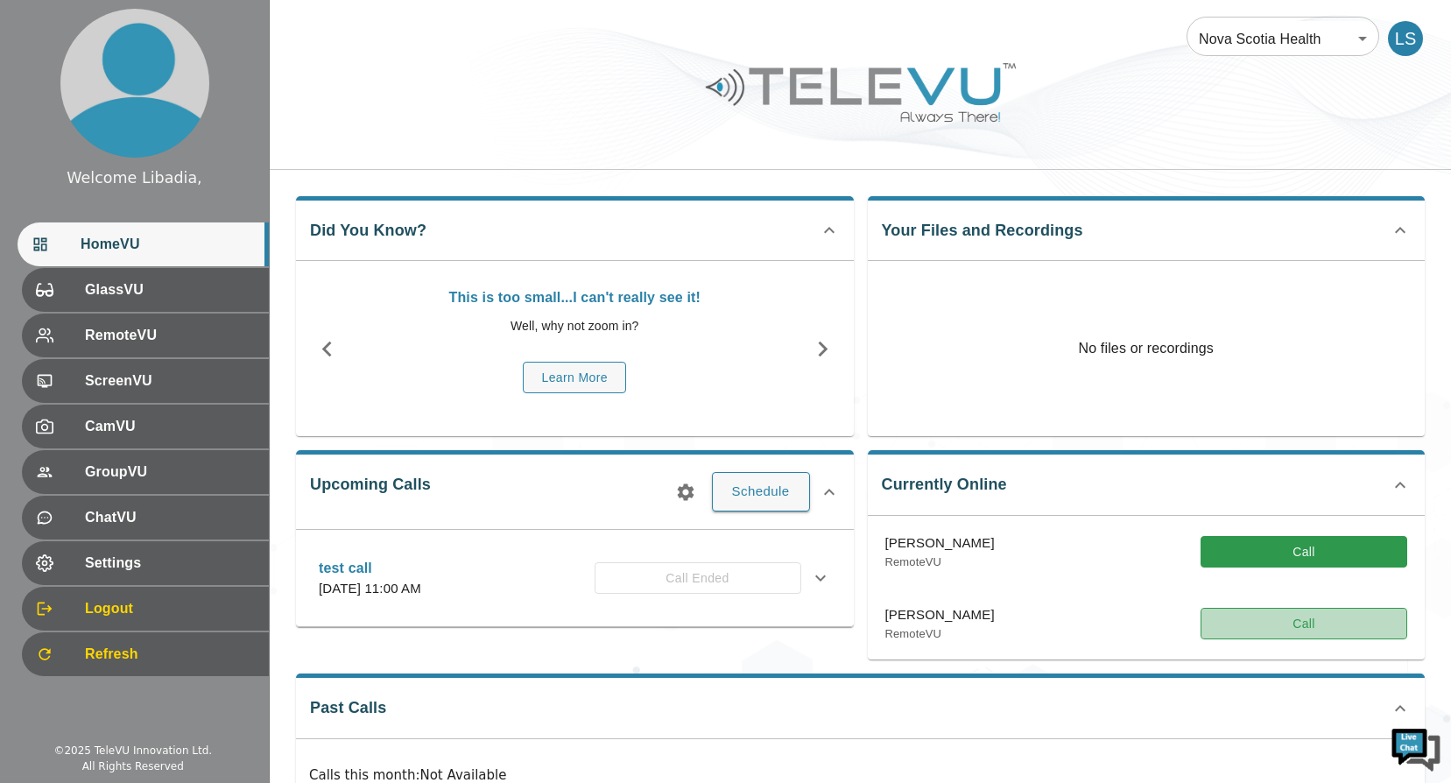
click at [1307, 625] on button "Call" at bounding box center [1304, 624] width 207 height 32
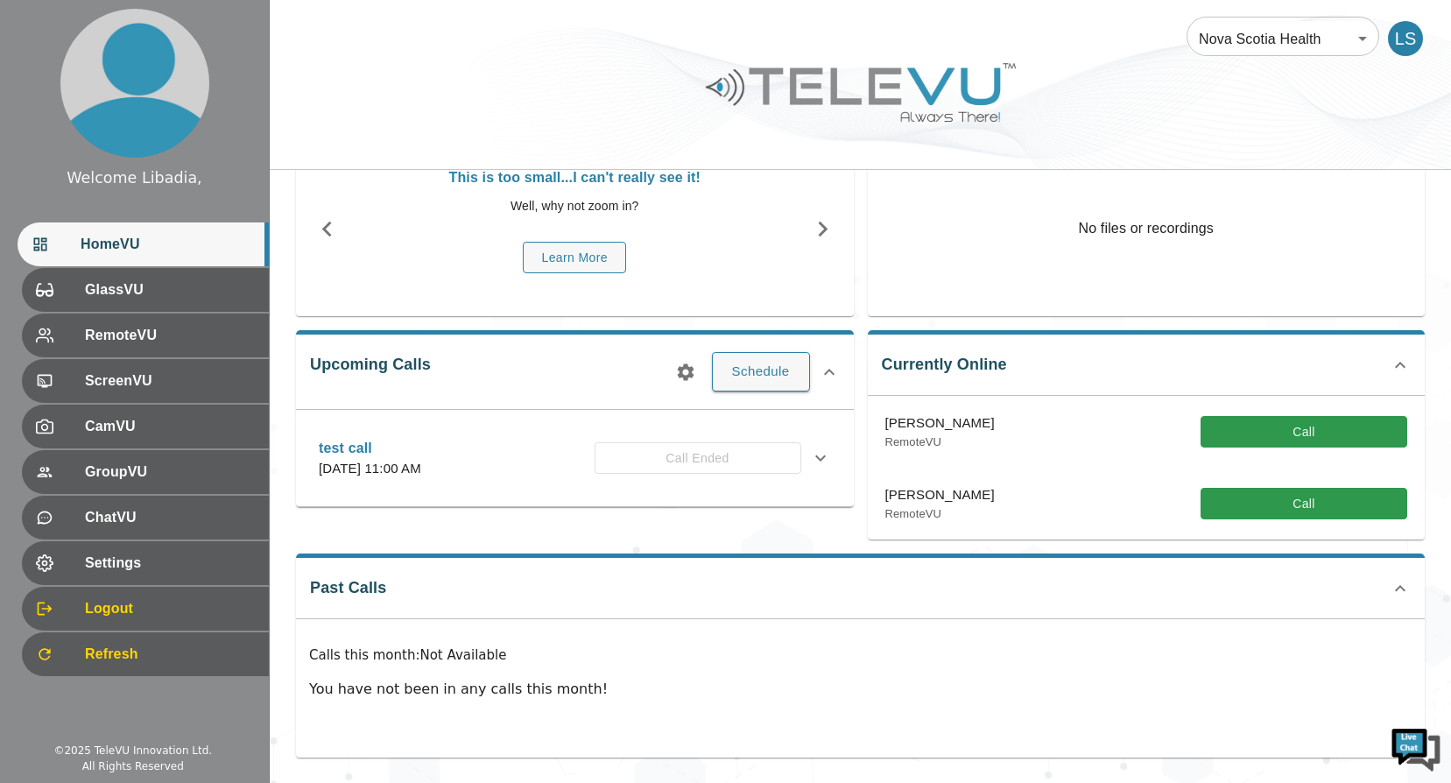
scroll to position [121, 0]
click at [1410, 745] on img at bounding box center [1416, 748] width 53 height 53
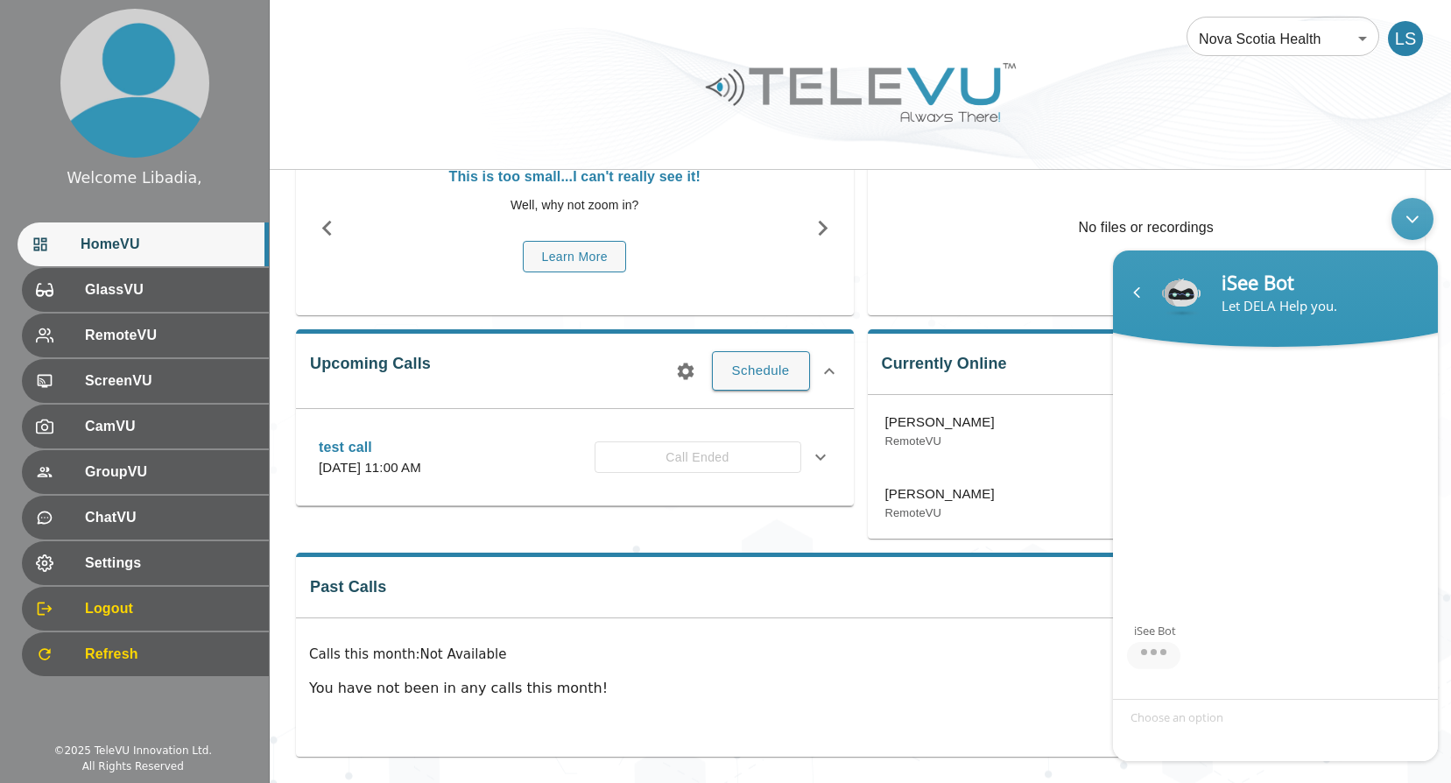
drag, startPoint x: 1415, startPoint y: 219, endPoint x: 2518, endPoint y: 408, distance: 1119.8
click at [1415, 219] on div "Minimize live chat window" at bounding box center [1413, 219] width 42 height 42
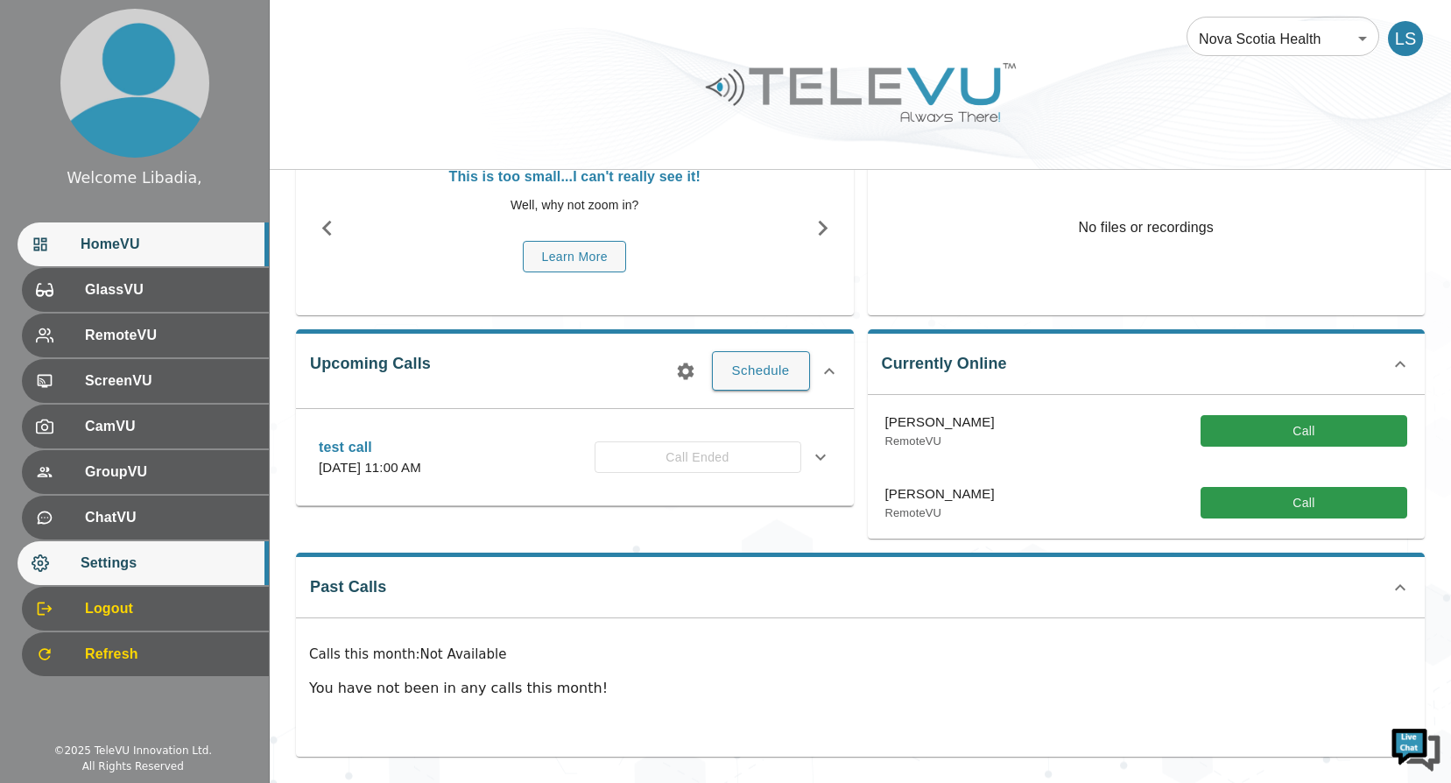
click at [122, 552] on div "Settings" at bounding box center [143, 563] width 251 height 44
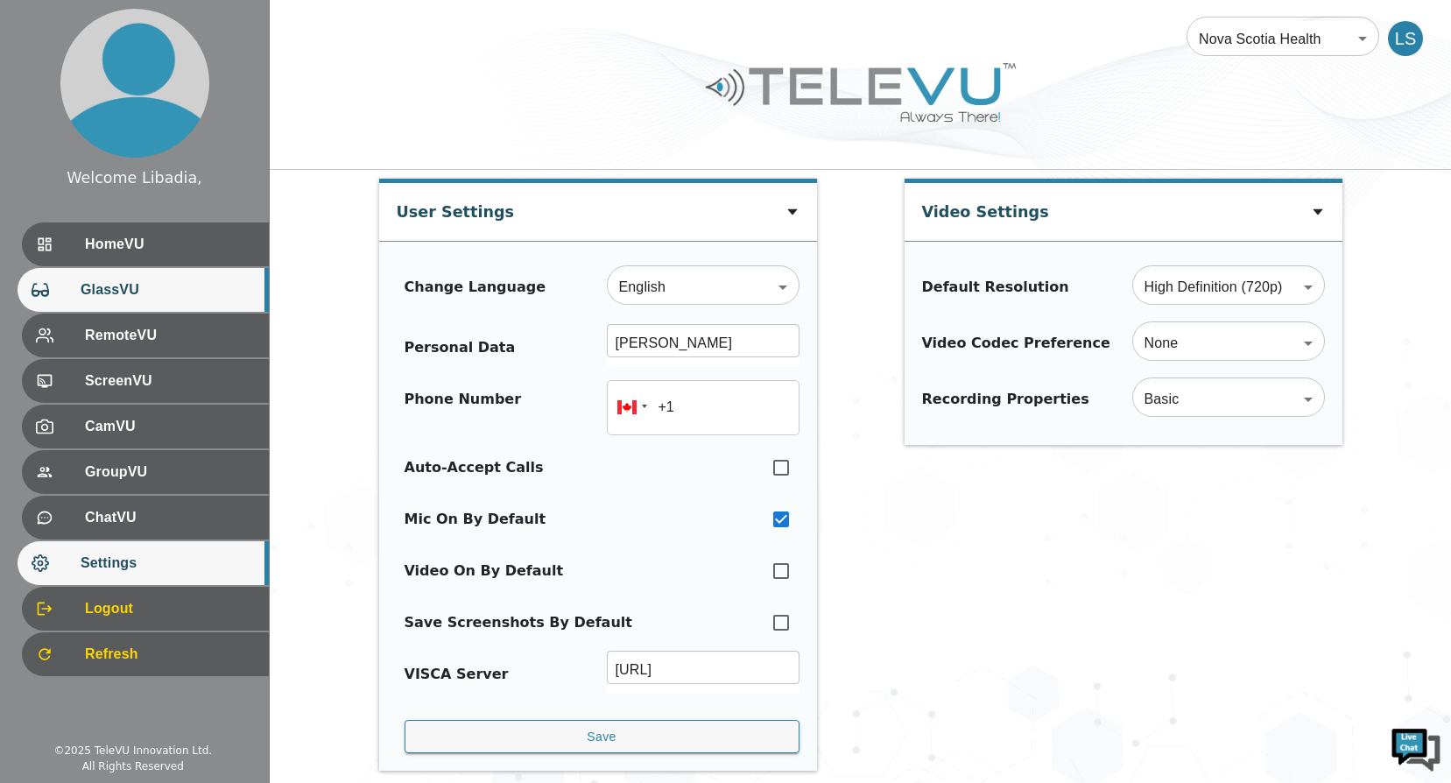
drag, startPoint x: 148, startPoint y: 240, endPoint x: 233, endPoint y: 270, distance: 90.0
click at [148, 240] on span "HomeVU" at bounding box center [170, 244] width 170 height 21
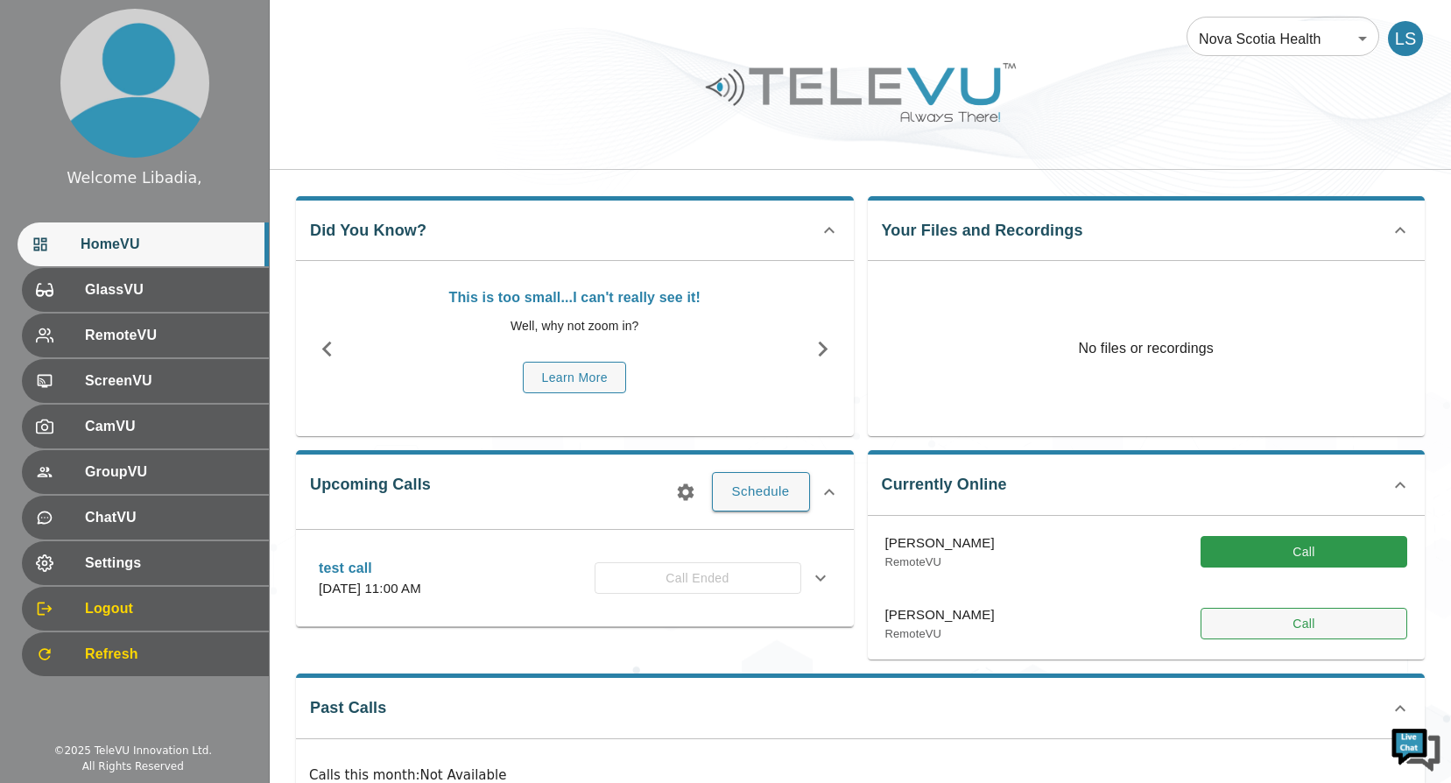
click at [1302, 628] on button "Call" at bounding box center [1304, 624] width 207 height 32
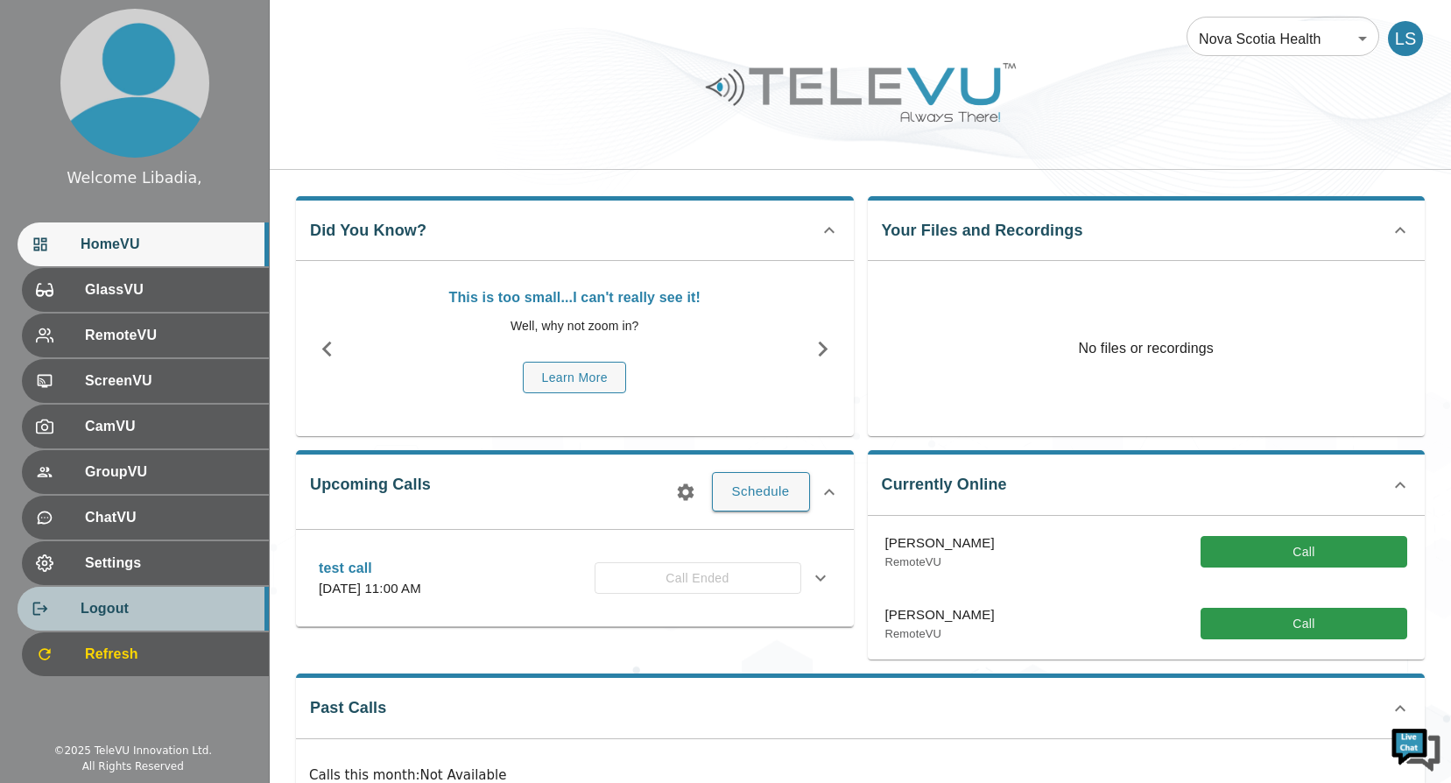
click at [121, 608] on span "Logout" at bounding box center [168, 608] width 174 height 21
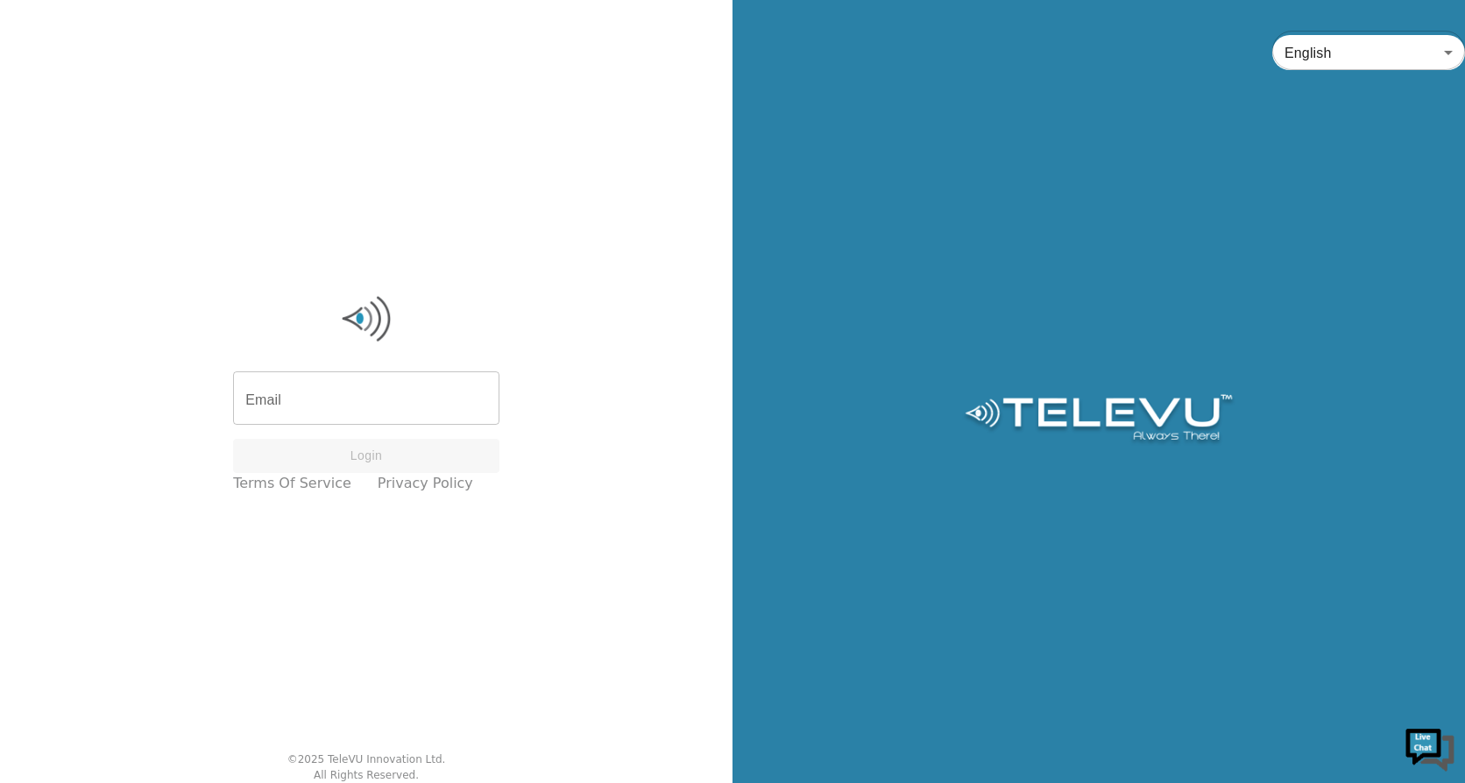
click at [352, 402] on input "Email" at bounding box center [366, 400] width 266 height 49
type input "sco"
type input "tt"
click at [336, 408] on input "sco" at bounding box center [366, 390] width 266 height 49
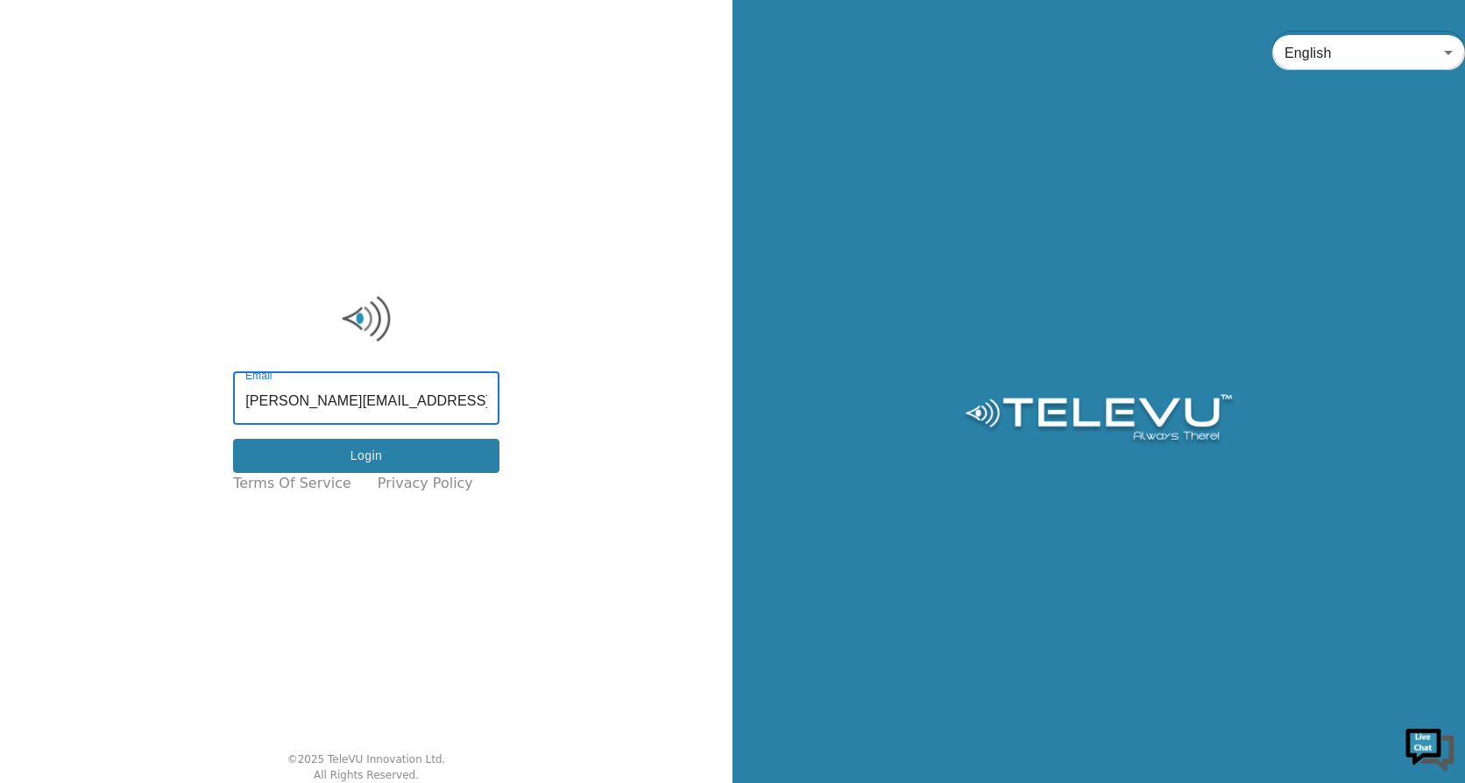
type input "scott.libadia@nshealth.ca"
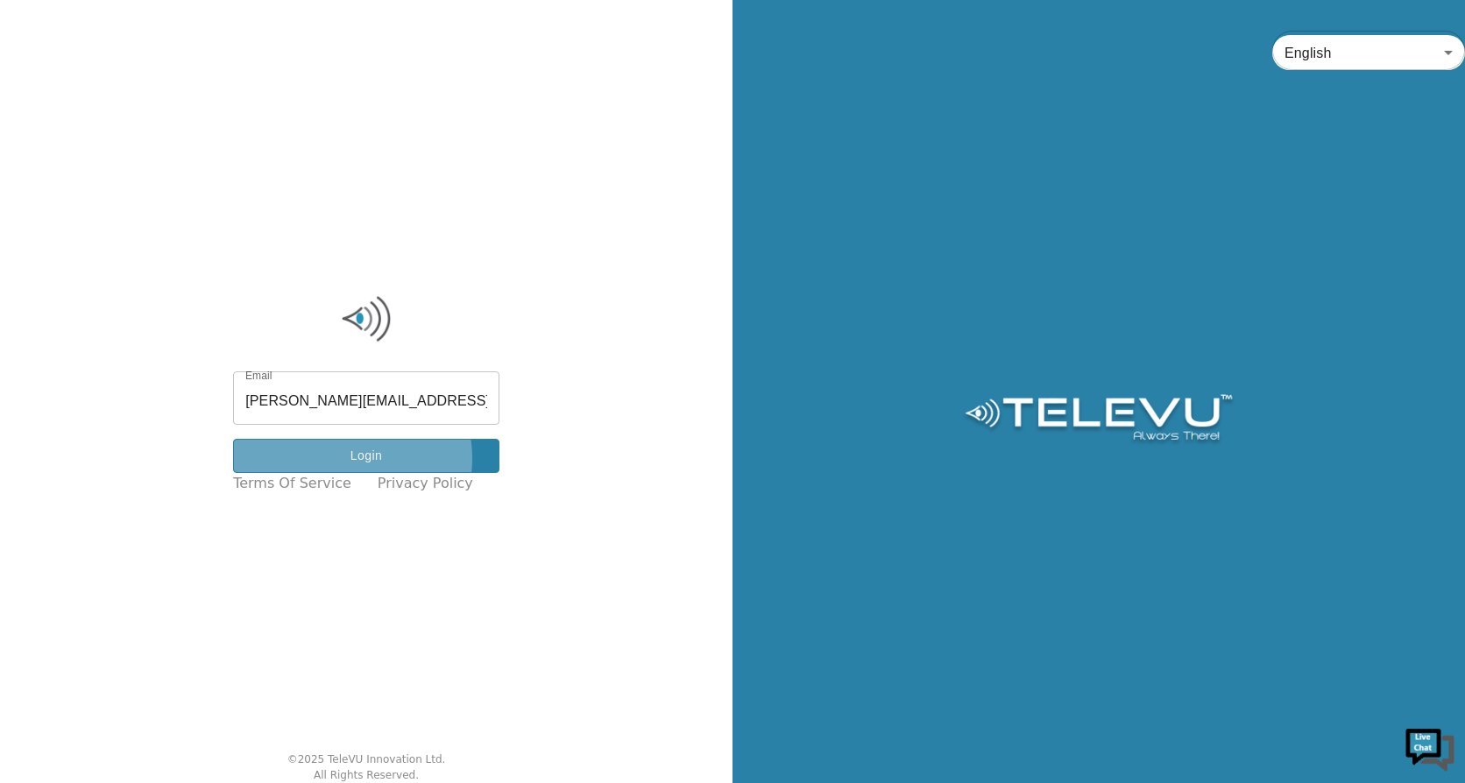
click at [355, 458] on button "Login" at bounding box center [366, 456] width 266 height 34
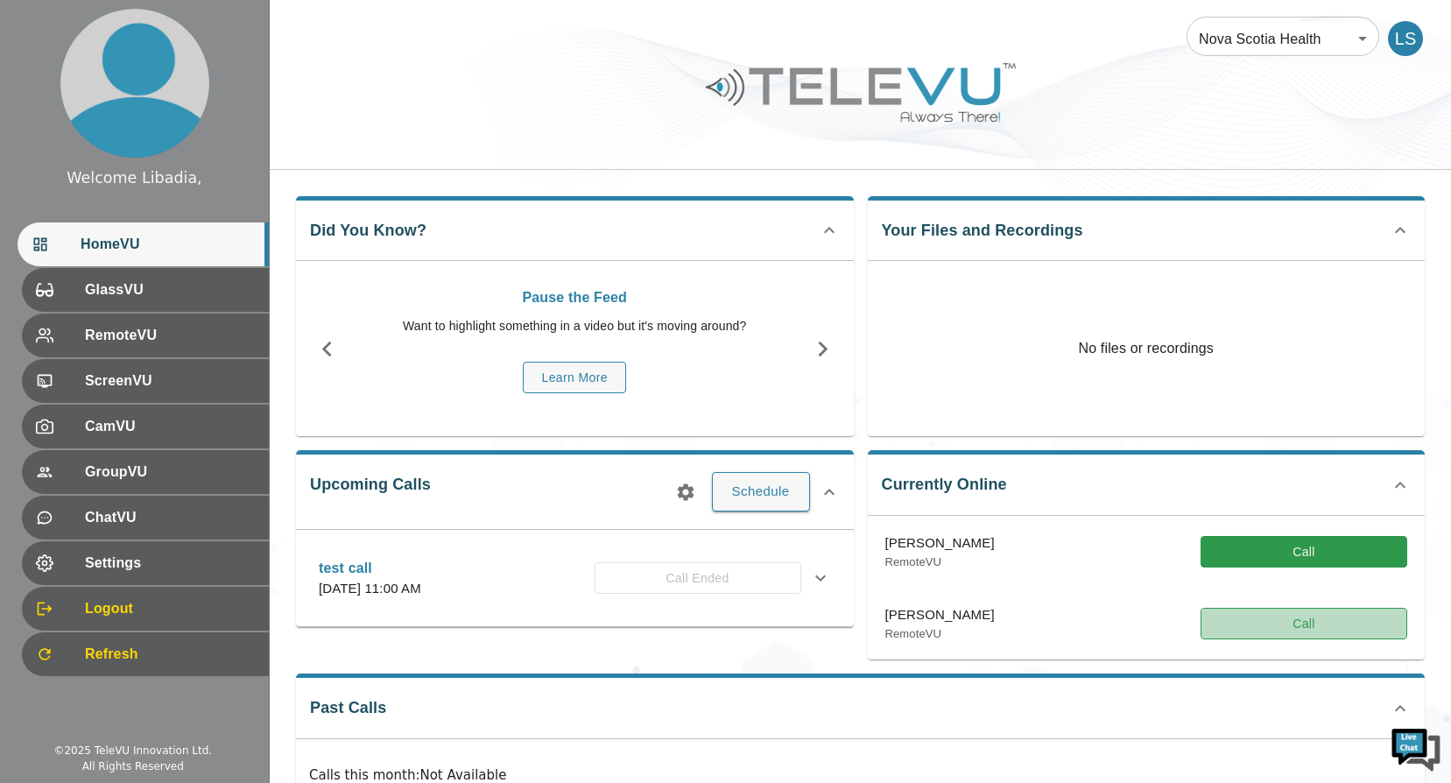
click at [1299, 630] on button "Call" at bounding box center [1304, 624] width 207 height 32
click at [1257, 617] on button "Call" at bounding box center [1304, 624] width 207 height 32
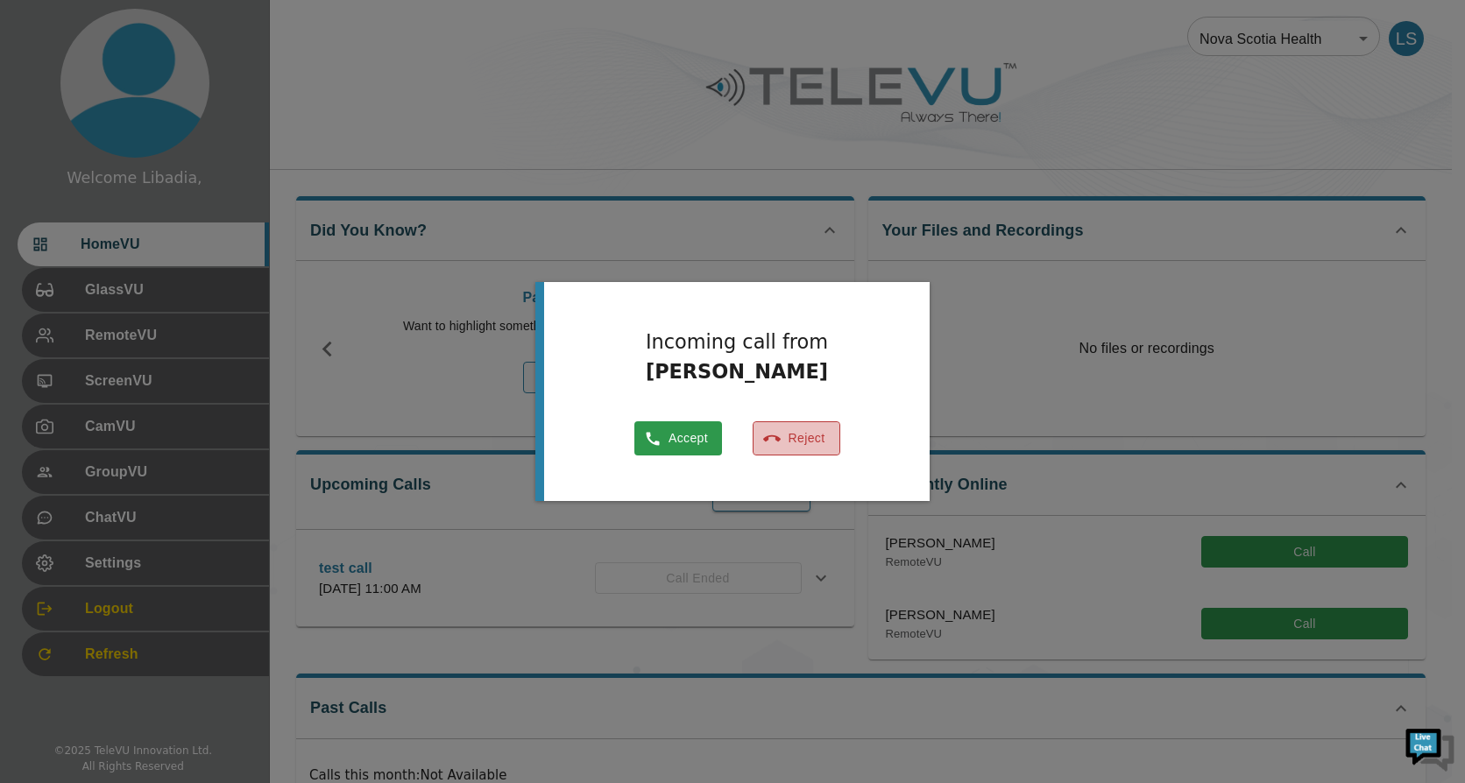
click at [778, 439] on icon "button" at bounding box center [772, 437] width 18 height 6
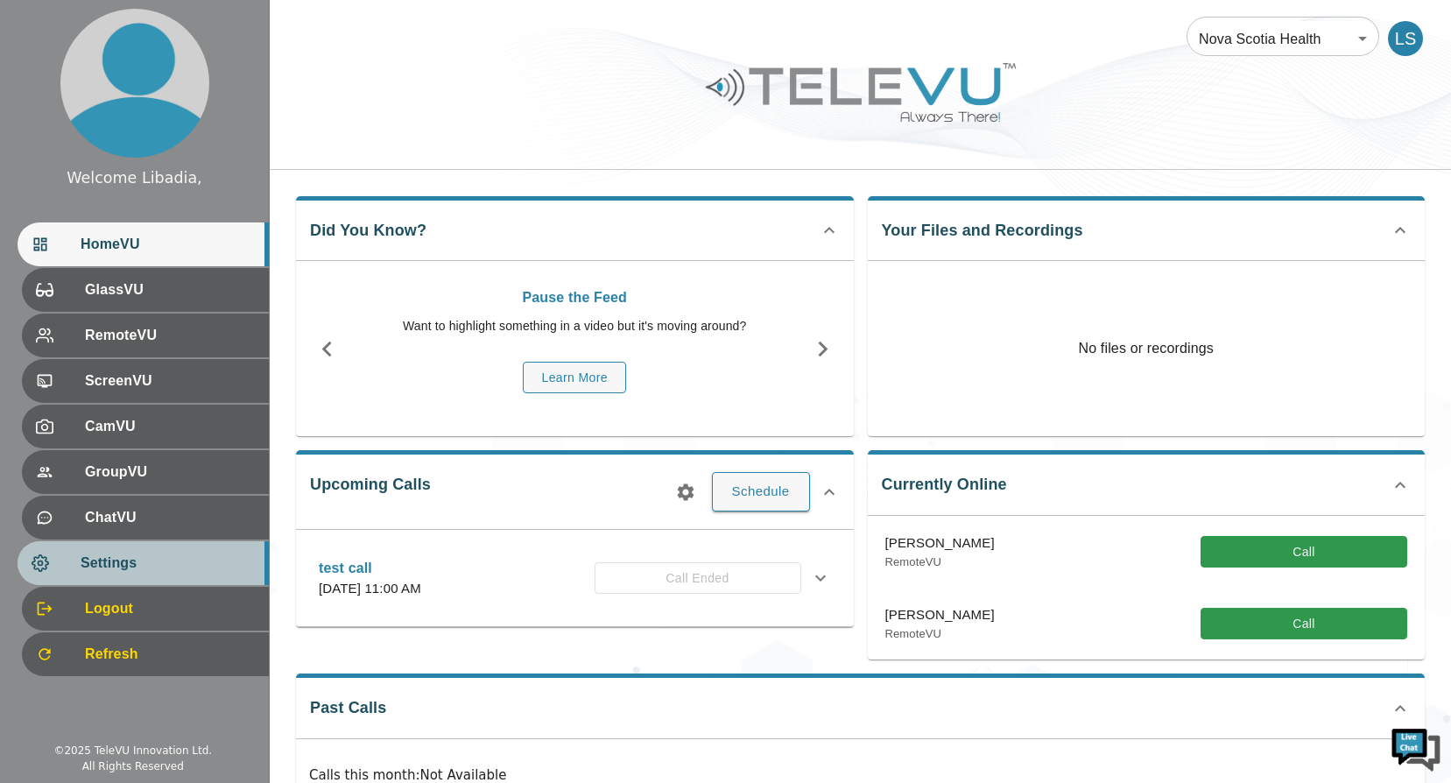
click at [115, 572] on span "Settings" at bounding box center [168, 563] width 174 height 21
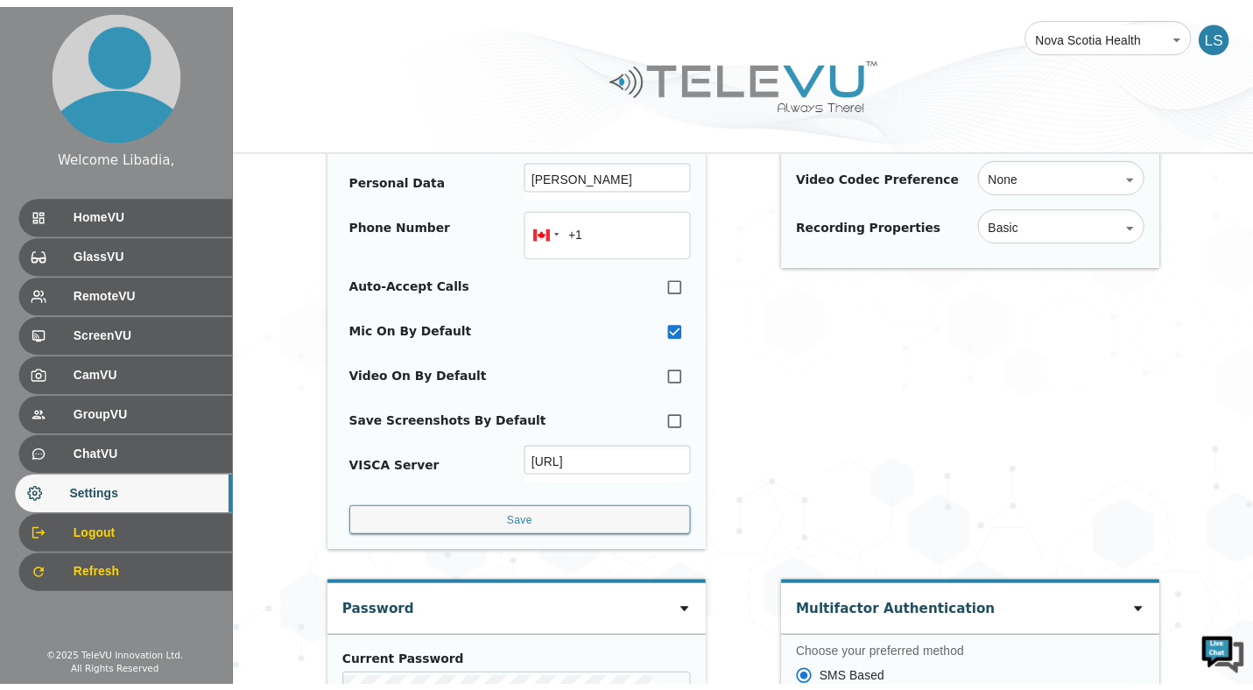
scroll to position [175, 0]
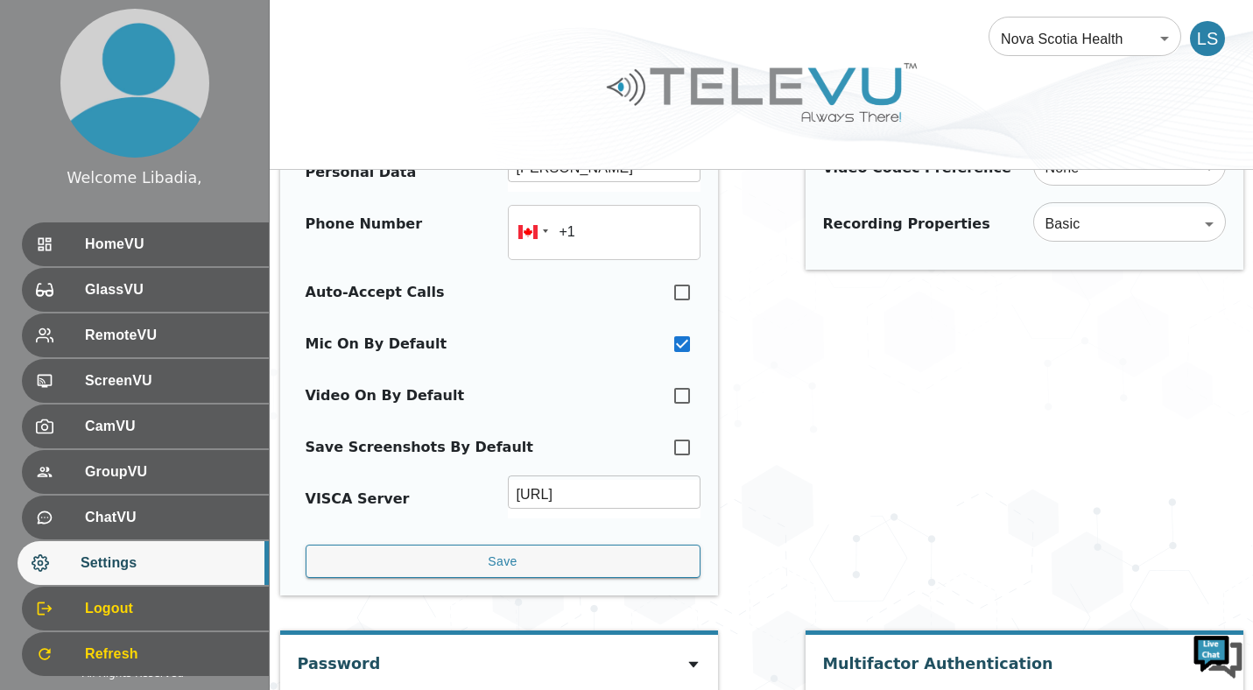
click at [99, 574] on span "Settings" at bounding box center [168, 563] width 174 height 21
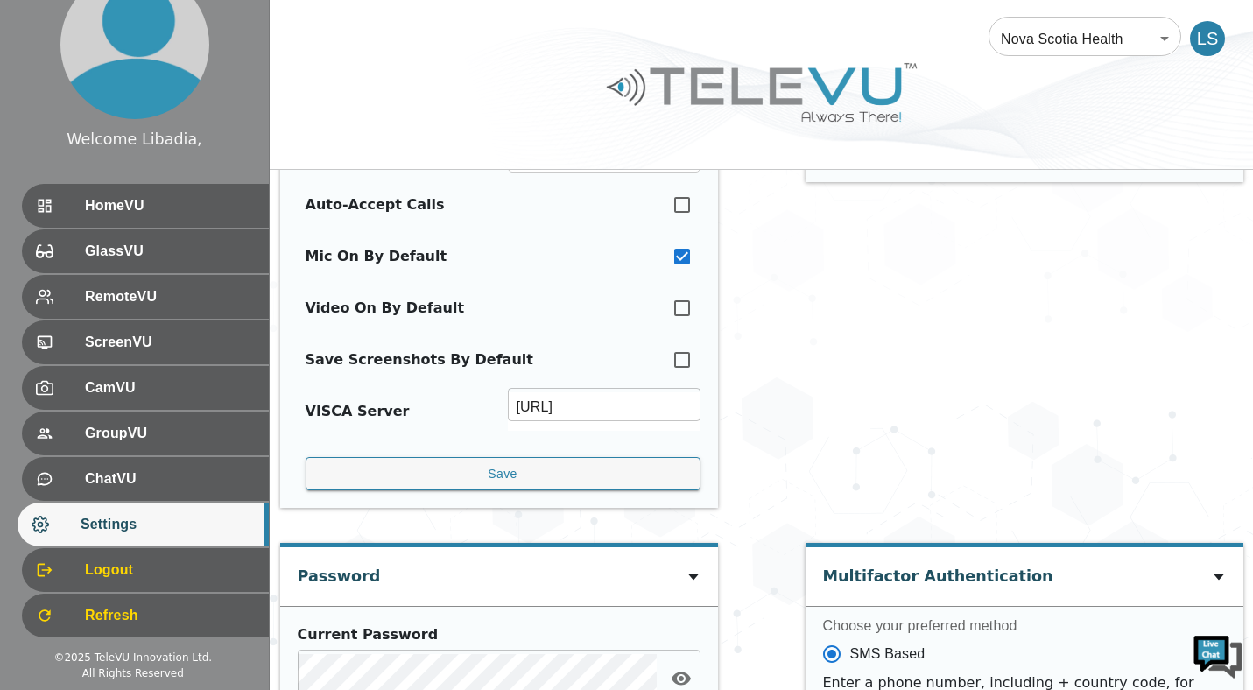
scroll to position [0, 0]
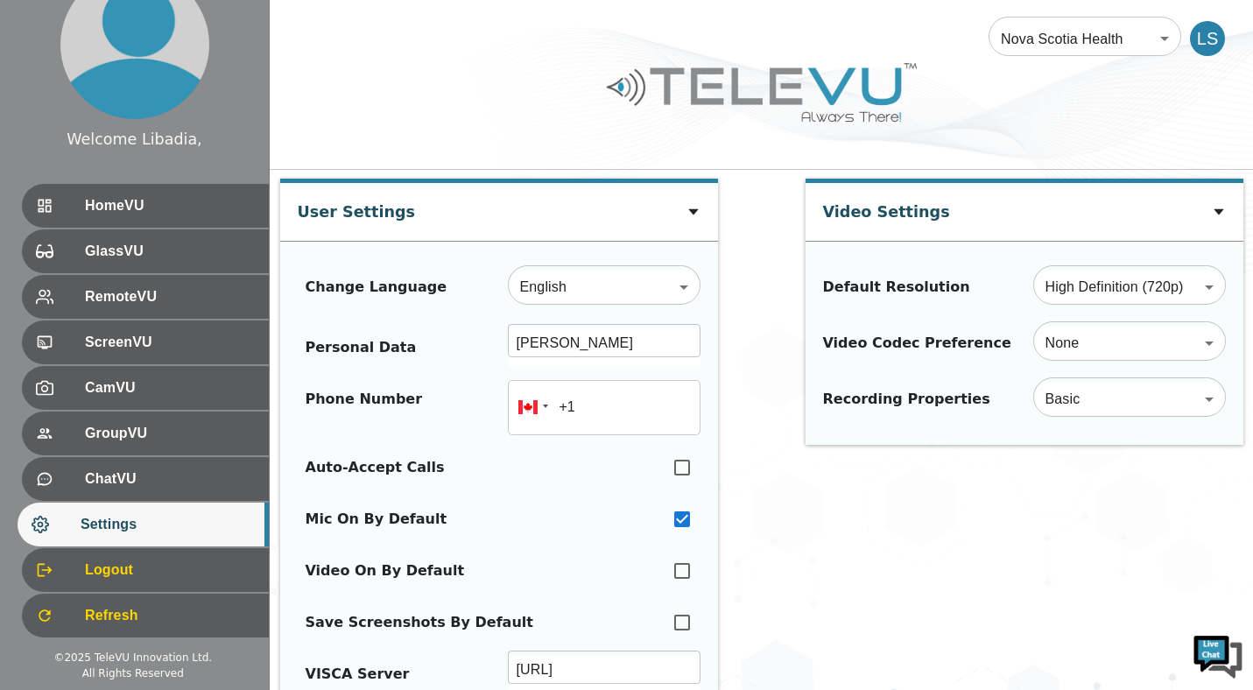
click at [457, 76] on div at bounding box center [762, 105] width 984 height 99
click at [381, 67] on div at bounding box center [762, 105] width 984 height 99
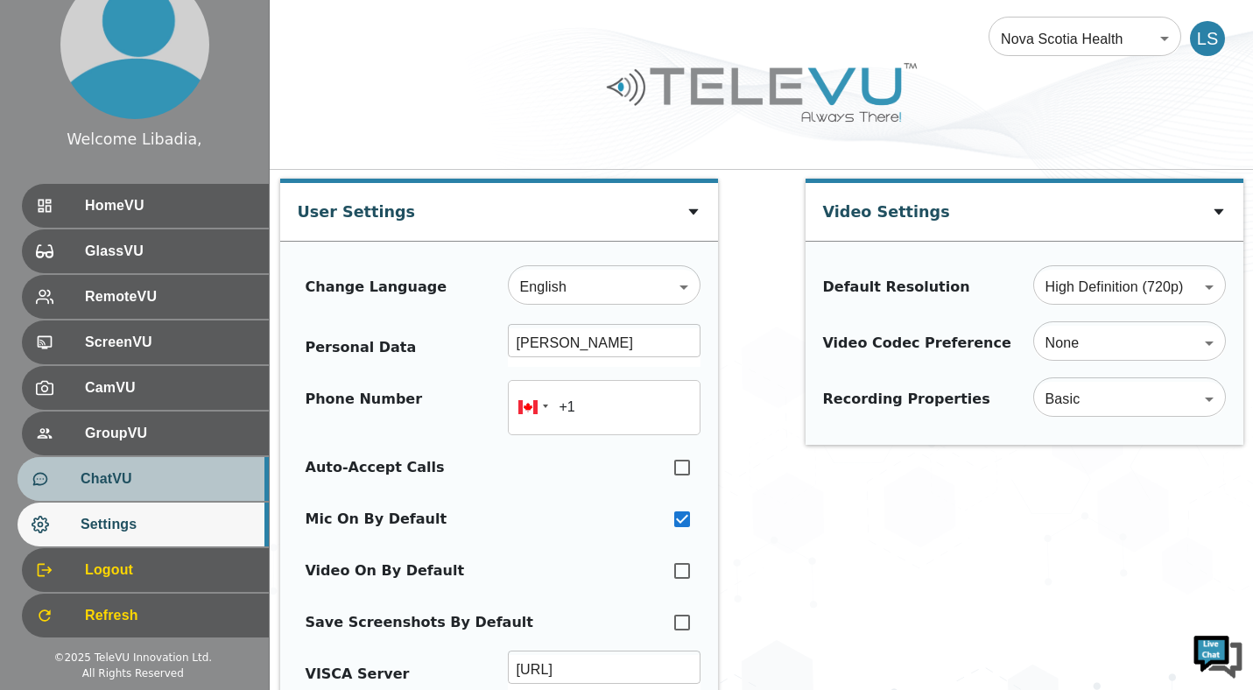
click at [111, 476] on span "ChatVU" at bounding box center [168, 479] width 174 height 21
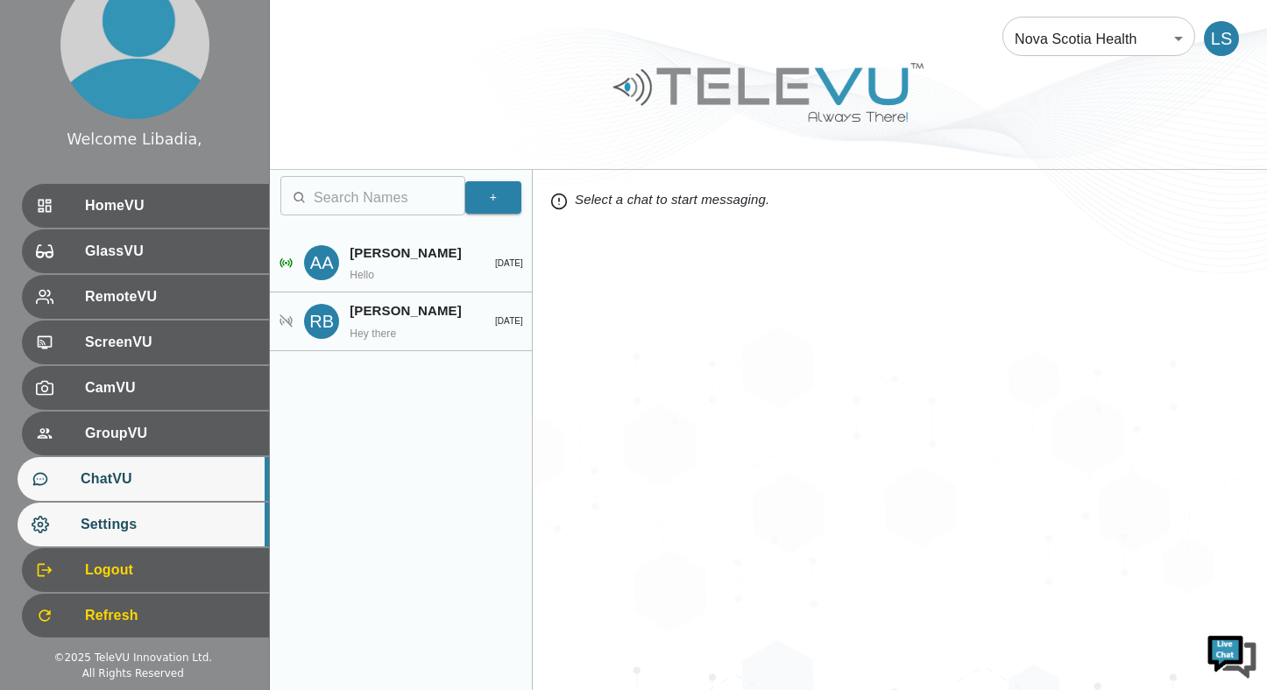
click at [96, 524] on span "Settings" at bounding box center [168, 524] width 174 height 21
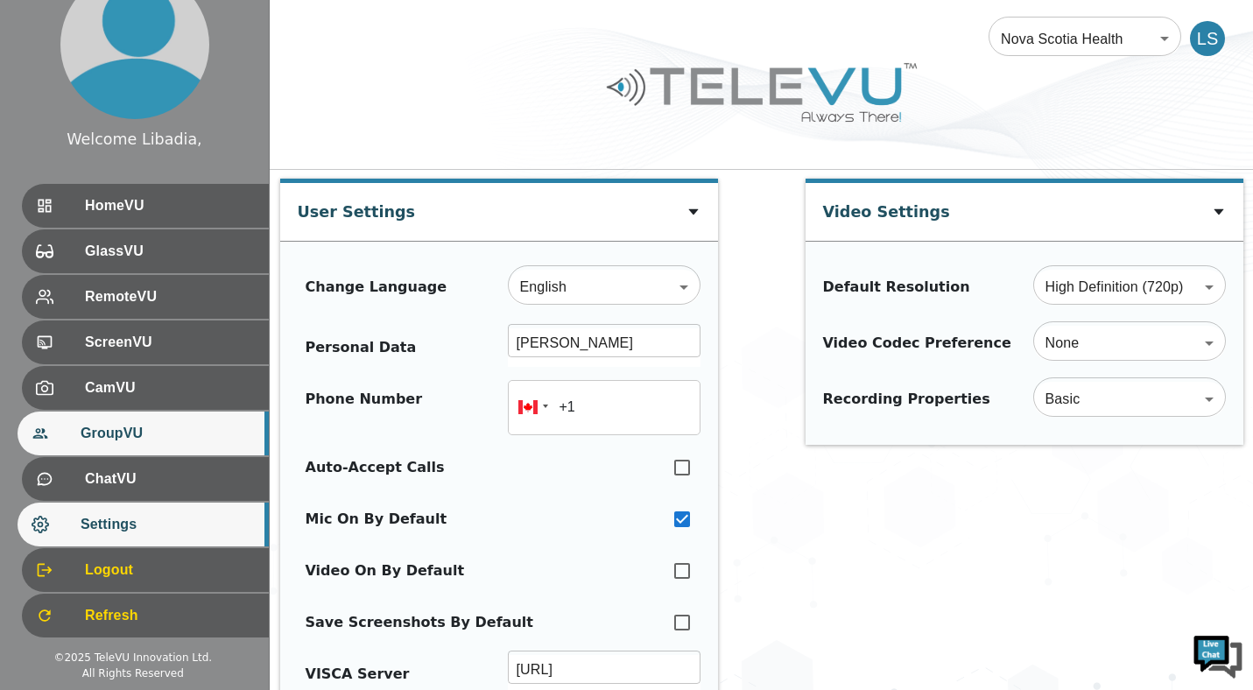
click at [103, 428] on span "GroupVU" at bounding box center [168, 433] width 174 height 21
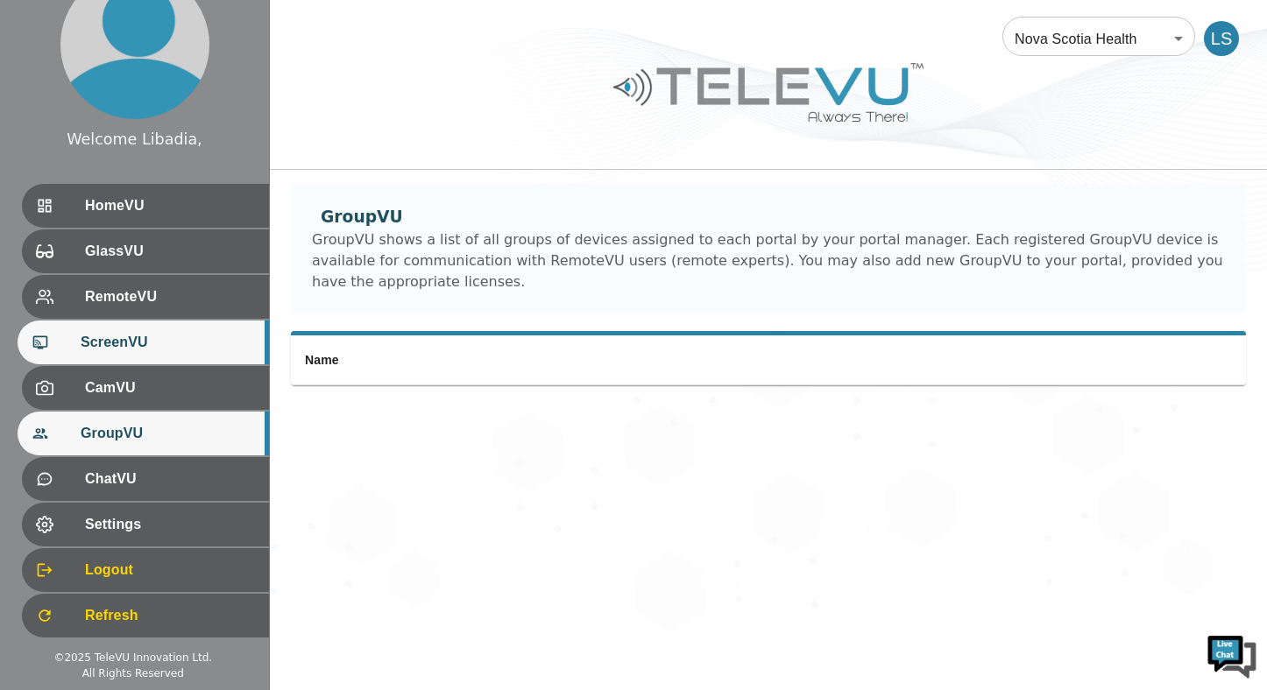
click at [111, 348] on span "ScreenVU" at bounding box center [168, 342] width 174 height 21
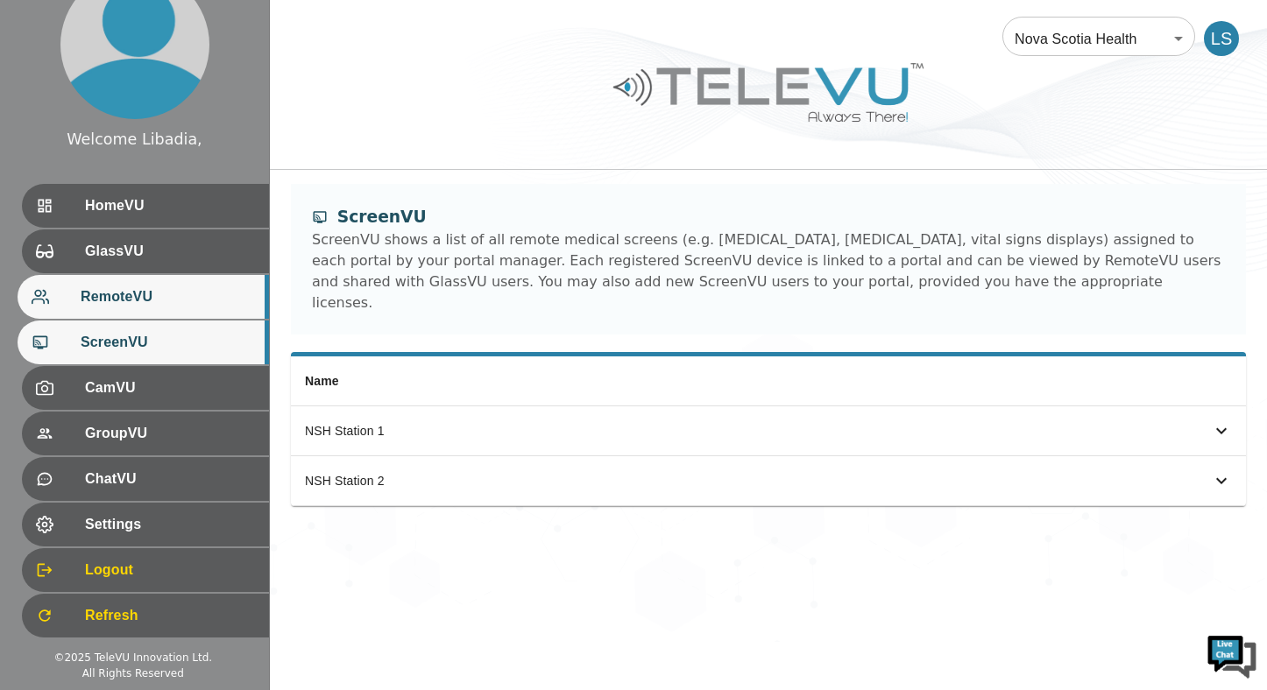
click at [109, 299] on span "RemoteVU" at bounding box center [168, 296] width 174 height 21
